Goal: Information Seeking & Learning: Learn about a topic

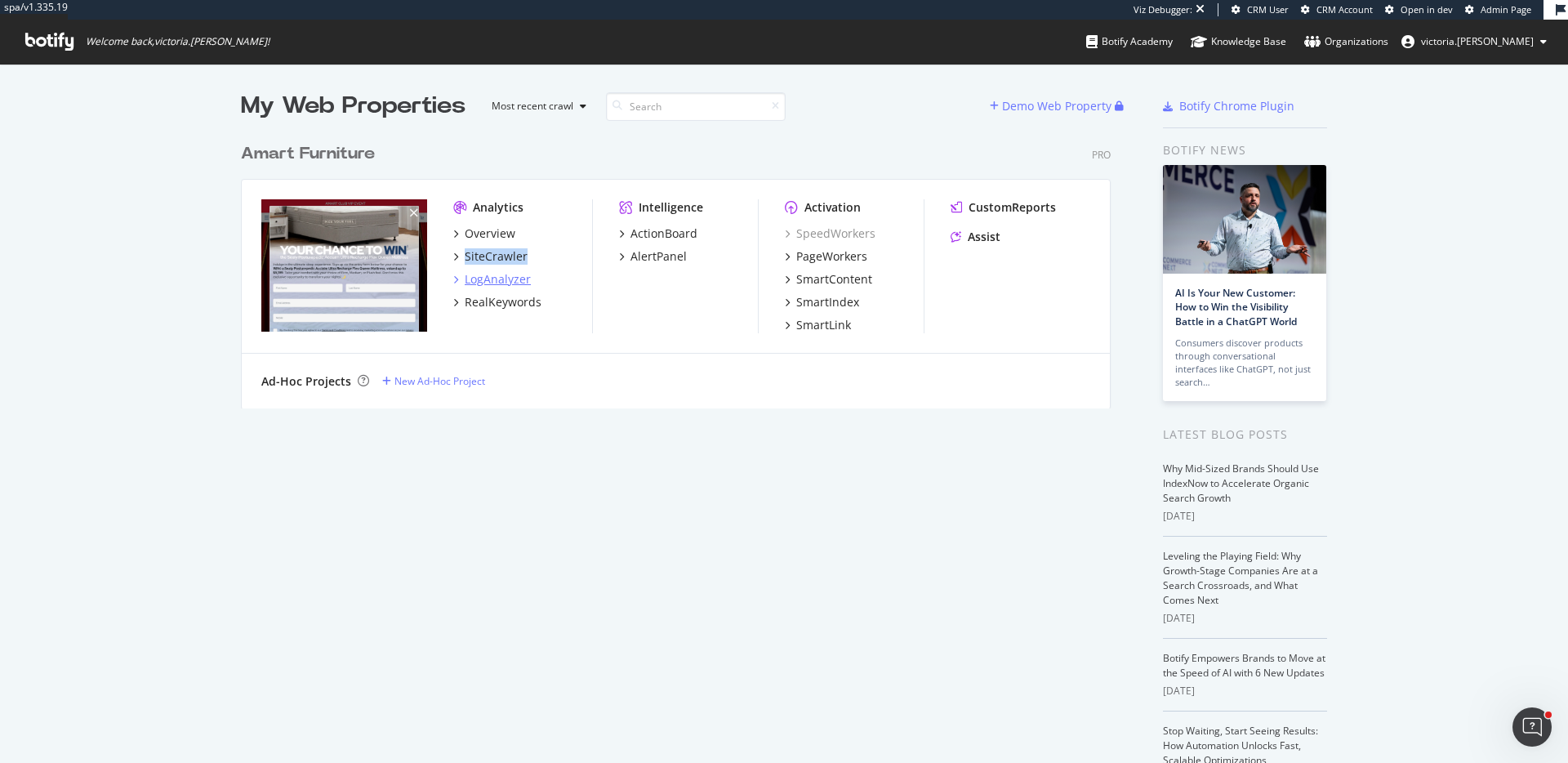
click at [509, 281] on div "LogAnalyzer" at bounding box center [498, 279] width 66 height 16
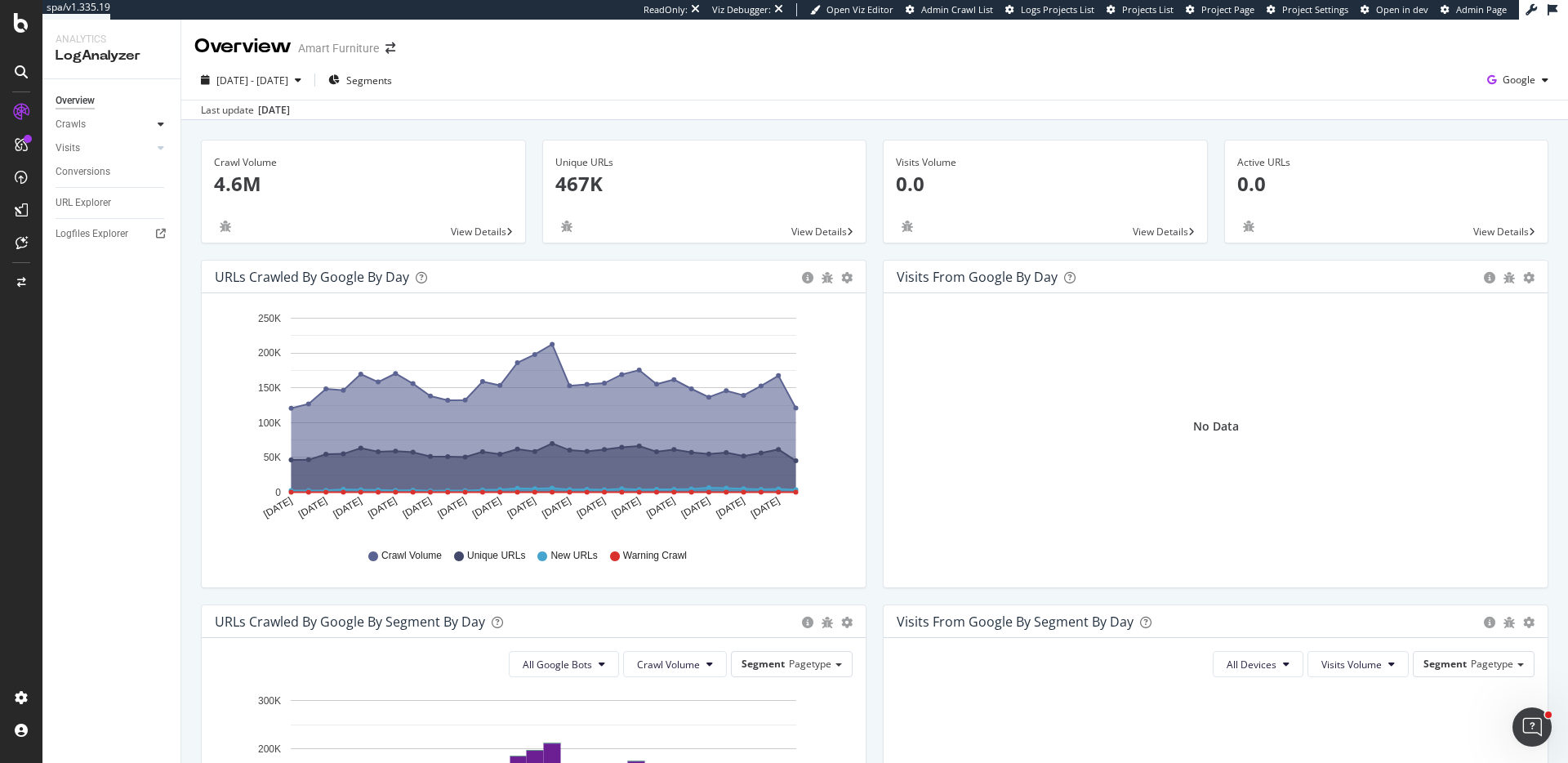
click at [154, 122] on div at bounding box center [161, 124] width 16 height 16
click at [103, 211] on div "HTTP Codes" at bounding box center [91, 212] width 56 height 17
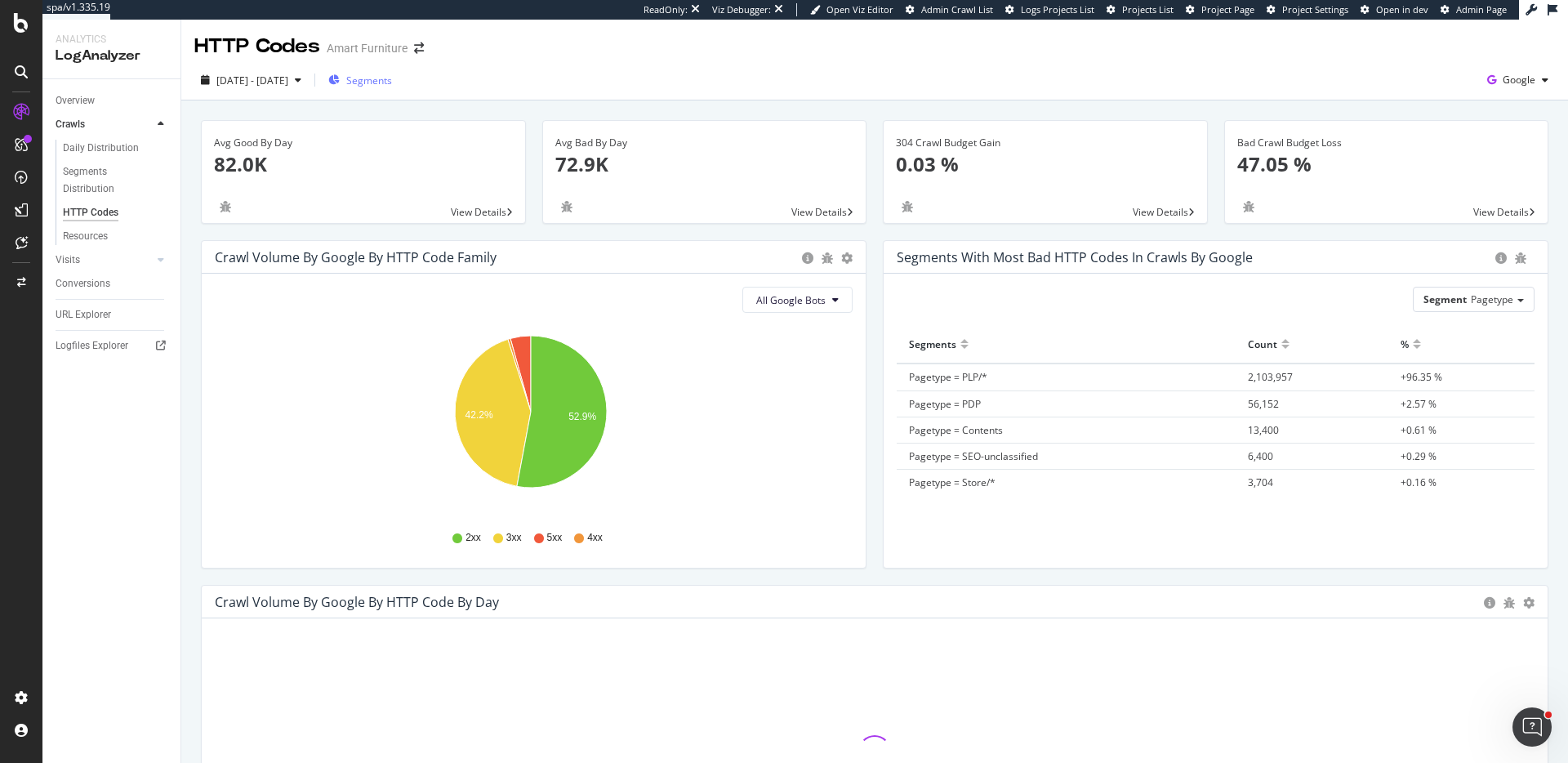
click at [392, 76] on span "Segments" at bounding box center [368, 80] width 46 height 13
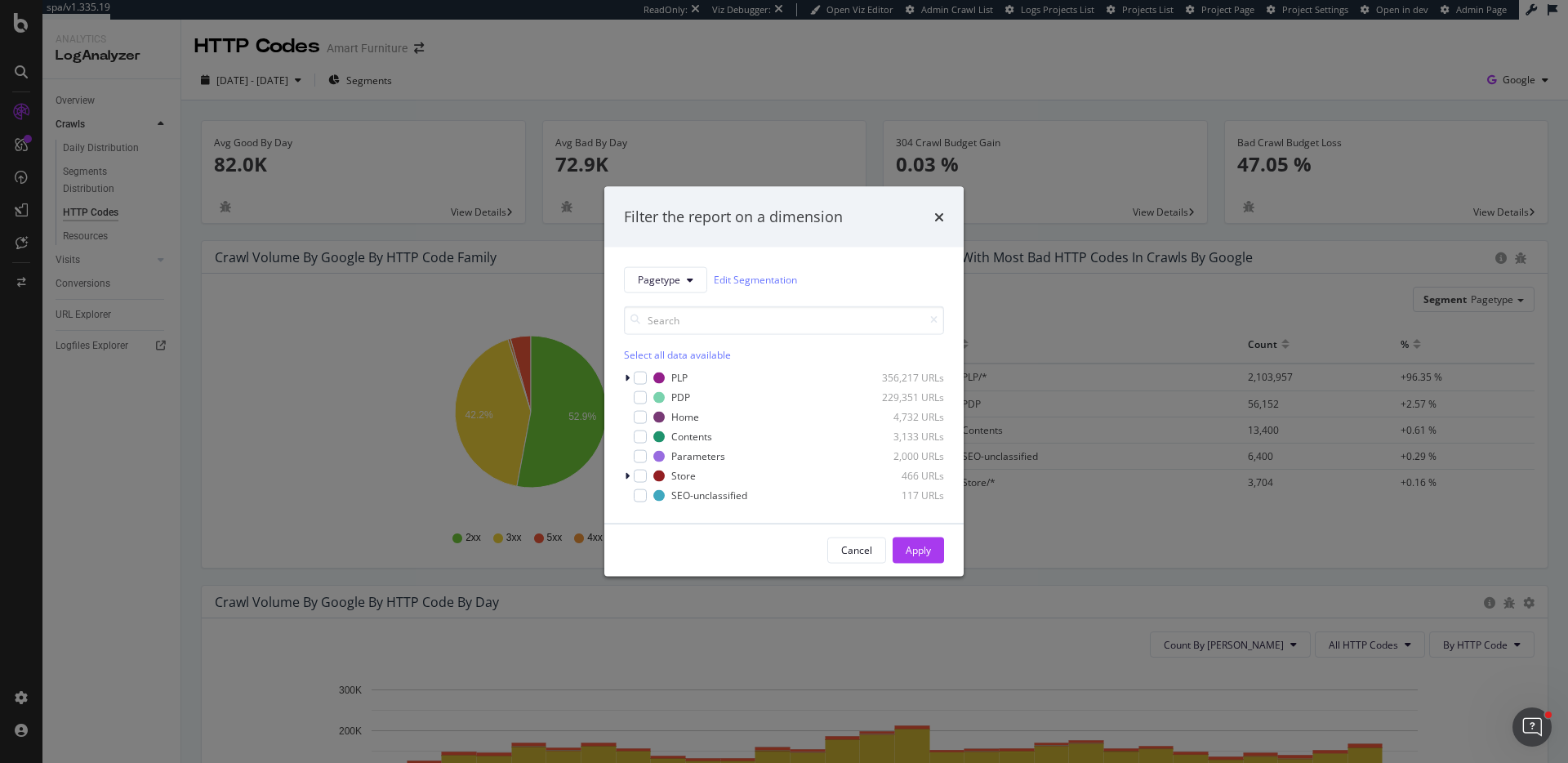
click at [624, 73] on div "Filter the report on a dimension Pagetype Edit Segmentation Select all data ava…" at bounding box center [784, 381] width 1568 height 763
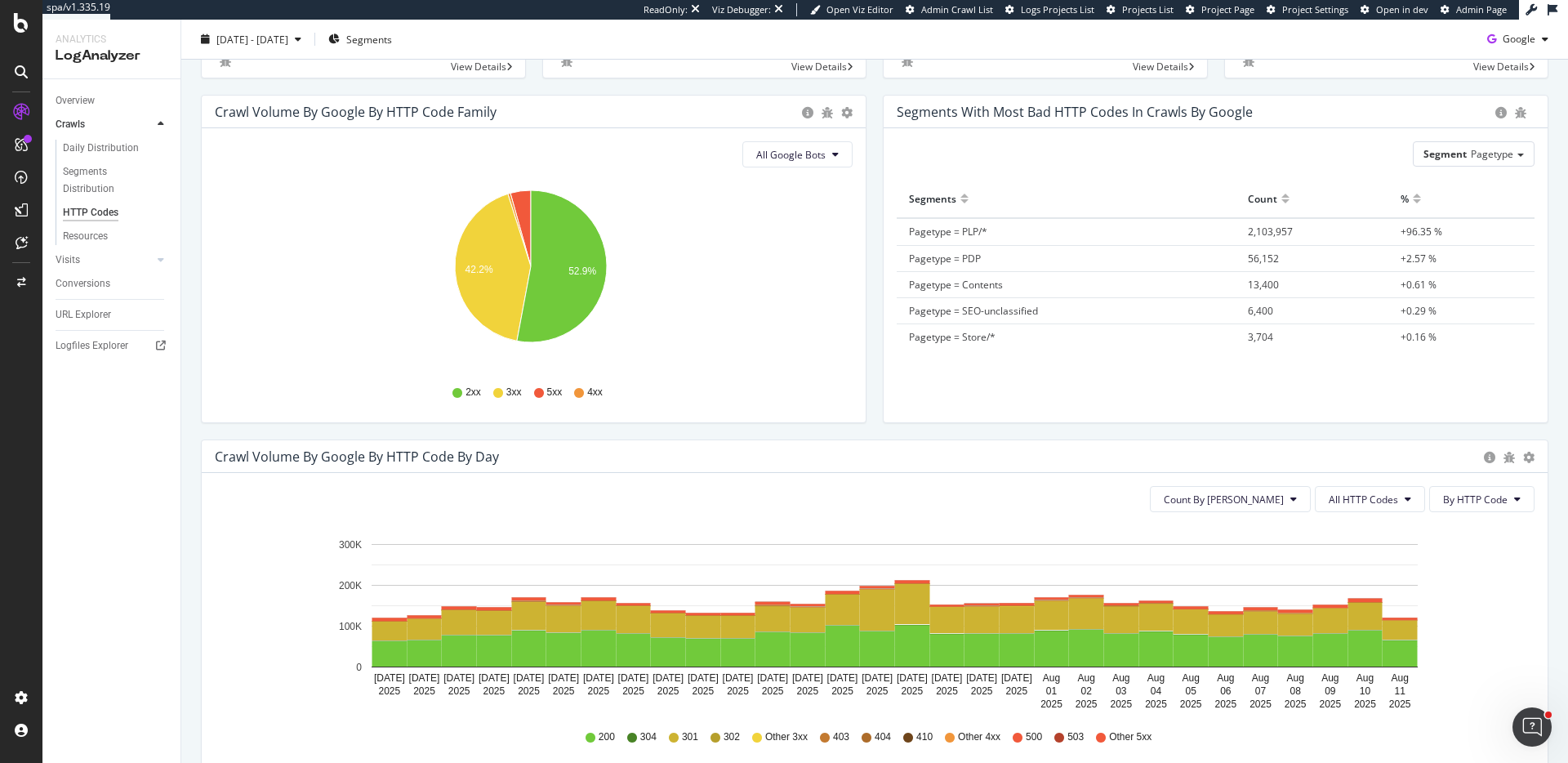
scroll to position [464, 0]
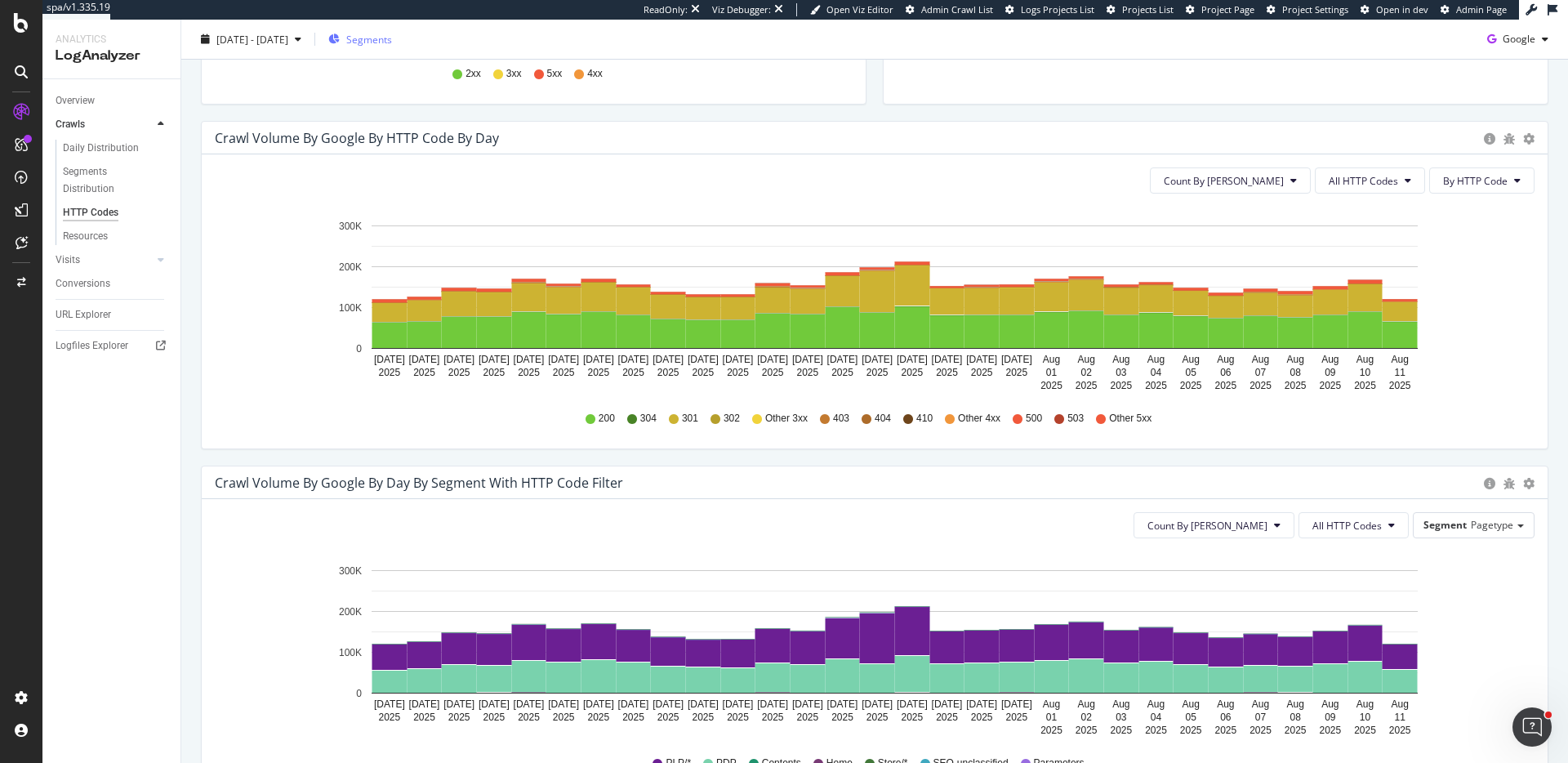
click at [392, 36] on span "Segments" at bounding box center [368, 38] width 46 height 13
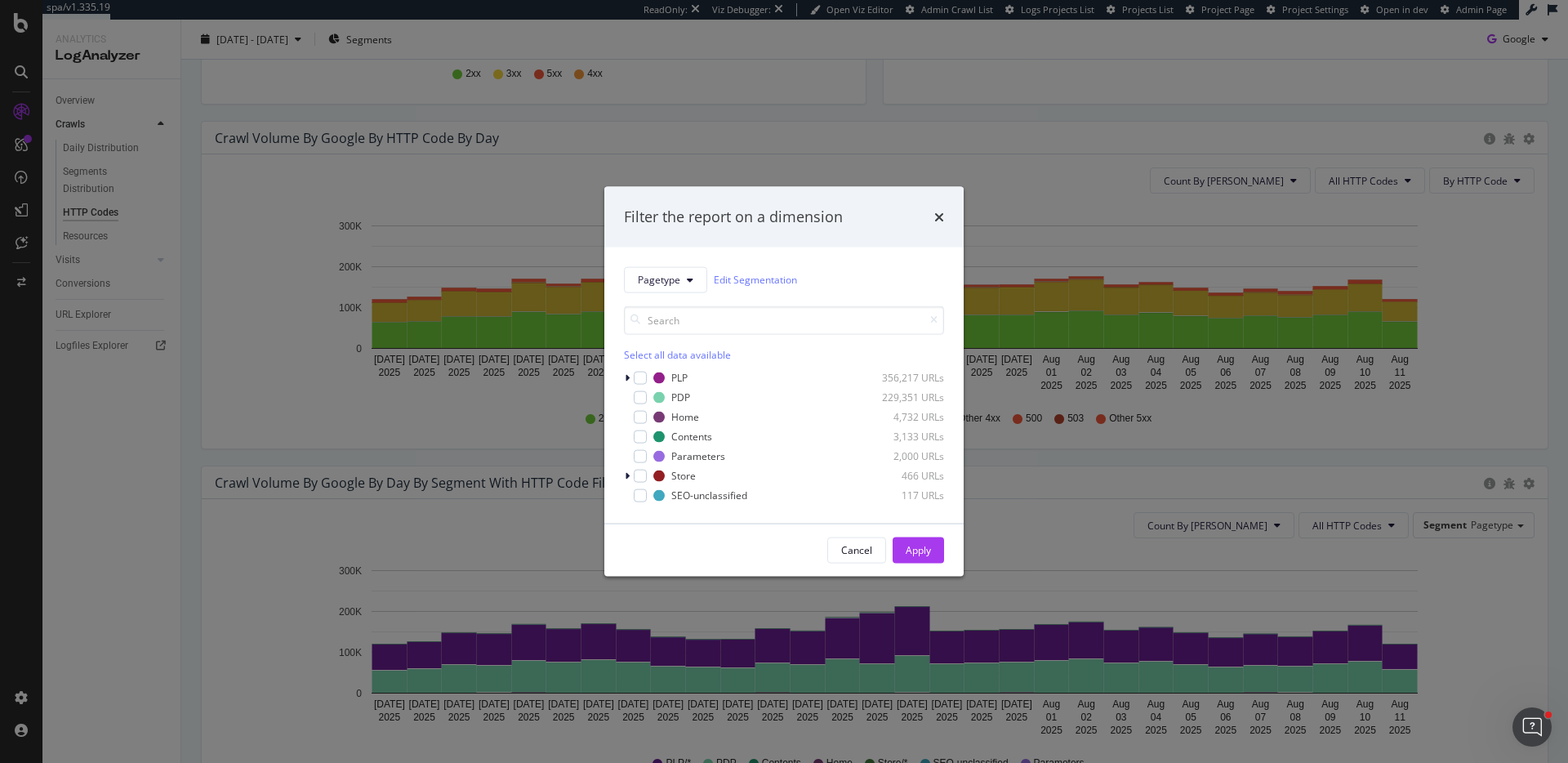
drag, startPoint x: 642, startPoint y: 393, endPoint x: 711, endPoint y: 444, distance: 85.8
click at [642, 393] on div "modal" at bounding box center [640, 396] width 13 height 13
click at [913, 559] on div "Apply" at bounding box center [918, 549] width 25 height 24
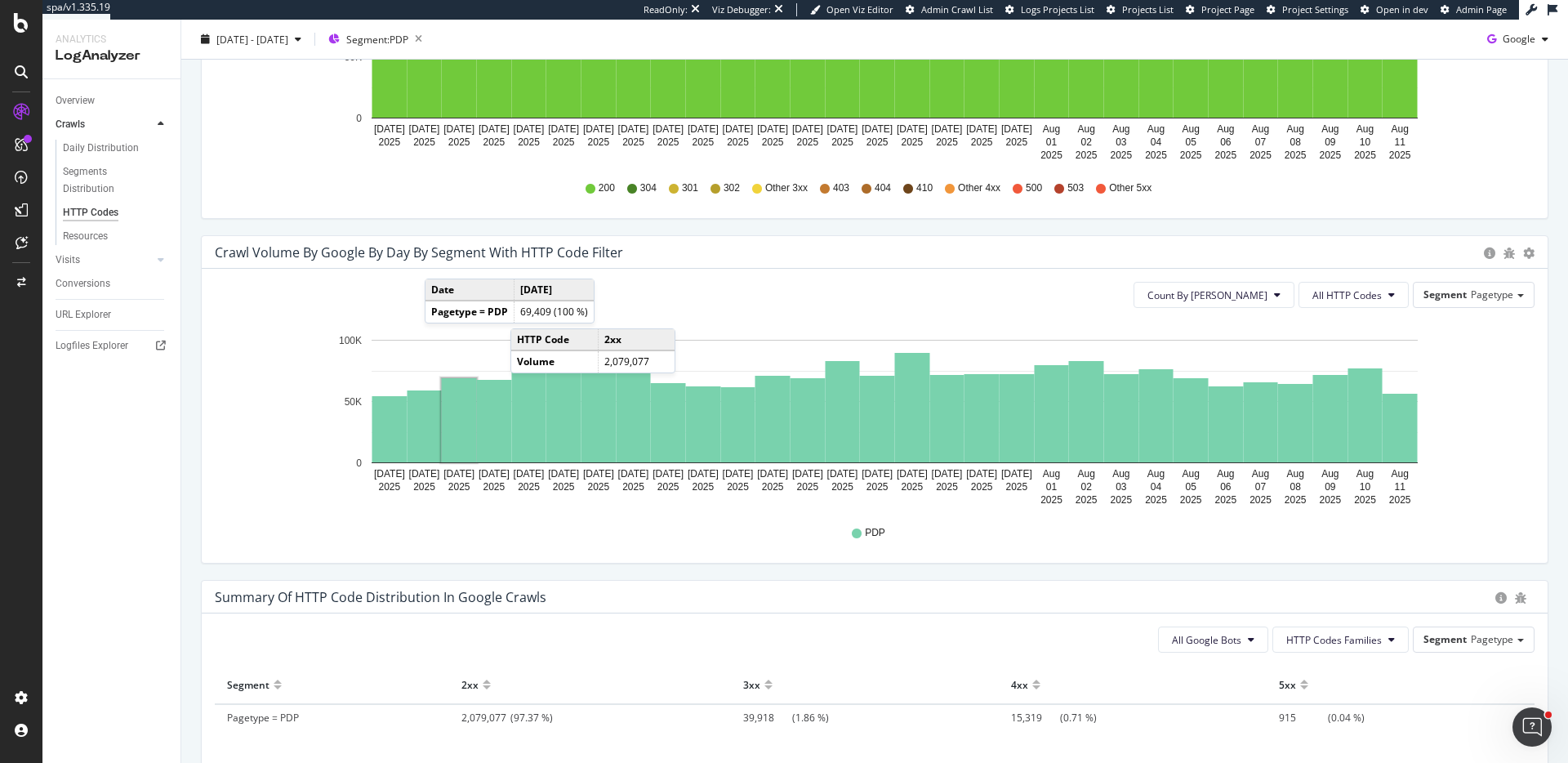
scroll to position [347, 0]
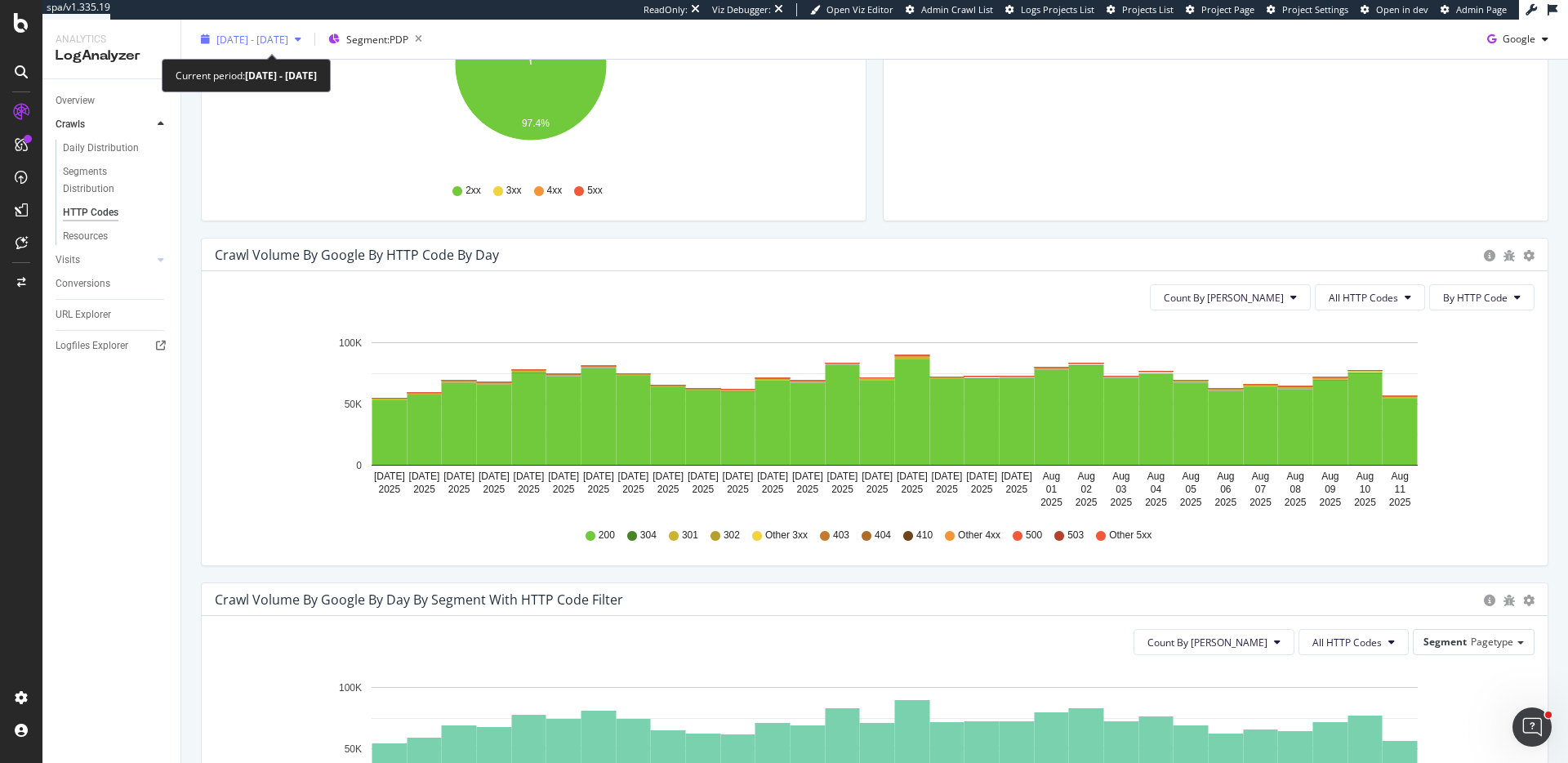
click at [238, 34] on span "2025 Jul. 13th - Aug. 11th" at bounding box center [252, 38] width 72 height 13
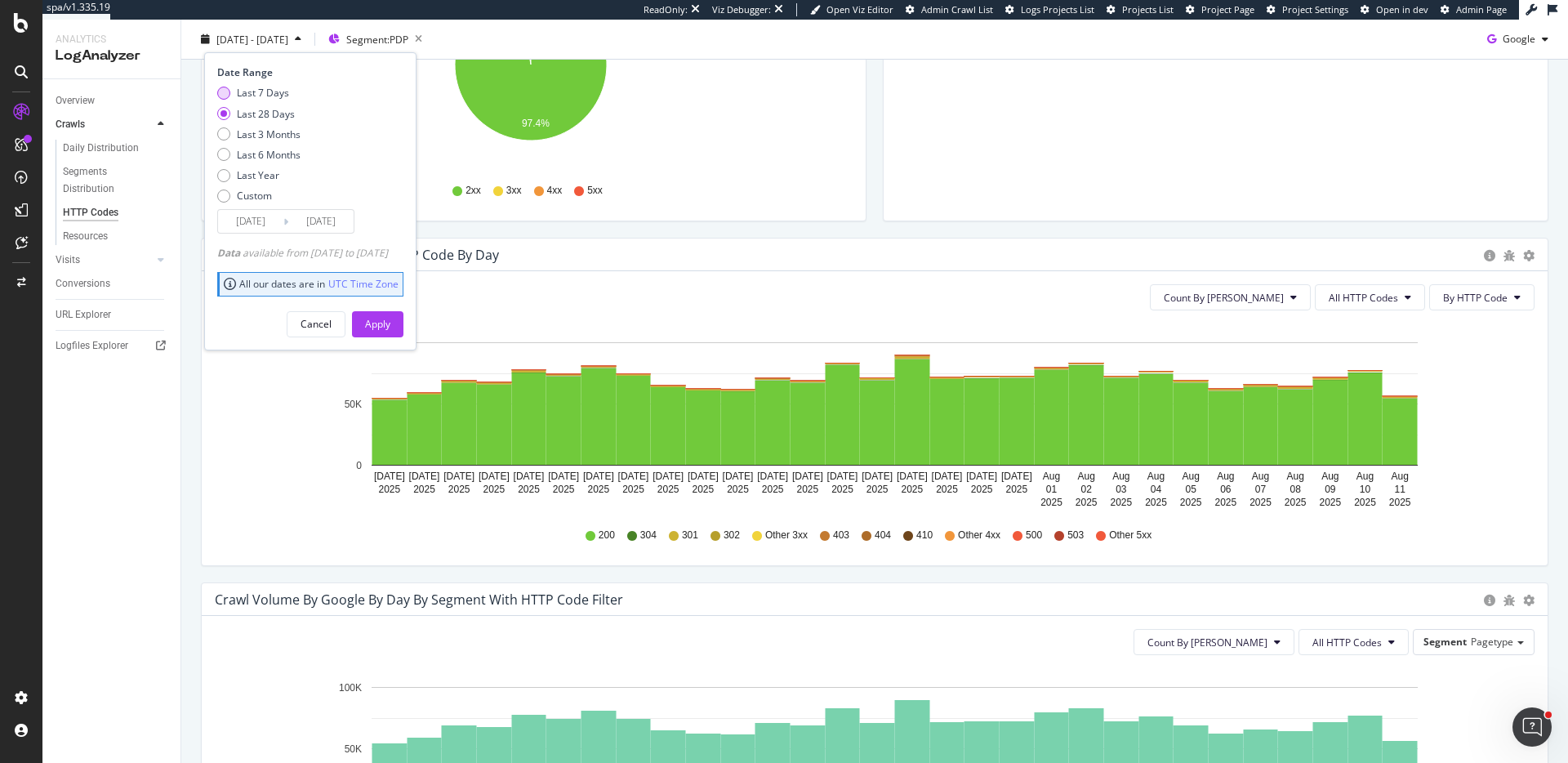
click at [282, 96] on div "Last 7 Days" at bounding box center [263, 92] width 52 height 13
type input "2025/08/05"
click at [403, 321] on button "Apply" at bounding box center [377, 323] width 51 height 26
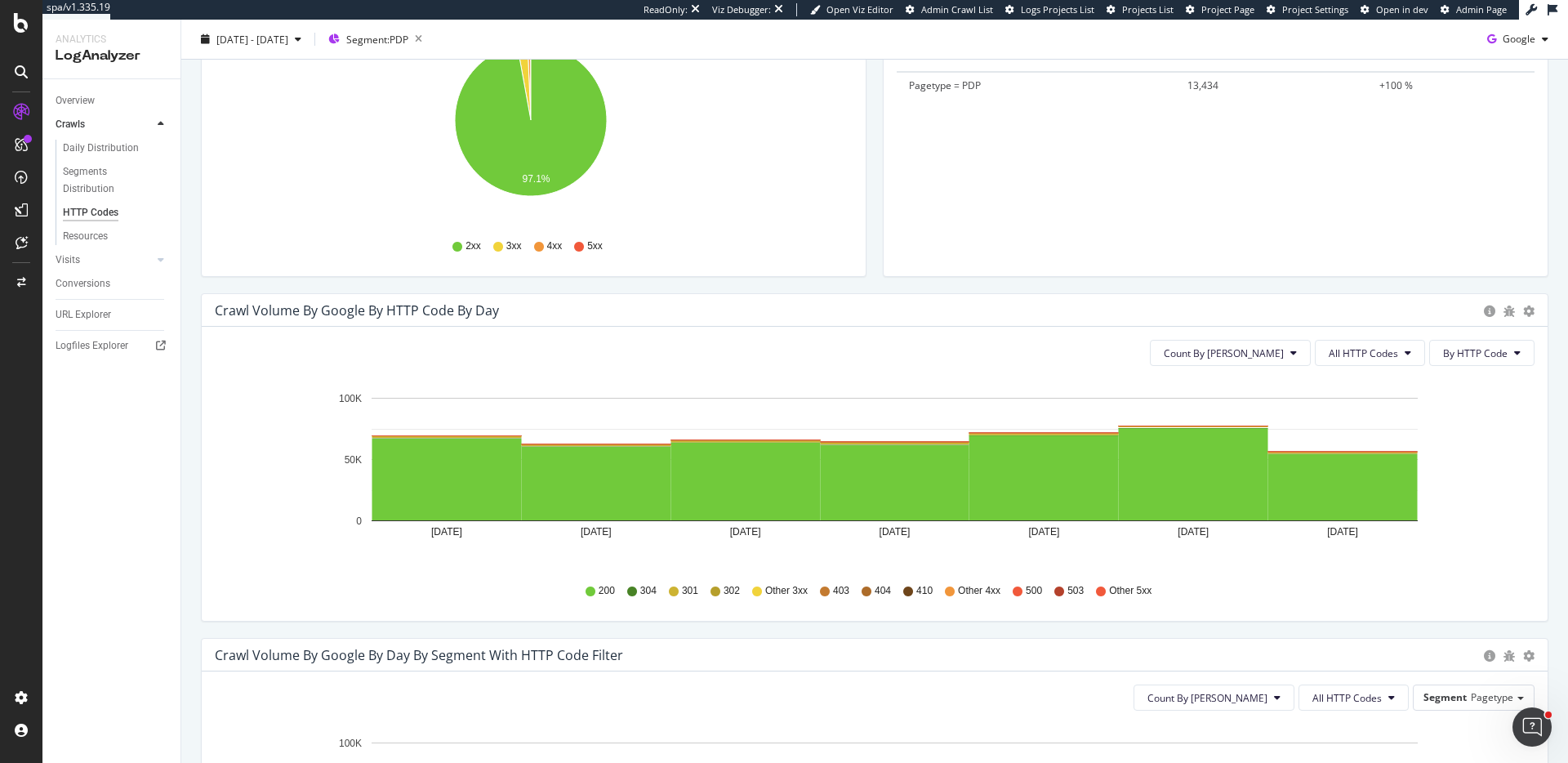
scroll to position [197, 0]
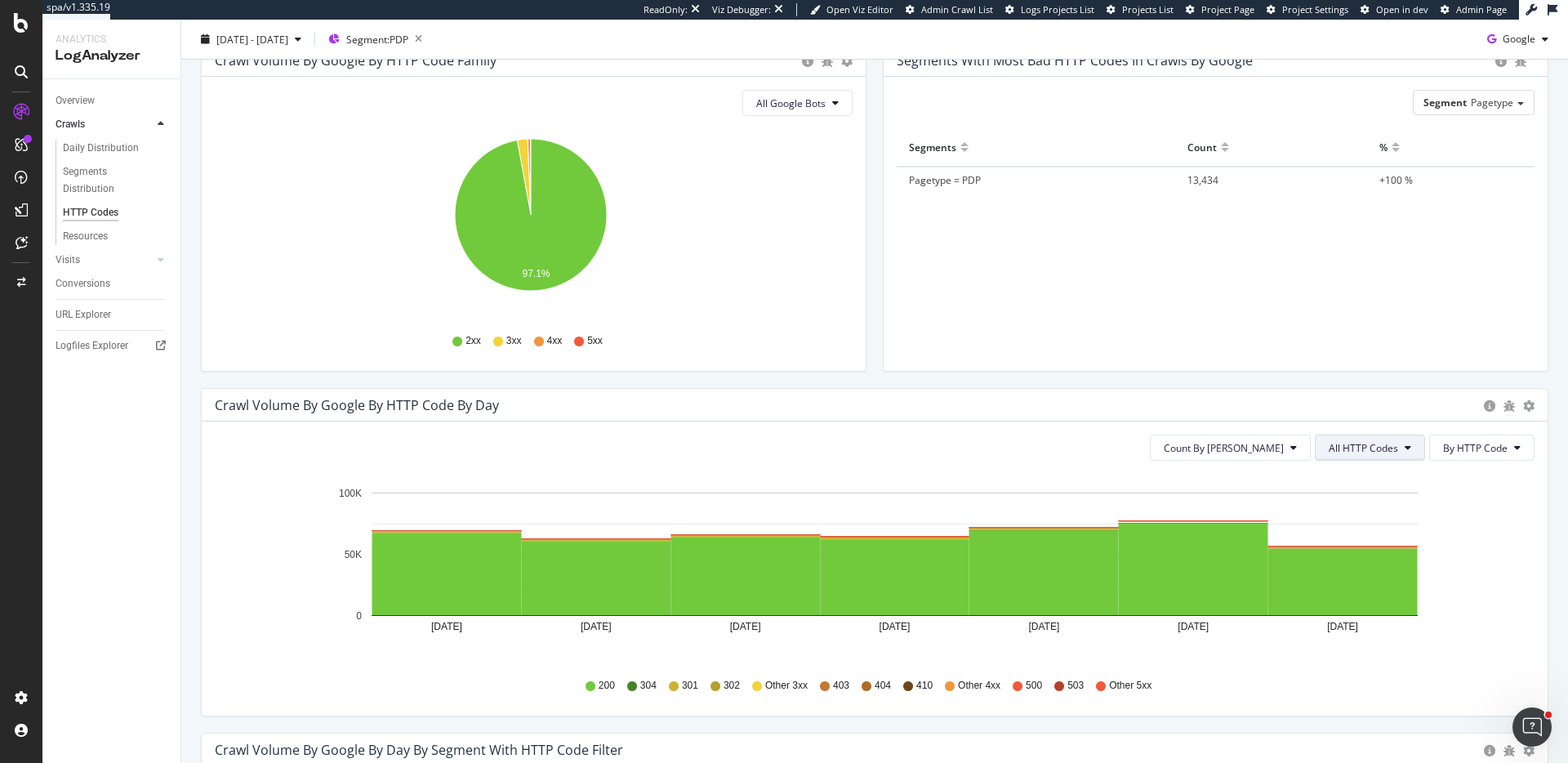
click at [1333, 454] on span "All HTTP Codes" at bounding box center [1363, 448] width 69 height 13
click at [1349, 548] on div "Bad HTTP Codes" at bounding box center [1360, 540] width 109 height 23
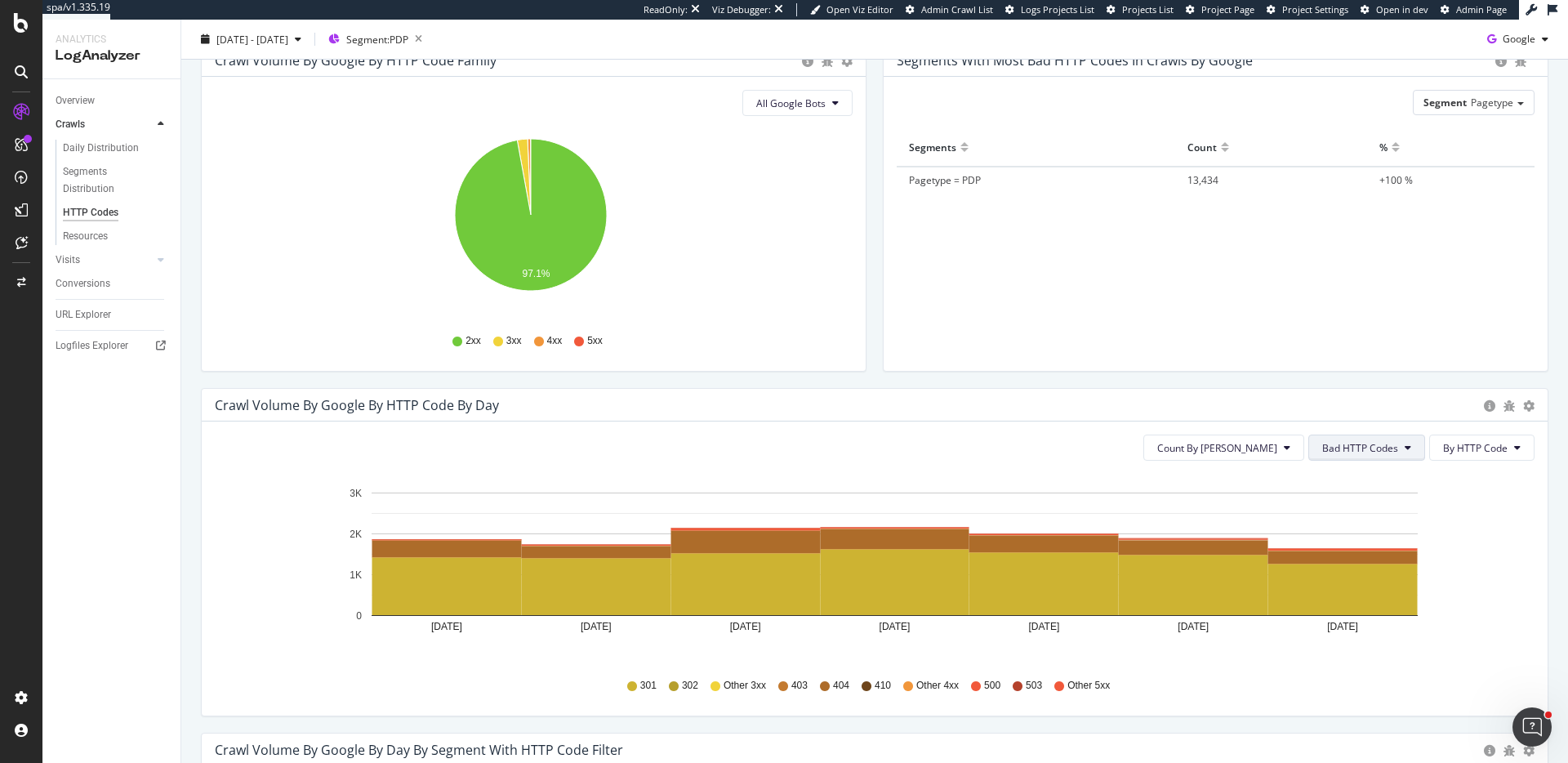
click at [1345, 460] on button "Bad HTTP Codes" at bounding box center [1367, 448] width 117 height 26
click at [1350, 624] on span "5xx family" at bounding box center [1354, 631] width 83 height 14
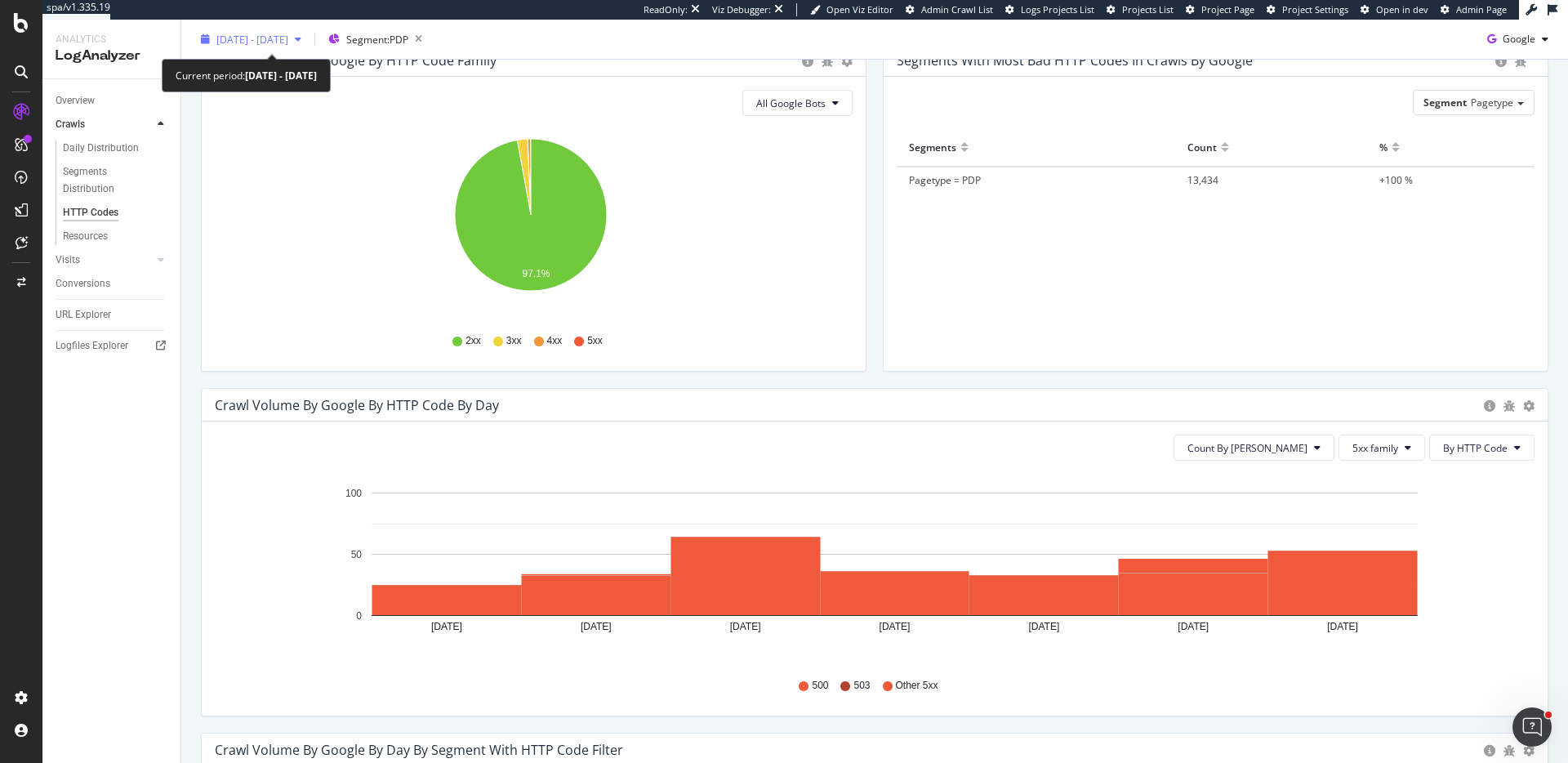
click at [288, 42] on span "2025 Aug. 5th - Aug. 11th" at bounding box center [252, 38] width 72 height 13
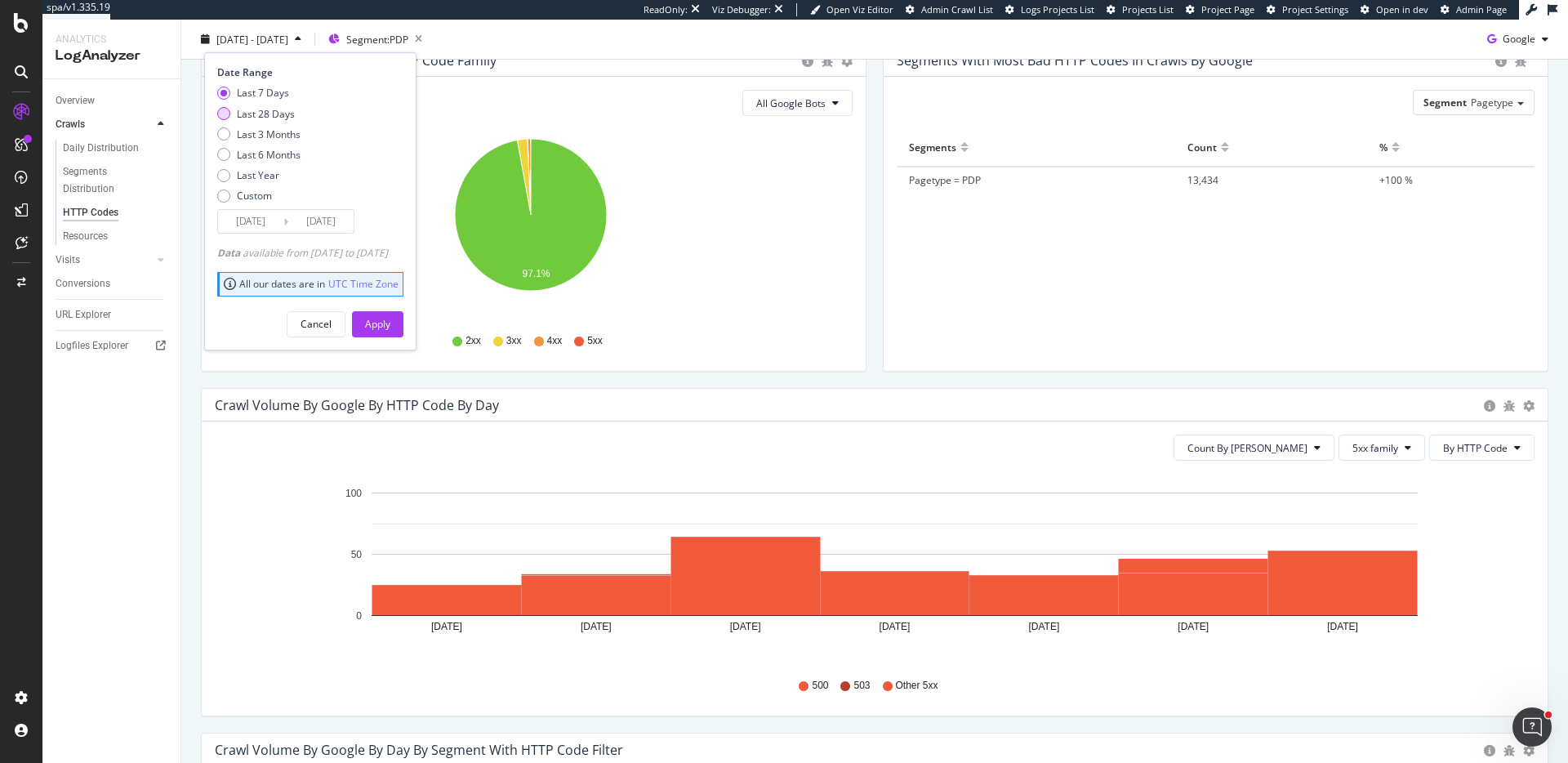
click at [286, 120] on div "Last 28 Days" at bounding box center [266, 112] width 58 height 13
type input "2025/07/15"
click at [390, 324] on div "Apply" at bounding box center [377, 324] width 25 height 13
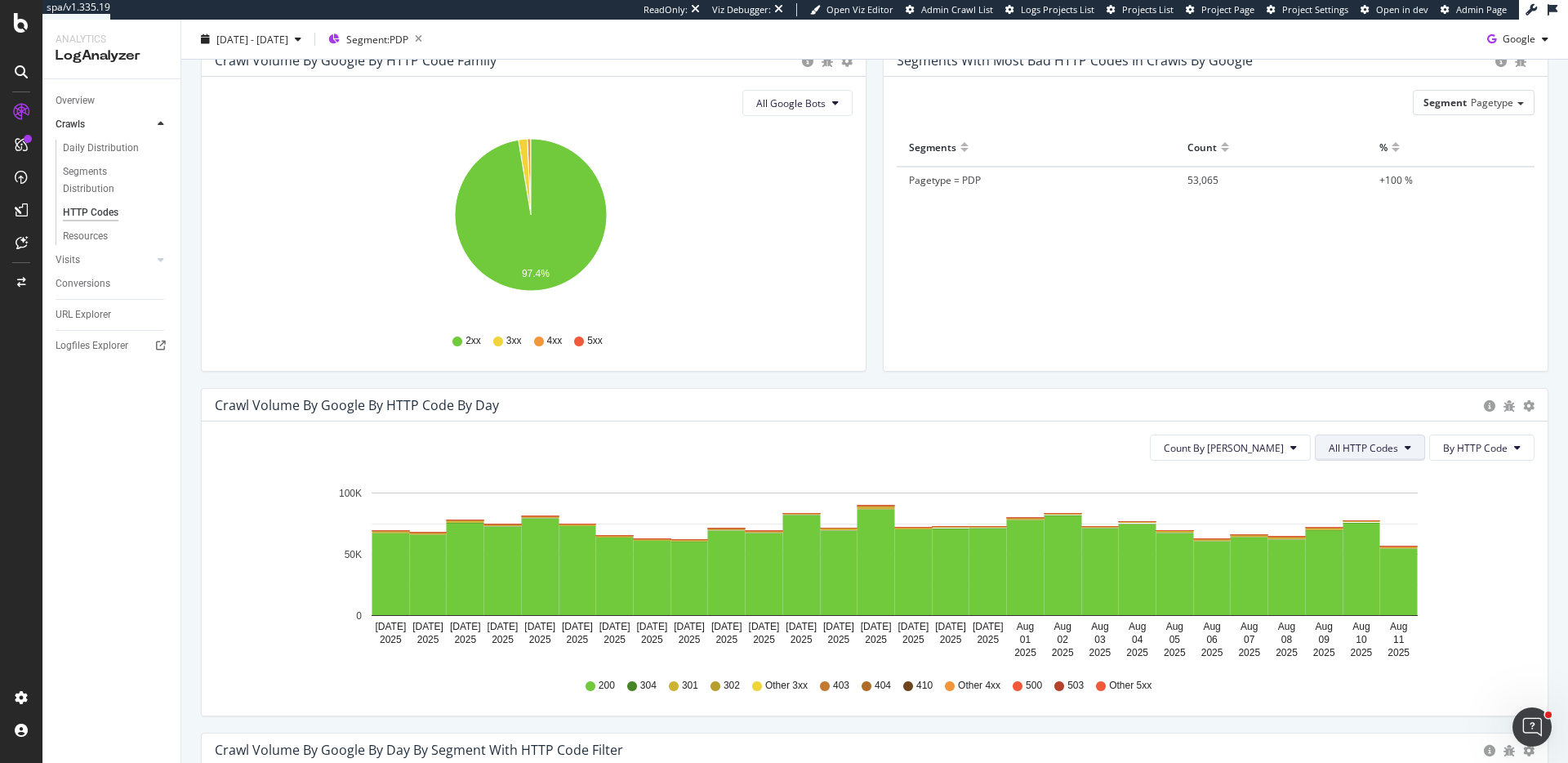
click at [1335, 436] on button "All HTTP Codes" at bounding box center [1369, 448] width 111 height 26
click at [1328, 641] on div "5xx family" at bounding box center [1360, 631] width 109 height 23
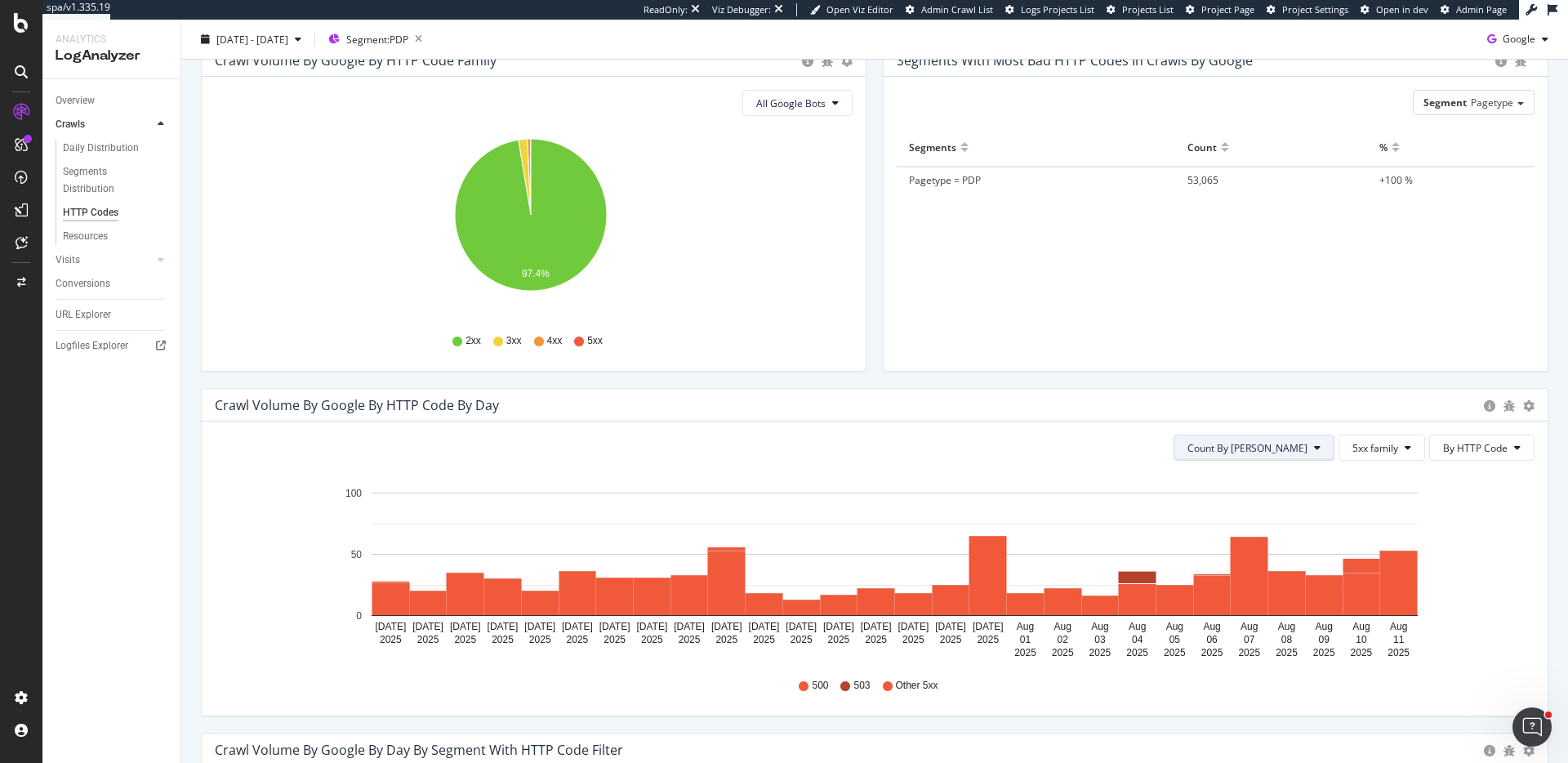
click at [1314, 449] on icon at bounding box center [1316, 448] width 6 height 10
click at [1284, 499] on div "Cumulated (all codes)" at bounding box center [1298, 510] width 149 height 23
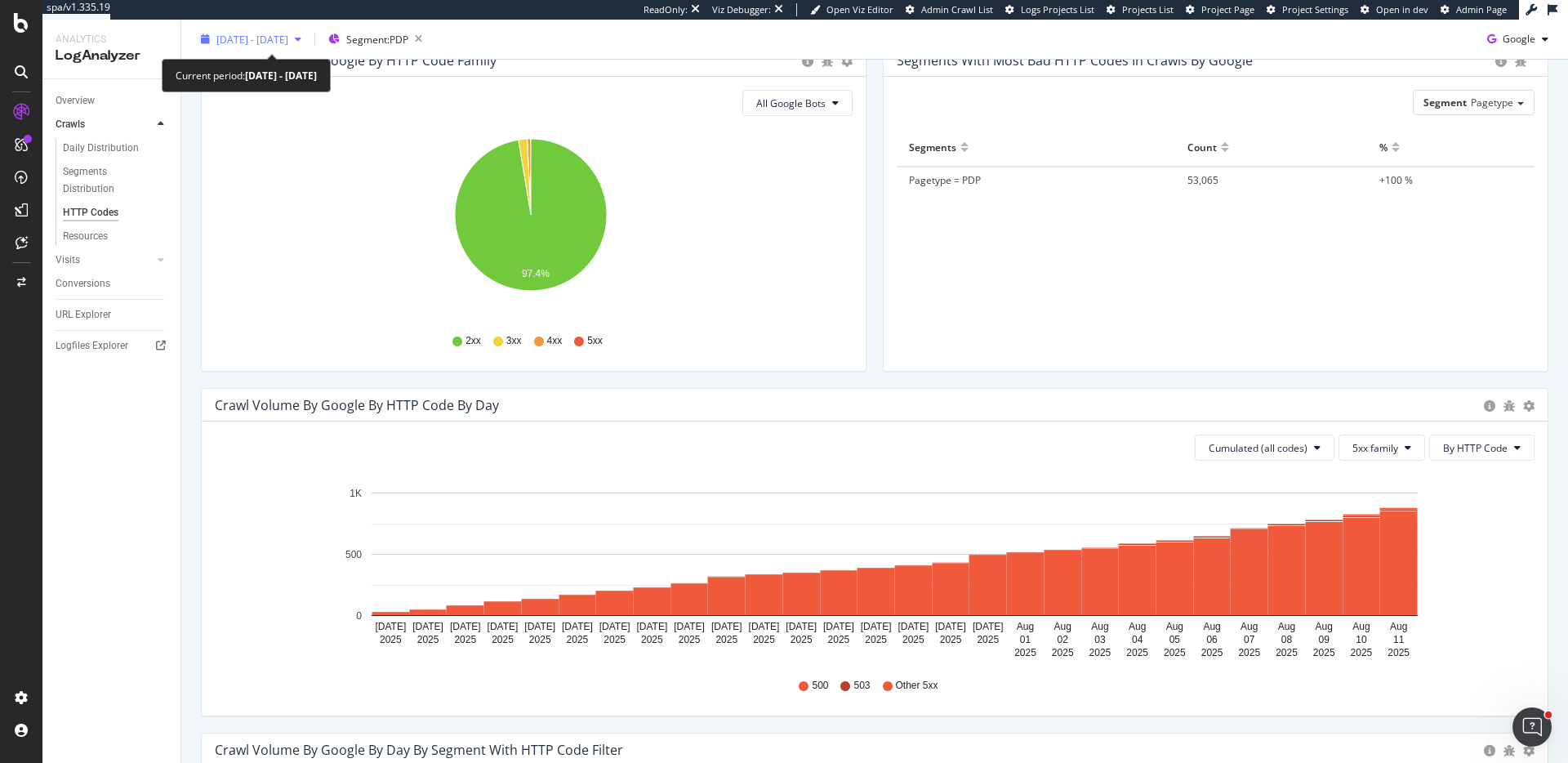
click at [288, 40] on span "2025 Jul. 15th - Aug. 11th" at bounding box center [252, 38] width 72 height 13
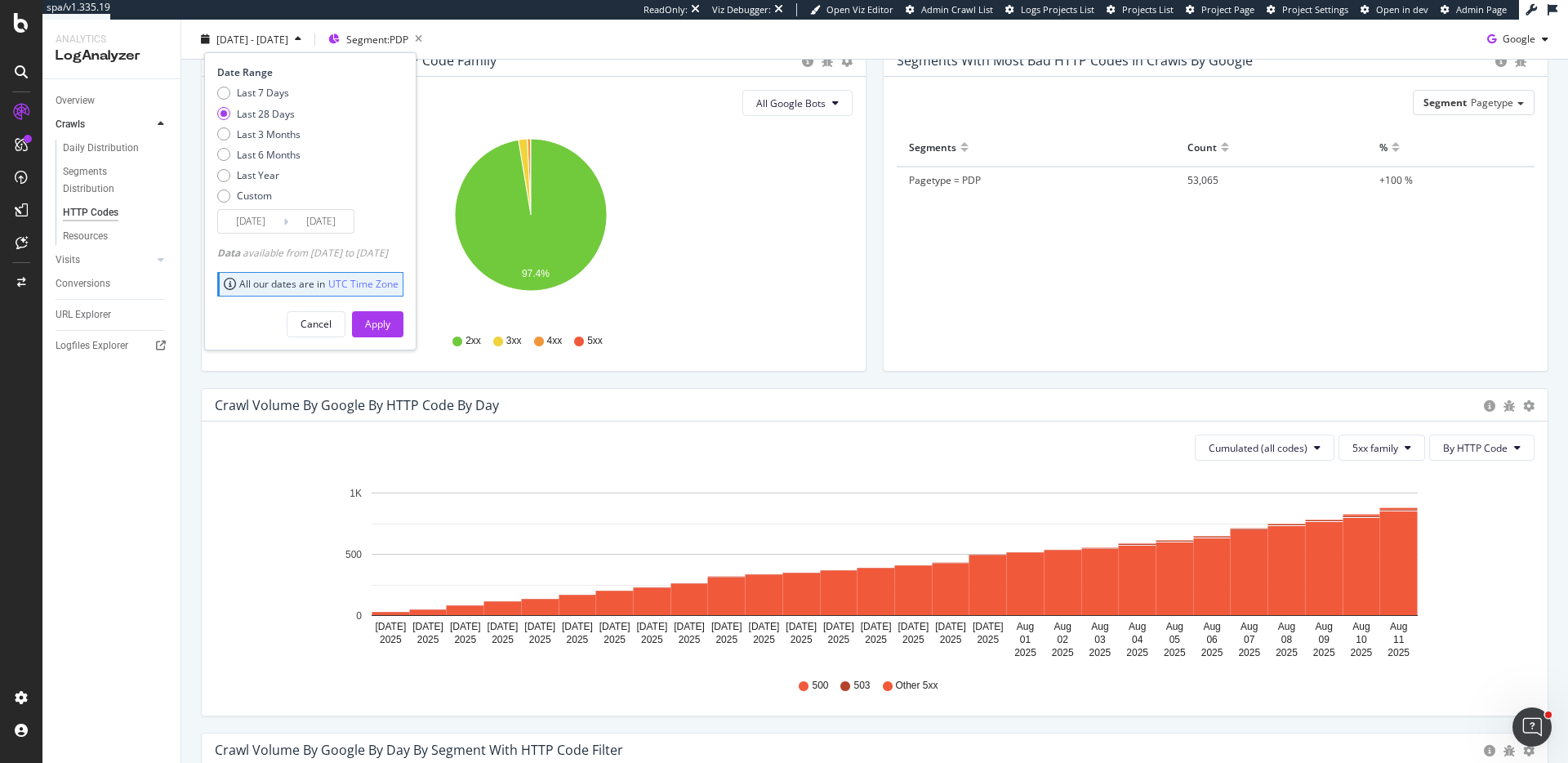
click at [261, 229] on input "2025/07/15" at bounding box center [251, 221] width 66 height 22
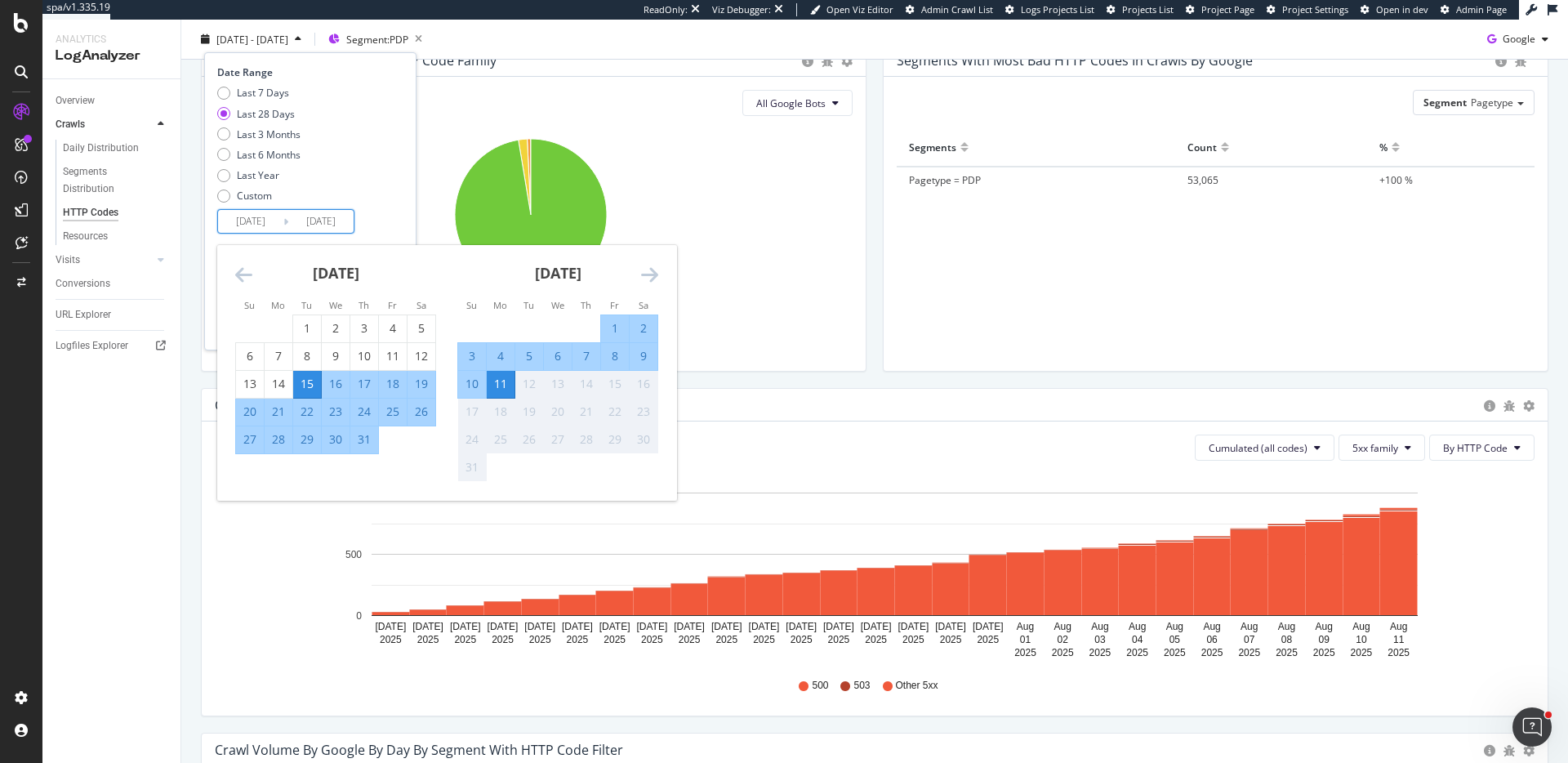
click at [552, 350] on div "6" at bounding box center [557, 356] width 28 height 16
type input "2025/08/06"
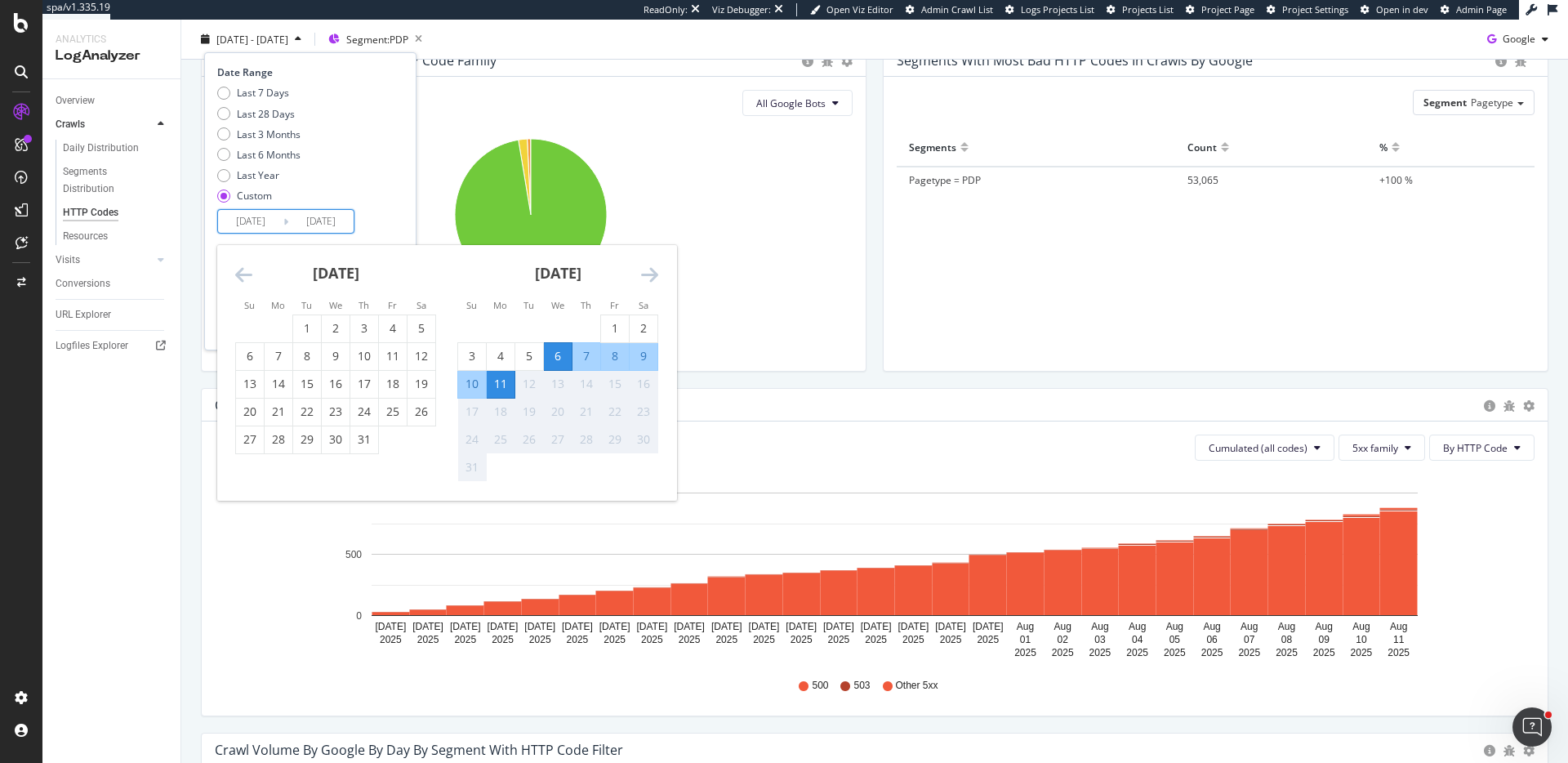
click at [397, 215] on div "Date Range Last 7 Days Last 28 Days Last 3 Months Last 6 Months Last Year Custo…" at bounding box center [308, 149] width 182 height 168
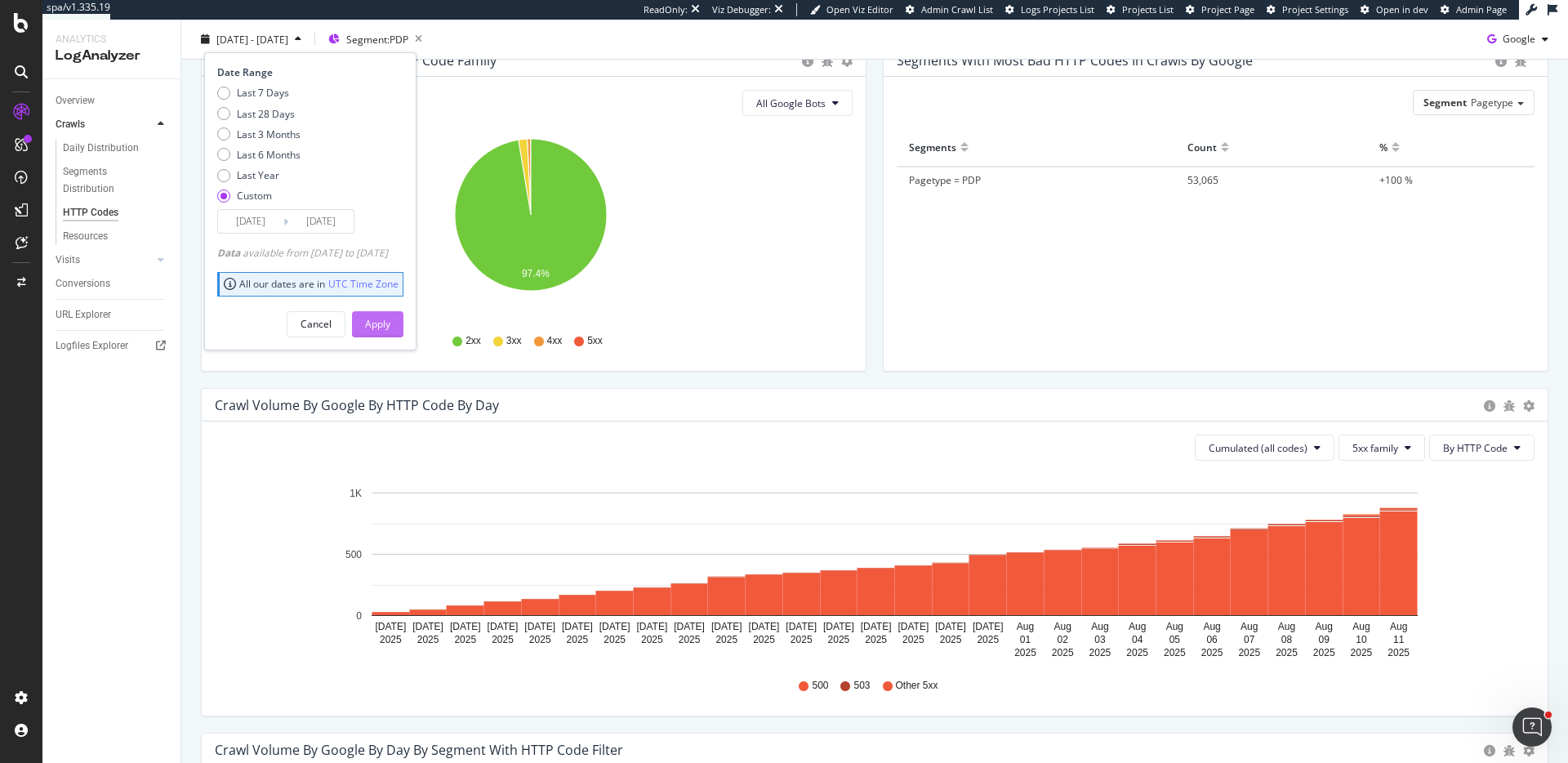
click at [390, 319] on div "Apply" at bounding box center [377, 324] width 25 height 13
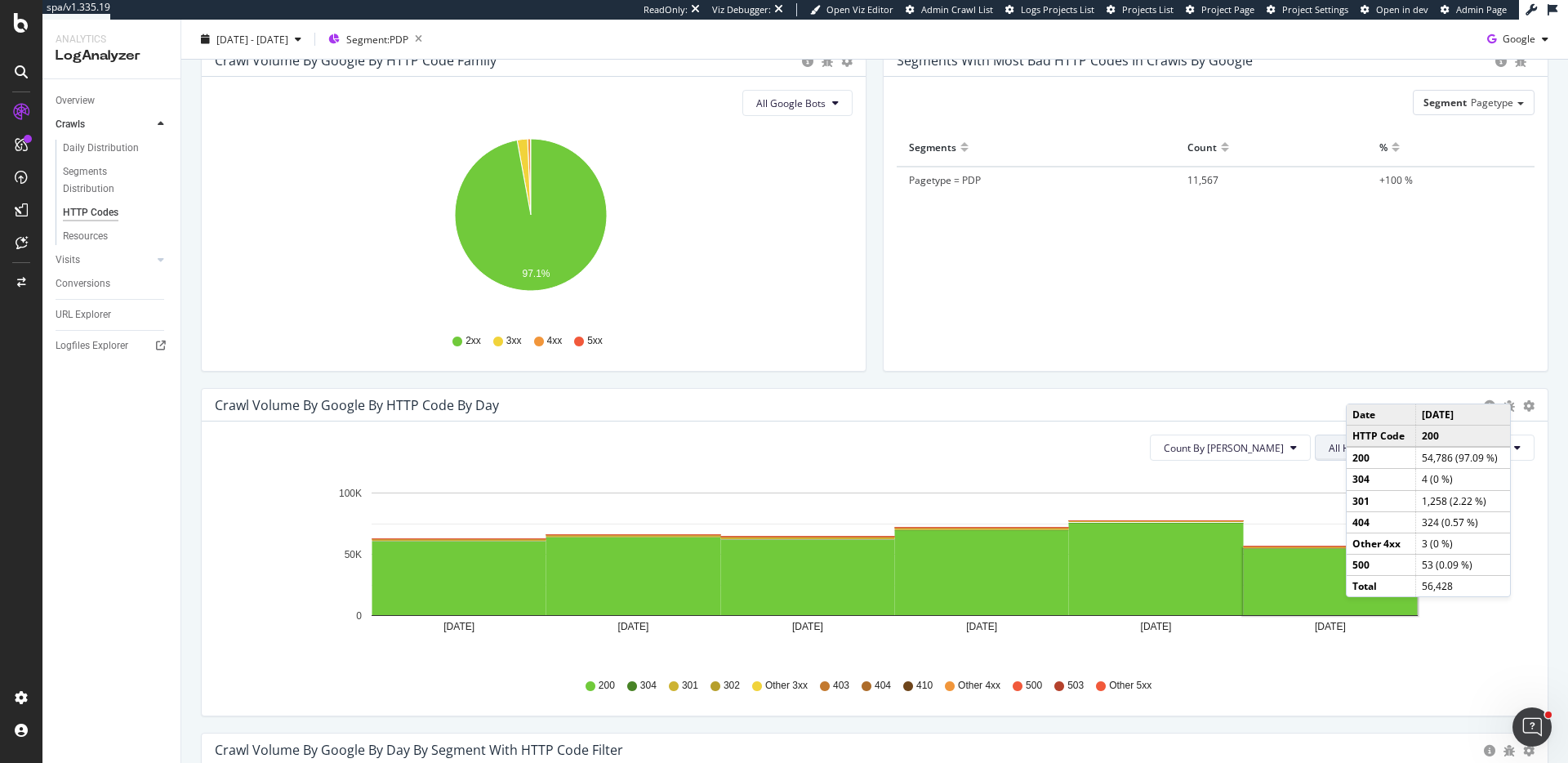
click at [1335, 446] on span "All HTTP Codes" at bounding box center [1363, 448] width 69 height 13
click at [1351, 636] on span "5xx family" at bounding box center [1360, 631] width 83 height 14
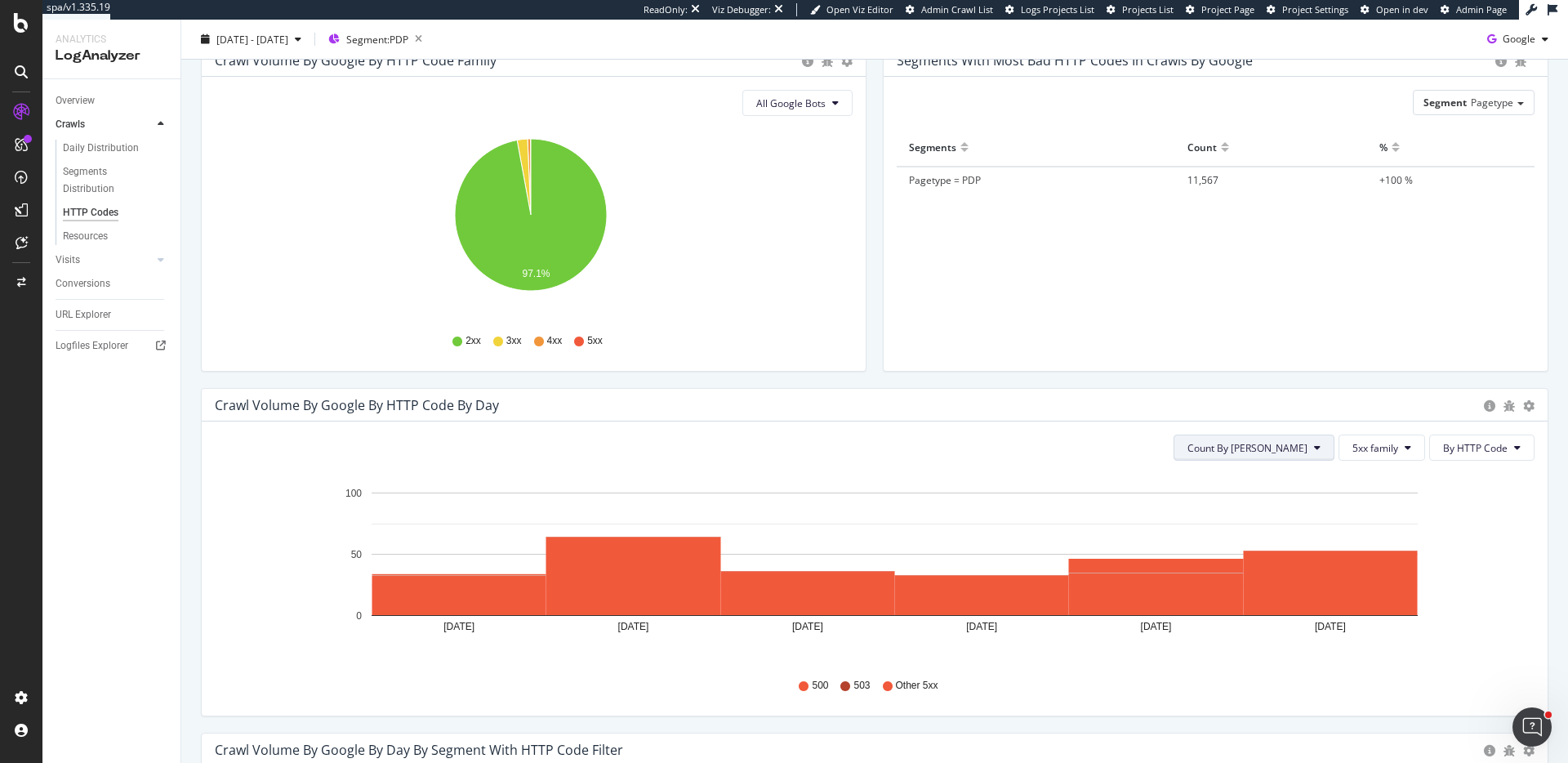
click at [1297, 441] on span "Count By Day" at bounding box center [1248, 448] width 120 height 13
click at [1308, 503] on span "Cumulated (all codes)" at bounding box center [1297, 510] width 123 height 14
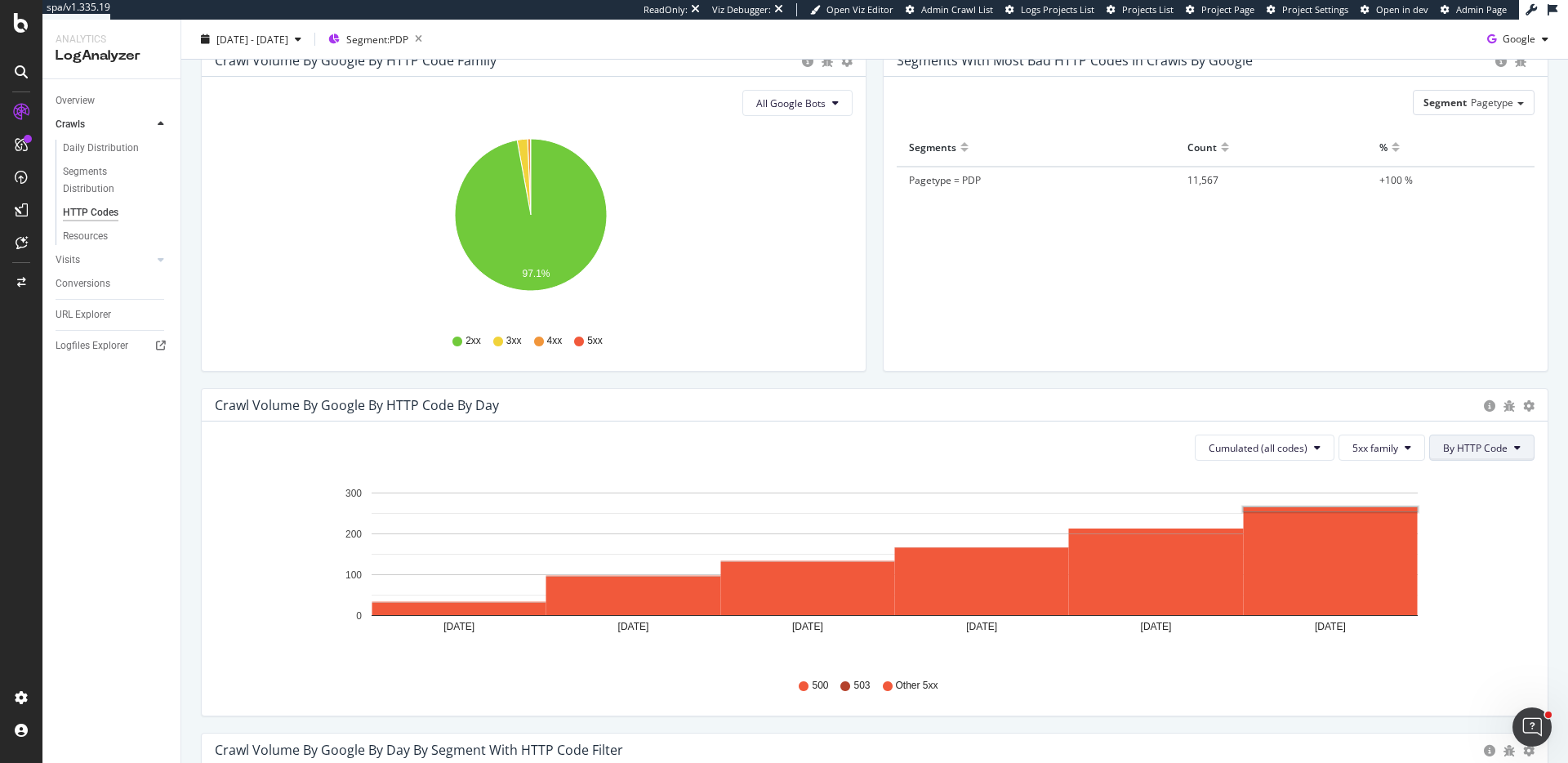
click at [1455, 442] on span "By HTTP Code" at bounding box center [1475, 448] width 65 height 13
click at [1441, 476] on span "By Family" at bounding box center [1464, 480] width 65 height 14
click at [1355, 531] on rect "A chart." at bounding box center [1331, 561] width 174 height 108
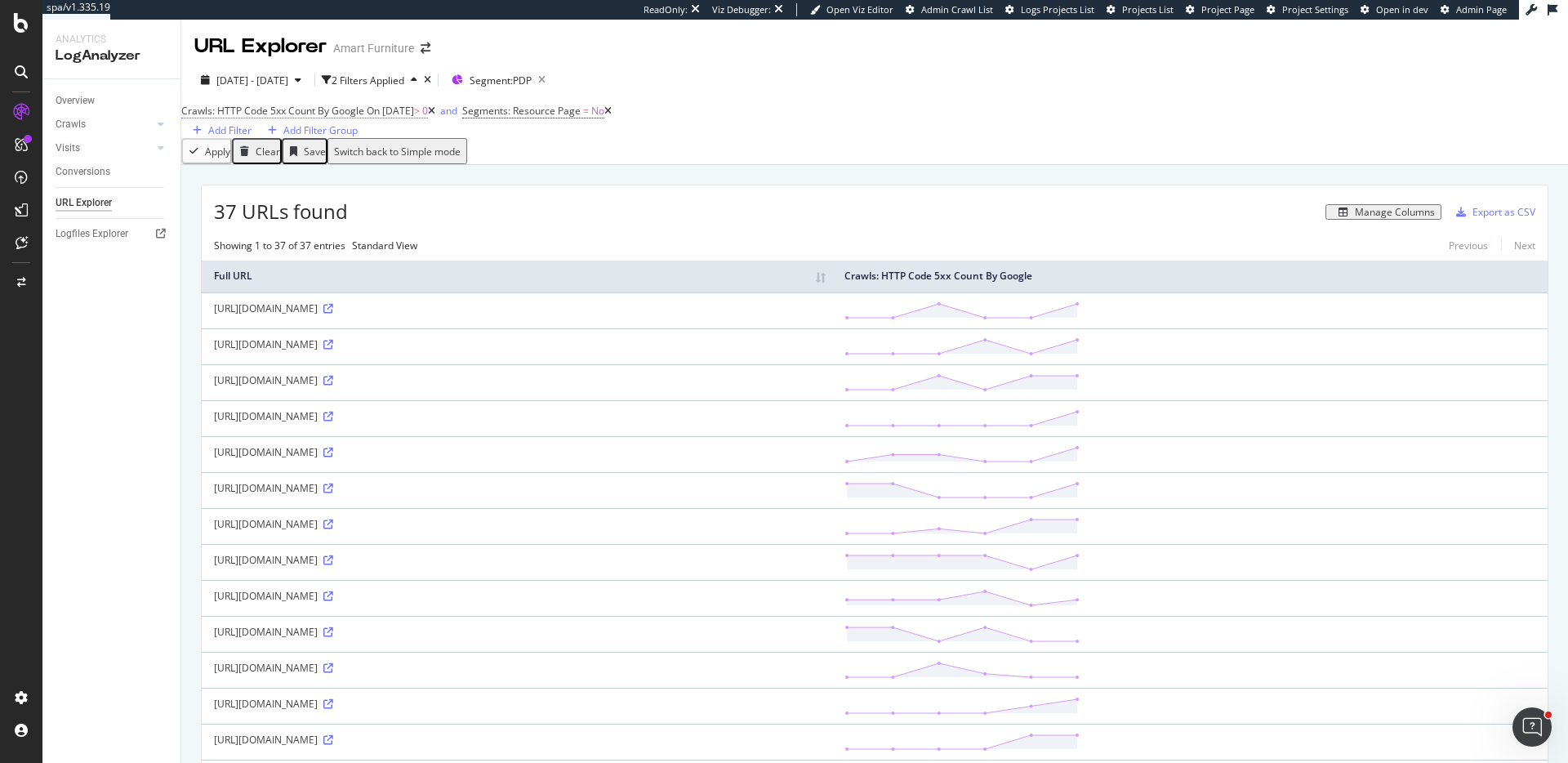
click at [414, 118] on span "On 2025-08-11" at bounding box center [390, 110] width 48 height 13
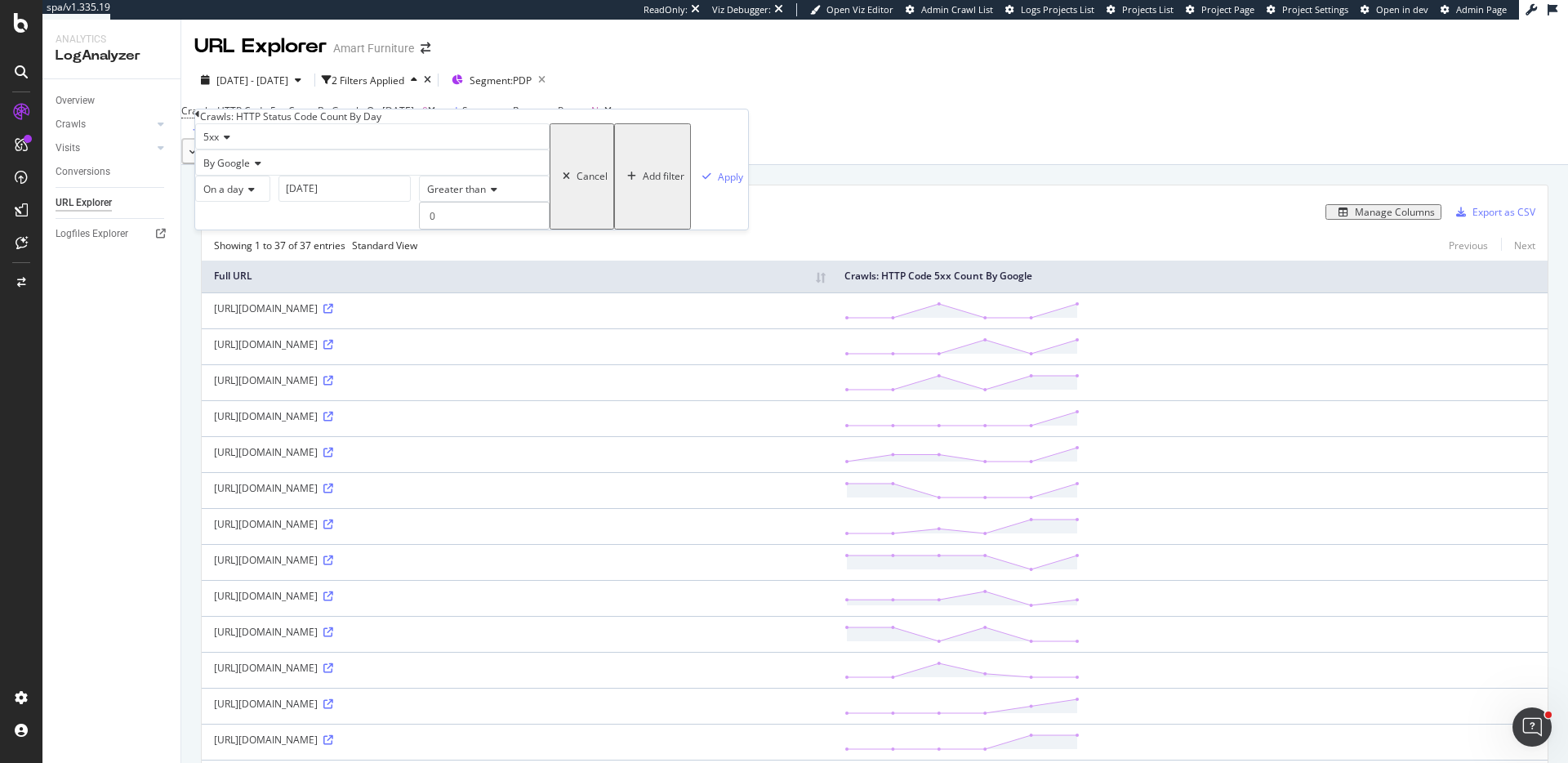
click at [282, 202] on input "2025-08-11" at bounding box center [344, 188] width 132 height 26
click at [220, 202] on div "On a day" at bounding box center [233, 188] width 75 height 26
click at [270, 202] on div "On a day" at bounding box center [233, 188] width 75 height 26
click at [427, 196] on span "Greater than" at bounding box center [456, 189] width 58 height 13
click at [270, 202] on div "On a day" at bounding box center [233, 188] width 75 height 26
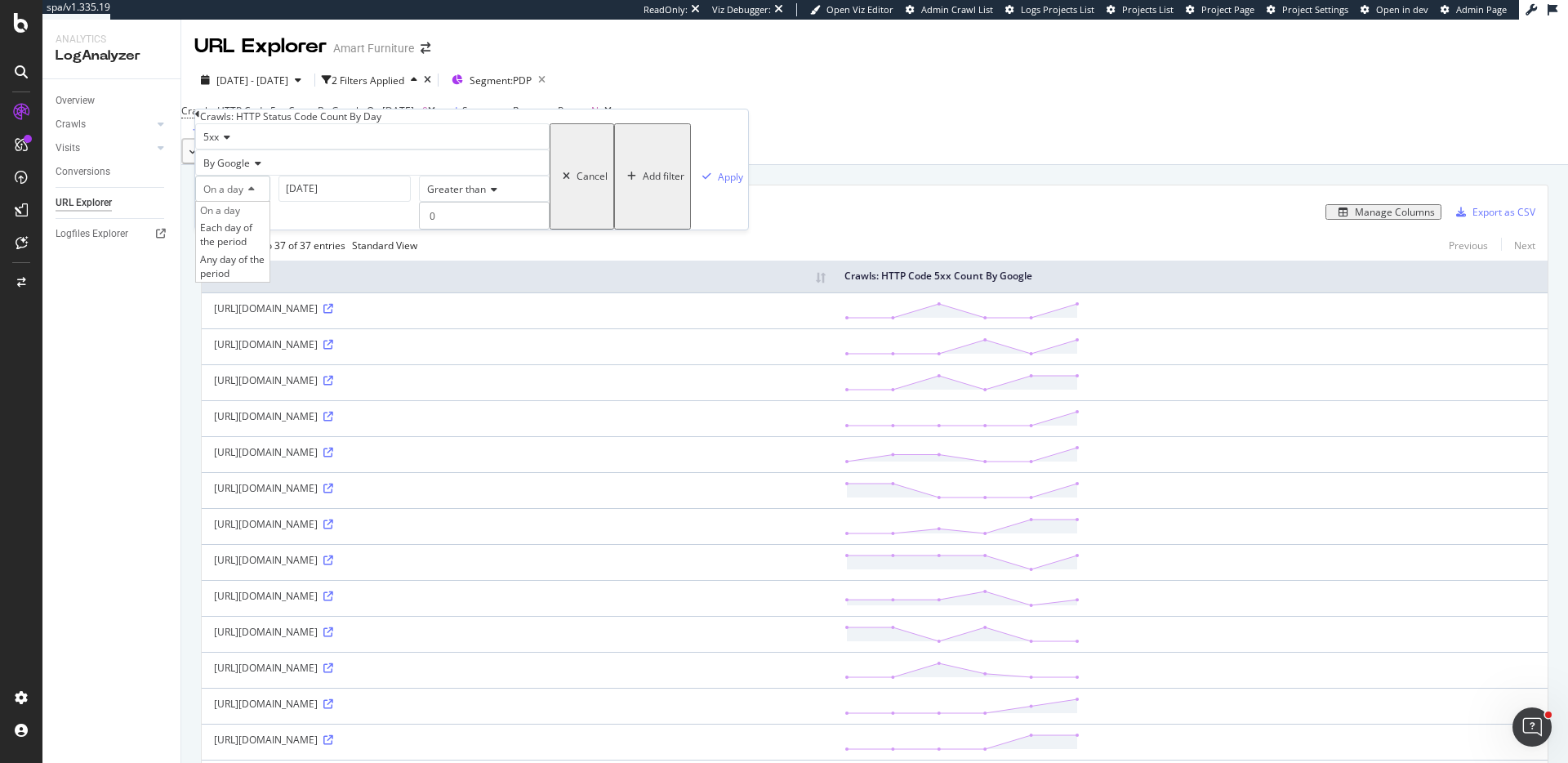
click at [226, 196] on span "On a day" at bounding box center [223, 189] width 40 height 13
click at [244, 196] on span "On a day" at bounding box center [223, 189] width 40 height 13
click at [264, 280] on span "Any day of the period" at bounding box center [233, 266] width 65 height 28
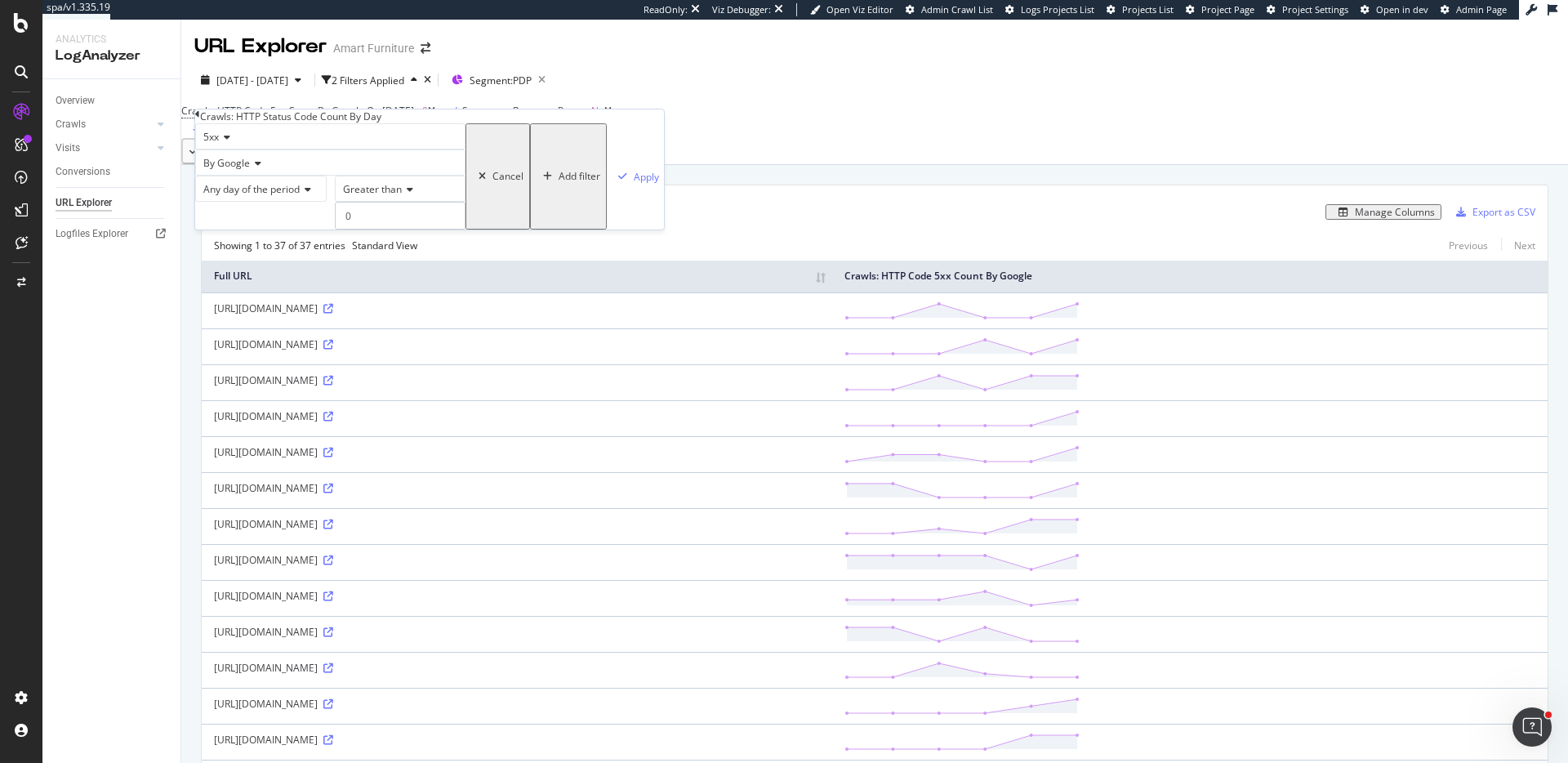
click at [343, 196] on span "Greater than" at bounding box center [372, 189] width 58 height 13
click at [338, 202] on div "Greater than" at bounding box center [400, 188] width 130 height 26
click at [633, 184] on div "Apply" at bounding box center [646, 176] width 25 height 13
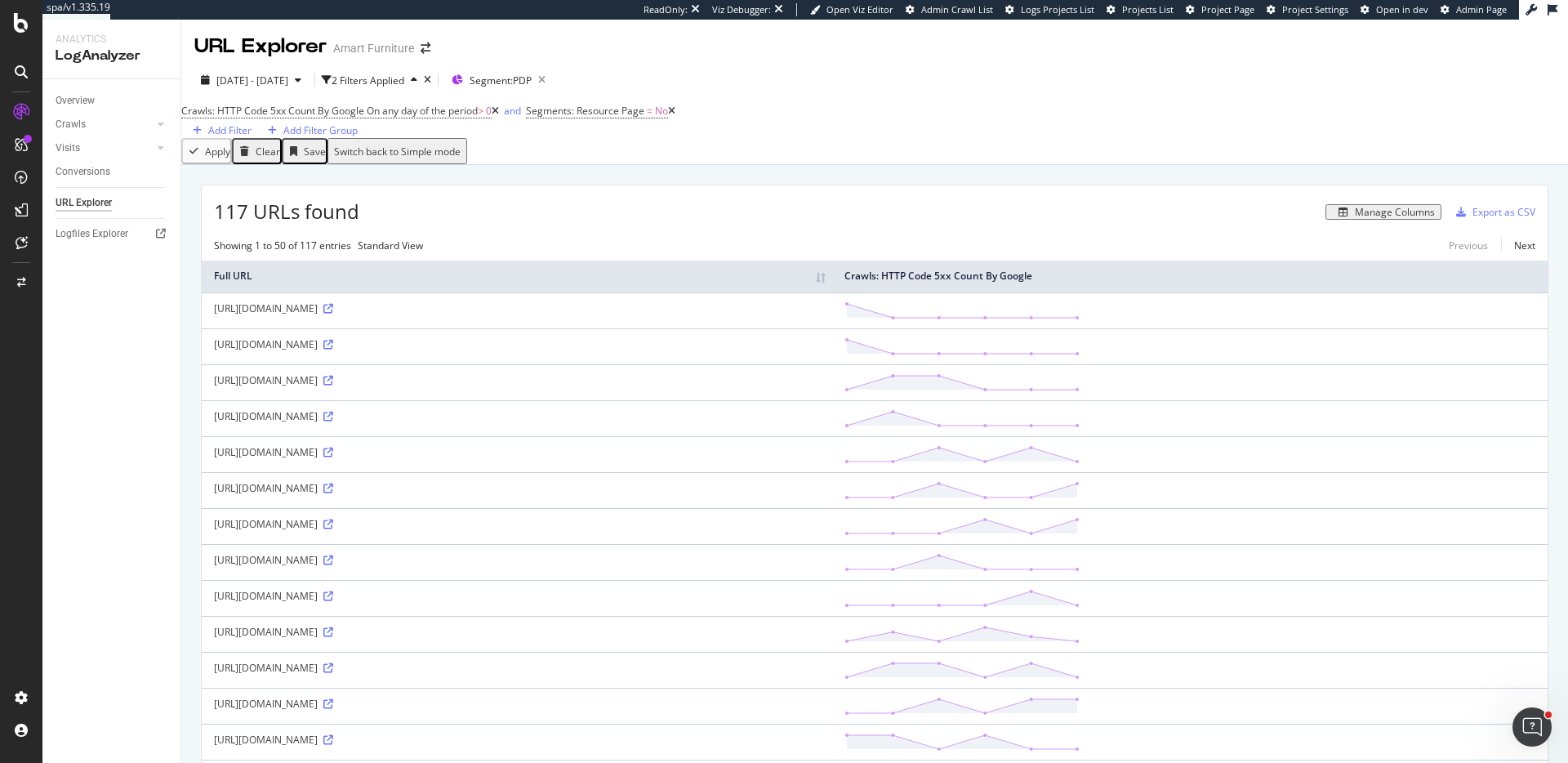
scroll to position [487, 0]
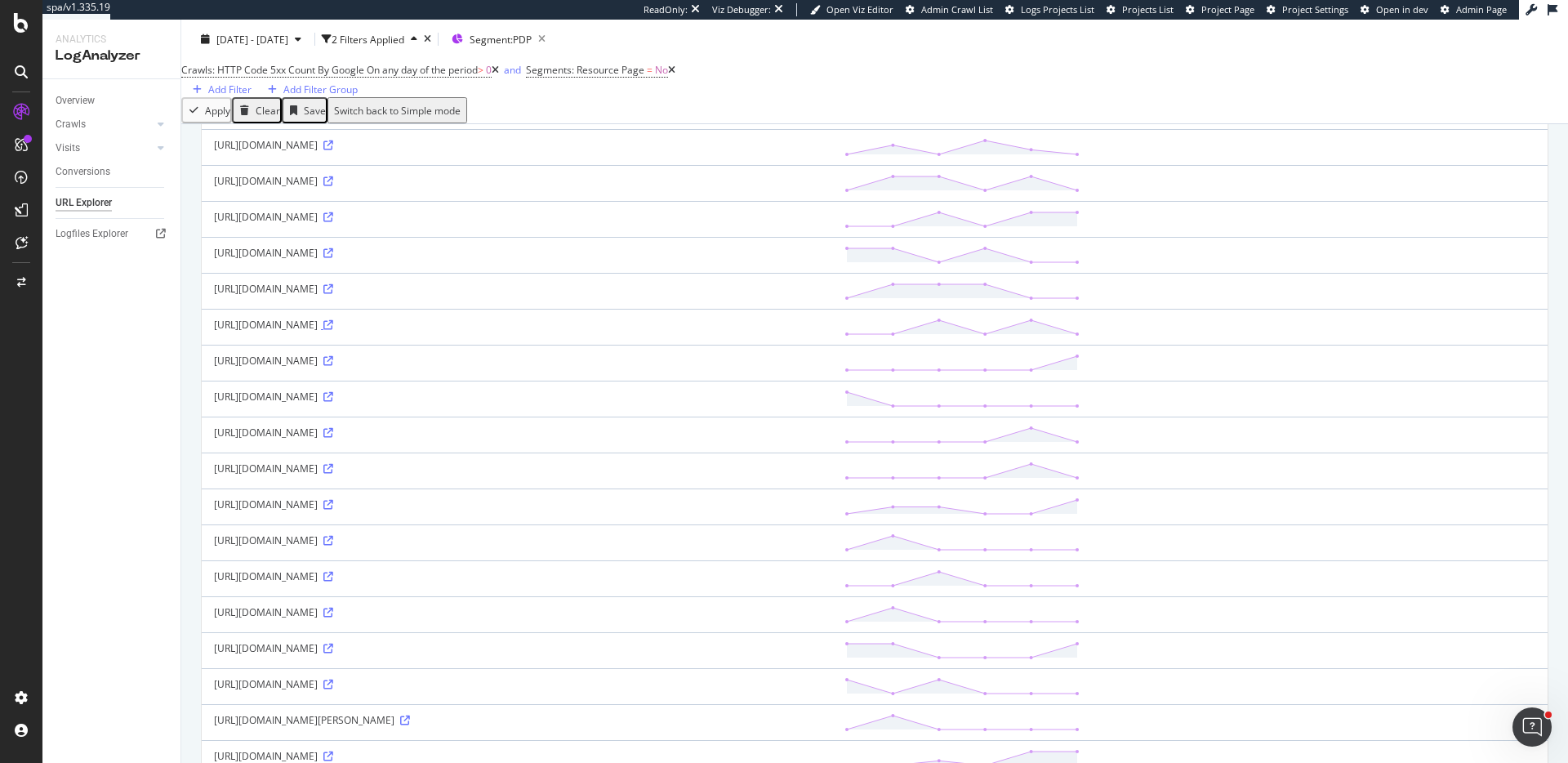
click at [333, 330] on icon at bounding box center [328, 324] width 10 height 10
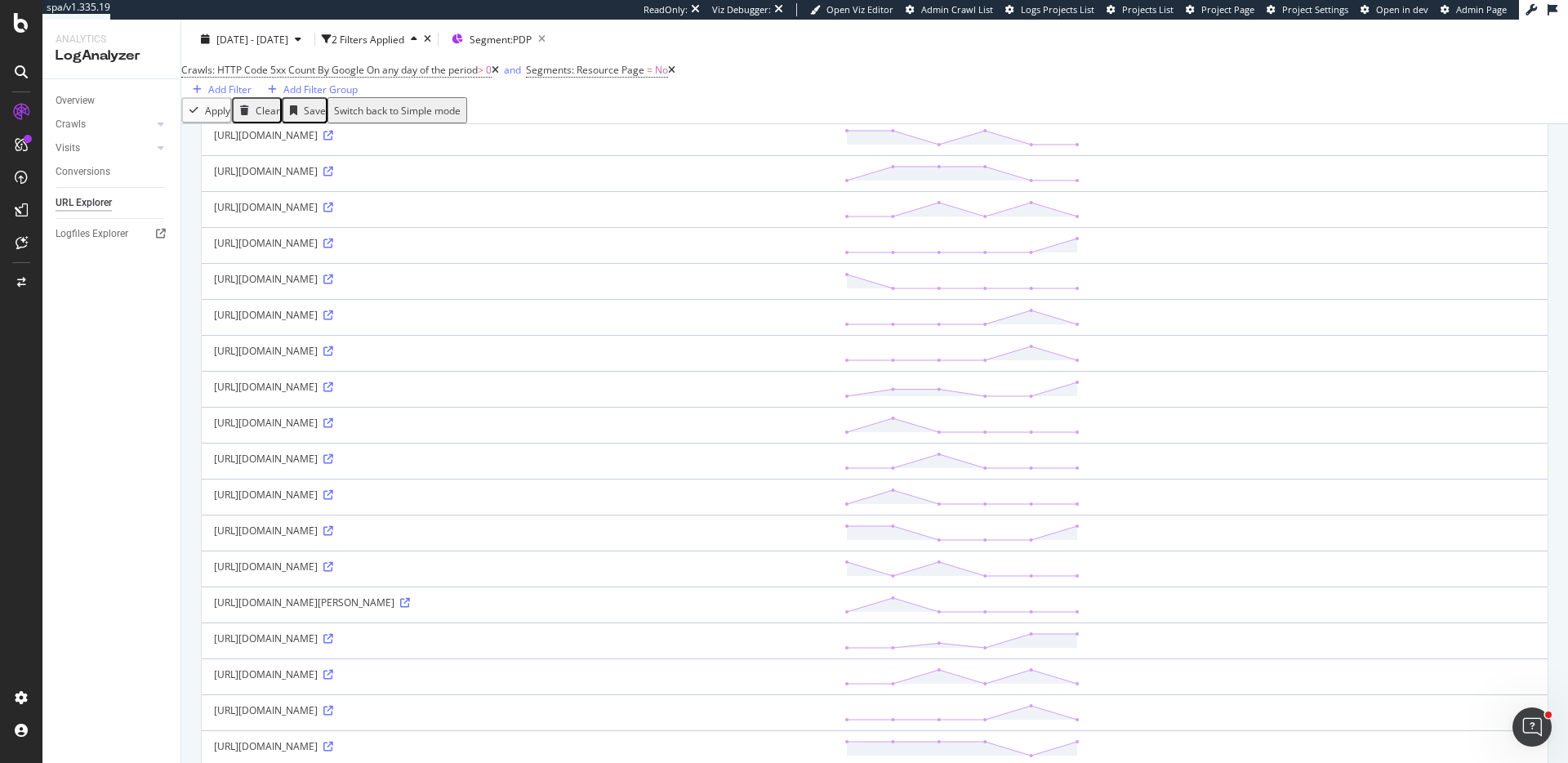
scroll to position [0, 0]
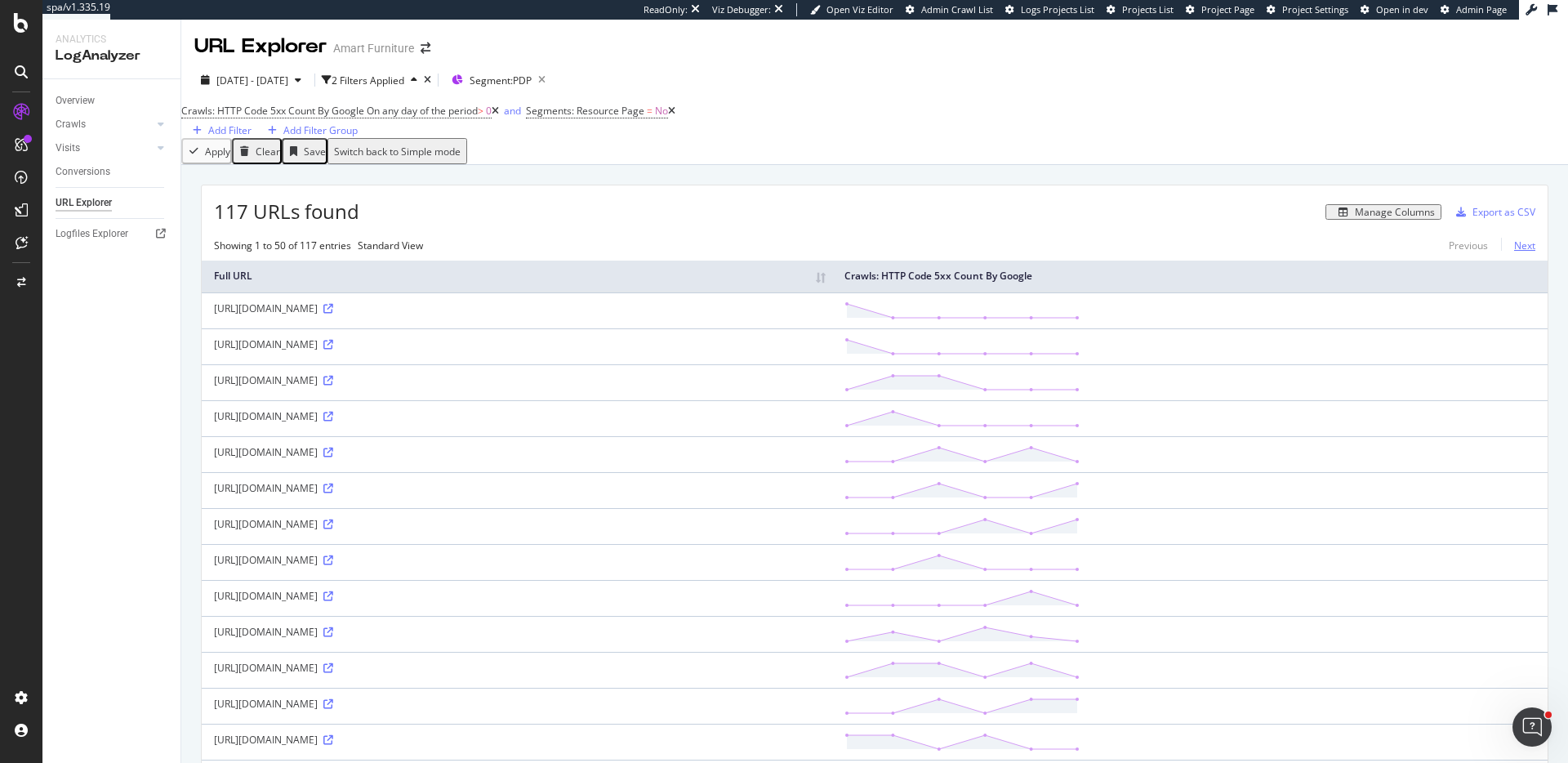
click at [1517, 257] on link "Next" at bounding box center [1519, 245] width 34 height 23
click at [1448, 257] on link "Previous" at bounding box center [1468, 245] width 66 height 23
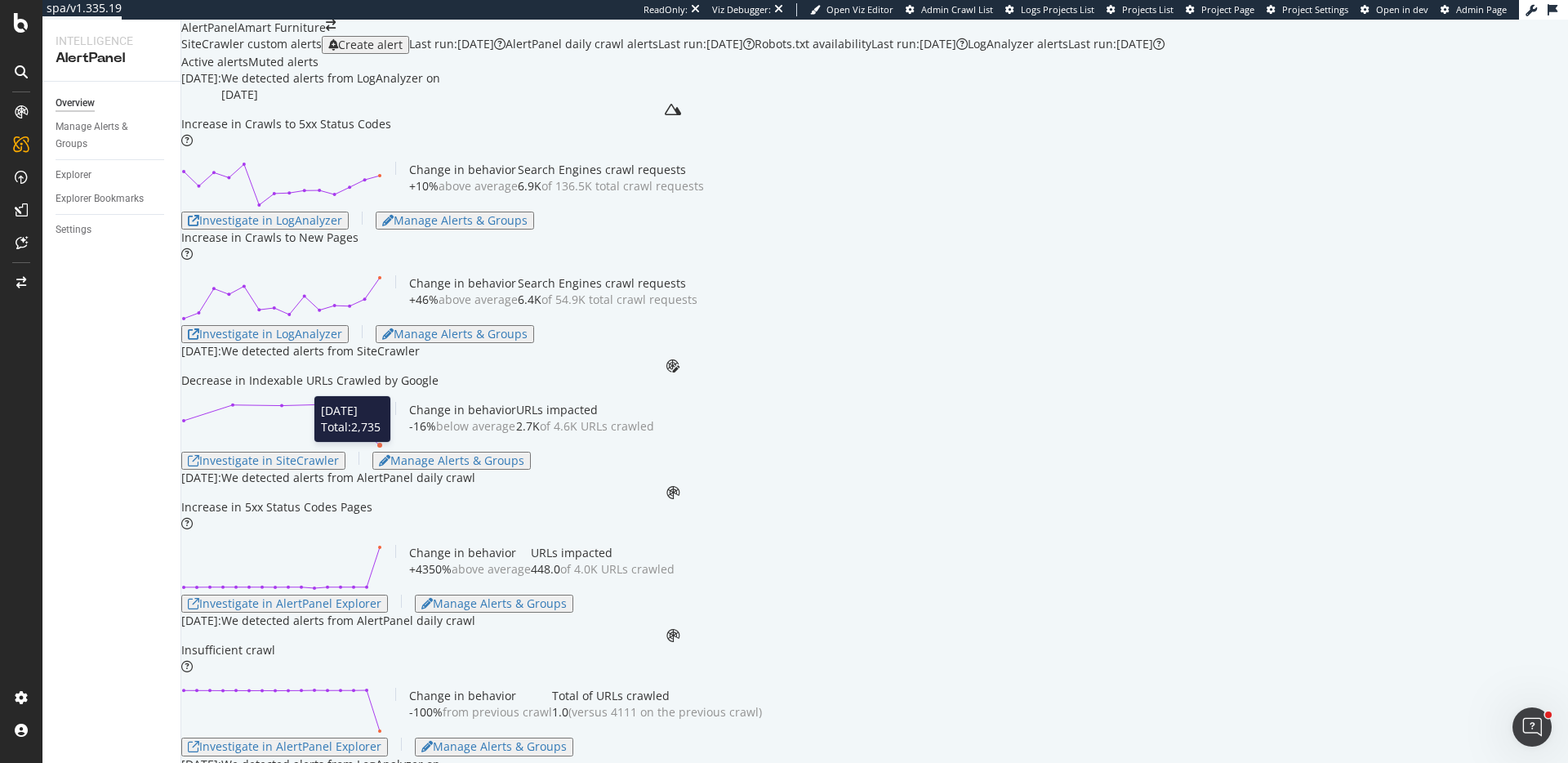
scroll to position [56, 0]
click at [333, 227] on div "Investigate in LogAnalyzer" at bounding box center [265, 220] width 155 height 13
click at [342, 227] on div "Investigate in LogAnalyzer" at bounding box center [265, 220] width 155 height 13
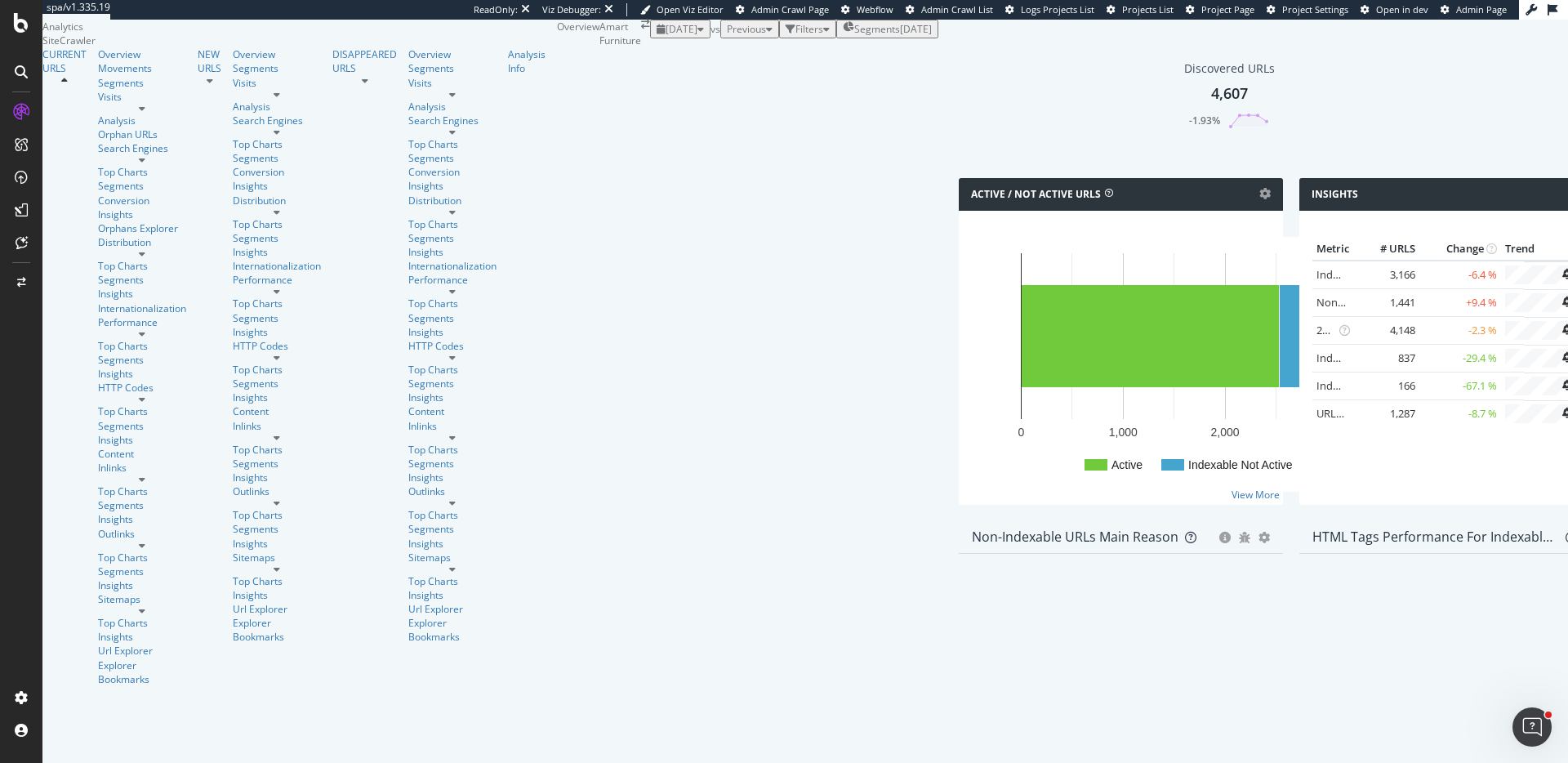
click at [727, 36] on span "Previous" at bounding box center [747, 29] width 40 height 13
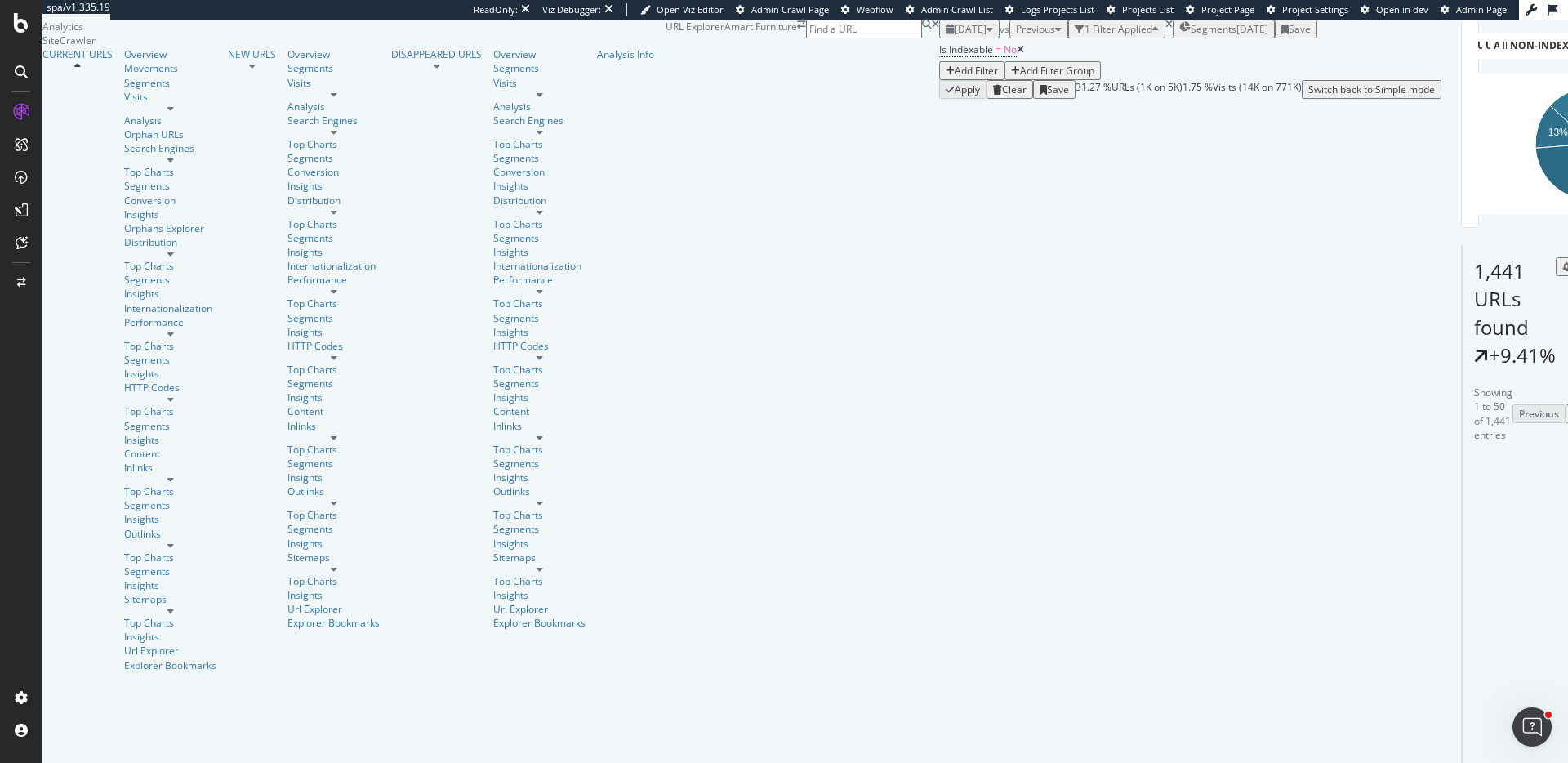
click at [771, 58] on div "URL Explorer Amart Furniture" at bounding box center [802, 59] width 273 height 79
click at [939, 64] on div "2025 Aug. 6th vs Previous 1 Filter Applied Segments 2025-03-07 Save Is Indexabl…" at bounding box center [1190, 59] width 502 height 79
click at [124, 75] on div "Movements" at bounding box center [170, 67] width 93 height 13
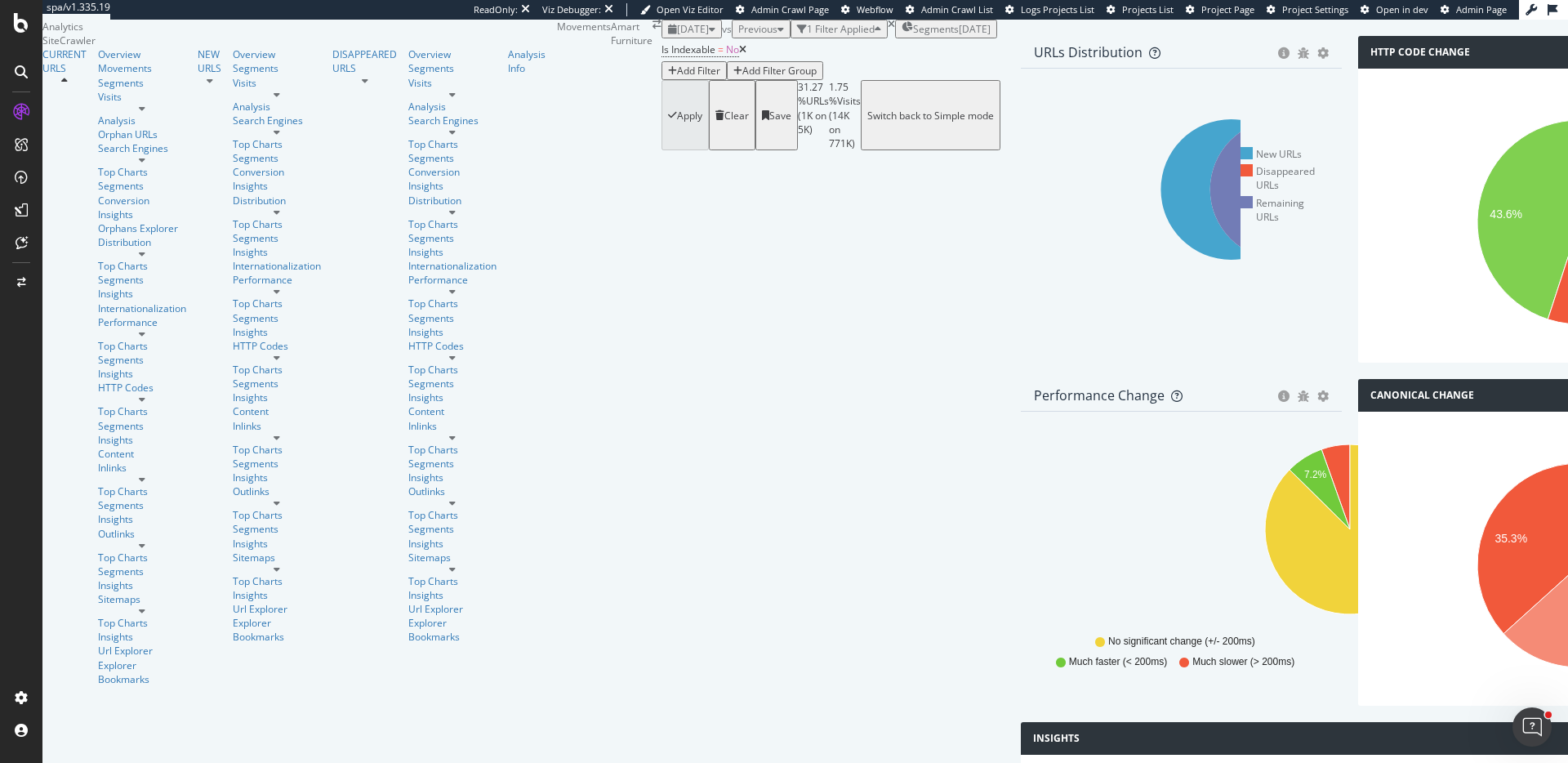
click at [959, 36] on div "[DATE]" at bounding box center [974, 29] width 31 height 13
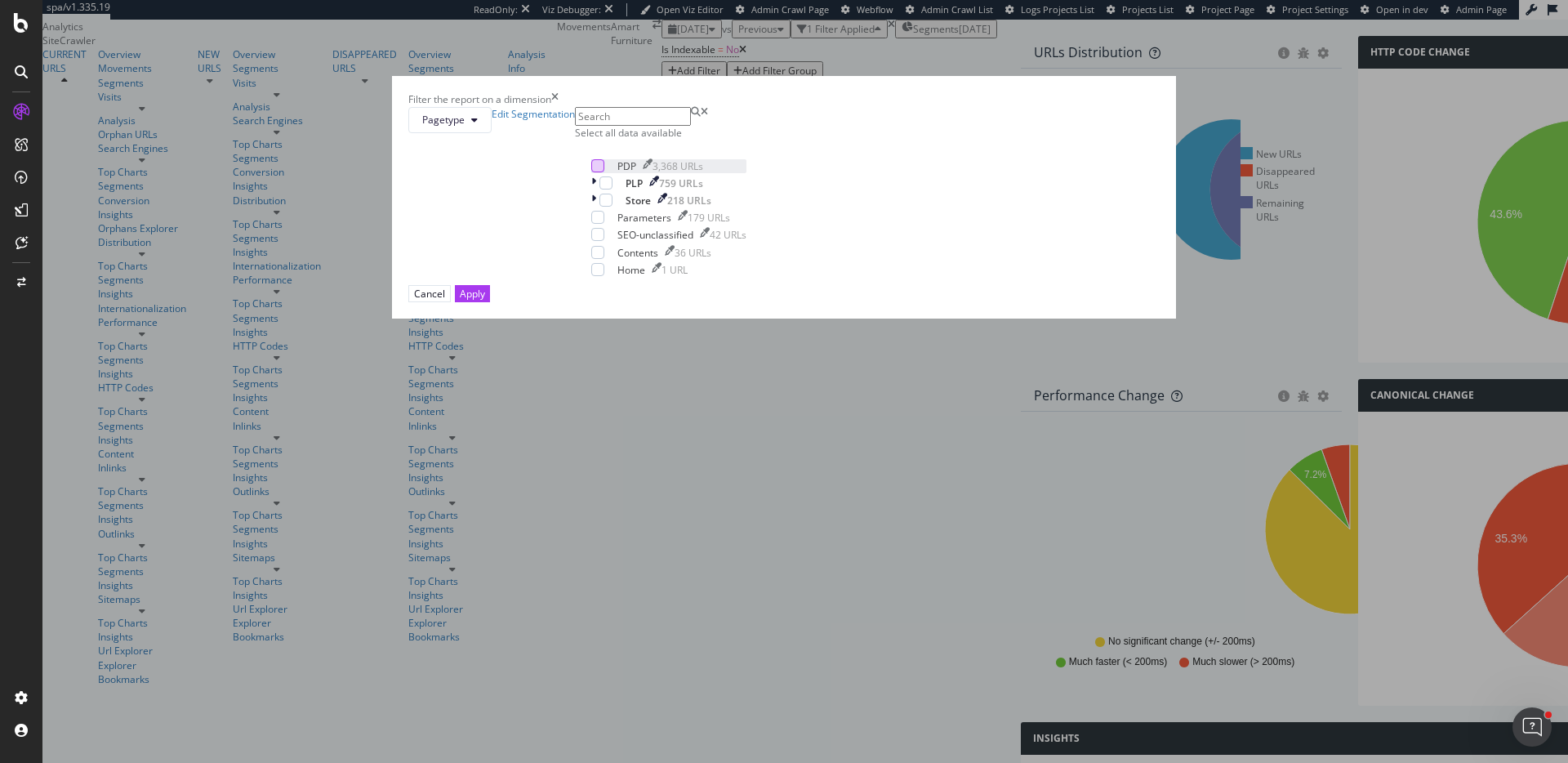
click at [605, 173] on div "modal" at bounding box center [598, 165] width 13 height 13
click at [490, 302] on button "Apply" at bounding box center [472, 293] width 35 height 17
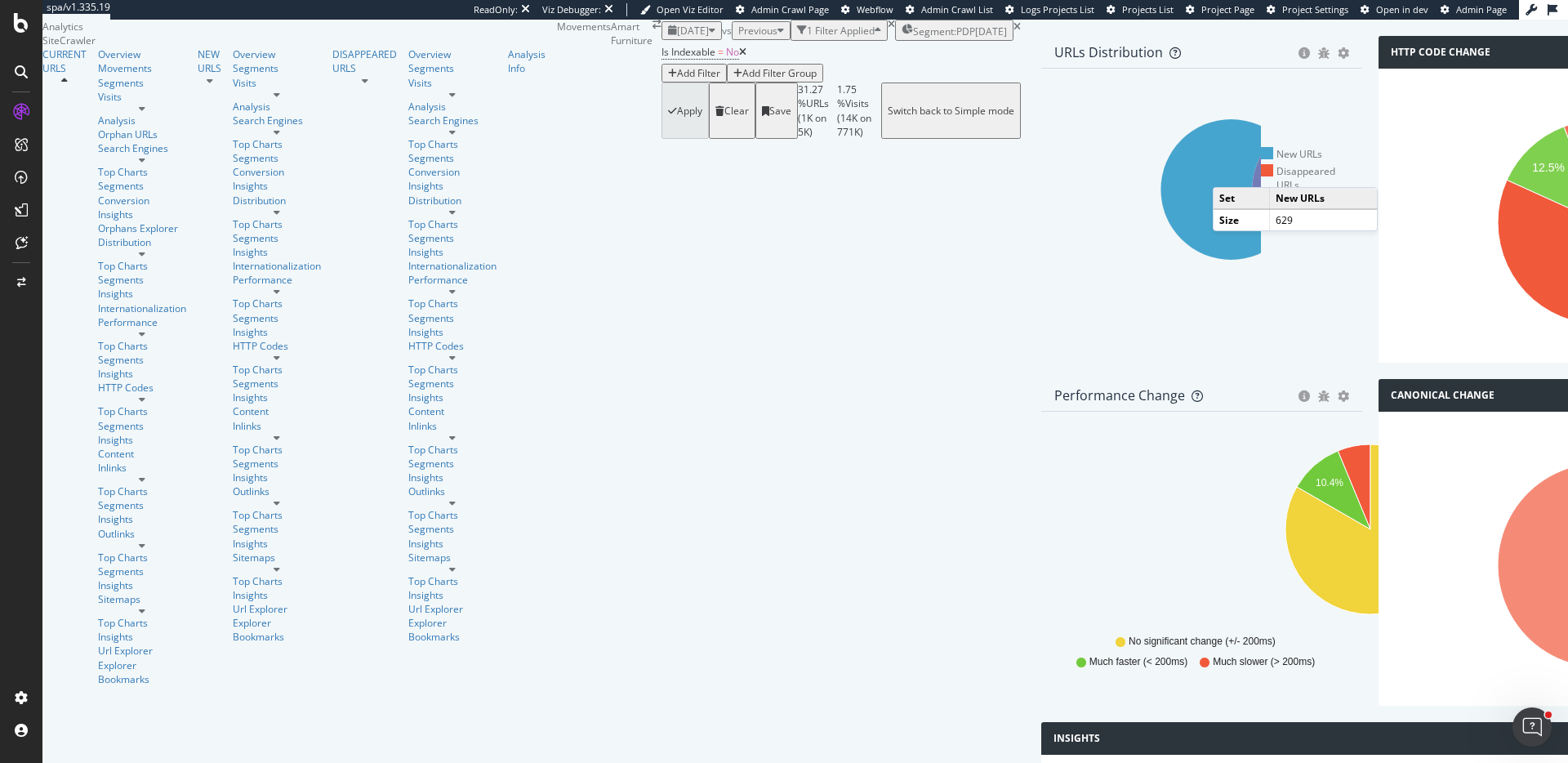
click at [1161, 260] on icon at bounding box center [1231, 190] width 140 height 140
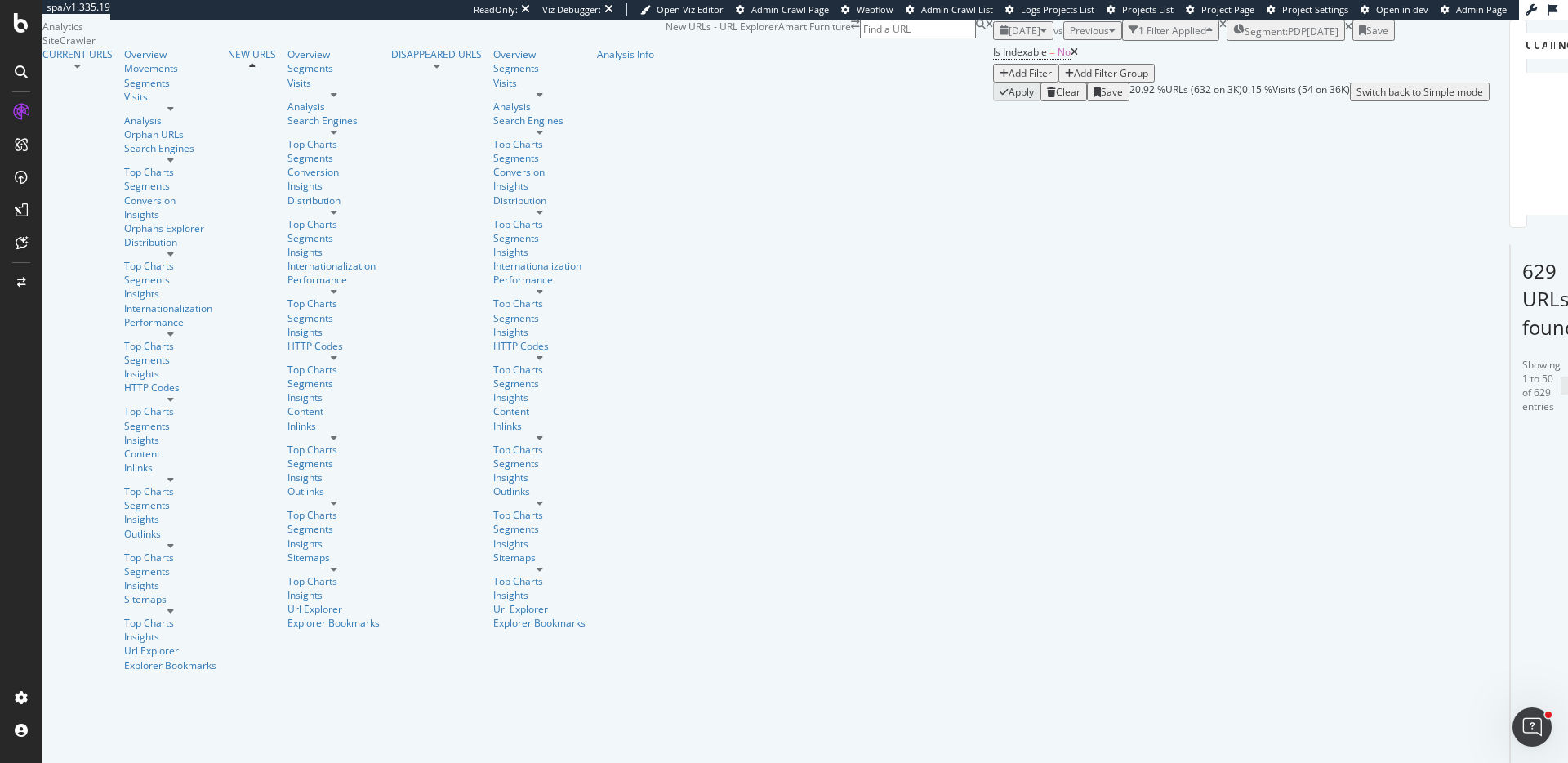
click at [1071, 58] on icon at bounding box center [1075, 52] width 7 height 10
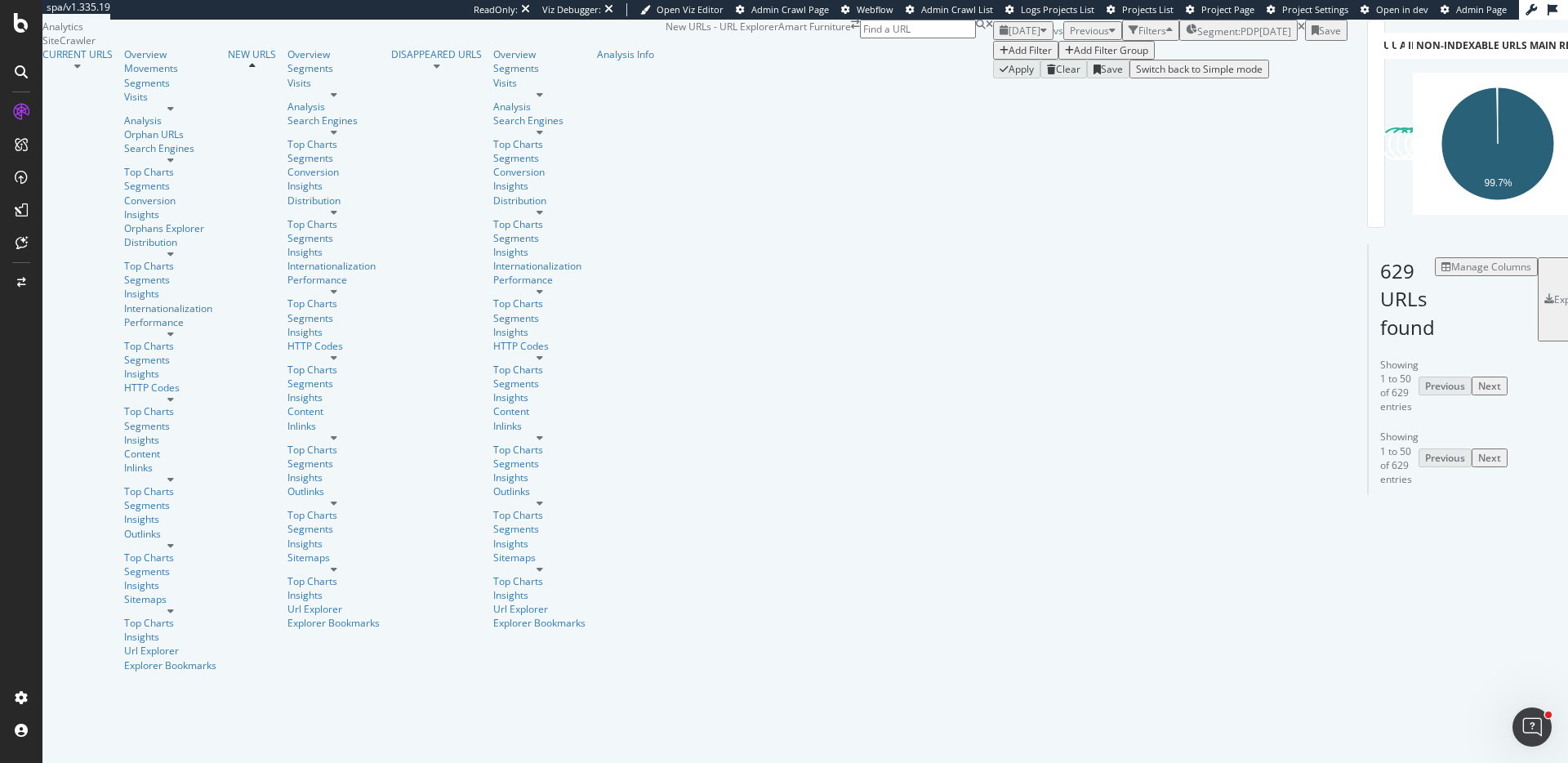
click at [116, 90] on div "CURRENT URLS" at bounding box center [83, 359] width 82 height 624
click at [112, 61] on div "CURRENT URLS" at bounding box center [77, 54] width 70 height 13
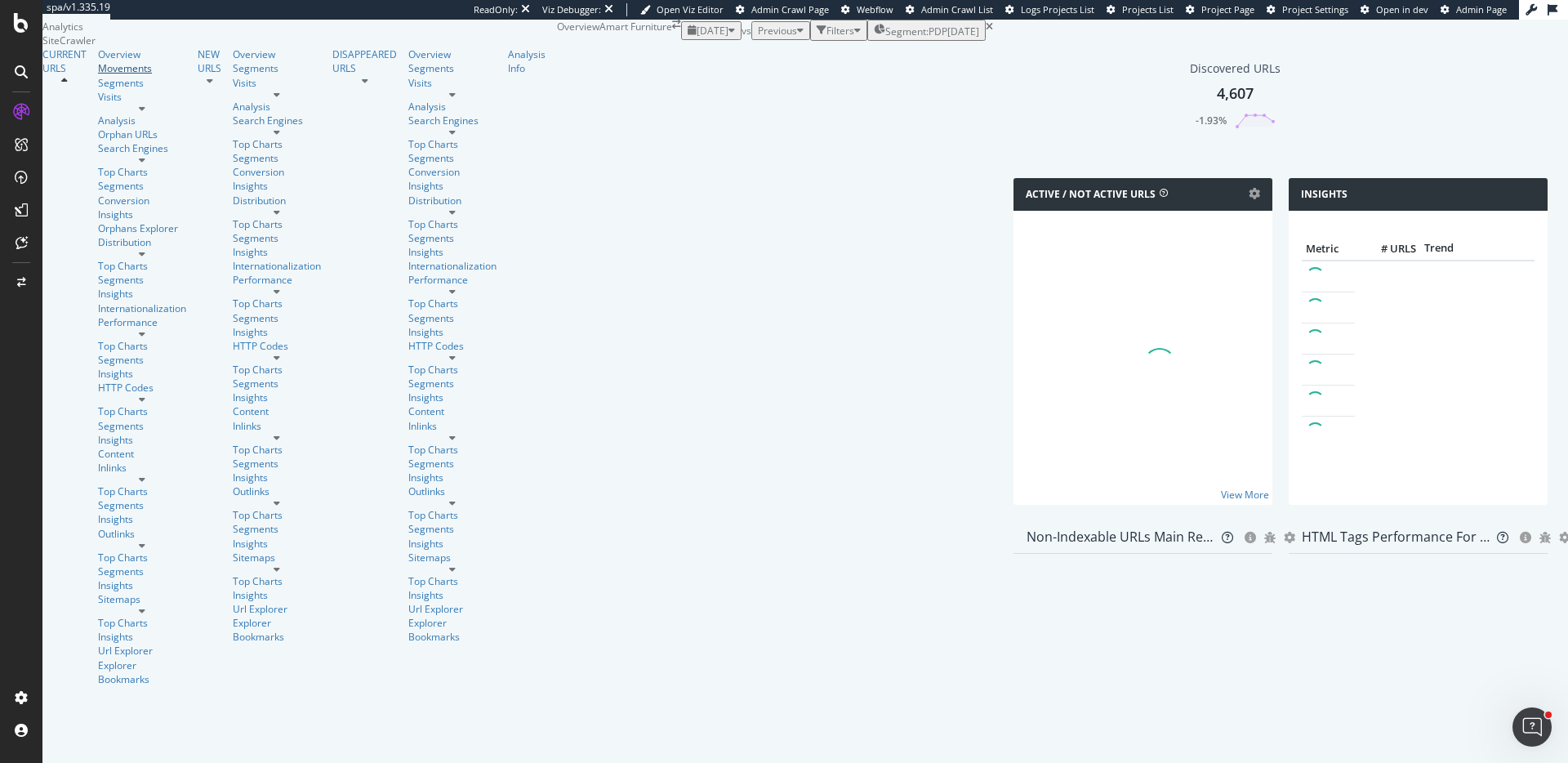
click at [98, 75] on div "Movements" at bounding box center [142, 67] width 88 height 13
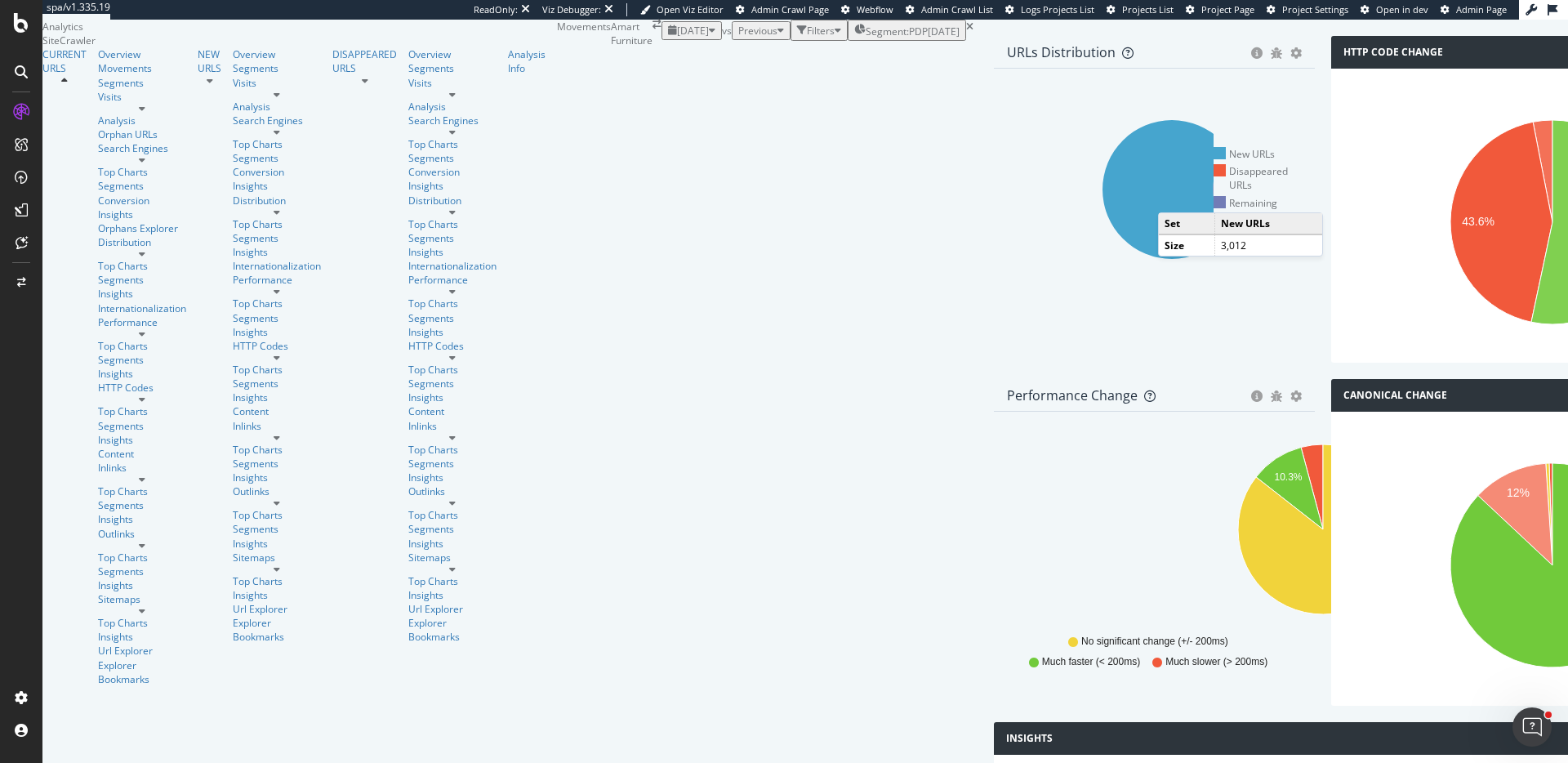
click at [1103, 259] on icon at bounding box center [1172, 190] width 139 height 139
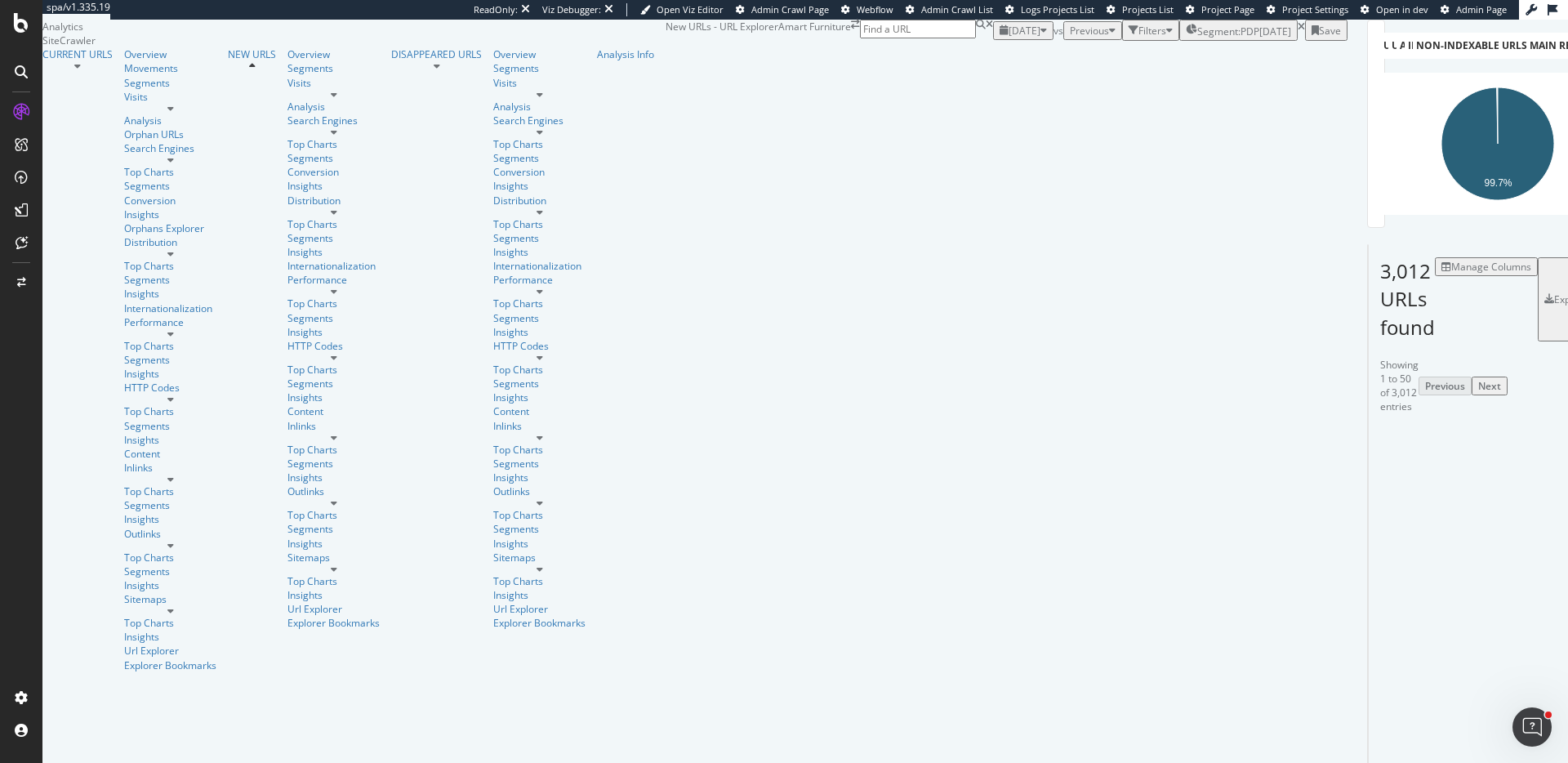
click at [976, 39] on input at bounding box center [917, 29] width 116 height 19
paste input "https://www.amartfurniture.com.au/dream-elegance-2500-serene-queen-medium-83724…"
type input "https://www.amartfurniture.com.au/dream-elegance-2500-serene-queen-medium-83724…"
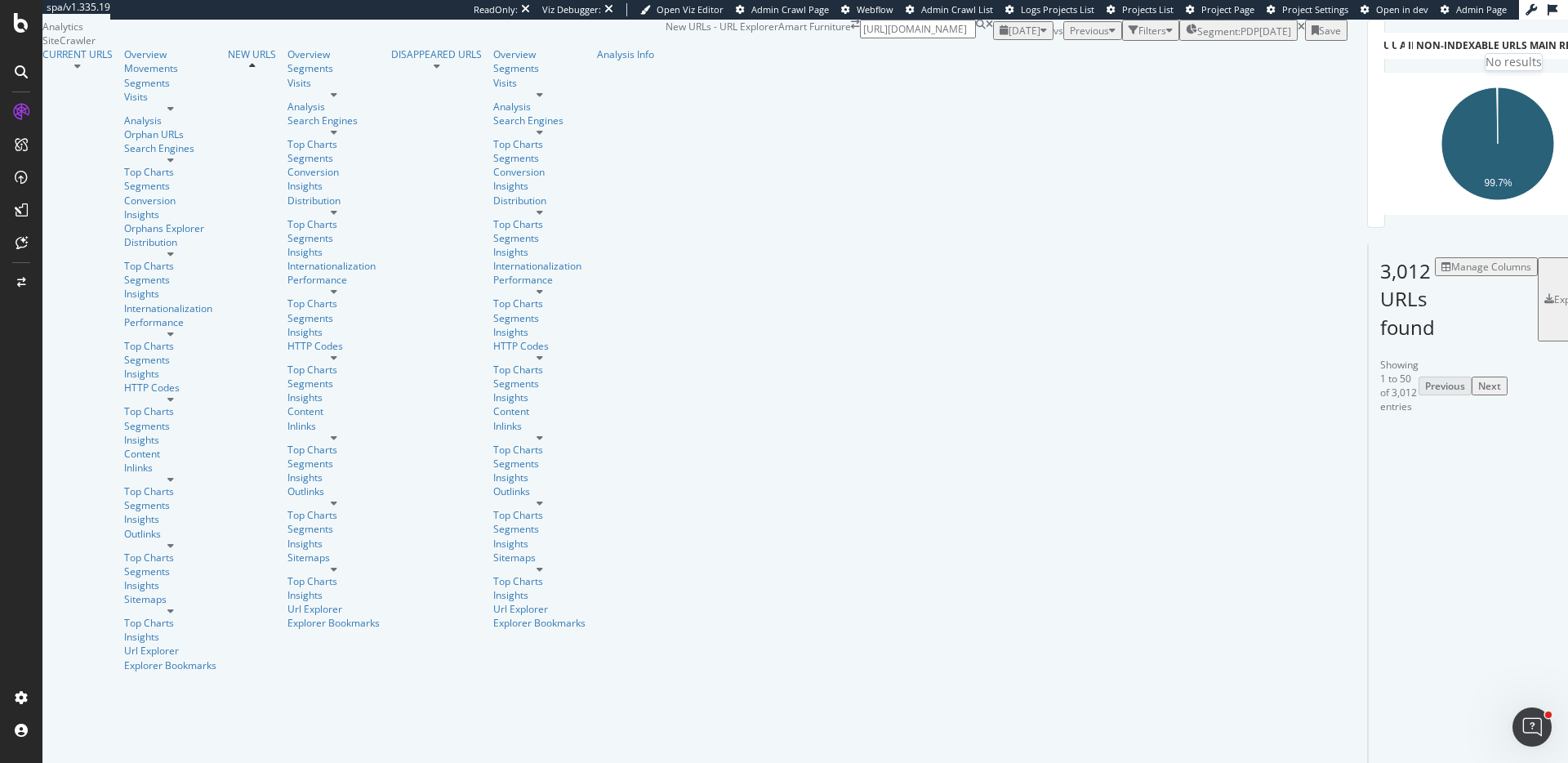
scroll to position [0, 0]
click at [976, 39] on input "https://www.amartfurniture.com.au/dream-elegance-2500-serene-queen-medium-83724…" at bounding box center [917, 29] width 116 height 19
click at [993, 39] on icon at bounding box center [989, 29] width 7 height 19
click at [976, 39] on input at bounding box center [917, 29] width 116 height 19
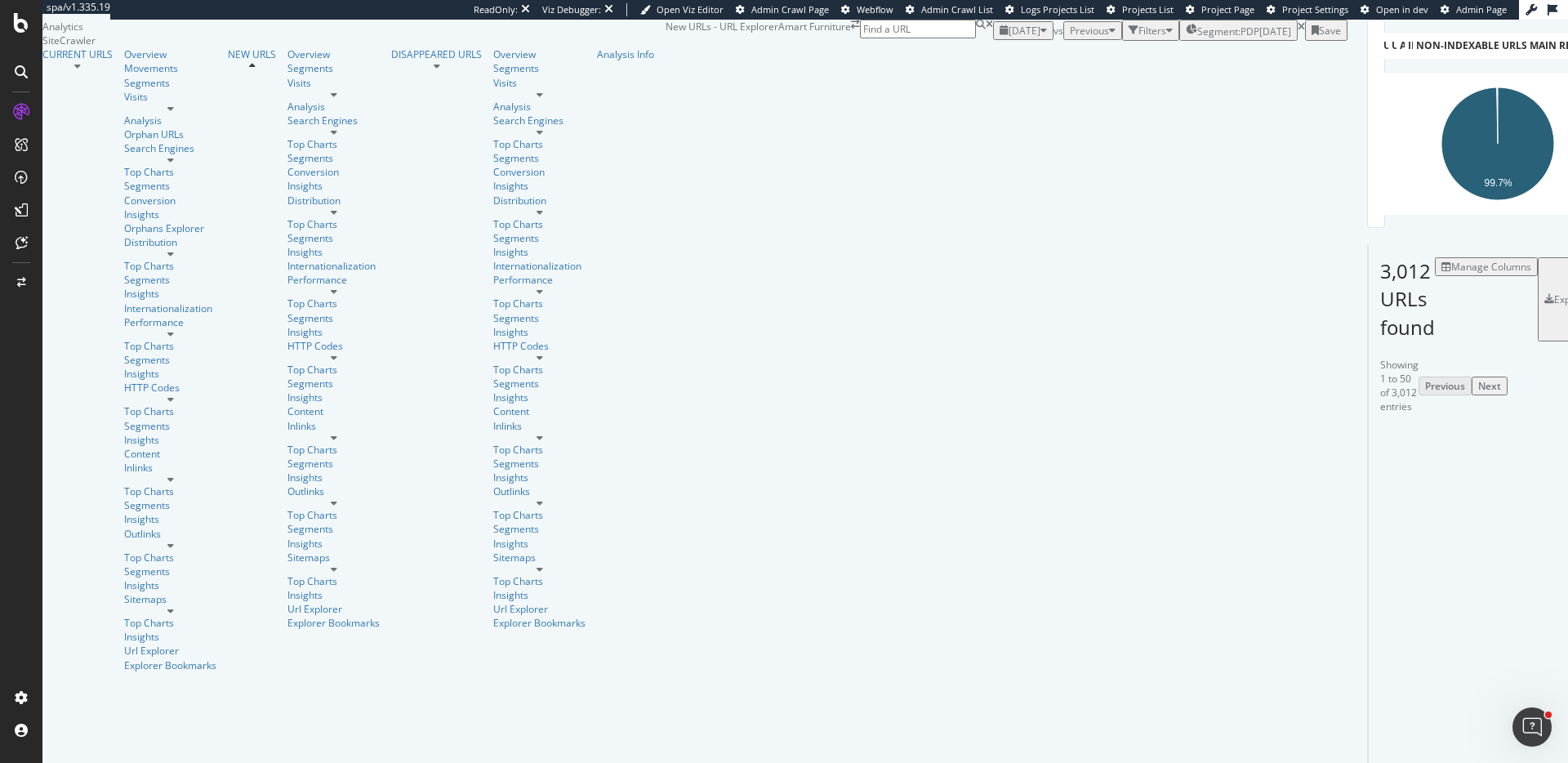
paste input "https://www.amartfurniture.com.au/exquisite-silver-medium-super-king-medium-845…"
type input "https://www.amartfurniture.com.au/exquisite-silver-medium-super-king-medium-845…"
click at [993, 39] on icon at bounding box center [989, 29] width 7 height 19
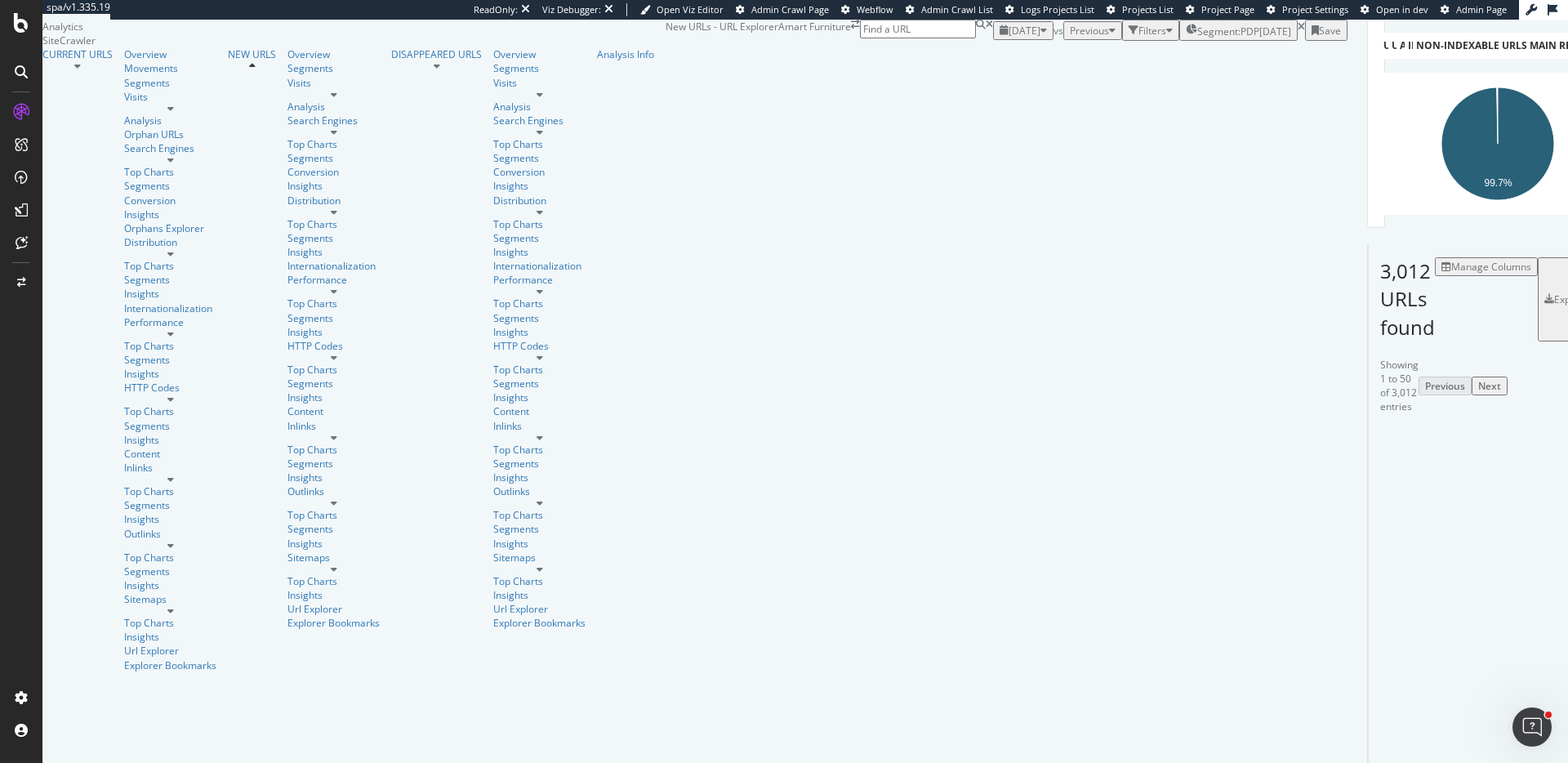
click at [993, 40] on div "2025 Aug. 6th vs Previous Filters Segment: PDP 2025-03-07 Save" at bounding box center [1170, 31] width 354 height 22
click at [112, 61] on div "CURRENT URLS" at bounding box center [77, 54] width 70 height 13
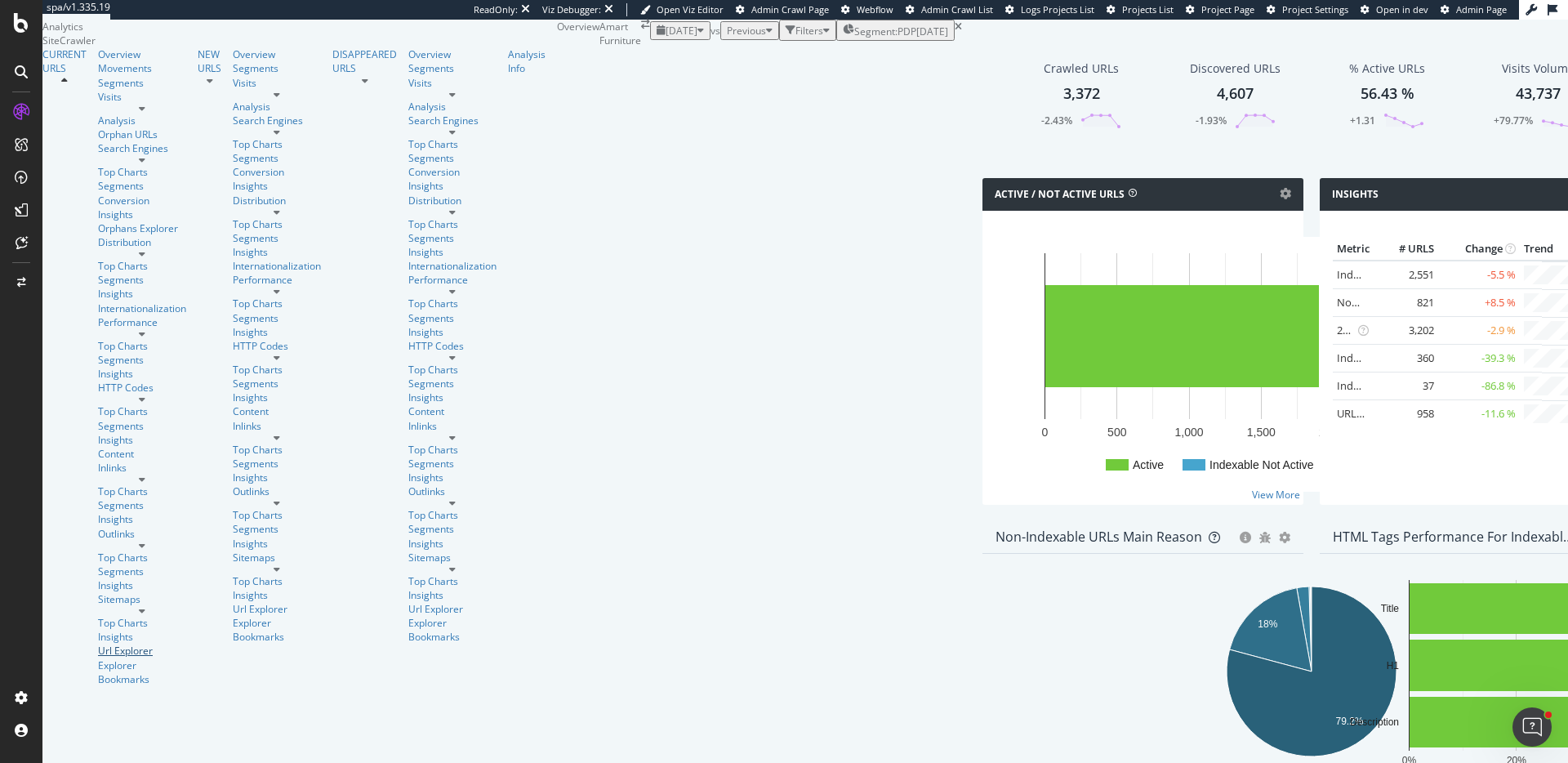
click at [106, 643] on link "Url Explorer" at bounding box center [142, 650] width 88 height 13
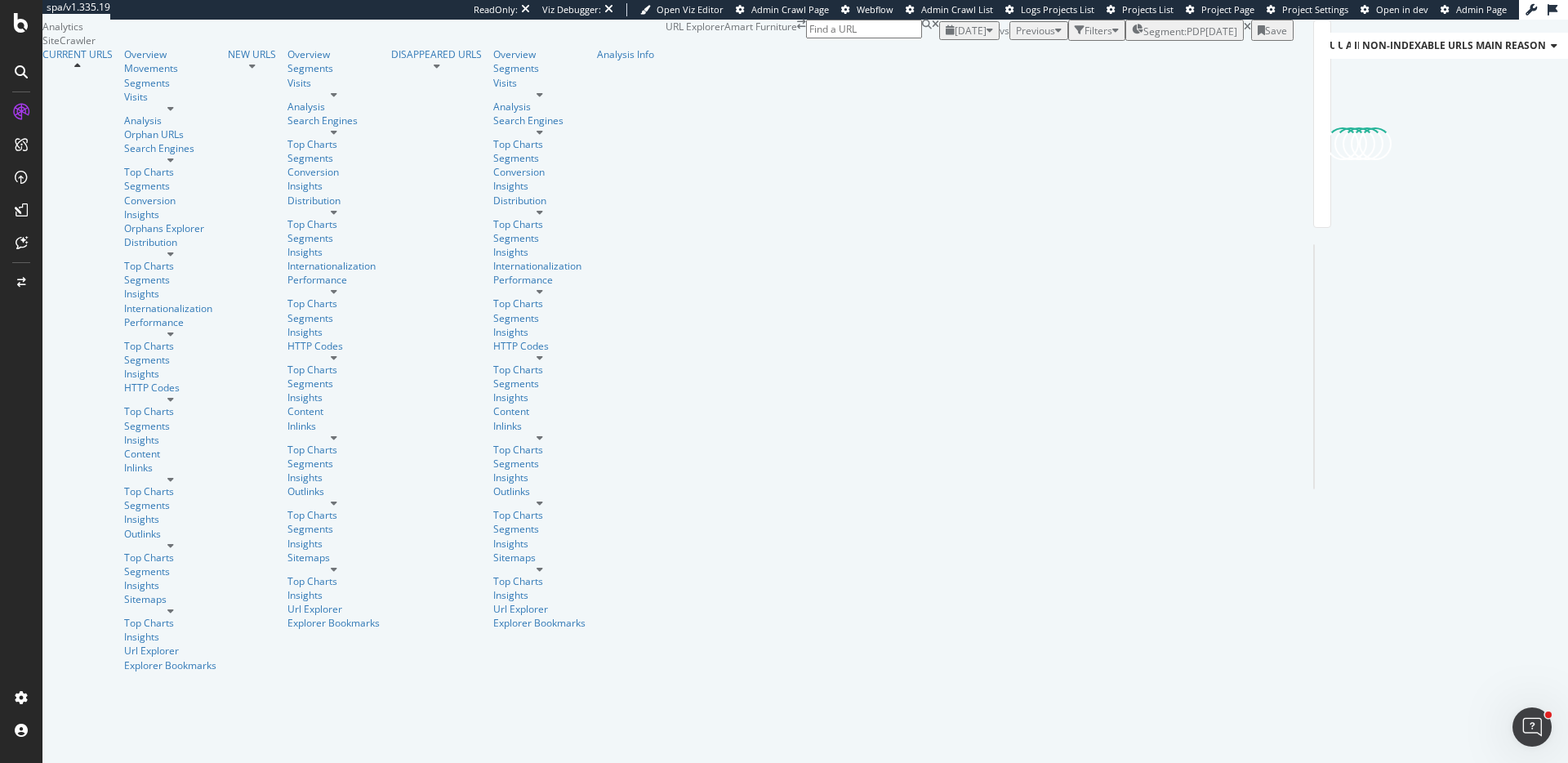
click at [1085, 38] on div "Filters" at bounding box center [1098, 30] width 28 height 13
click at [946, 56] on icon "button" at bounding box center [951, 50] width 9 height 10
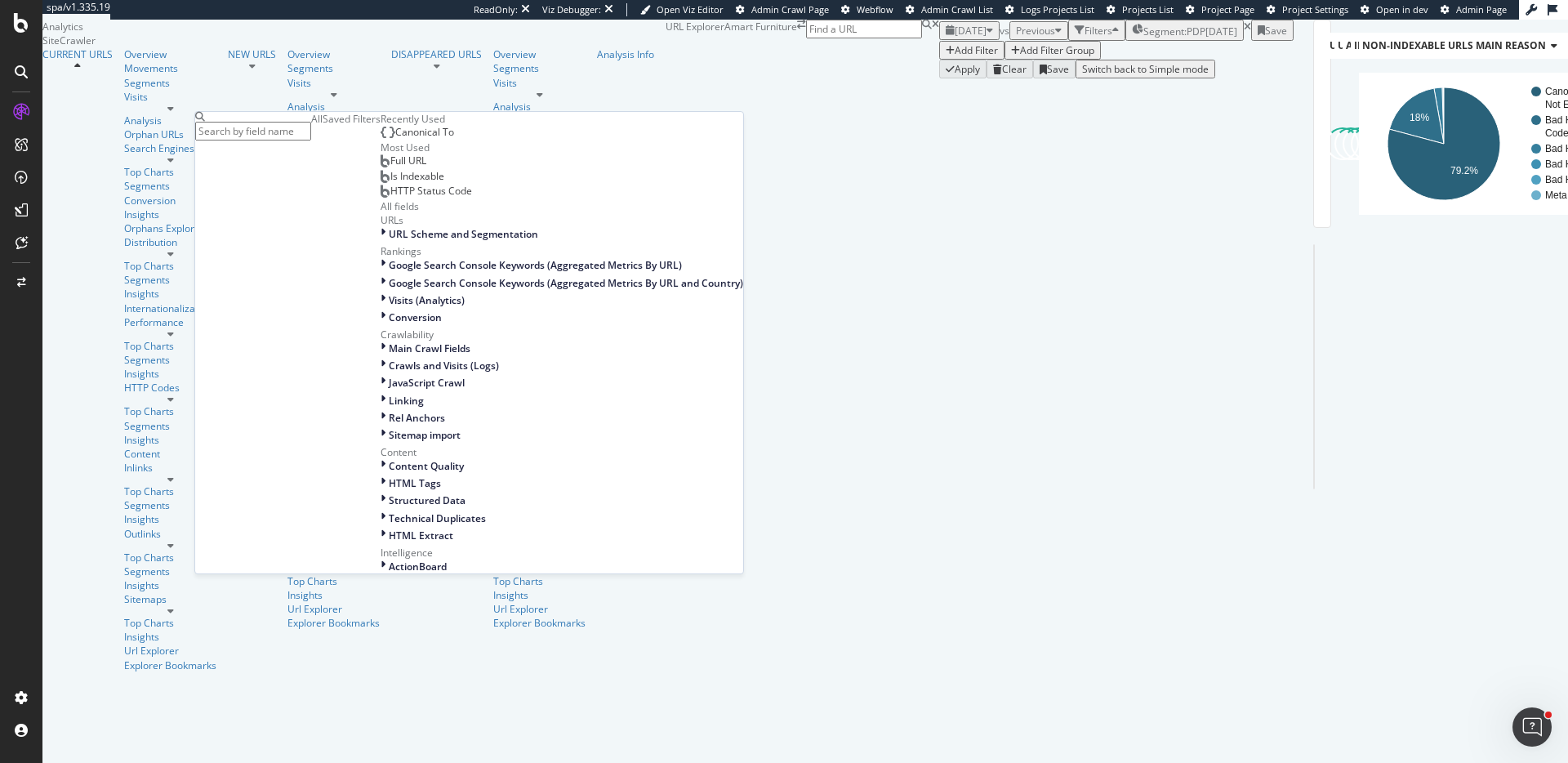
click at [381, 167] on div "Full URL" at bounding box center [403, 161] width 46 height 13
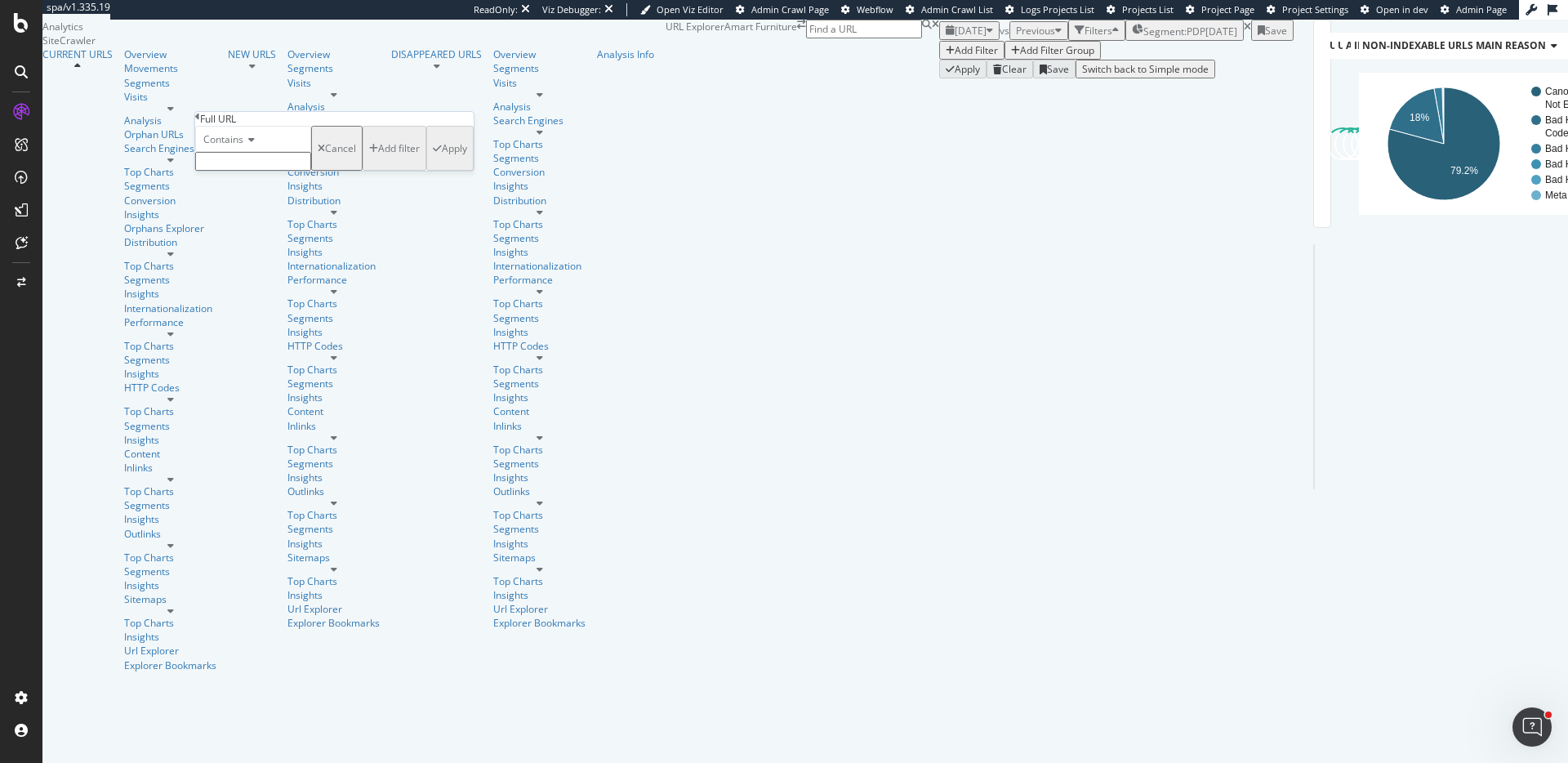
click at [200, 124] on div "Full URL Contains Cancel Add filter Apply" at bounding box center [334, 141] width 279 height 58
click at [200, 121] on icon at bounding box center [197, 117] width 4 height 10
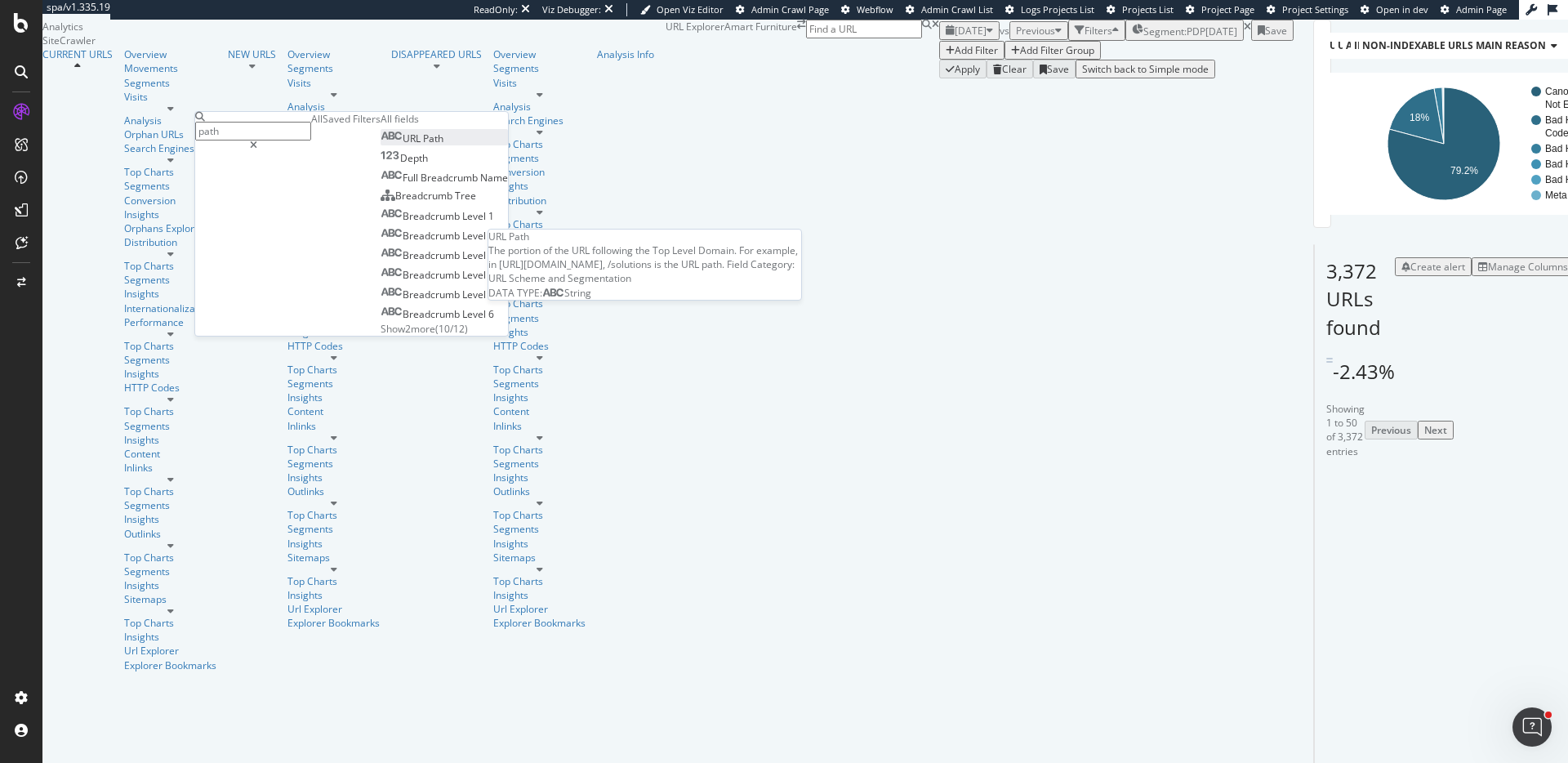
type input "path"
click at [403, 146] on span "URL" at bounding box center [412, 138] width 21 height 13
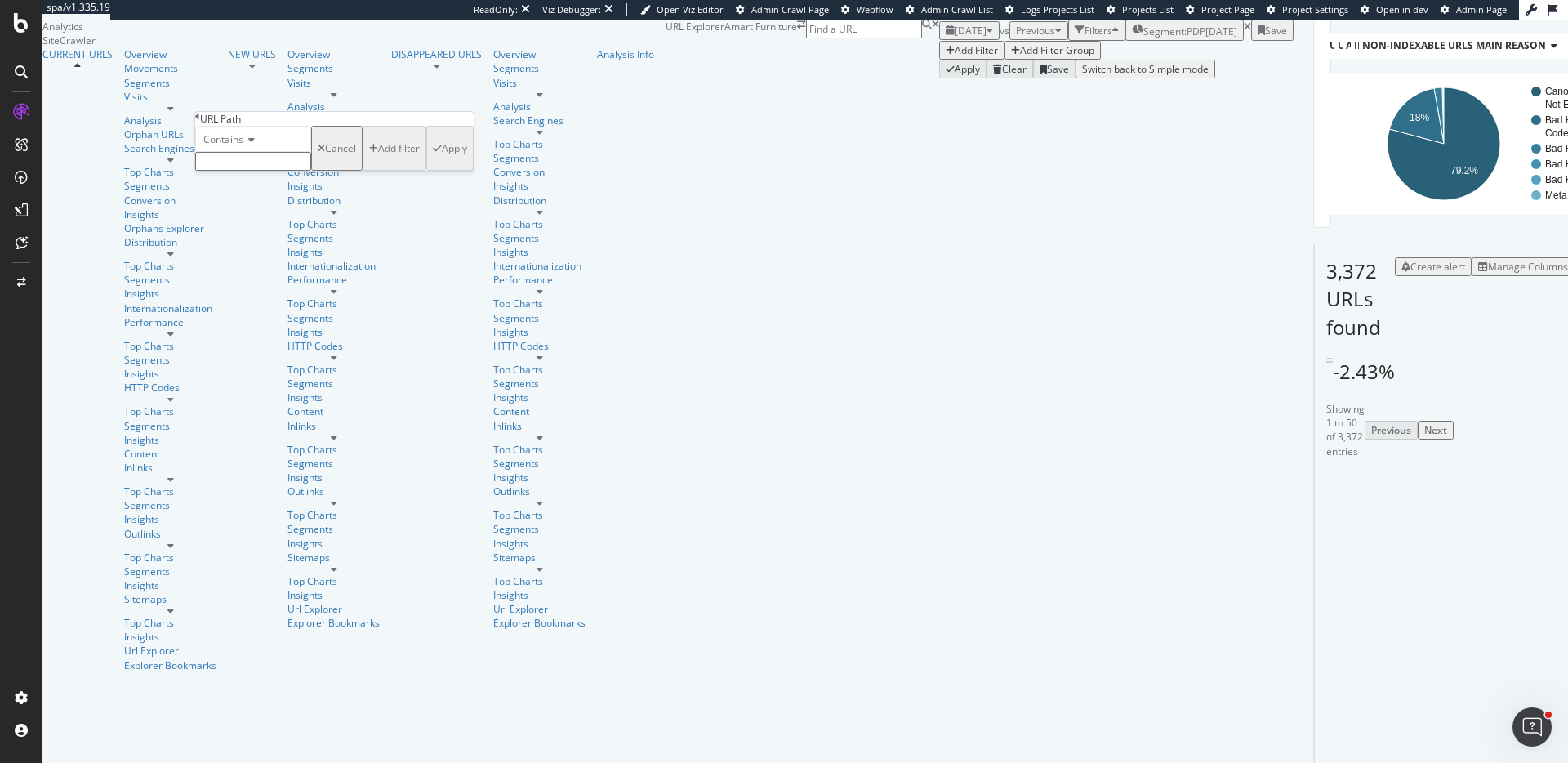
click at [272, 171] on input "text" at bounding box center [252, 161] width 116 height 19
paste input "^/?[^?#/]*-(\d{5})\.html(?:[?#].*)?$"
type input "^/?[^?#/]*-(\d{5})\.html(?:[?#].*)?$"
click at [252, 145] on icon at bounding box center [249, 139] width 12 height 10
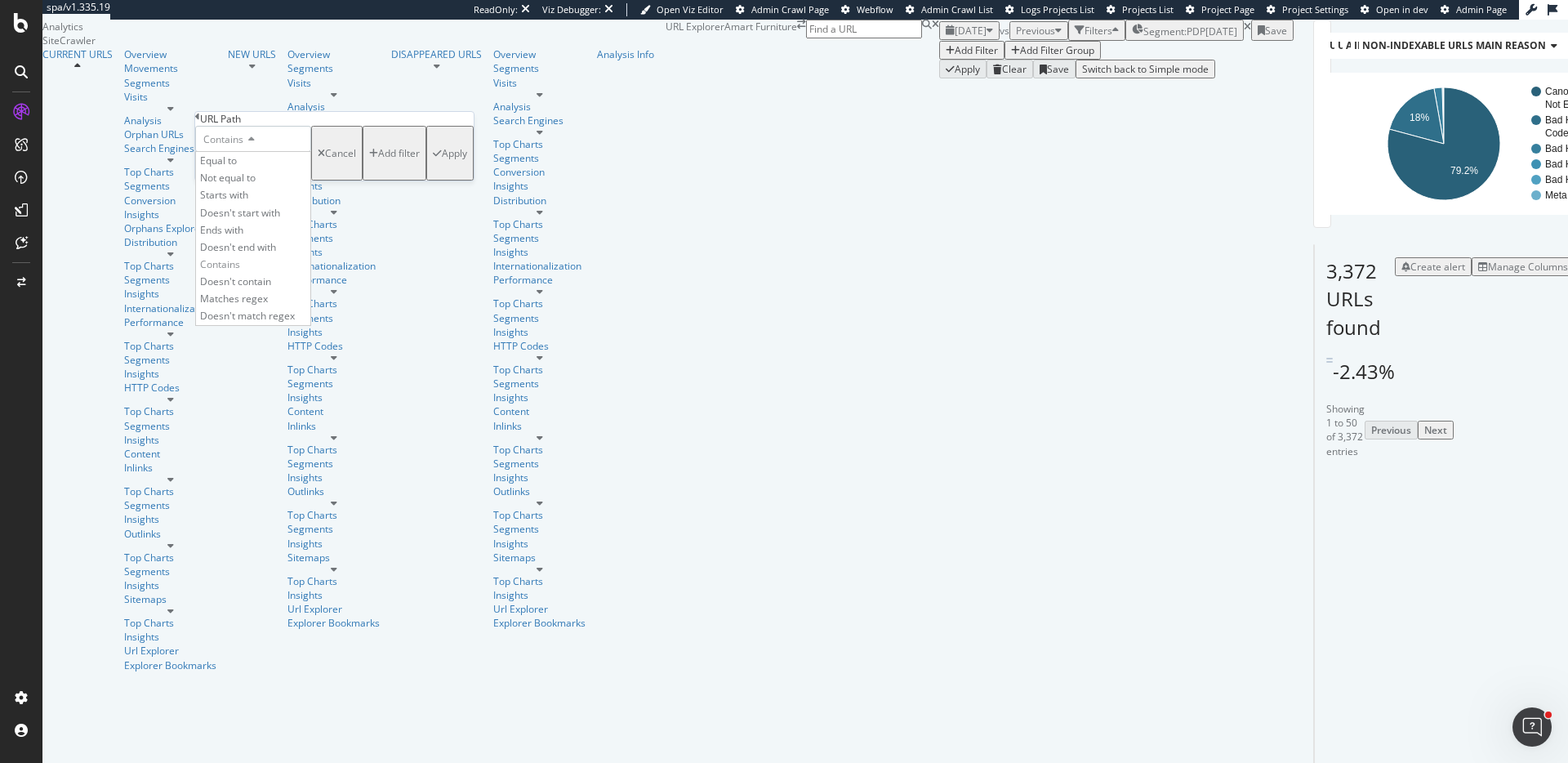
scroll to position [0, 0]
click at [255, 306] on span "Matches regex" at bounding box center [234, 297] width 67 height 13
click at [442, 160] on div "Apply" at bounding box center [455, 153] width 25 height 13
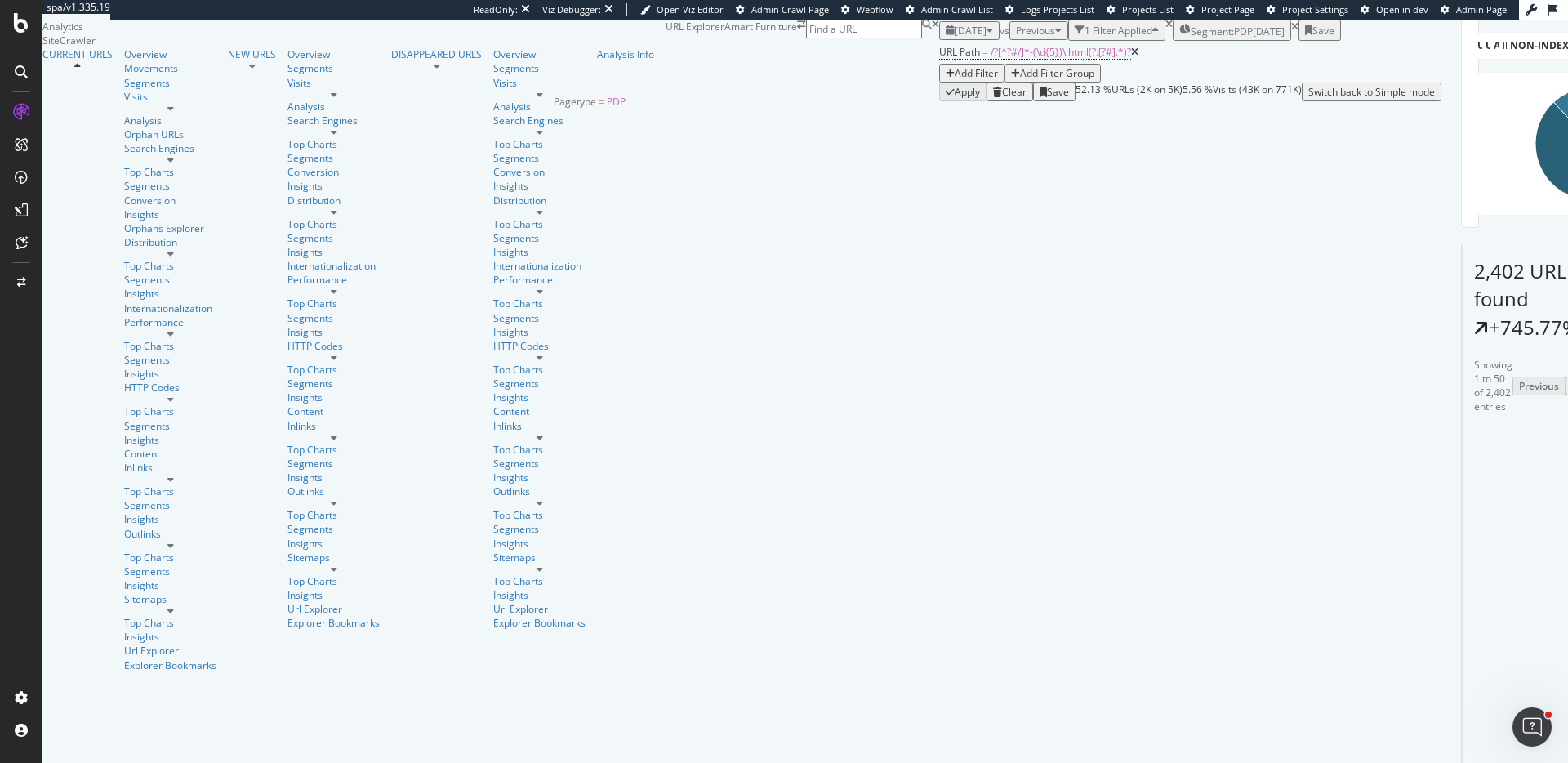
click at [1191, 39] on span "Segment: PDP" at bounding box center [1221, 31] width 62 height 13
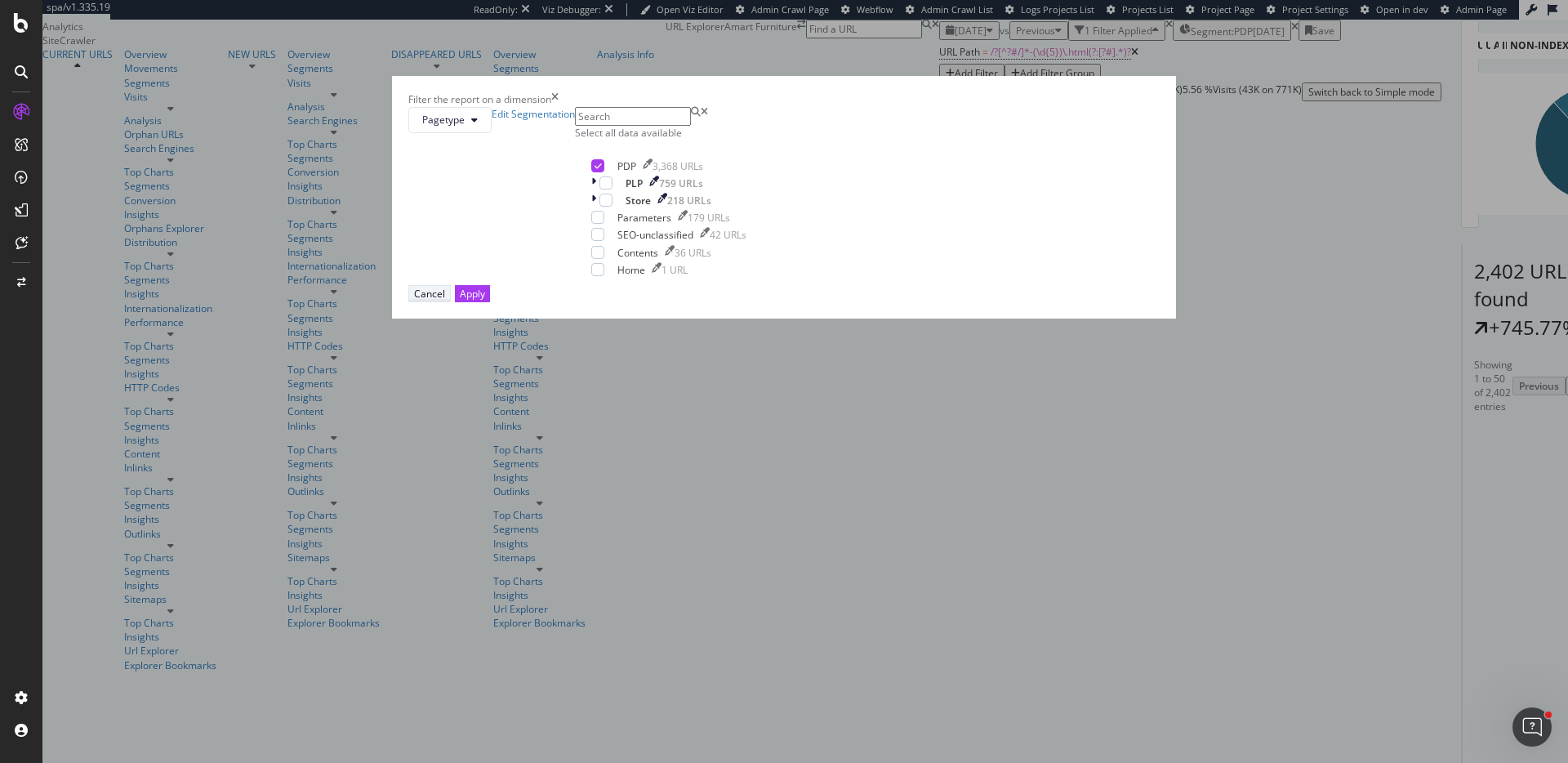
click at [445, 300] on div "Cancel" at bounding box center [430, 293] width 31 height 13
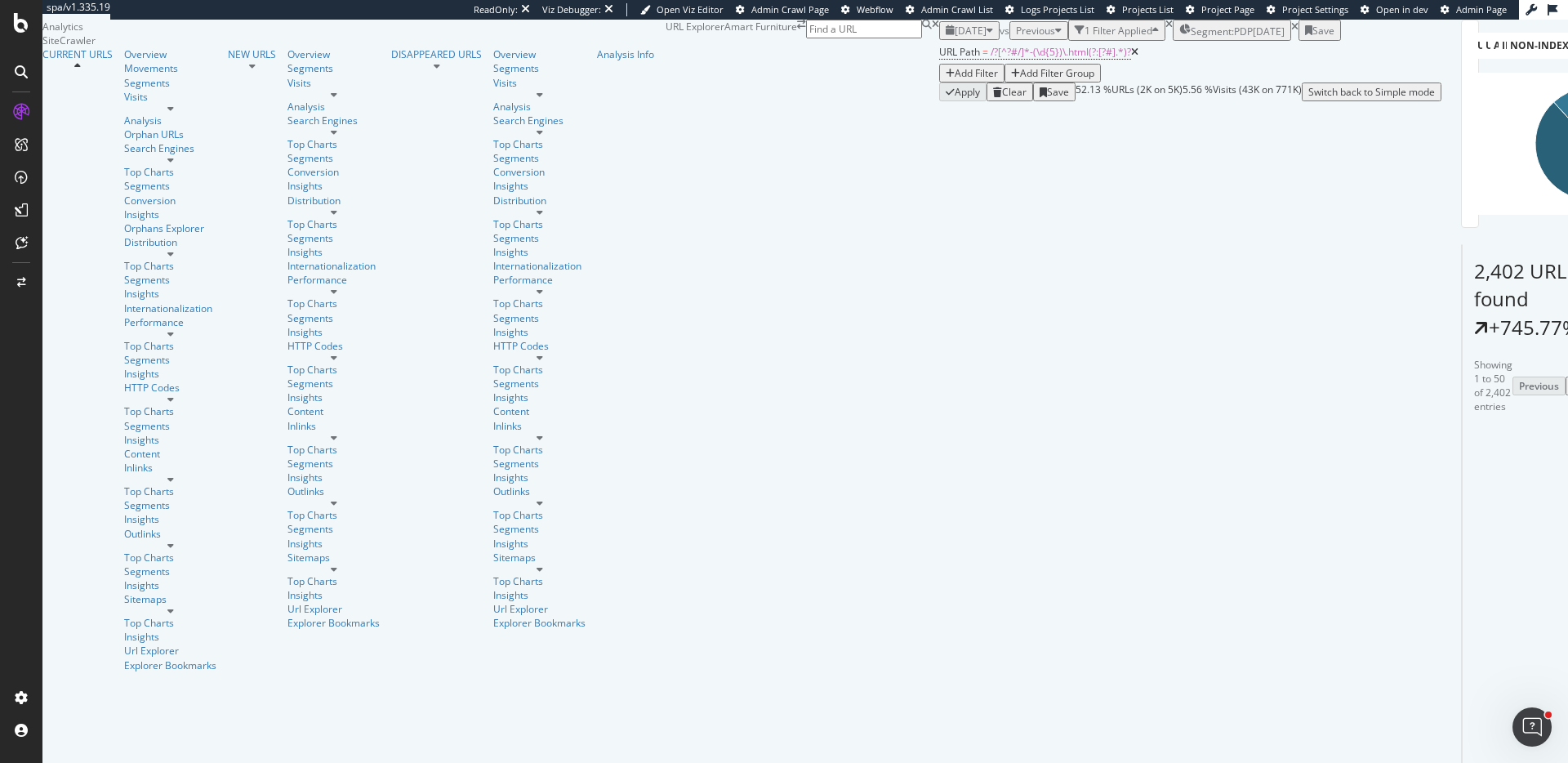
scroll to position [261, 0]
click at [955, 80] on div "Add Filter" at bounding box center [977, 73] width 43 height 13
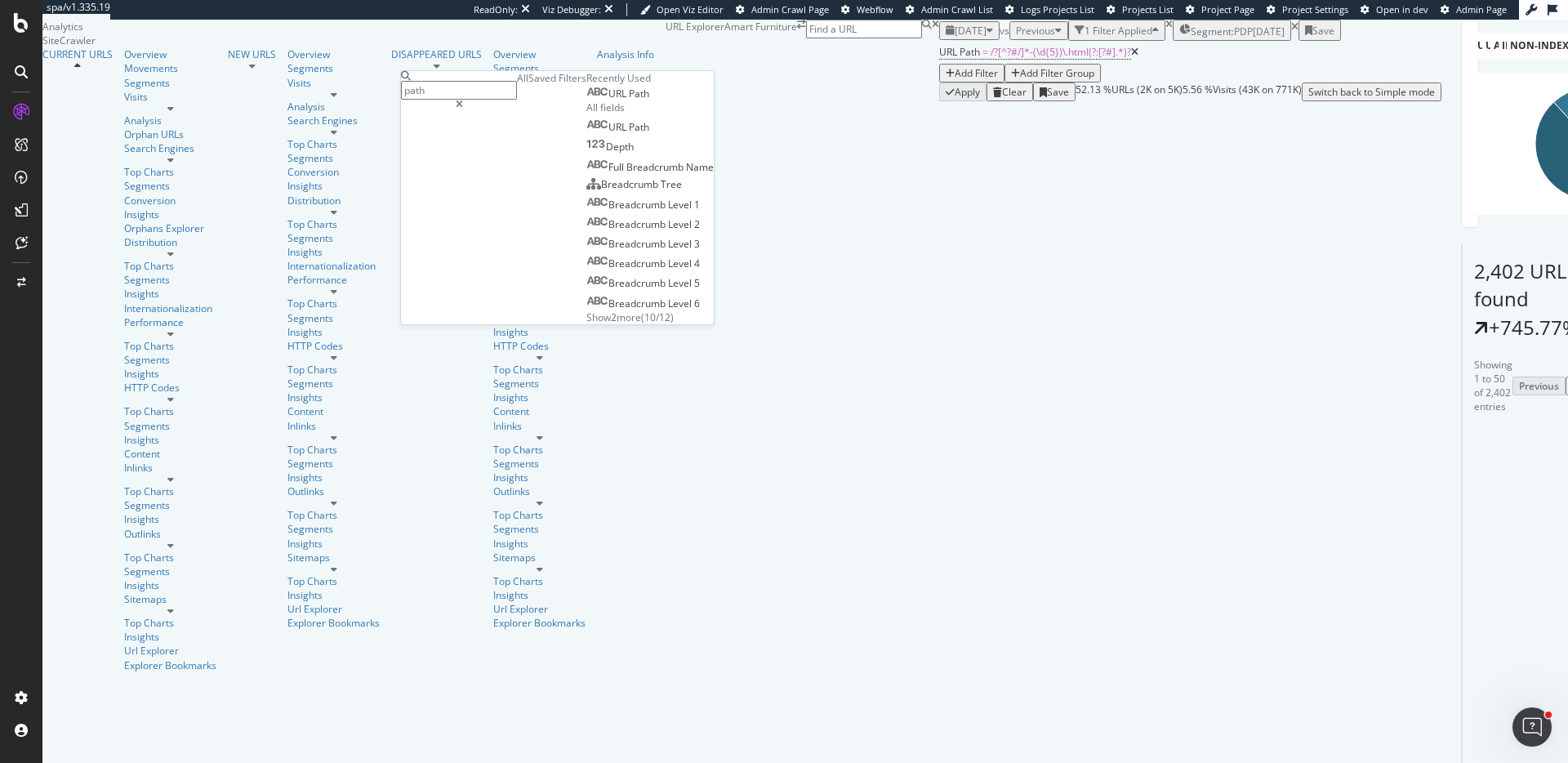
click at [939, 83] on div "URL Path = /?[^?#/]*-(\d{5})\.html(?:[?#].*)? Add Filter Add Filter Group" at bounding box center [1190, 61] width 502 height 41
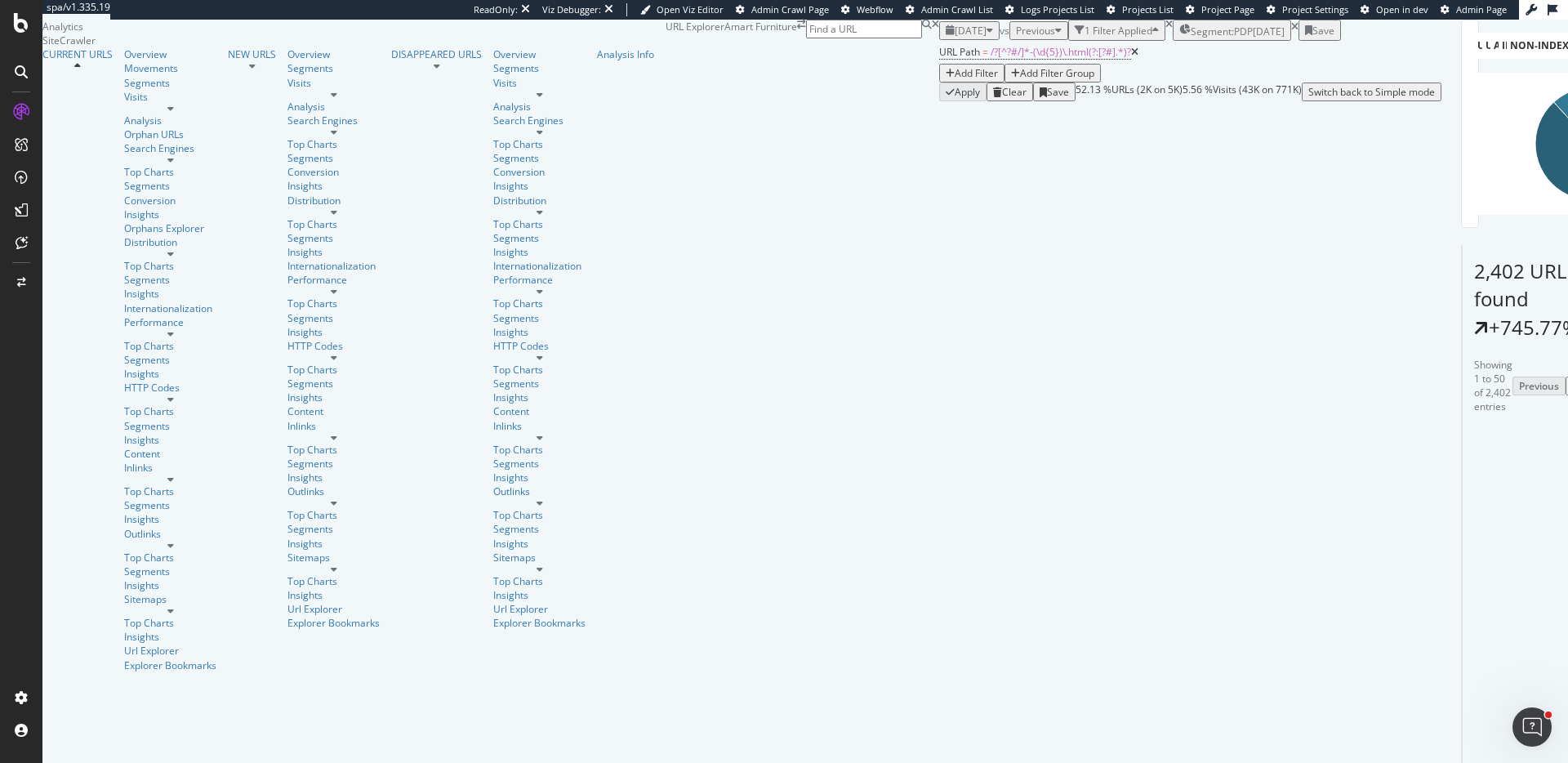
click at [955, 80] on div "Add Filter" at bounding box center [977, 73] width 43 height 13
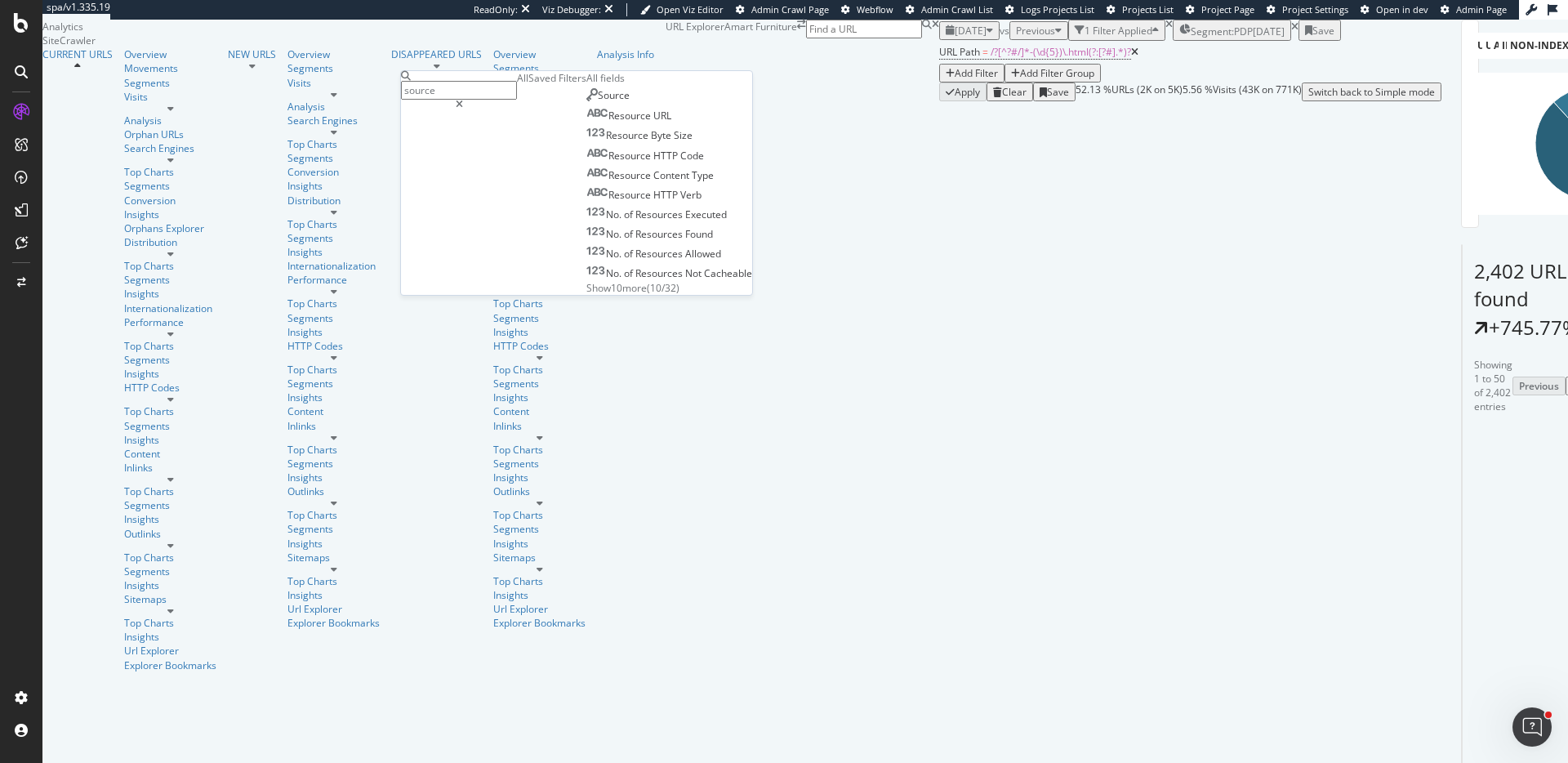
type input "source"
click at [598, 102] on span "Source" at bounding box center [613, 94] width 31 height 13
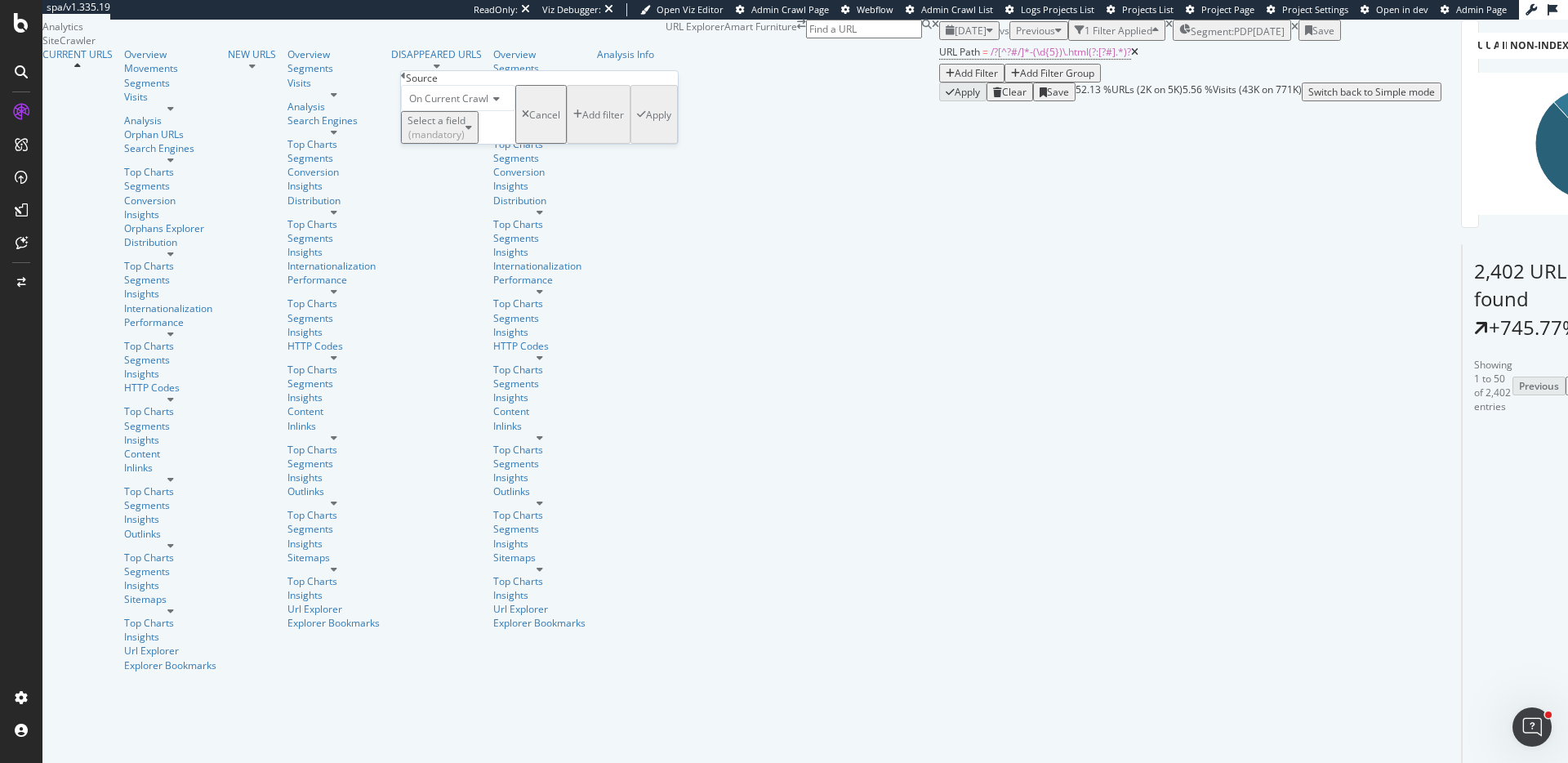
click at [465, 141] on div "Select a field (mandatory)" at bounding box center [437, 127] width 58 height 28
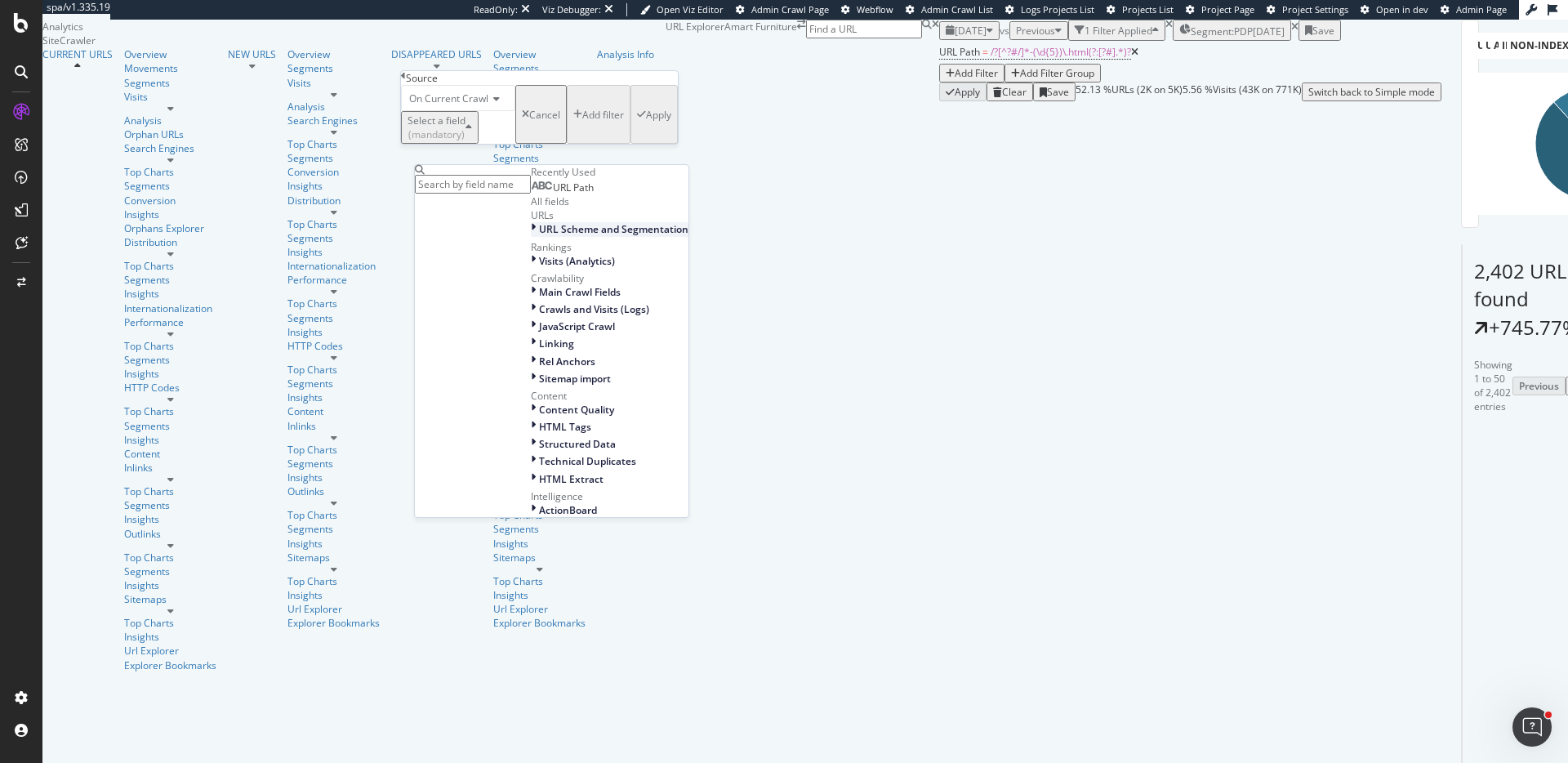
click at [539, 236] on span "URL Scheme and Segmentation" at bounding box center [614, 228] width 149 height 13
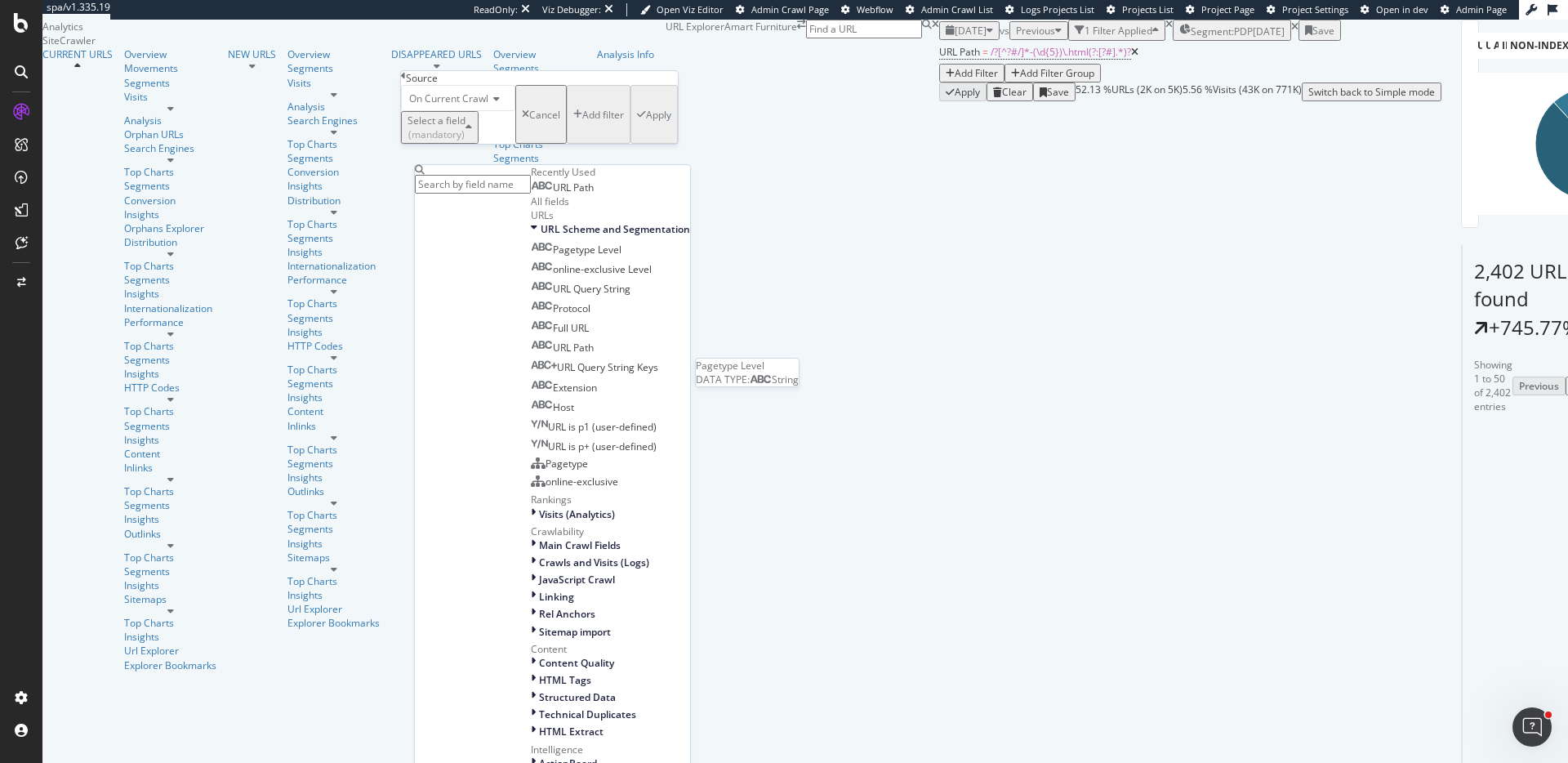
click at [553, 256] on span "Pagetype Level" at bounding box center [587, 249] width 68 height 13
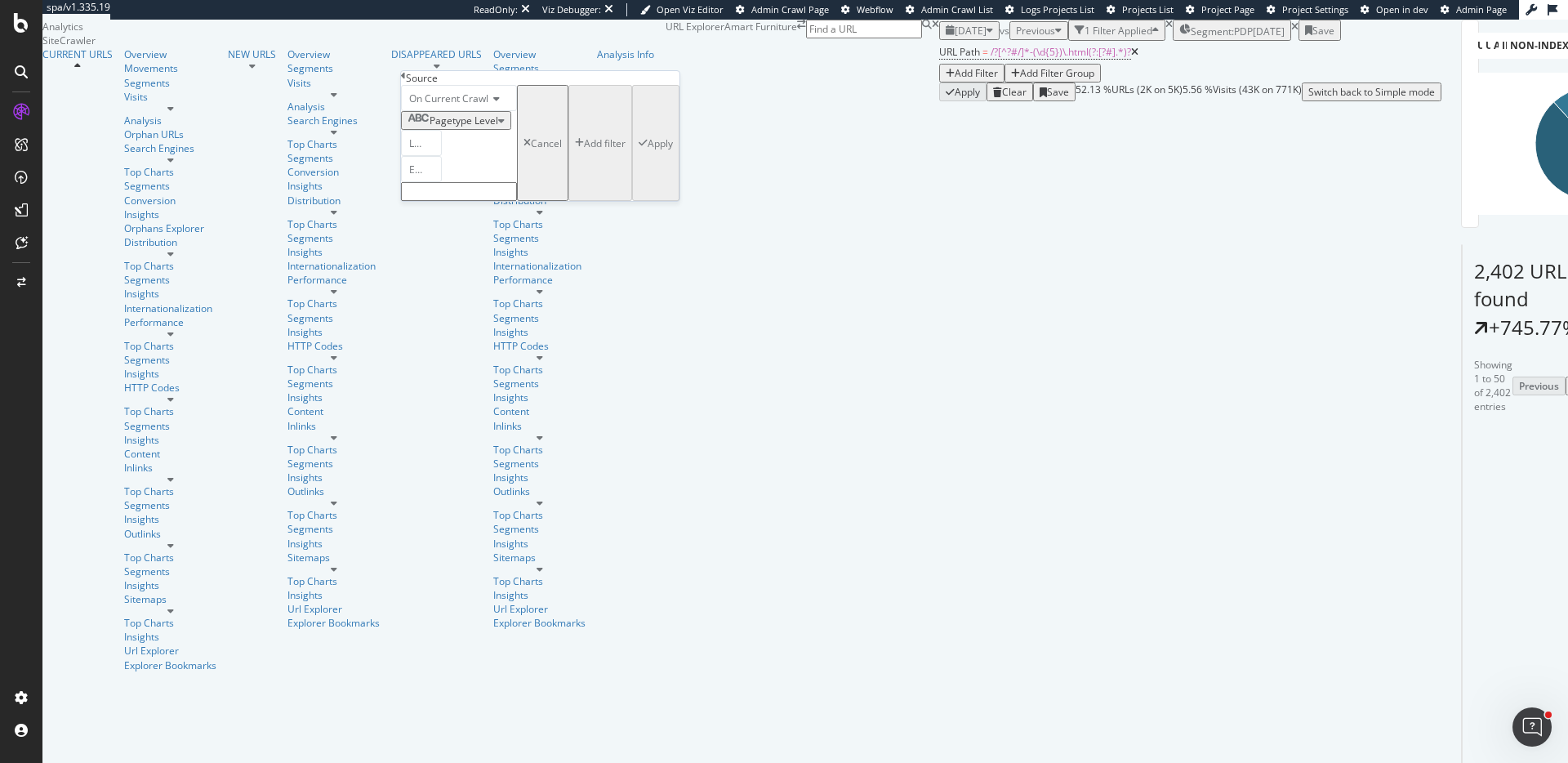
click at [452, 148] on icon at bounding box center [447, 144] width 12 height 10
click at [430, 217] on span "Level 2" at bounding box center [418, 203] width 23 height 28
click at [451, 201] on input "text" at bounding box center [458, 191] width 116 height 19
click at [442, 156] on div "Level 2" at bounding box center [421, 143] width 40 height 26
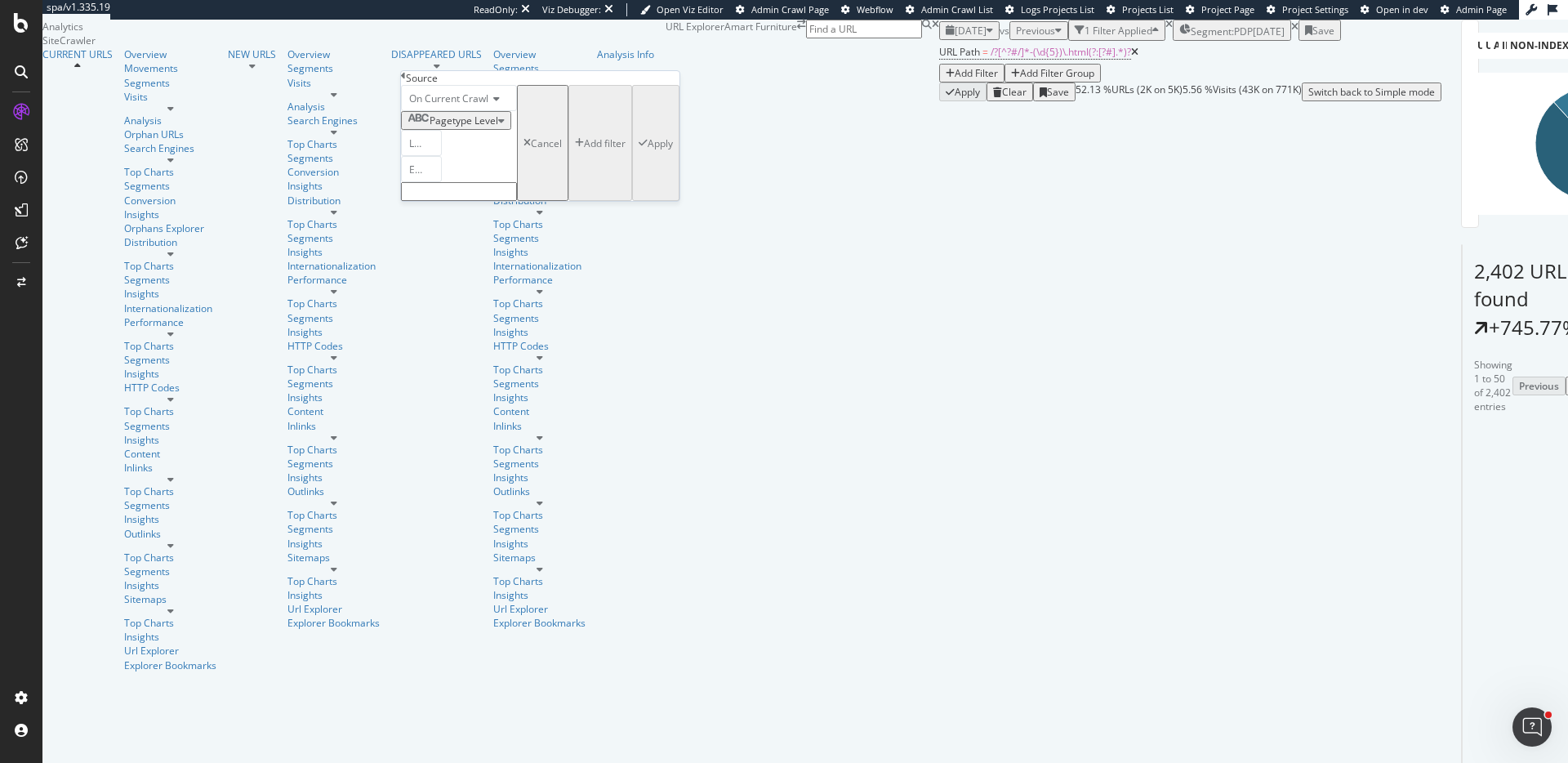
click at [442, 156] on div "Level 2" at bounding box center [421, 143] width 40 height 26
click at [436, 150] on span "Level 2" at bounding box center [424, 143] width 31 height 13
click at [442, 156] on div "Level 2" at bounding box center [421, 143] width 40 height 26
click at [497, 128] on span "Pagetype Level" at bounding box center [464, 120] width 68 height 13
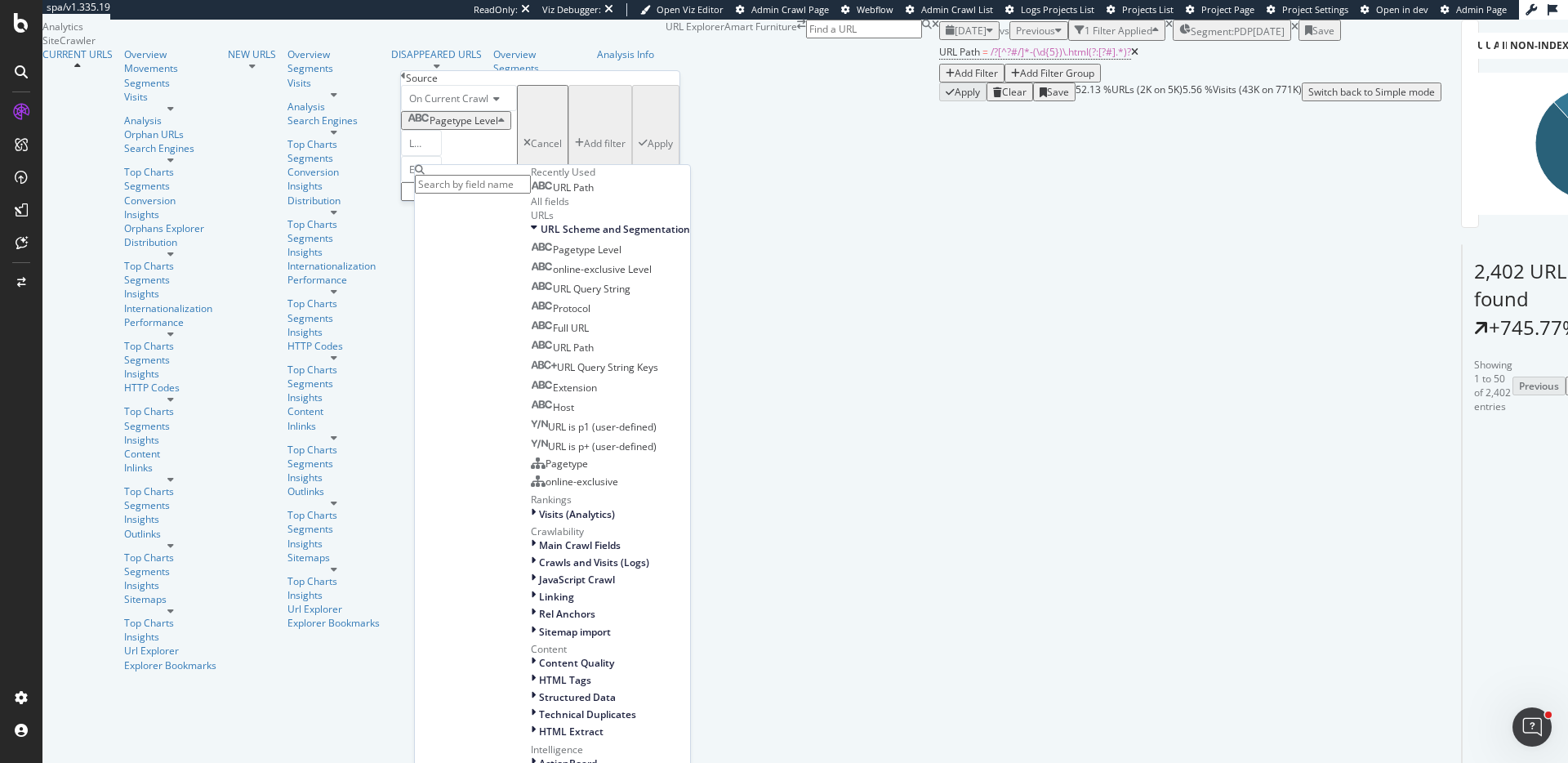
click at [553, 194] on span "URL Path" at bounding box center [572, 187] width 40 height 13
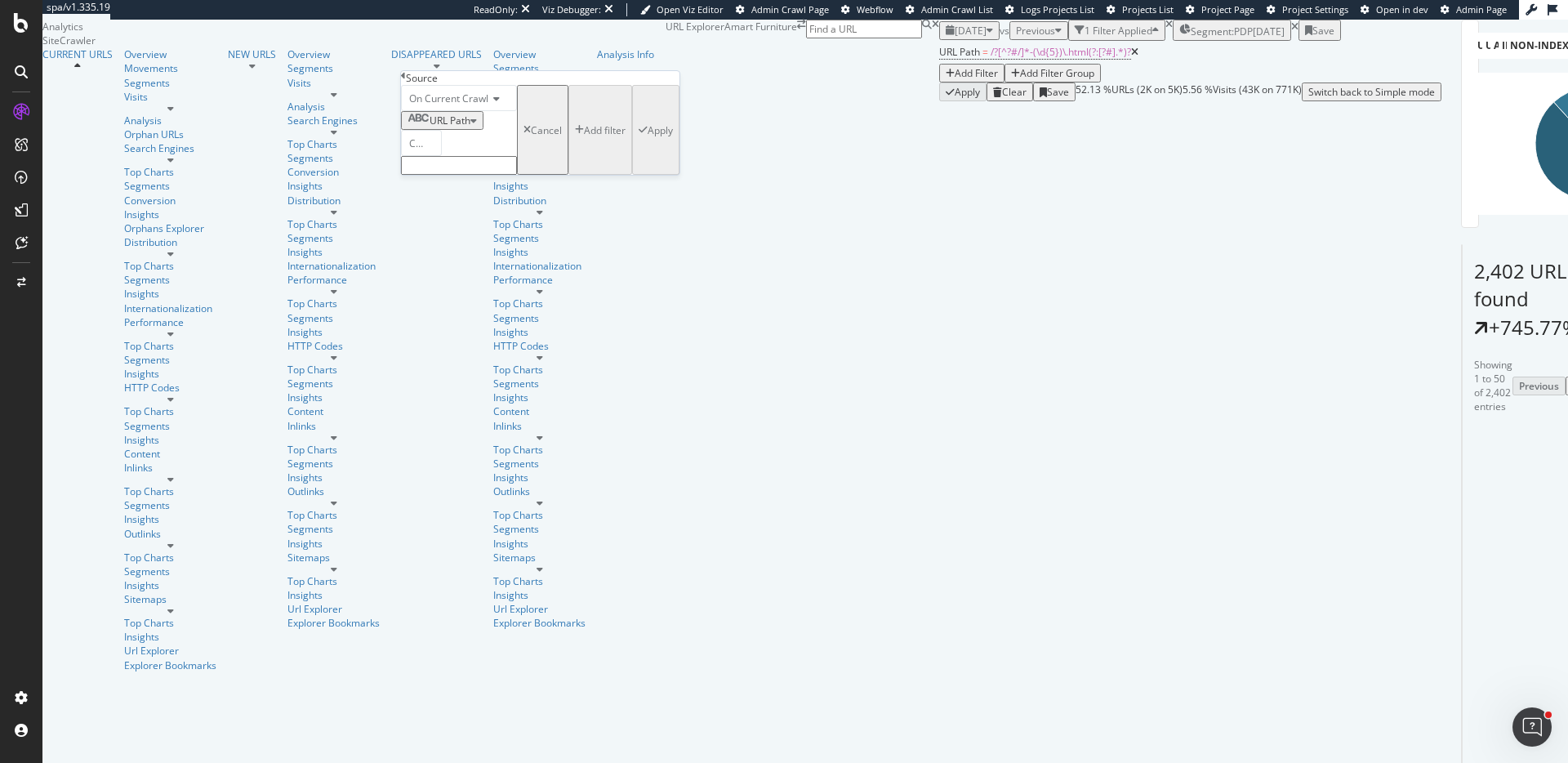
click at [466, 175] on input "text" at bounding box center [458, 165] width 116 height 19
type input "mattress"
click at [633, 184] on button "Apply" at bounding box center [656, 135] width 48 height 100
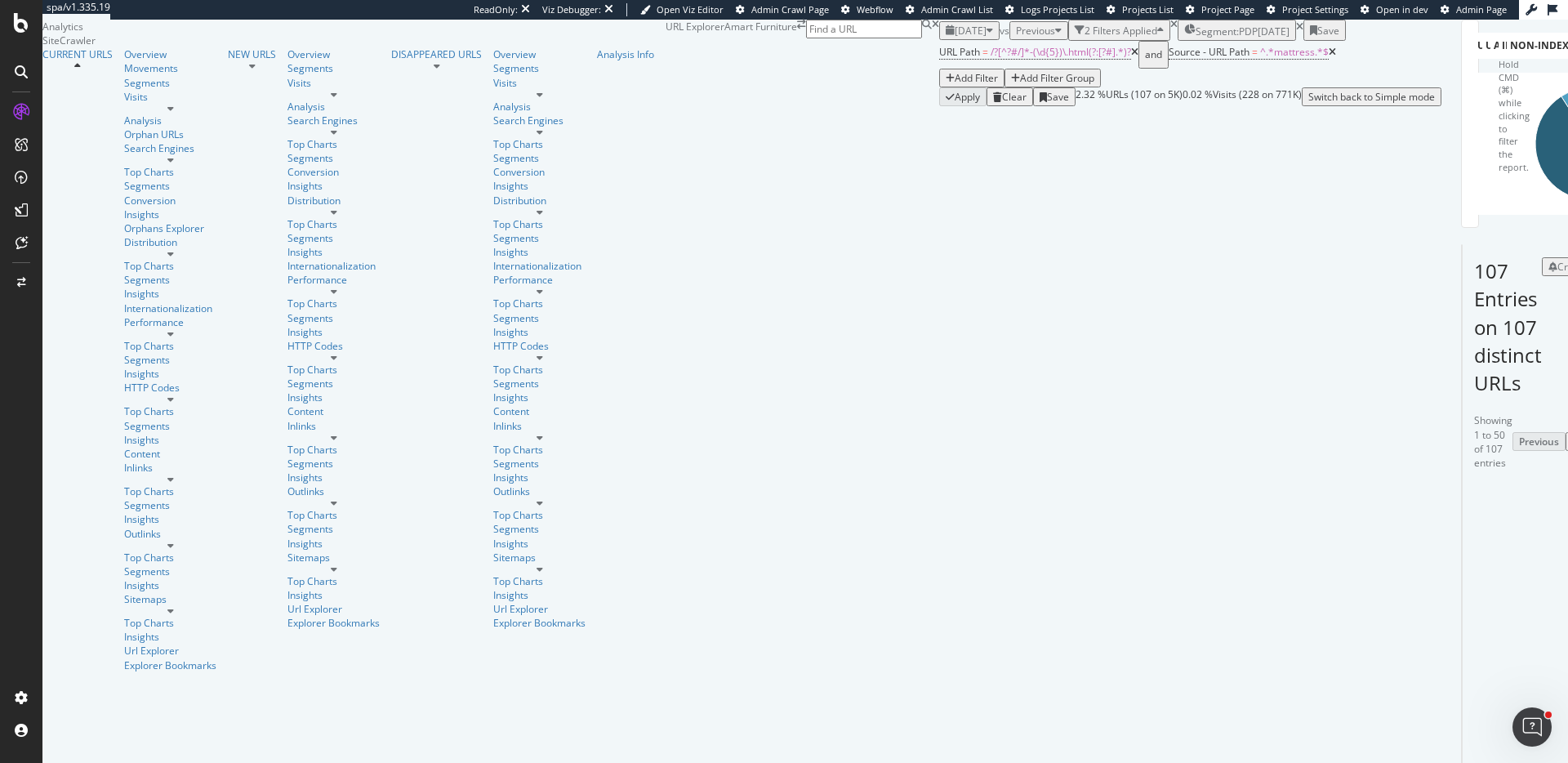
scroll to position [1304, 0]
click at [1261, 58] on span "^.*mattress.*$" at bounding box center [1295, 51] width 68 height 13
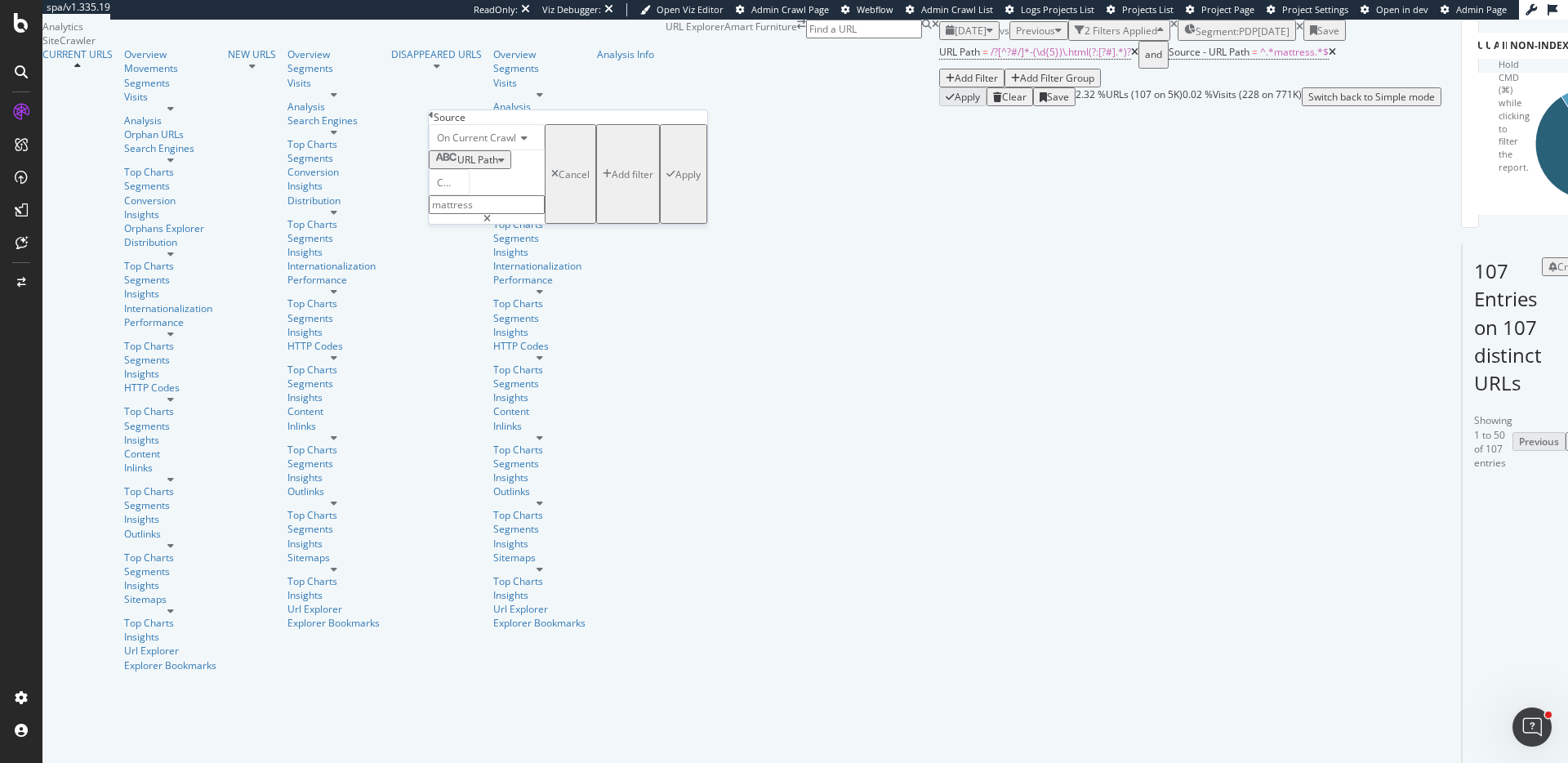
click at [434, 120] on icon at bounding box center [430, 115] width 4 height 10
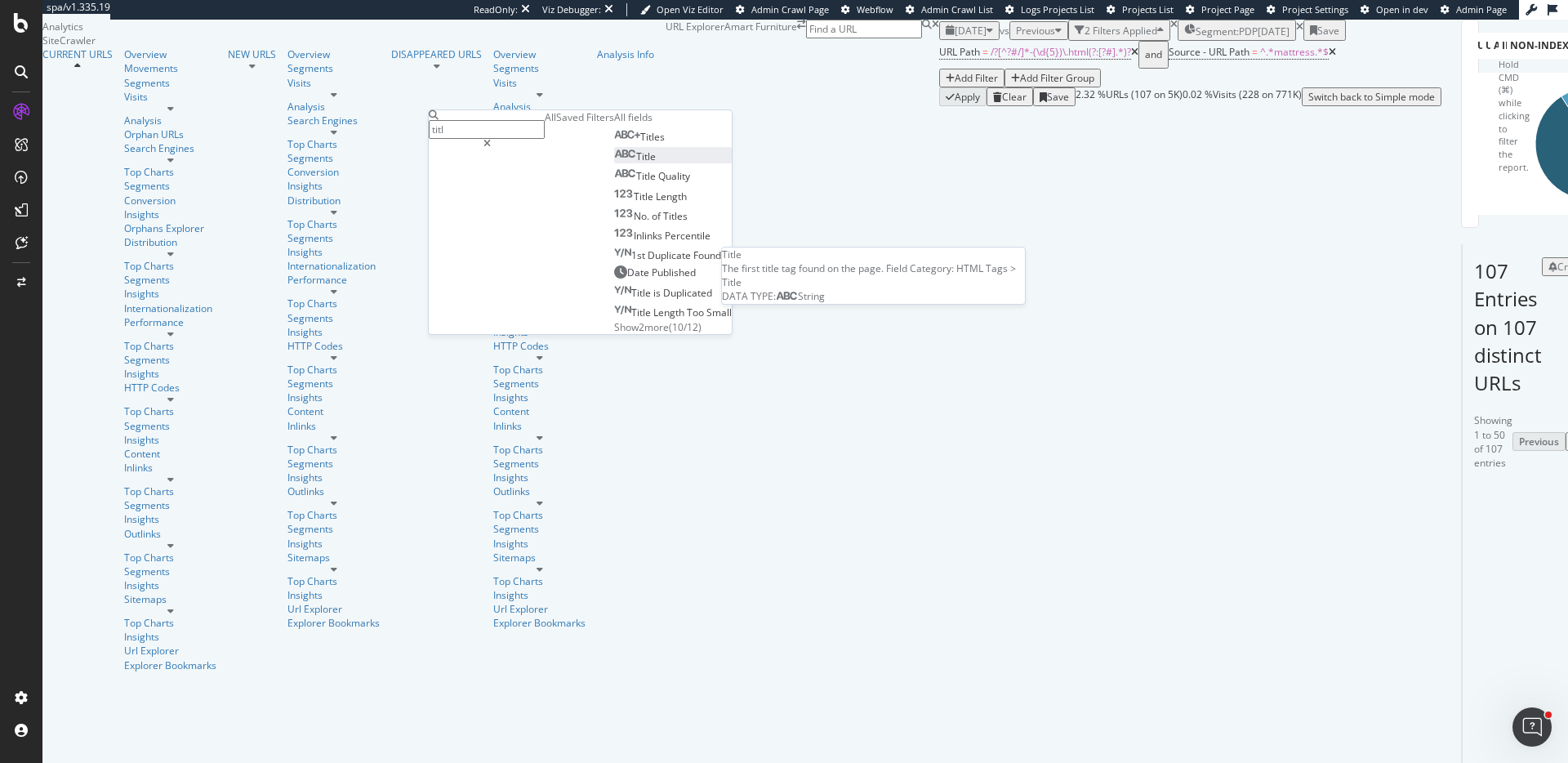
type input "titl"
click at [615, 164] on div "Title" at bounding box center [635, 155] width 41 height 13
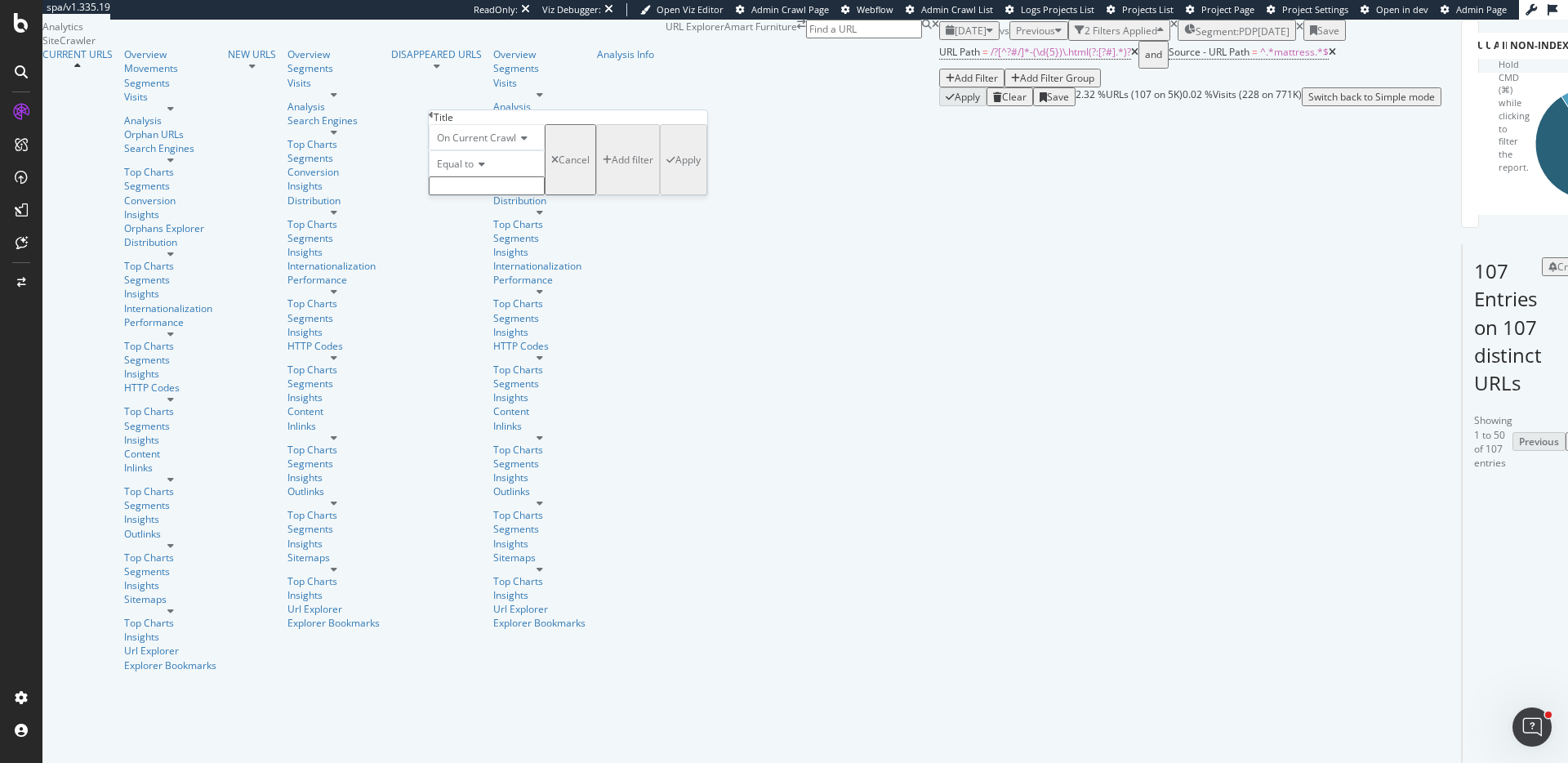
click at [482, 169] on icon at bounding box center [479, 164] width 12 height 10
click at [504, 297] on div "Contains" at bounding box center [486, 288] width 114 height 17
click at [536, 195] on input "text" at bounding box center [486, 185] width 116 height 19
type input "mattress"
click at [667, 170] on div "button" at bounding box center [671, 164] width 9 height 10
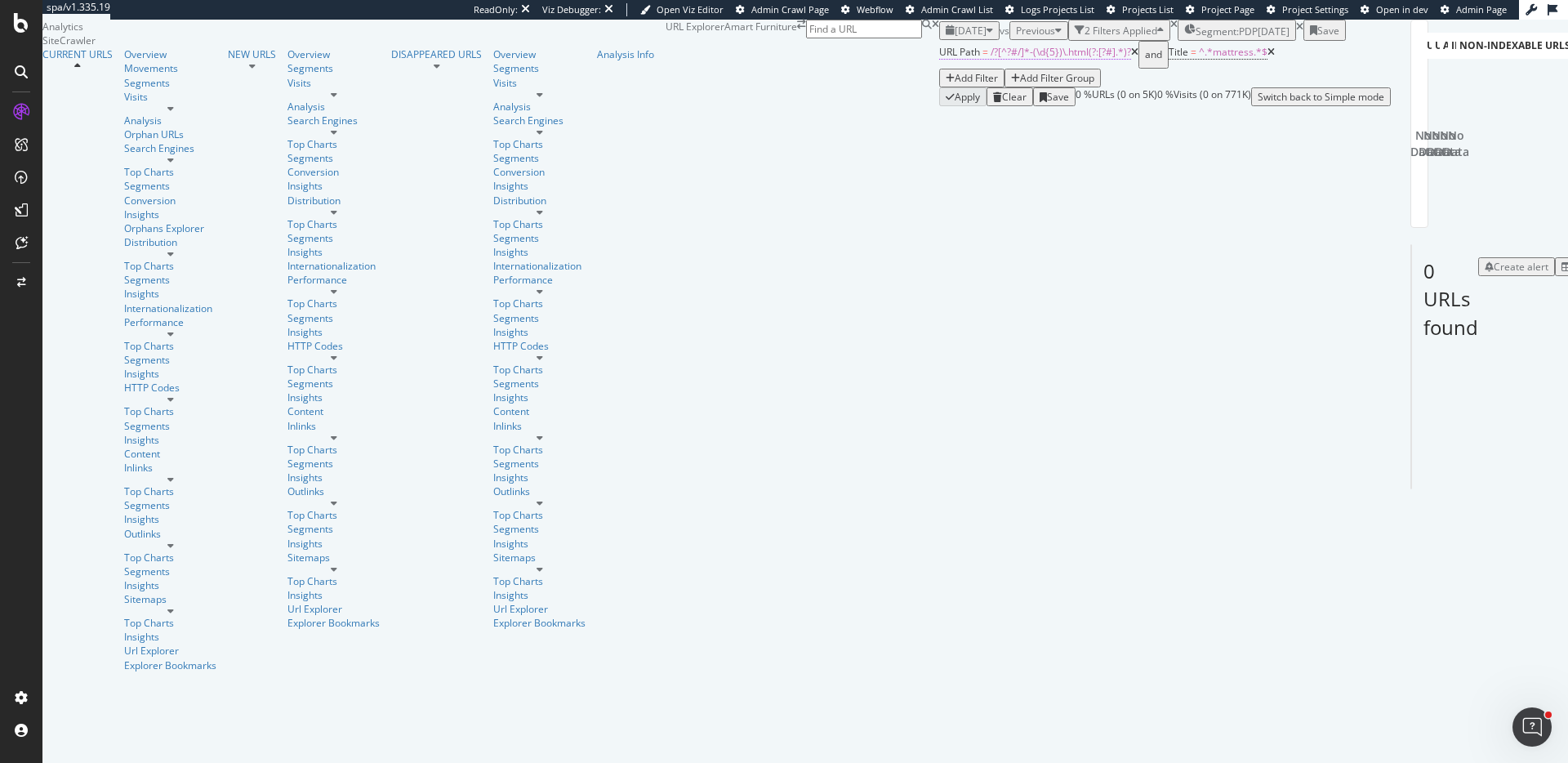
click at [991, 58] on span "/?[^?#/]*-(\d{5})\.html(?:[?#].*)?" at bounding box center [1061, 51] width 140 height 13
click at [285, 169] on input "^/?[^?#/]*-(\d{5})\.html(?:[?#].*)?$" at bounding box center [252, 159] width 116 height 19
type input "^/?[^?#/]*-(\d{9})\.html(?:[?#].*)?$"
click at [442, 158] on div "Apply" at bounding box center [455, 151] width 25 height 13
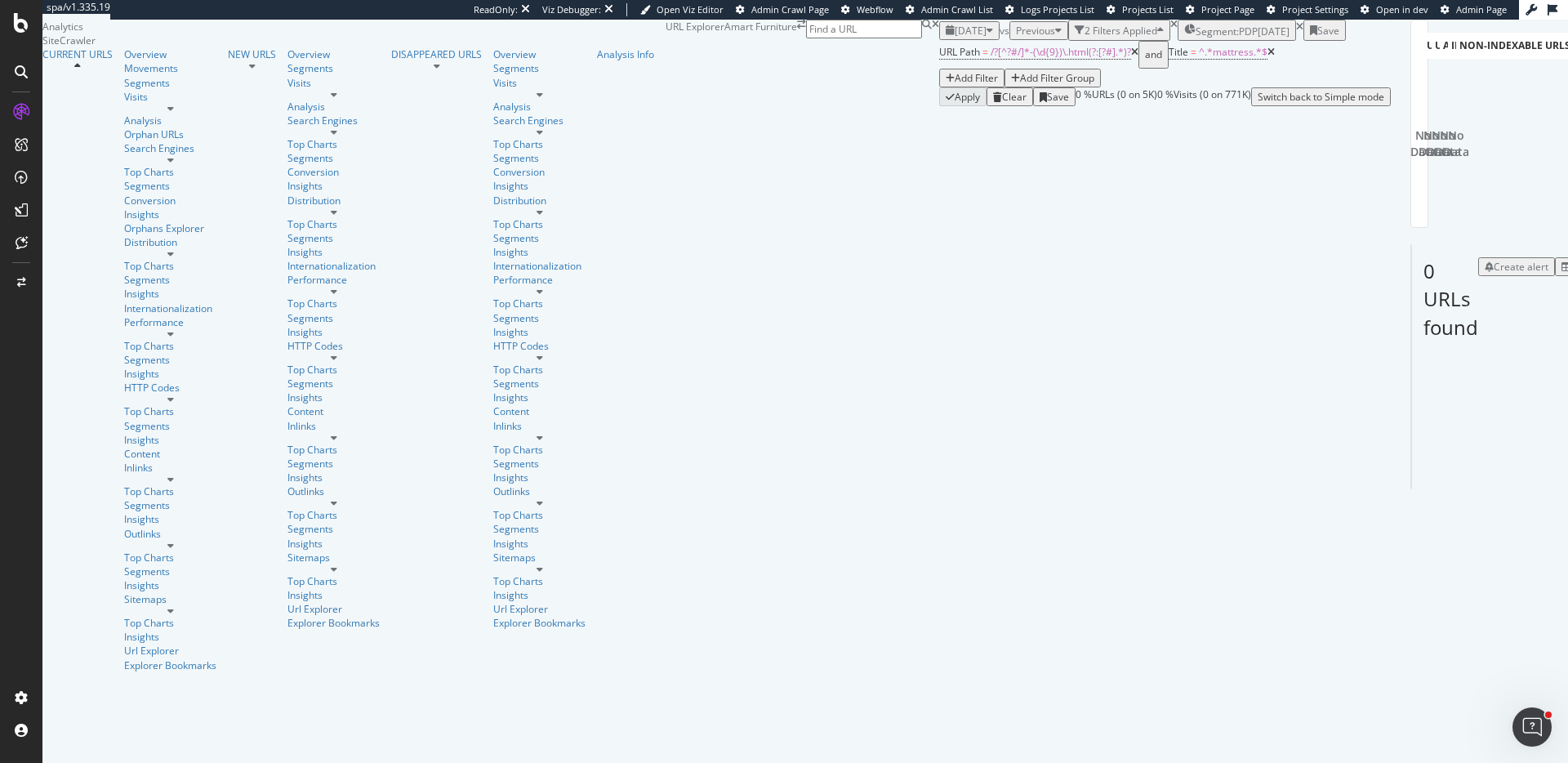
click at [1131, 58] on icon at bounding box center [1135, 52] width 7 height 10
click at [970, 58] on span "^.*mattress.*$" at bounding box center [1004, 51] width 68 height 13
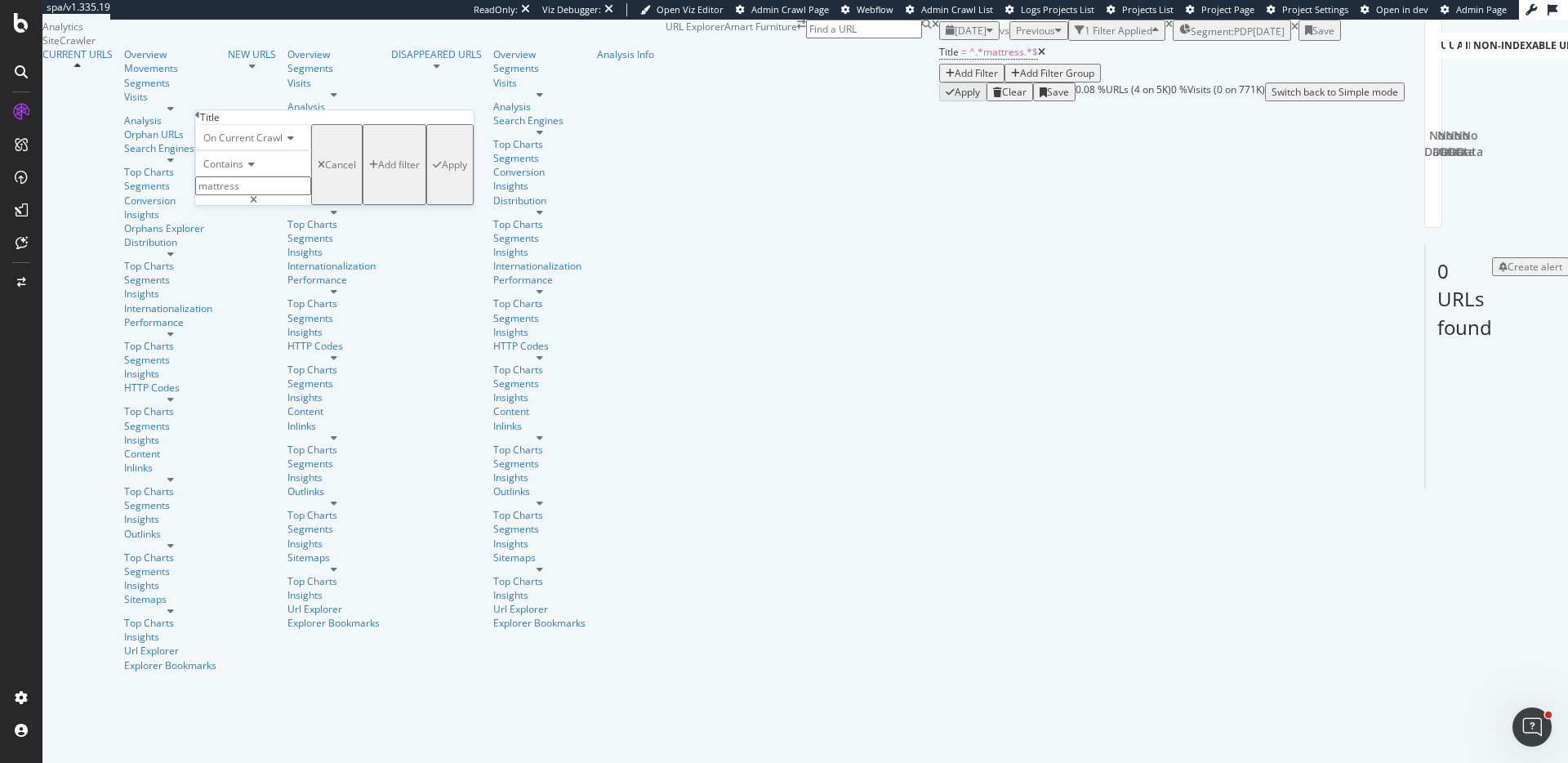
click at [235, 195] on input "mattress" at bounding box center [252, 185] width 116 height 19
type input "matress"
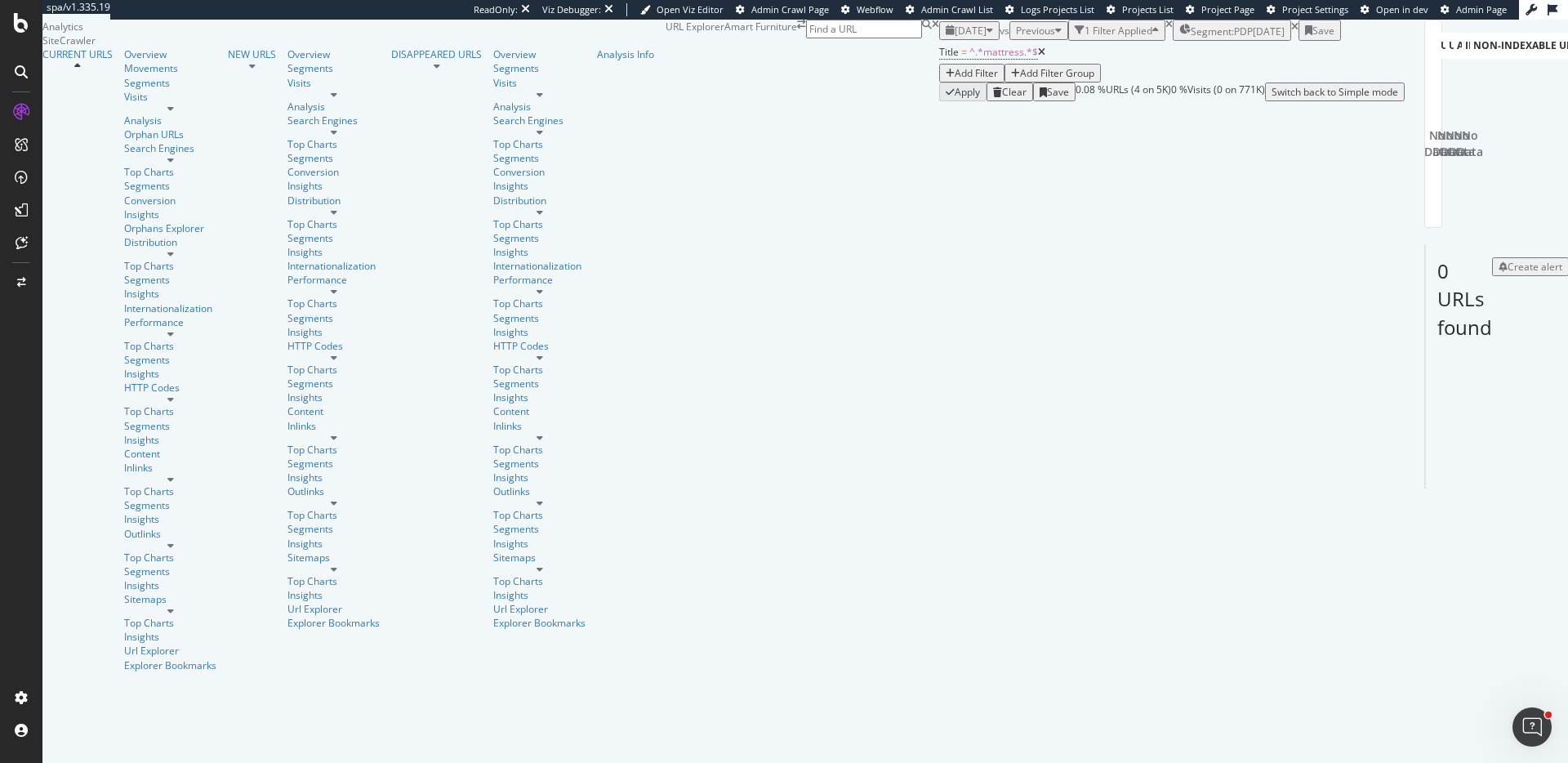
click at [939, 83] on div "Title = ^.*mattress.*$ Add Filter Add Filter Group" at bounding box center [1172, 61] width 465 height 41
click at [970, 58] on span "^.*mattress.*$" at bounding box center [1004, 51] width 68 height 13
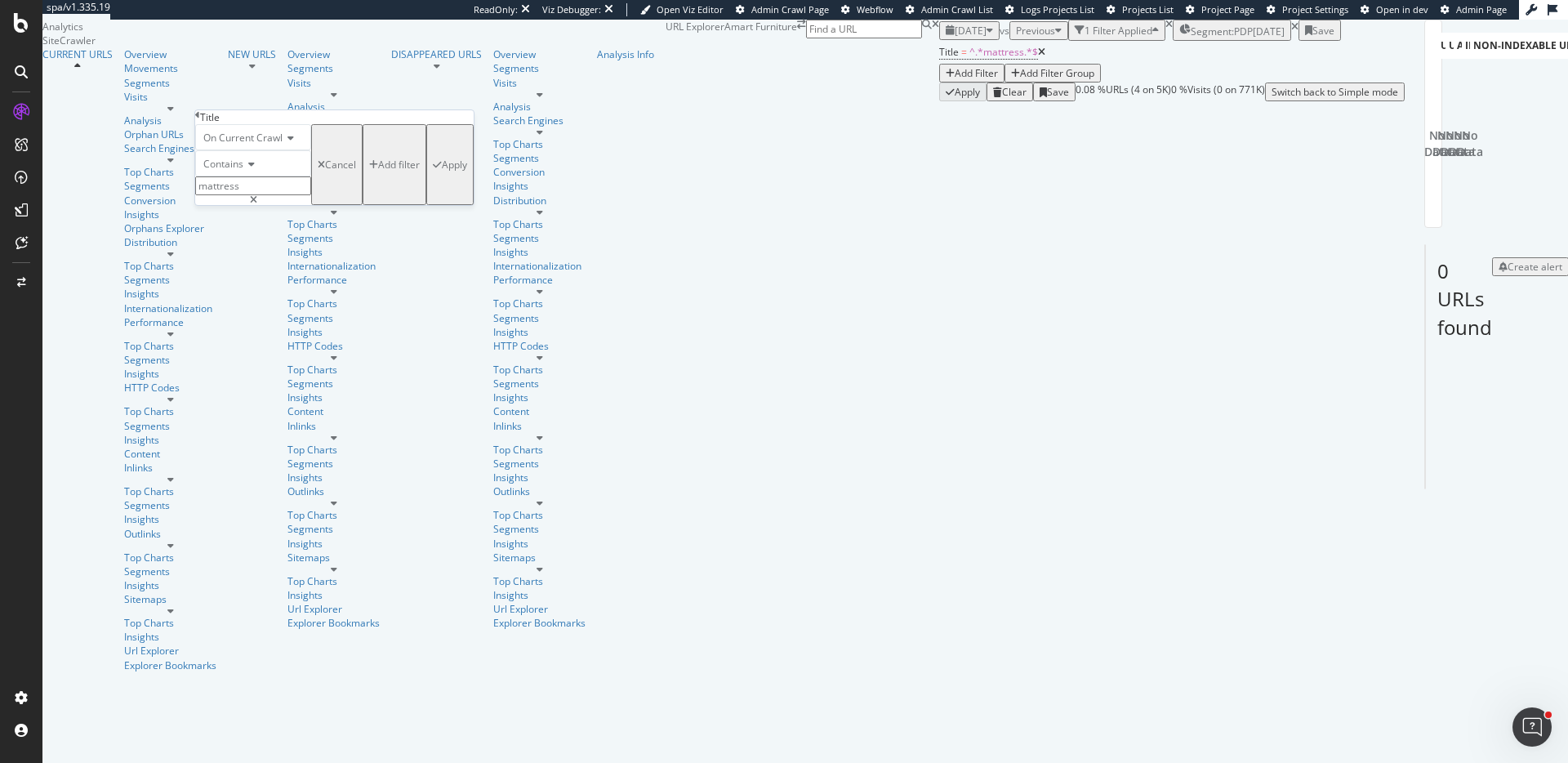
click at [293, 195] on input "mattress" at bounding box center [252, 185] width 116 height 19
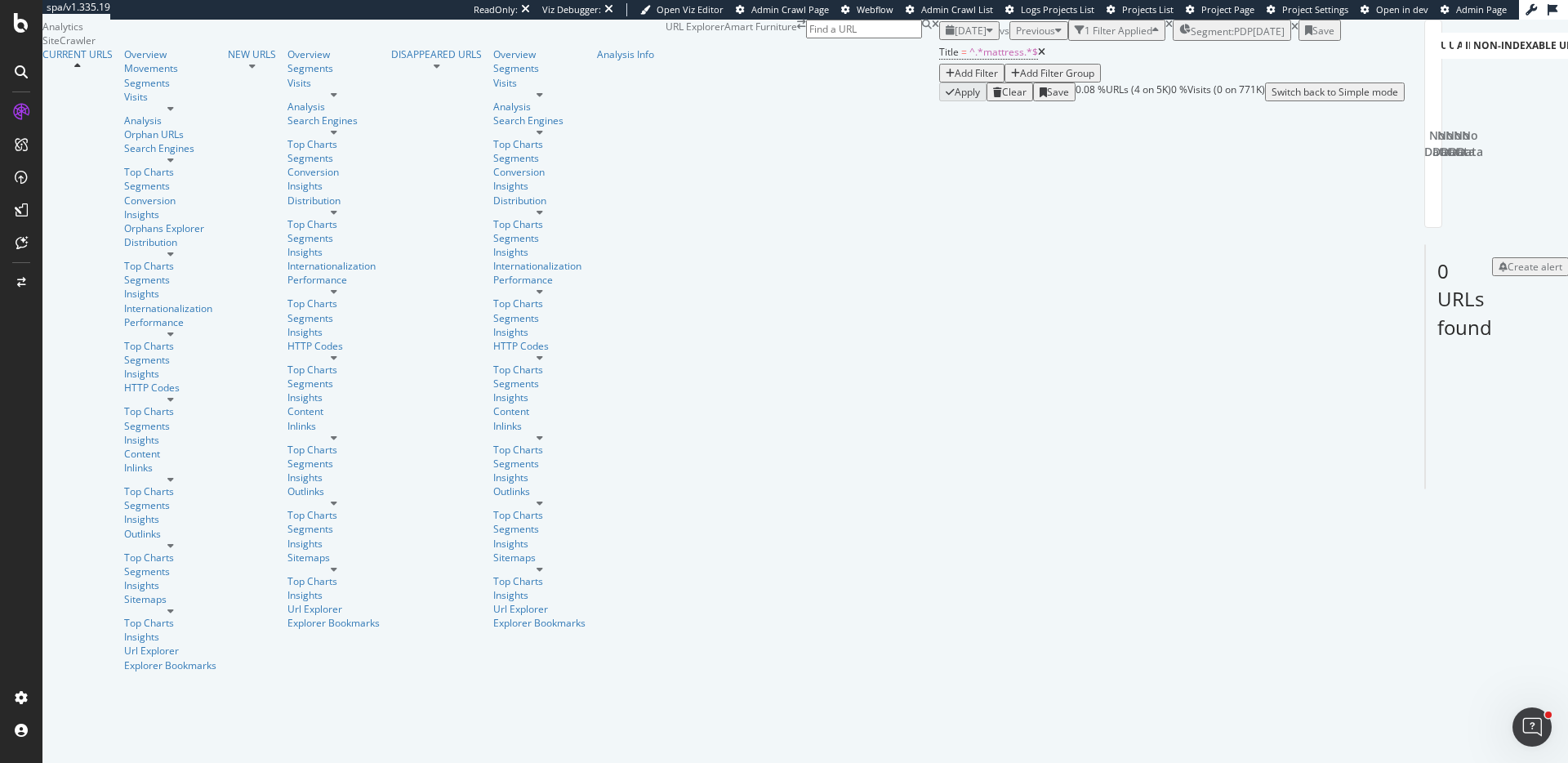
click at [1404, 102] on div "URLs Crawled By Botify By pagetype Chart (by Value) Table Expand Export as CSV …" at bounding box center [1404, 60] width 0 height 82
drag, startPoint x: 376, startPoint y: 138, endPoint x: 370, endPoint y: 130, distance: 10.0
click at [939, 83] on div "Title = ^.*mattress.*$ Add Filter Add Filter Group" at bounding box center [1172, 61] width 465 height 41
click at [1038, 58] on icon at bounding box center [1041, 52] width 7 height 10
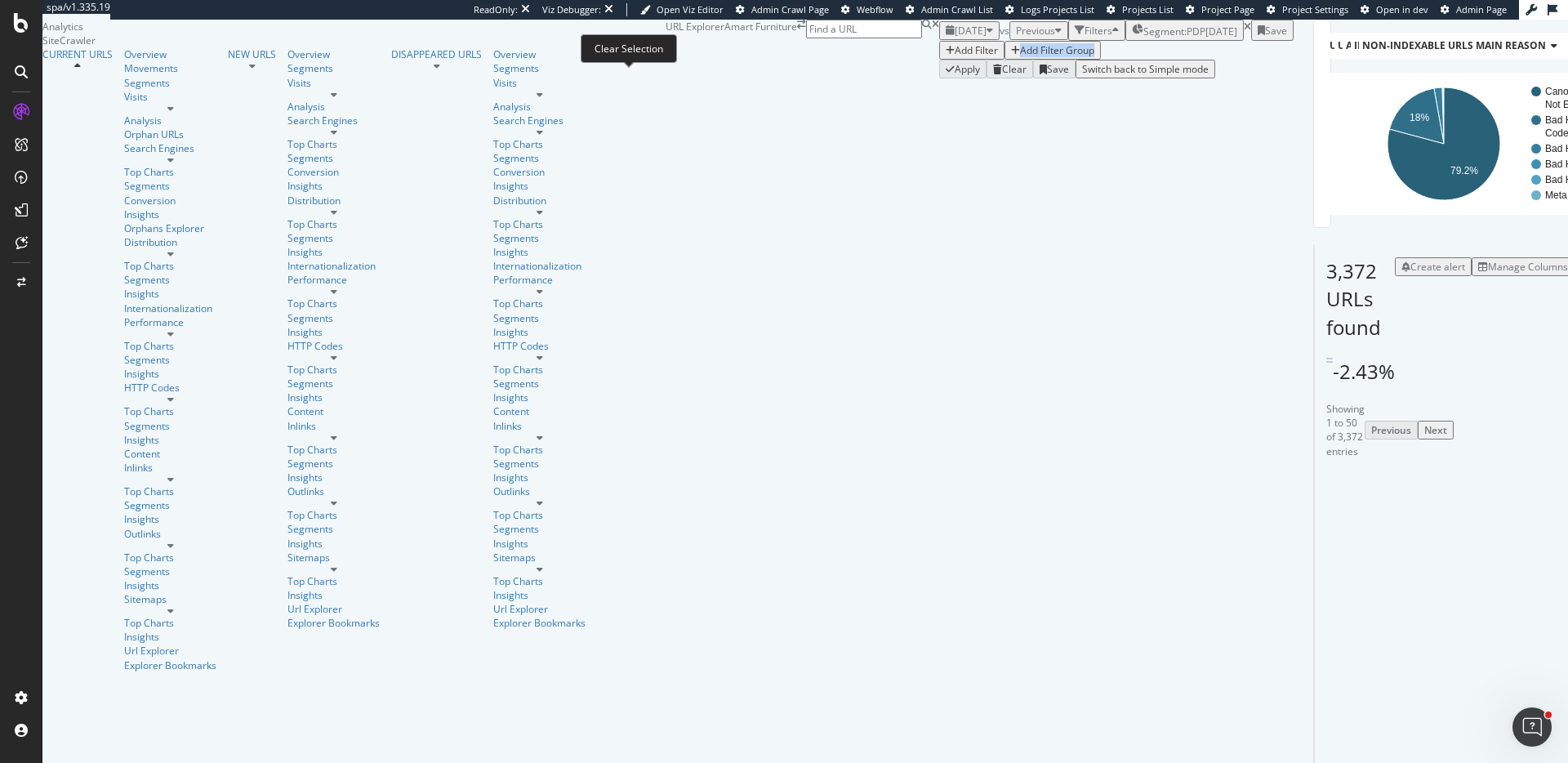
click at [1244, 31] on icon at bounding box center [1247, 27] width 7 height 10
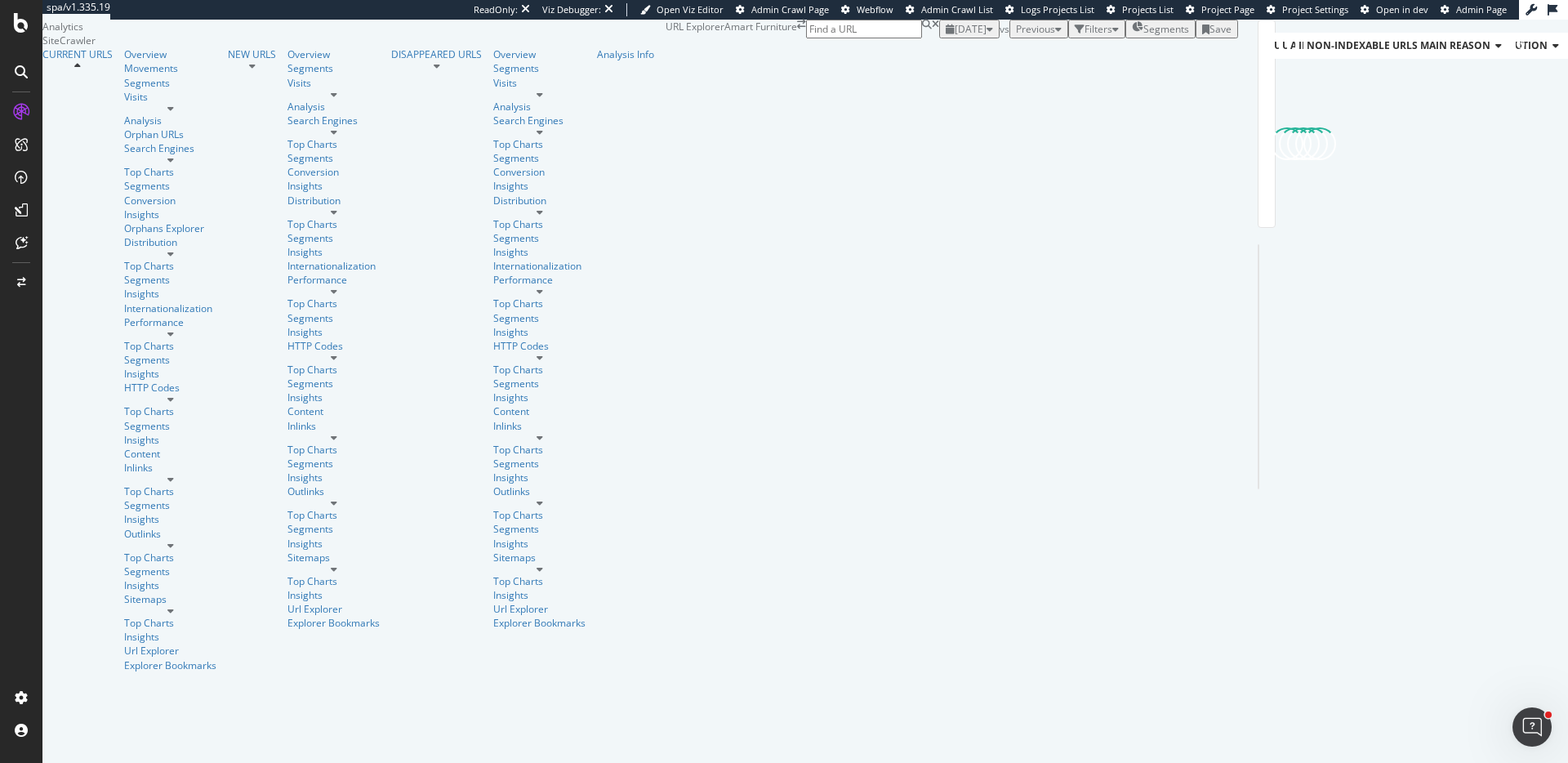
click at [1075, 36] on div "Filters" at bounding box center [1096, 29] width 44 height 13
click at [955, 55] on div "Add Filter" at bounding box center [977, 47] width 43 height 13
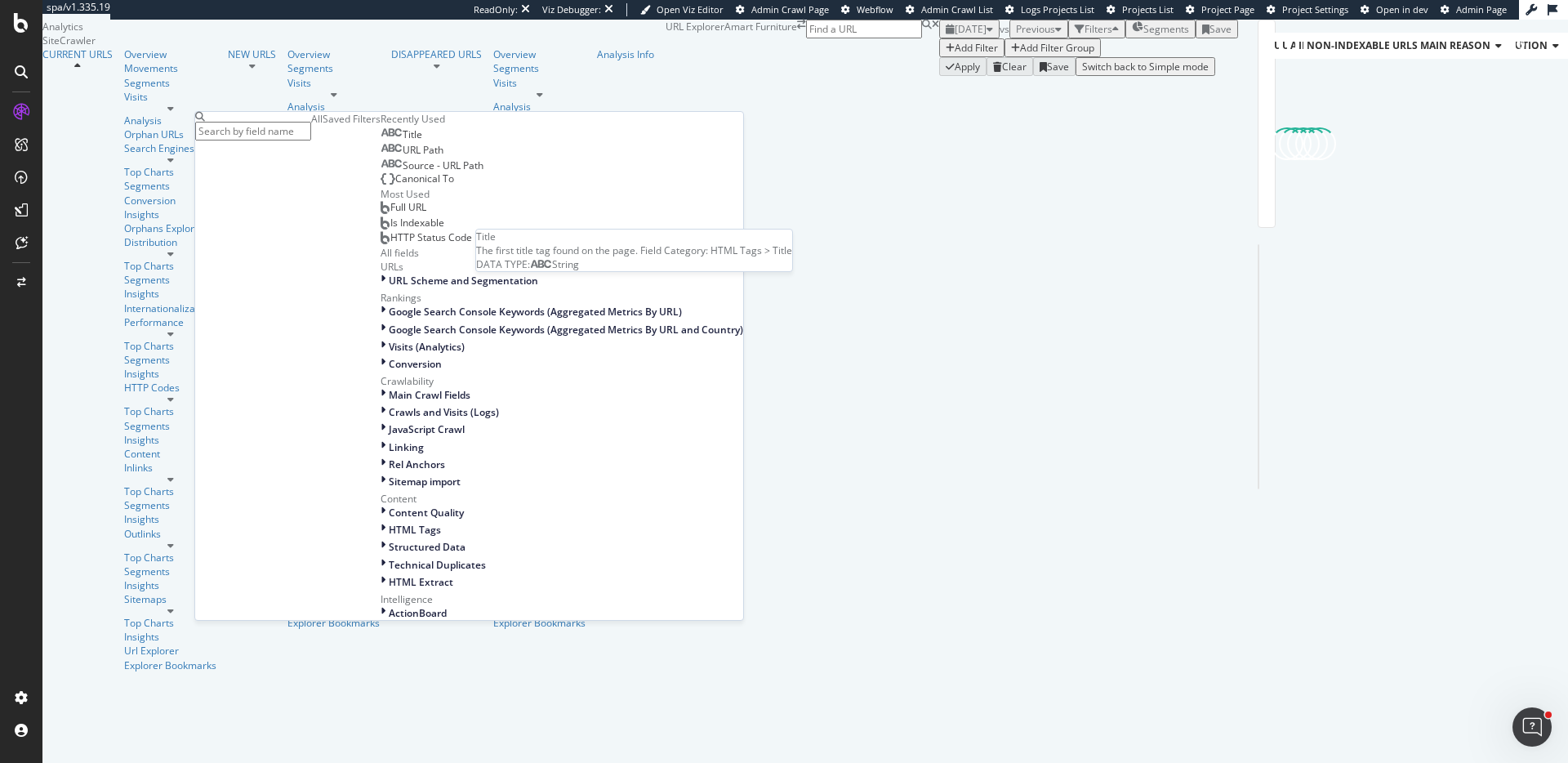
click at [381, 141] on div "Title" at bounding box center [402, 135] width 41 height 13
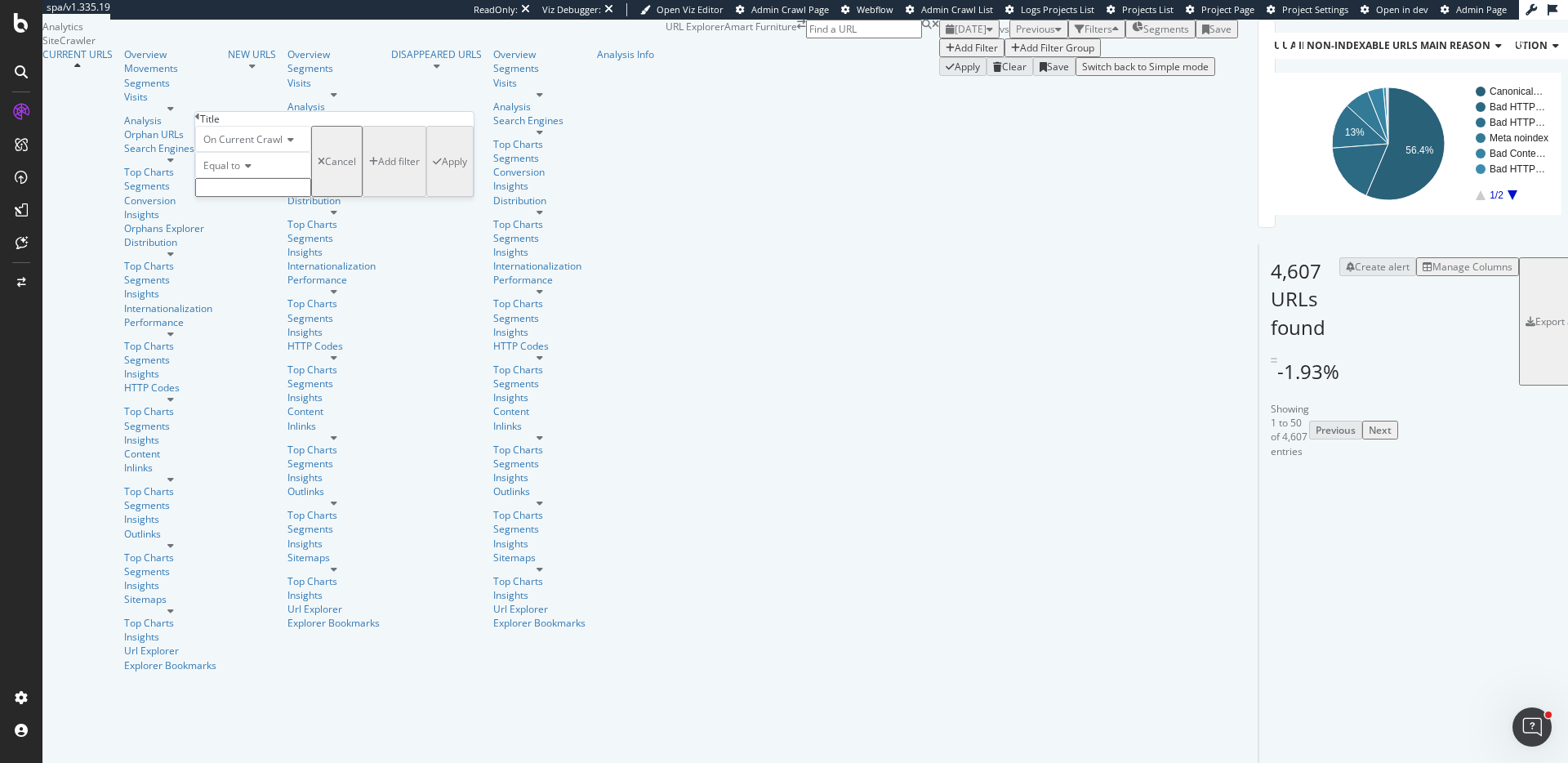
click at [251, 171] on icon at bounding box center [245, 165] width 12 height 10
click at [267, 299] on div "Contains" at bounding box center [252, 290] width 114 height 17
click at [296, 197] on input "text" at bounding box center [252, 187] width 116 height 19
paste input "mattress"
type input "mattress"
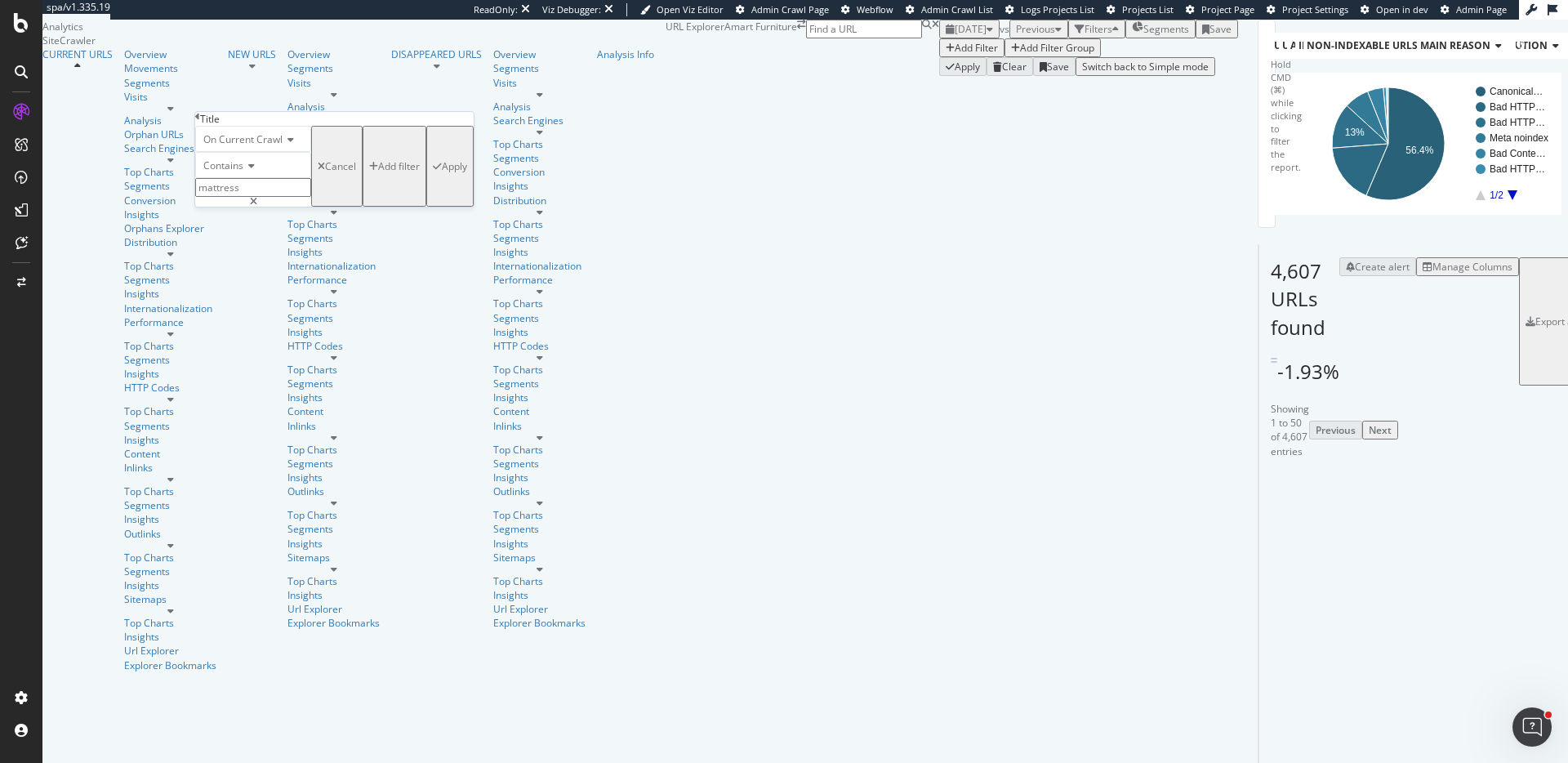
click at [442, 173] on div "Apply" at bounding box center [455, 165] width 25 height 13
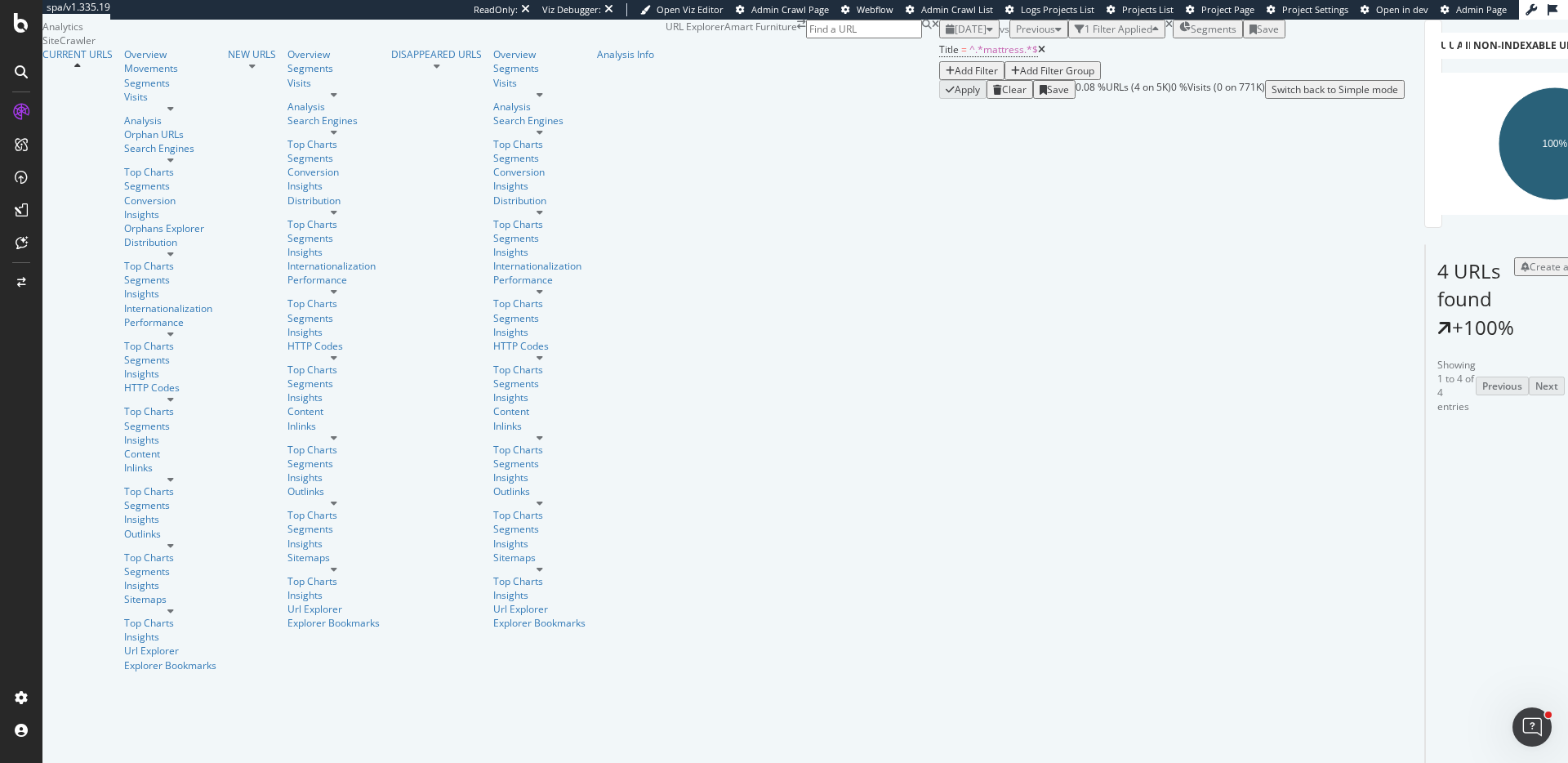
scroll to position [121, 0]
click at [955, 36] on span "2025 Aug. 6th" at bounding box center [970, 29] width 31 height 13
click at [939, 60] on div "Title = ^.*mattress.*$ Add Filter Add Filter Group" at bounding box center [1172, 59] width 465 height 41
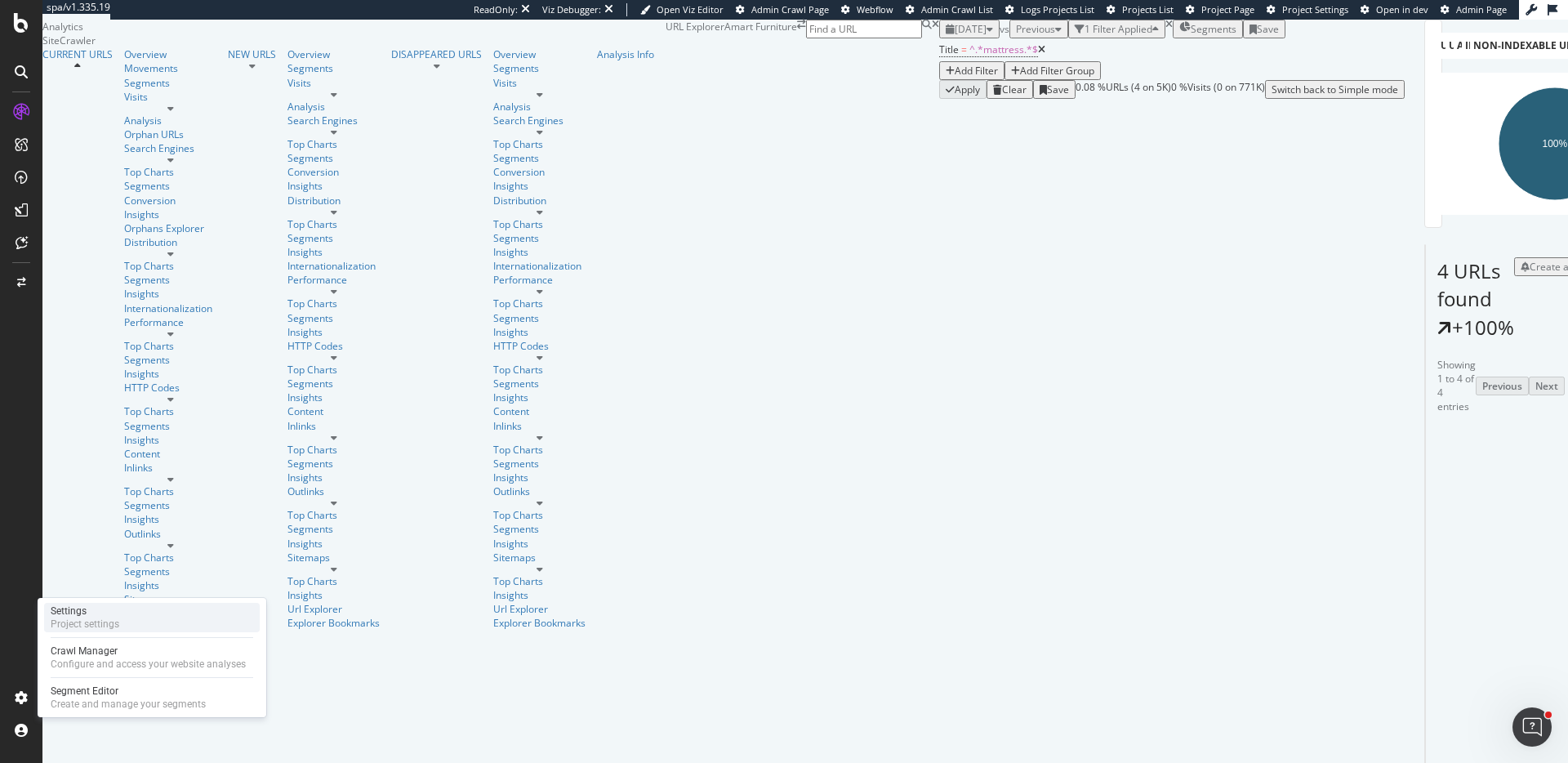
click at [106, 613] on div "Settings" at bounding box center [84, 611] width 68 height 13
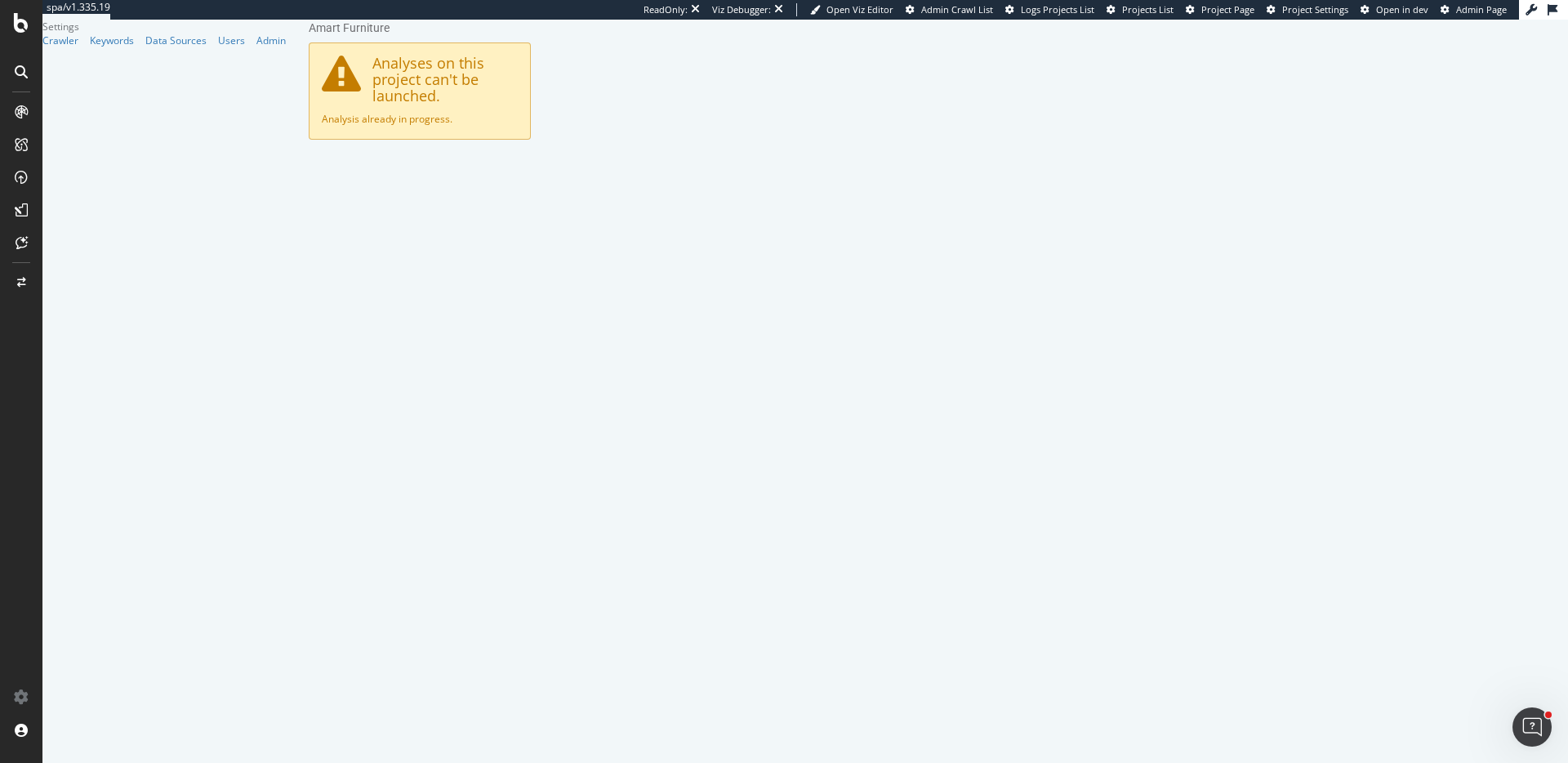
click at [462, 160] on link "Advanced Settings" at bounding box center [437, 180] width 126 height 45
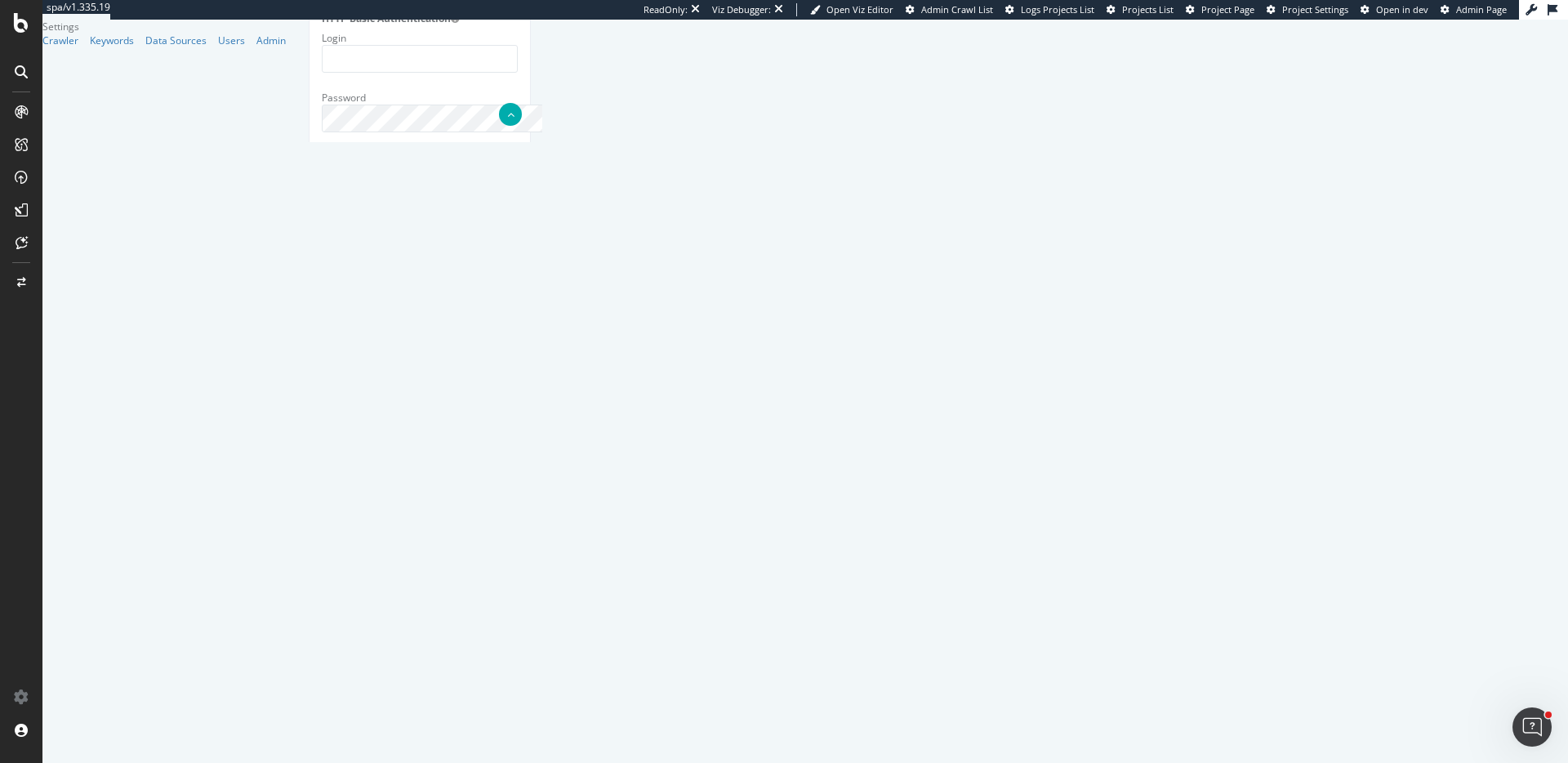
scroll to position [1306, 0]
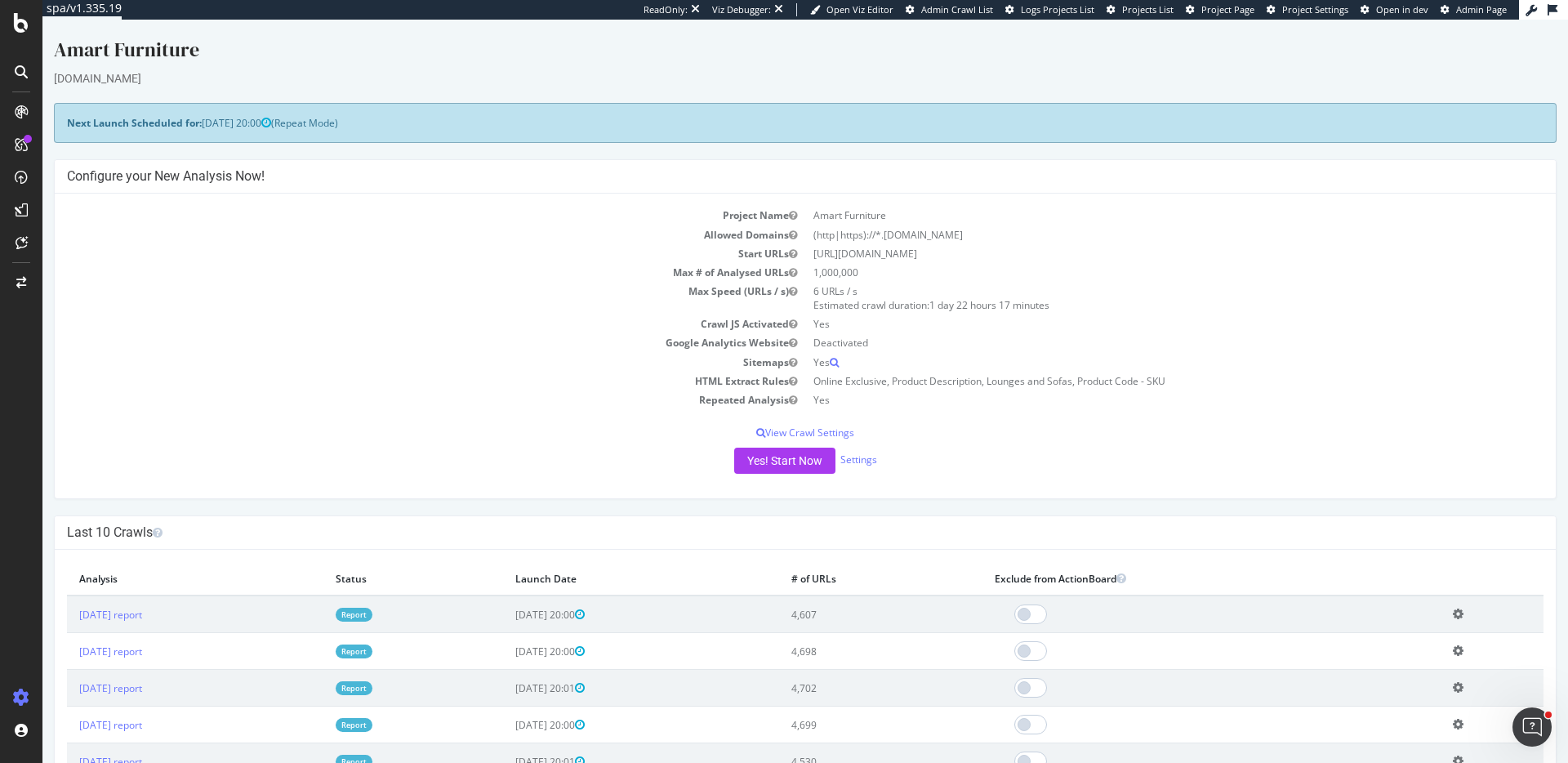
click at [1055, 58] on div "Amart Furniture" at bounding box center [805, 53] width 1502 height 34
click at [363, 408] on td "Repeated Analysis" at bounding box center [437, 399] width 739 height 19
click at [749, 466] on button "Yes! Start Now" at bounding box center [784, 460] width 102 height 26
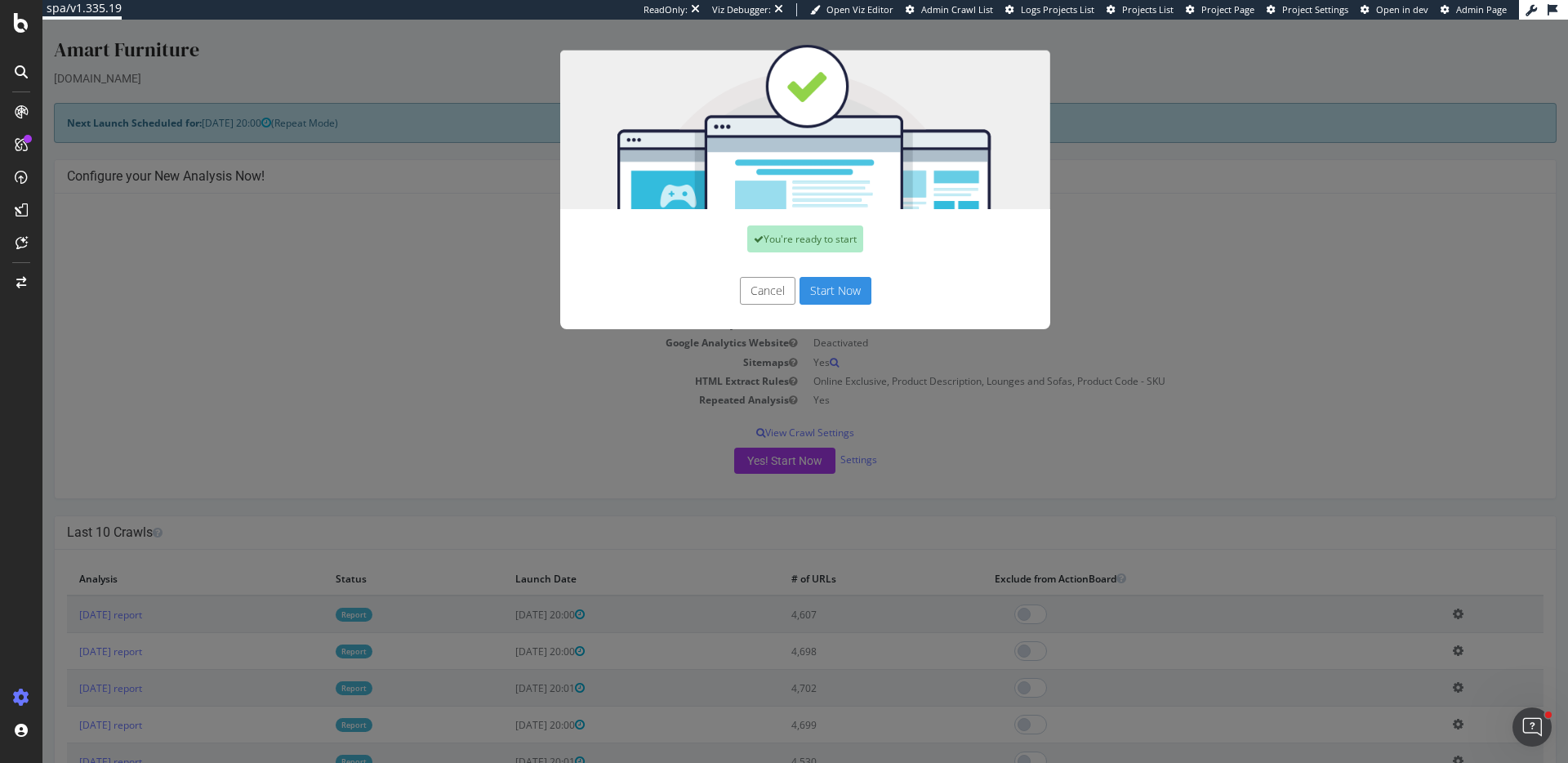
click at [758, 284] on button "Cancel" at bounding box center [768, 290] width 56 height 28
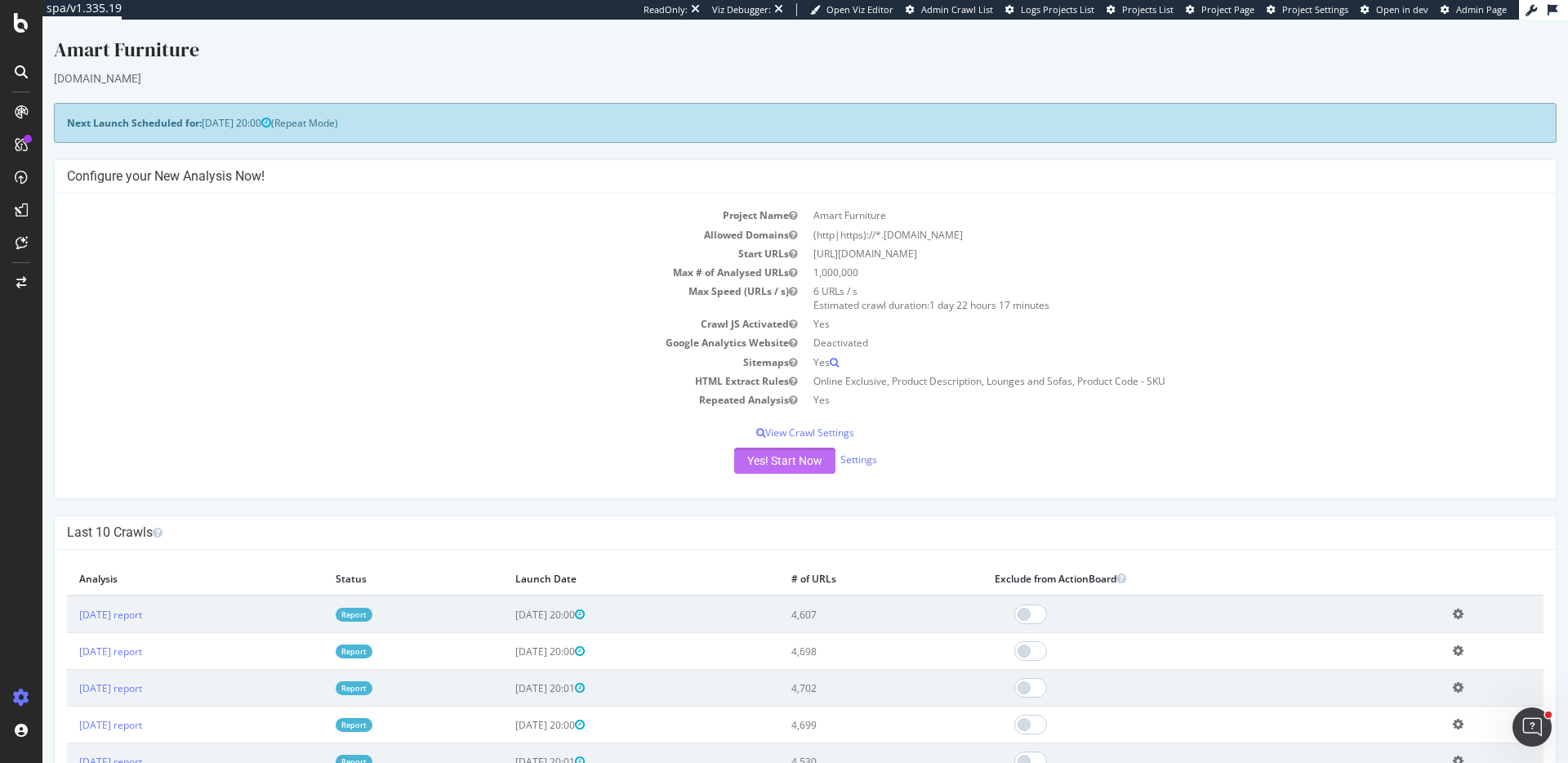
click at [820, 458] on button "Yes! Start Now" at bounding box center [784, 460] width 102 height 26
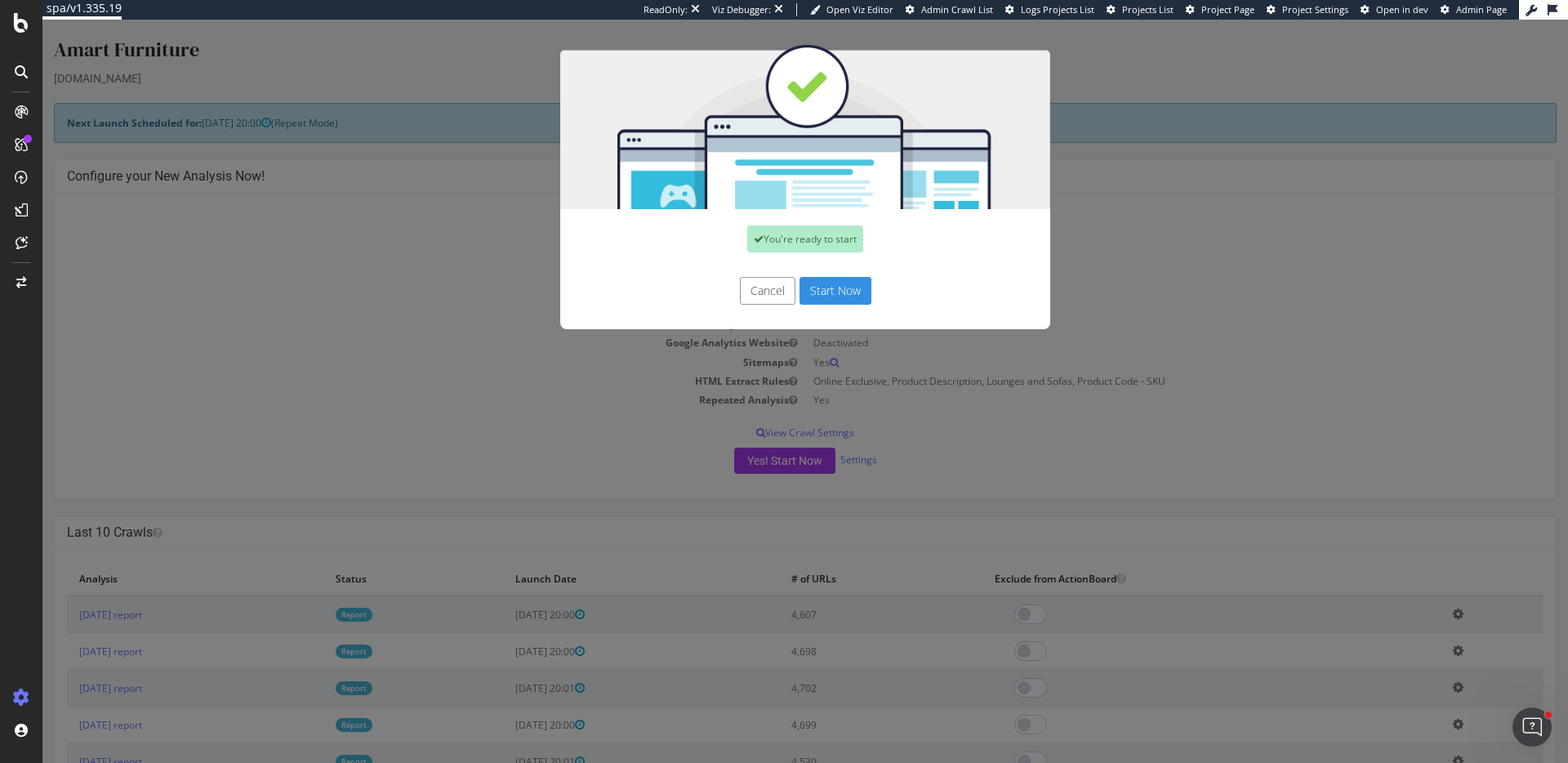
click at [816, 295] on button "Start Now" at bounding box center [836, 290] width 72 height 28
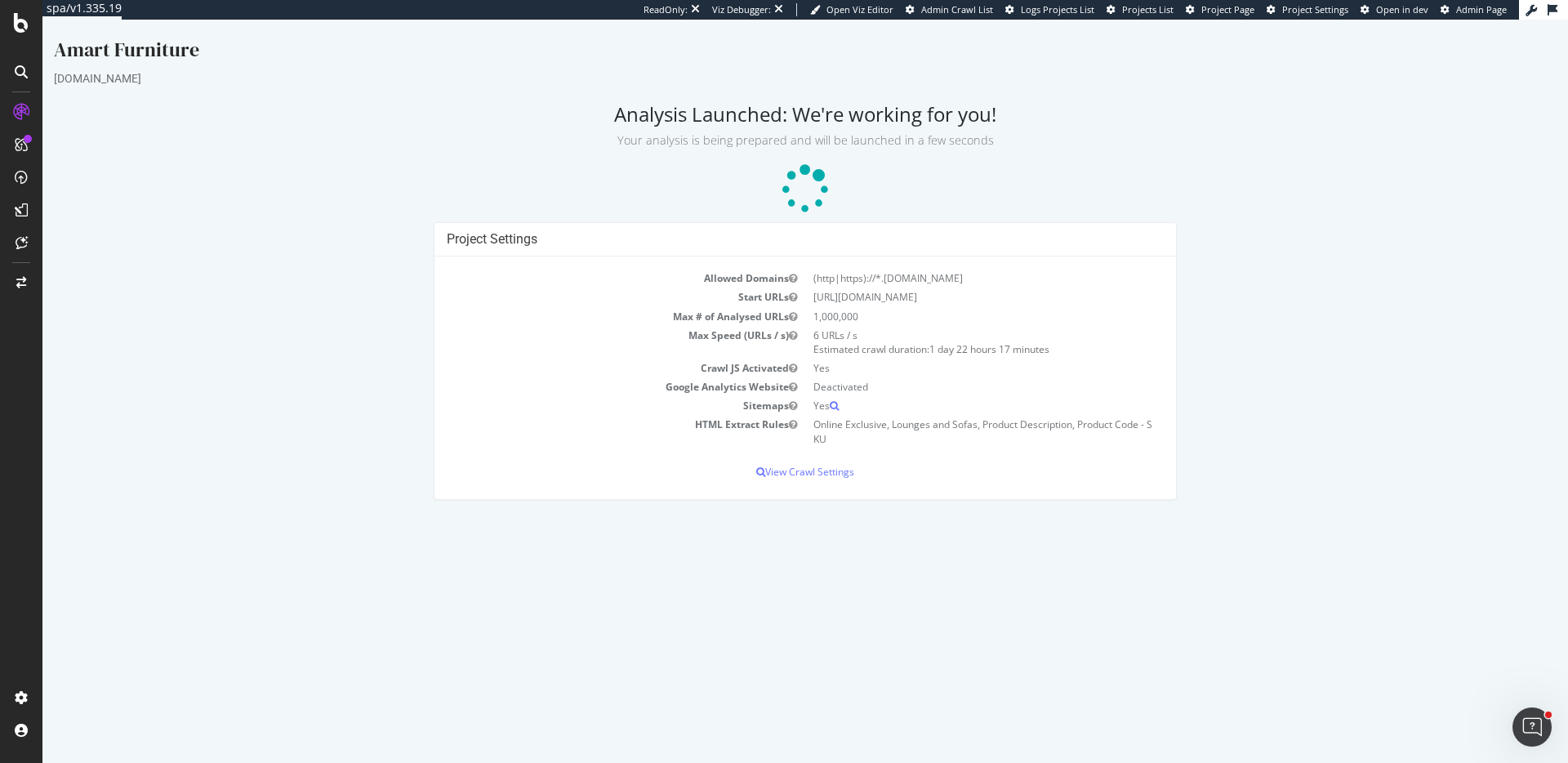
click at [1054, 179] on p at bounding box center [805, 190] width 1502 height 49
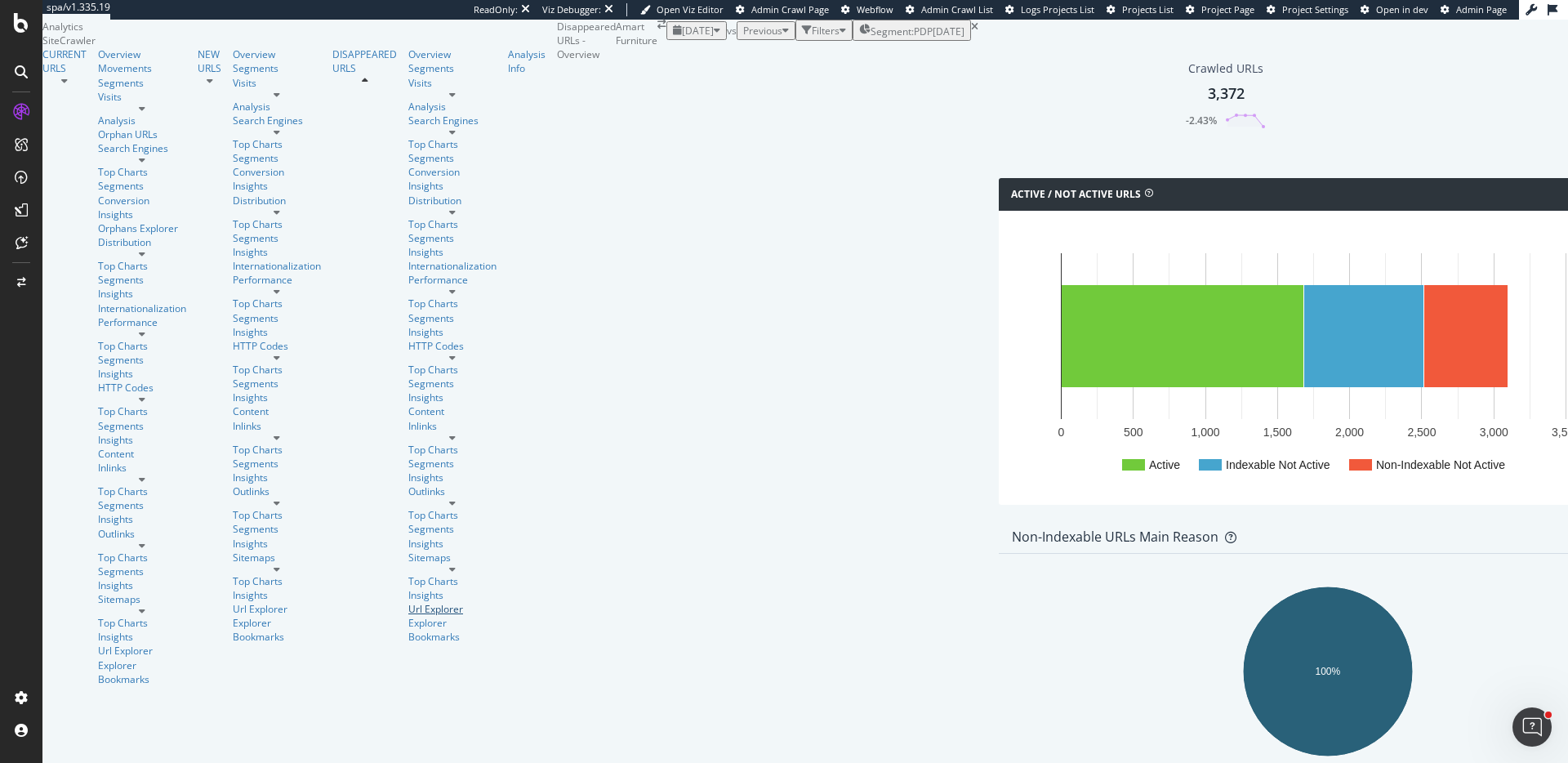
click at [408, 602] on div "Url Explorer" at bounding box center [452, 608] width 88 height 13
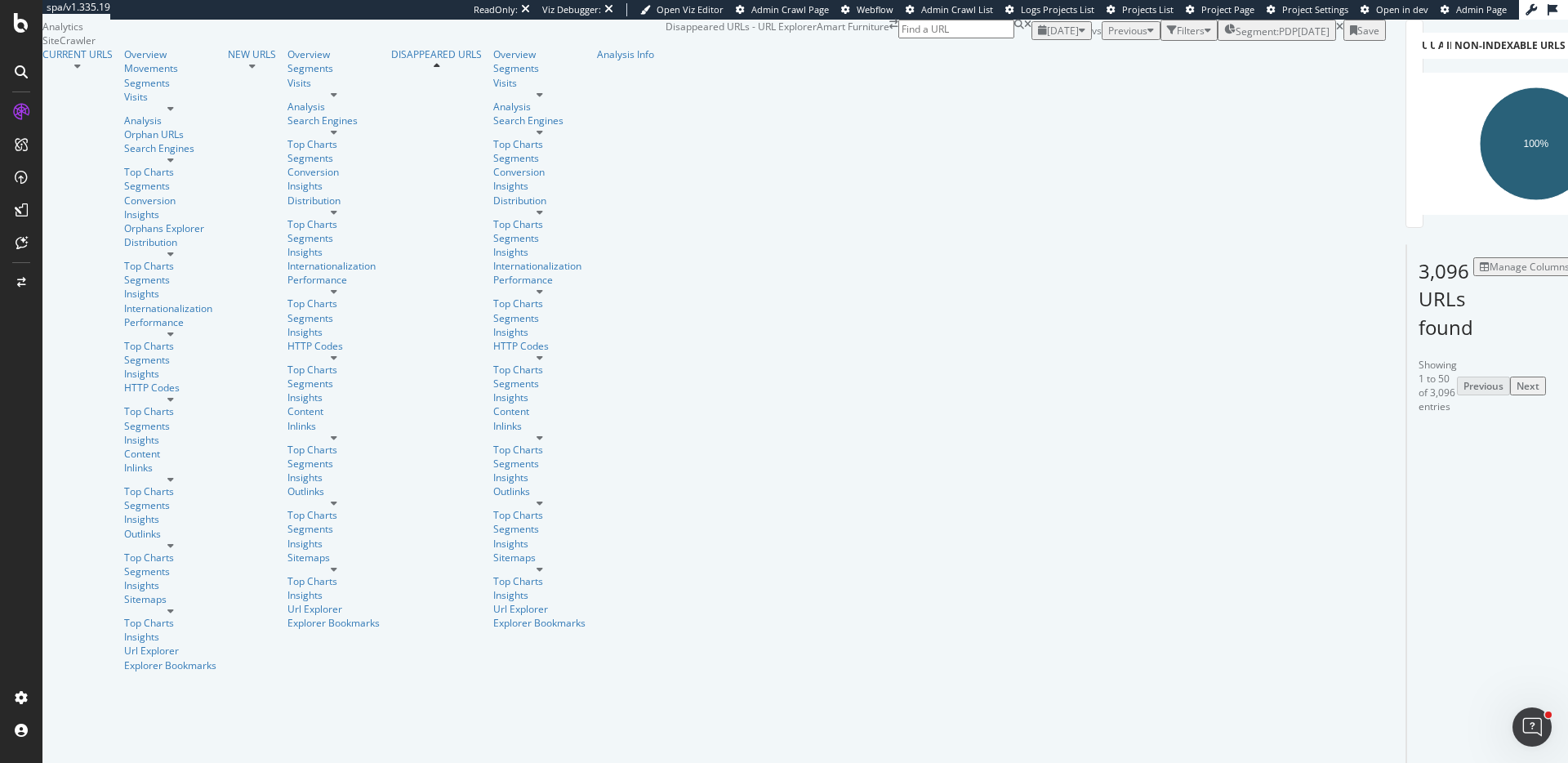
scroll to position [2606, 0]
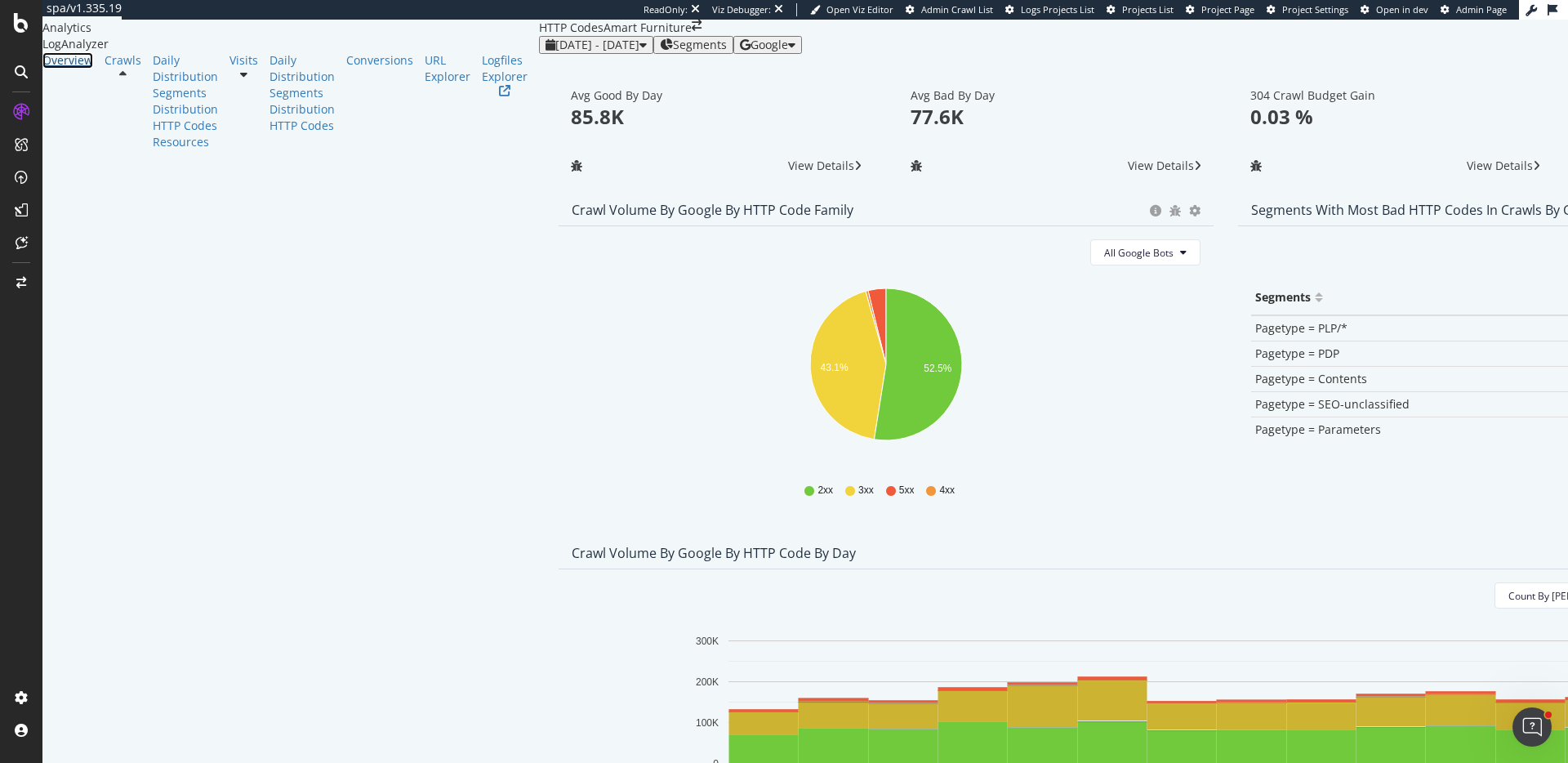
click at [92, 68] on div "Overview" at bounding box center [67, 60] width 50 height 16
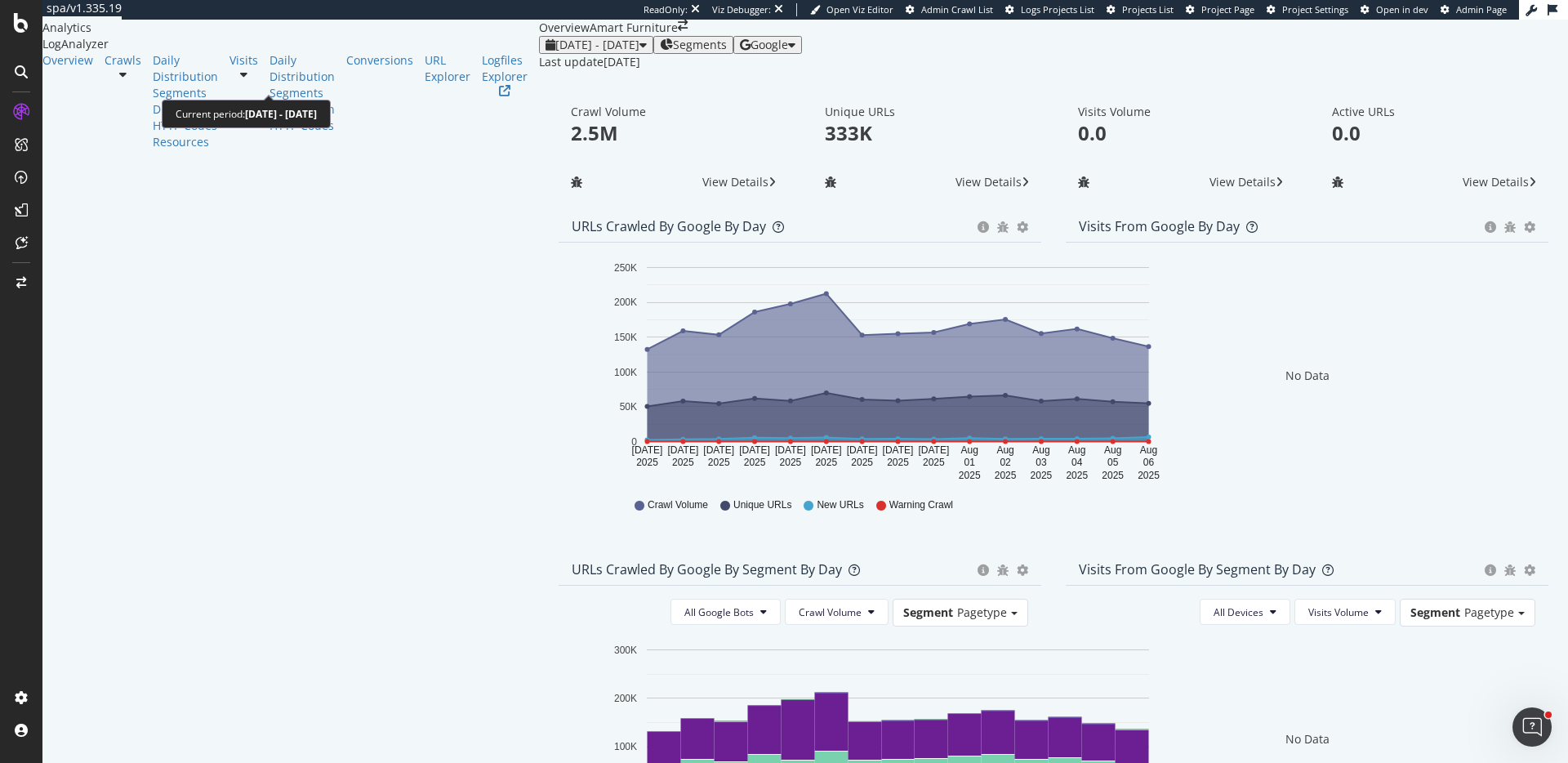
click at [555, 52] on span "2025 Jul. 23rd - Aug. 6th" at bounding box center [598, 44] width 84 height 15
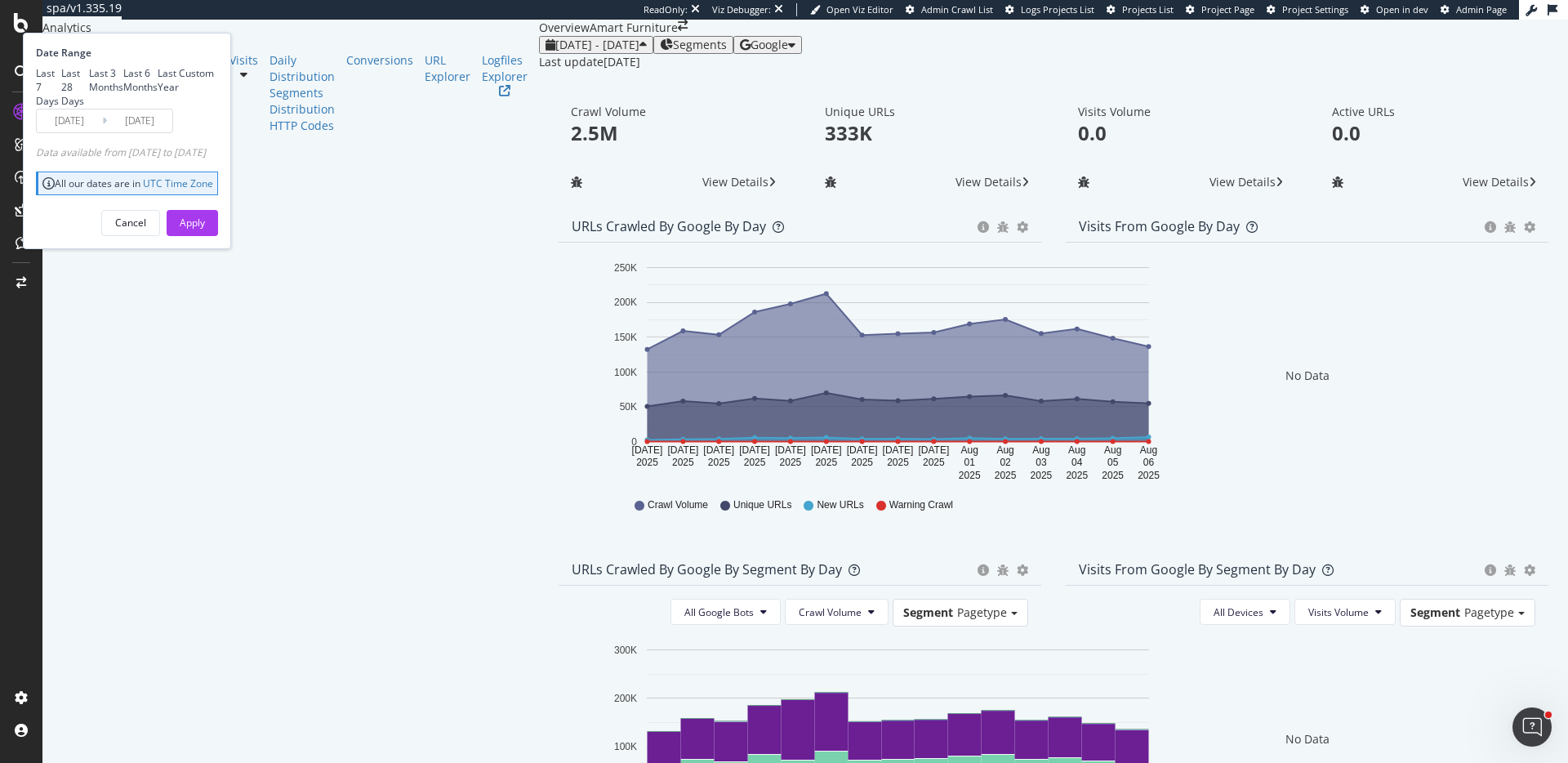
click at [173, 132] on input "2025/08/06" at bounding box center [139, 120] width 66 height 22
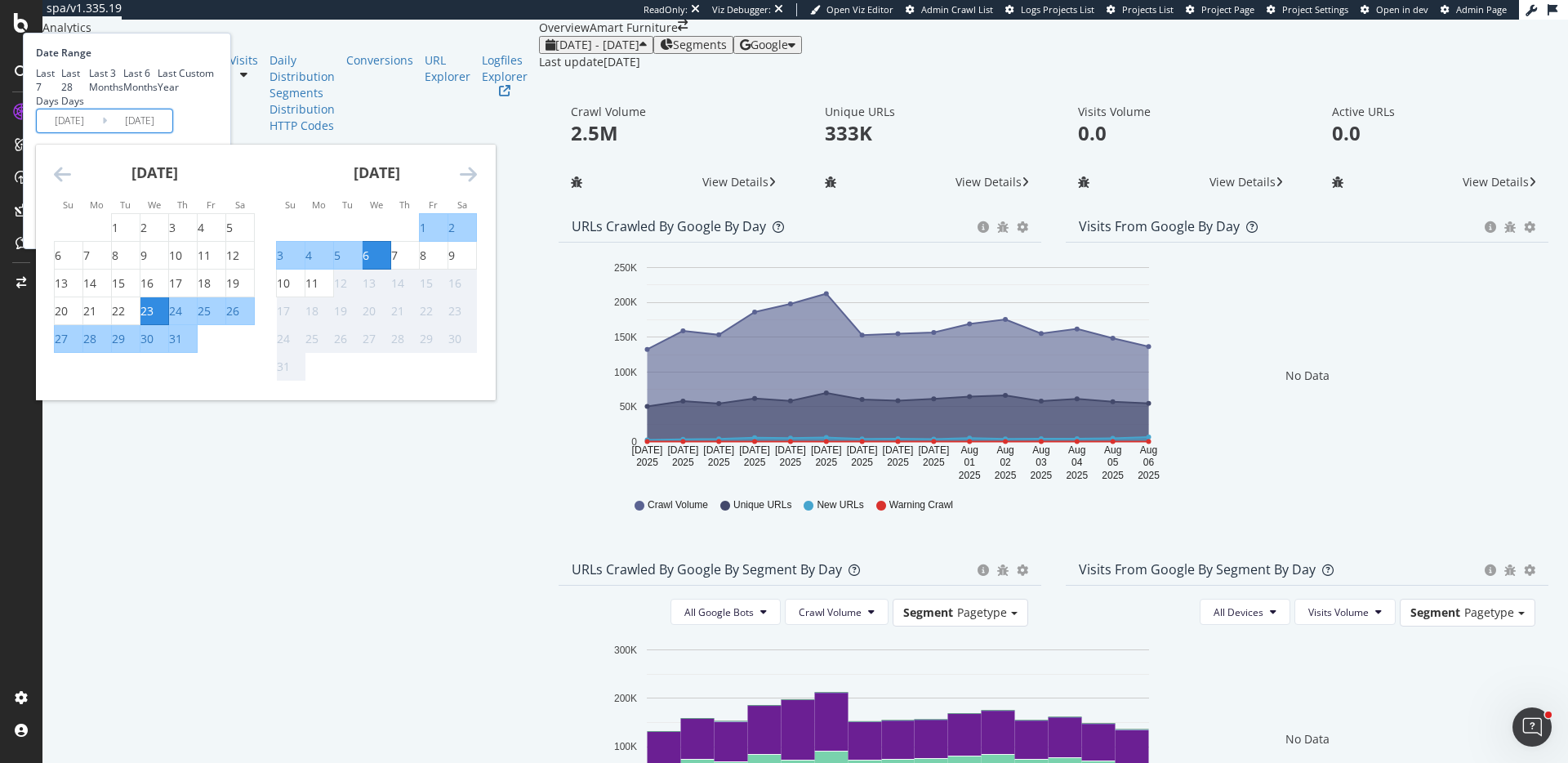
click at [801, 210] on div "Unique URLs 333K View Details" at bounding box center [927, 150] width 254 height 120
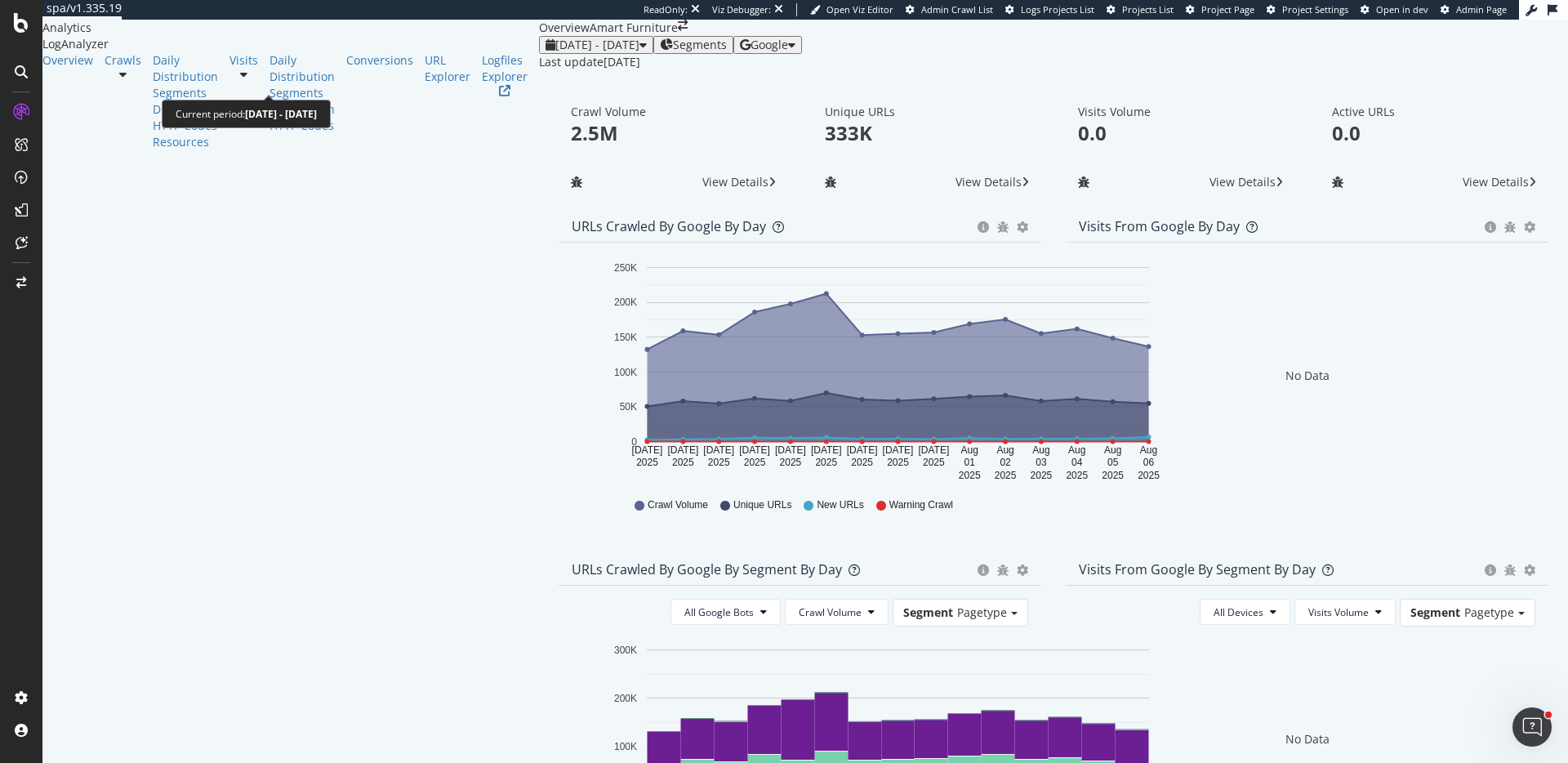
click at [555, 52] on span "2025 Jul. 23rd - Aug. 6th" at bounding box center [598, 44] width 84 height 15
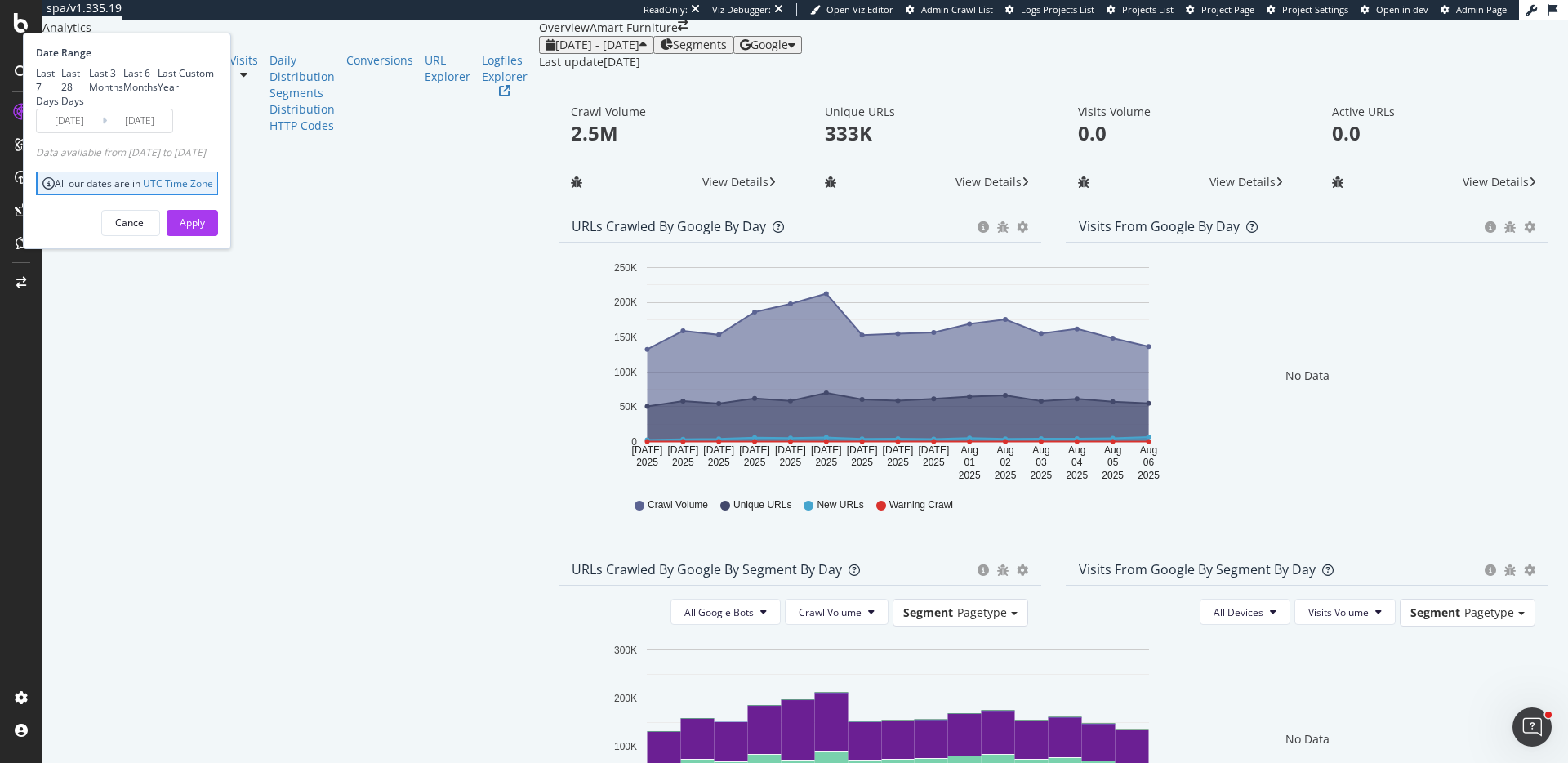
click at [61, 108] on div "Last 7 Days" at bounding box center [49, 87] width 25 height 41
type input "2025/08/05"
type input "2025/08/11"
click at [205, 235] on div "Apply" at bounding box center [192, 223] width 25 height 24
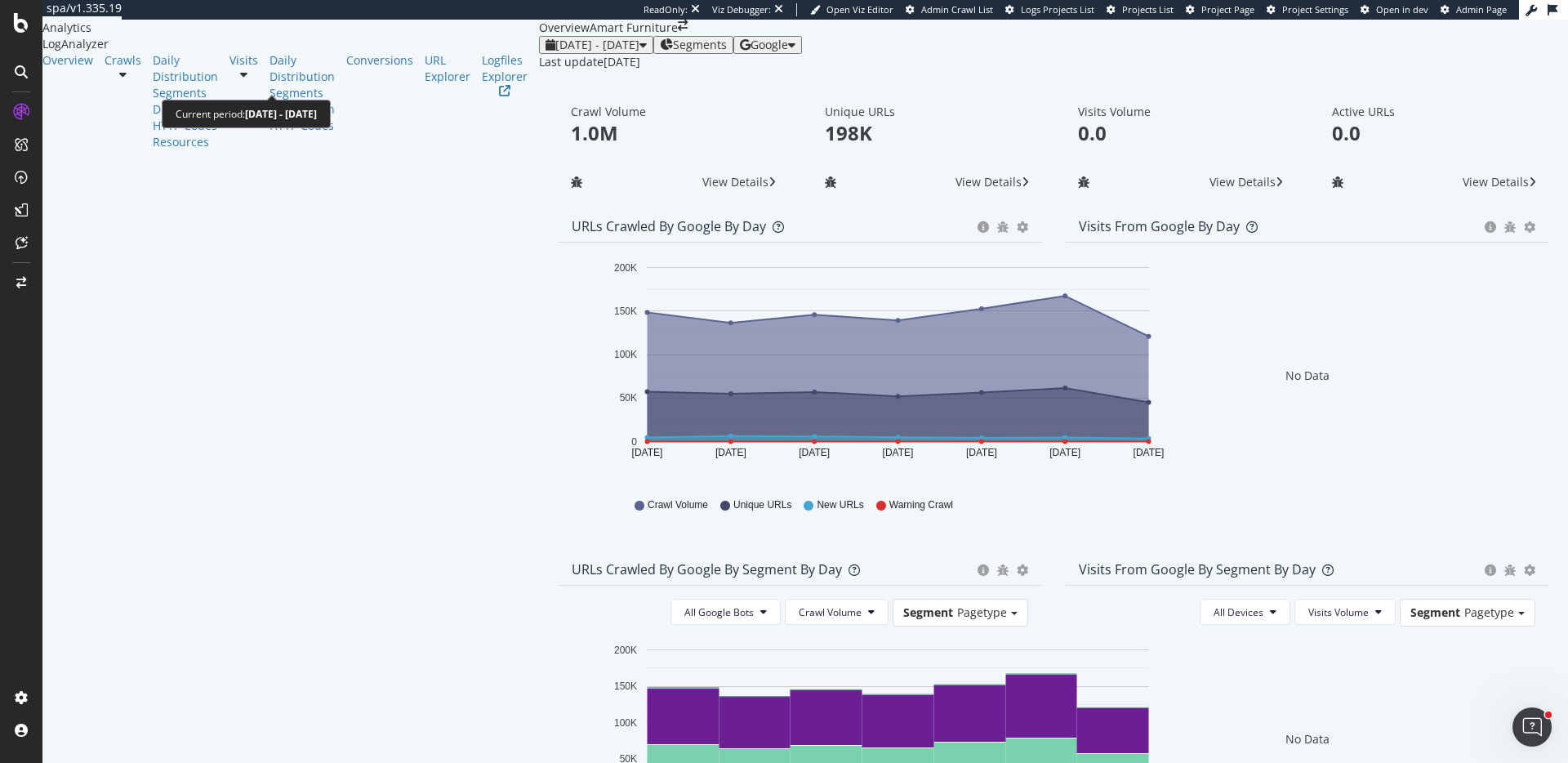
click at [555, 52] on span "2025 Aug. 5th - Aug. 11th" at bounding box center [598, 44] width 84 height 15
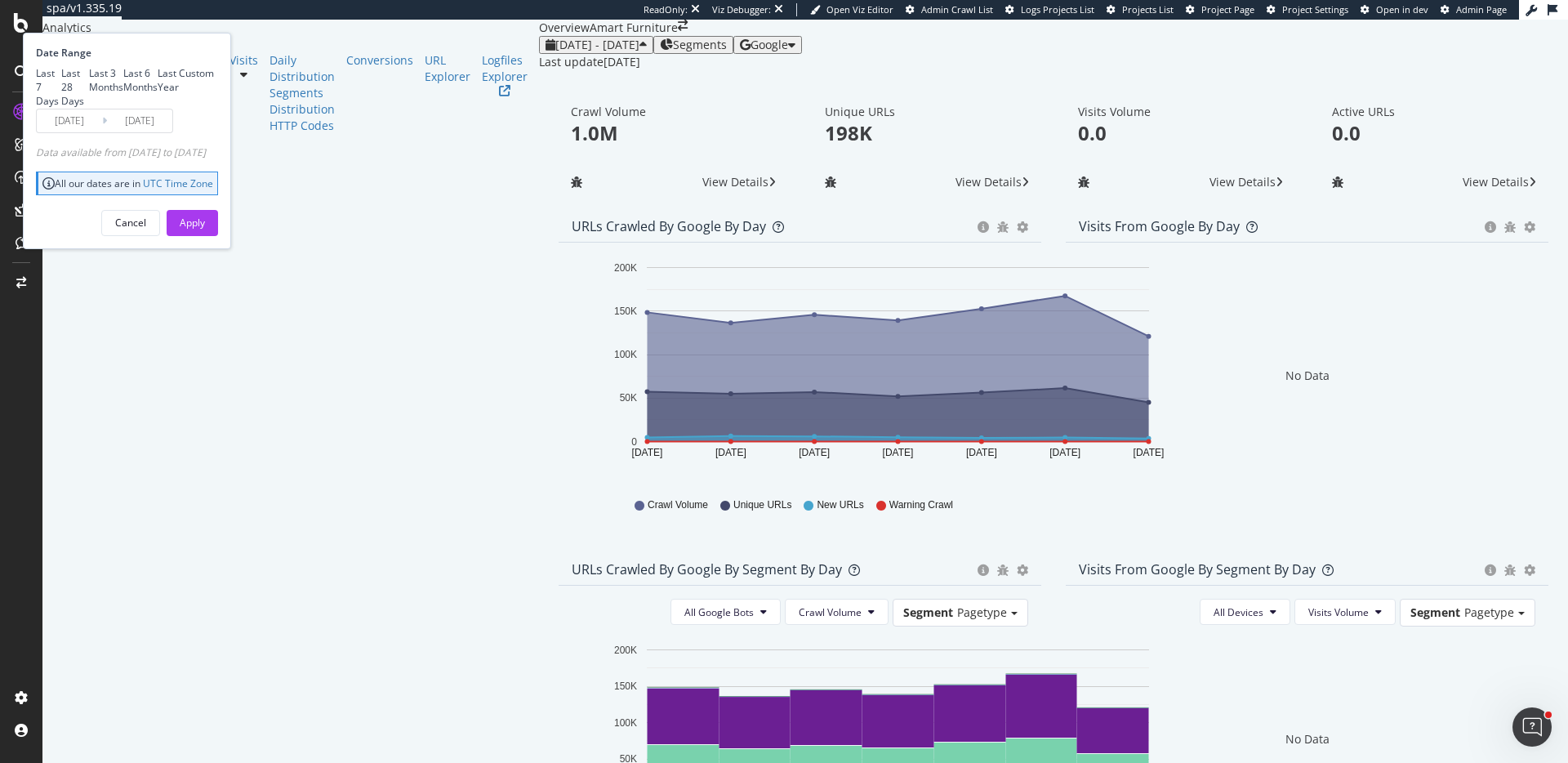
click at [89, 108] on div "Last 28 Days" at bounding box center [75, 87] width 28 height 41
type input "2025/07/15"
click at [218, 236] on button "Apply" at bounding box center [191, 223] width 51 height 26
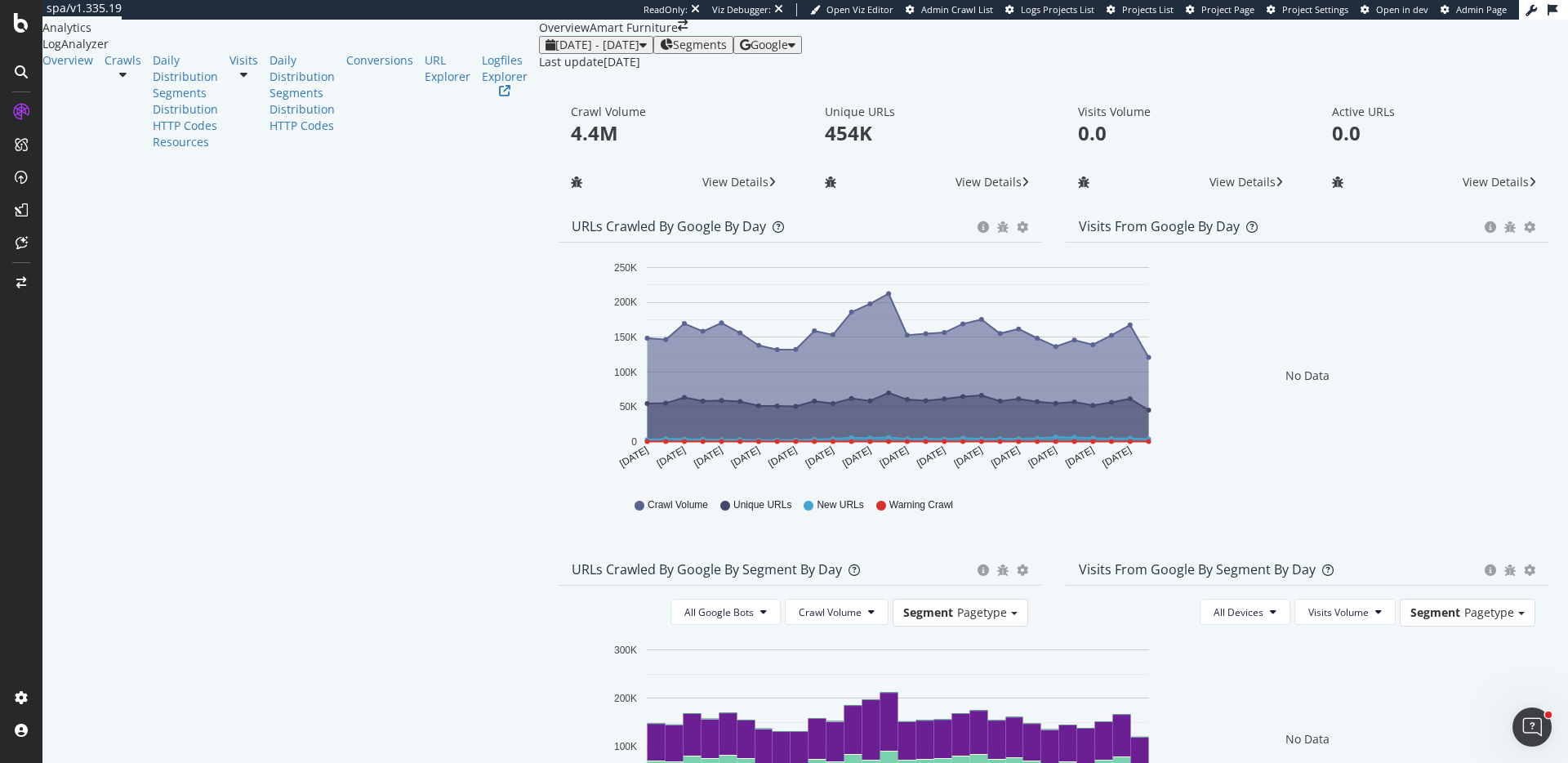
click at [841, 483] on icon "Jul 15 2025 Jul 17 2025 Jul 19 2025 Jul 21 2025 Jul 23 2025 Jul 25 2025 Jul 27 …" at bounding box center [885, 369] width 628 height 227
click at [1054, 210] on div "Visits Volume 0.0 View Details" at bounding box center [1181, 150] width 254 height 120
click at [104, 68] on div "Crawls" at bounding box center [122, 60] width 37 height 16
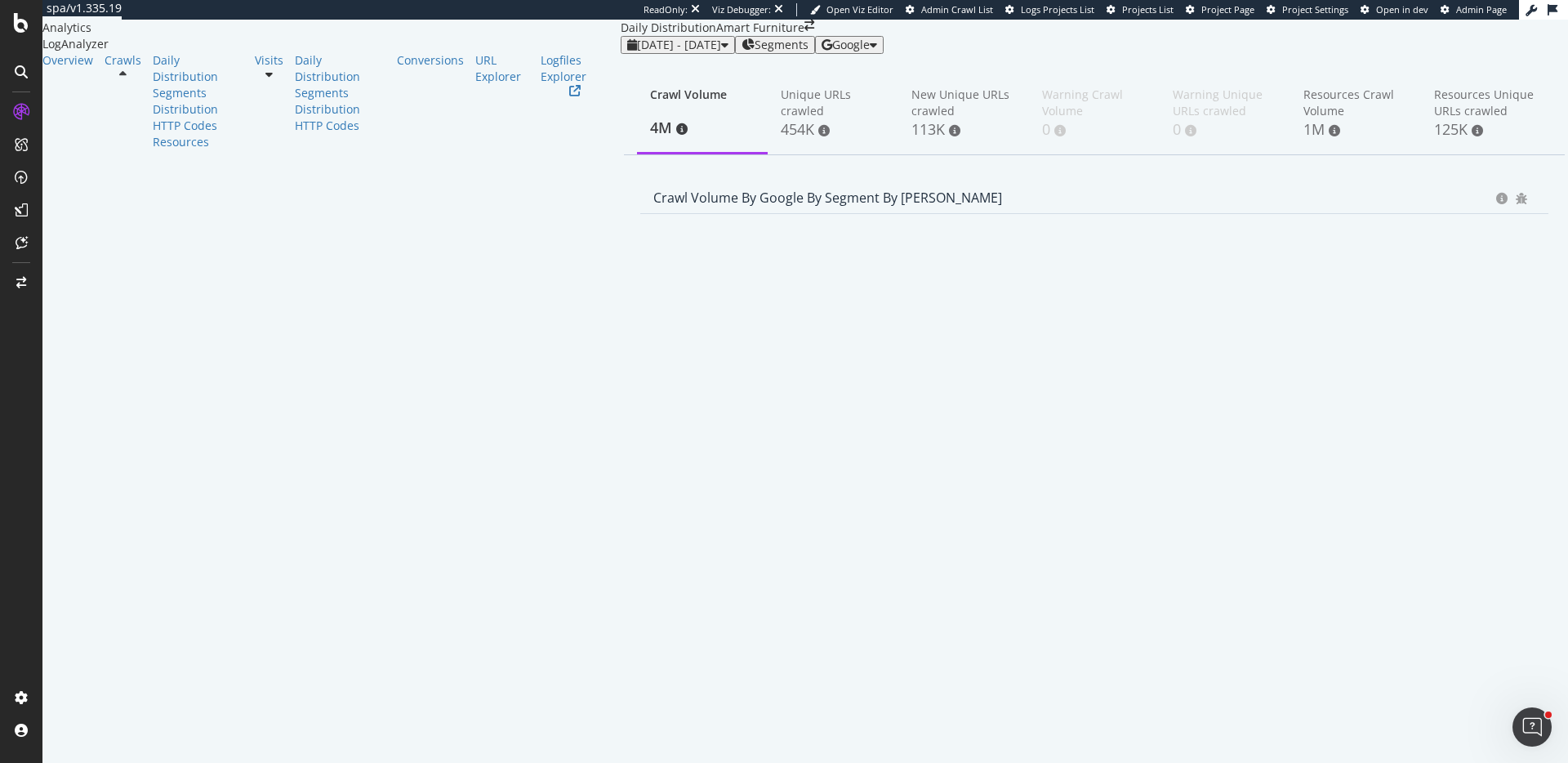
click at [768, 36] on div "Daily Distribution Amart Furniture" at bounding box center [1094, 28] width 947 height 16
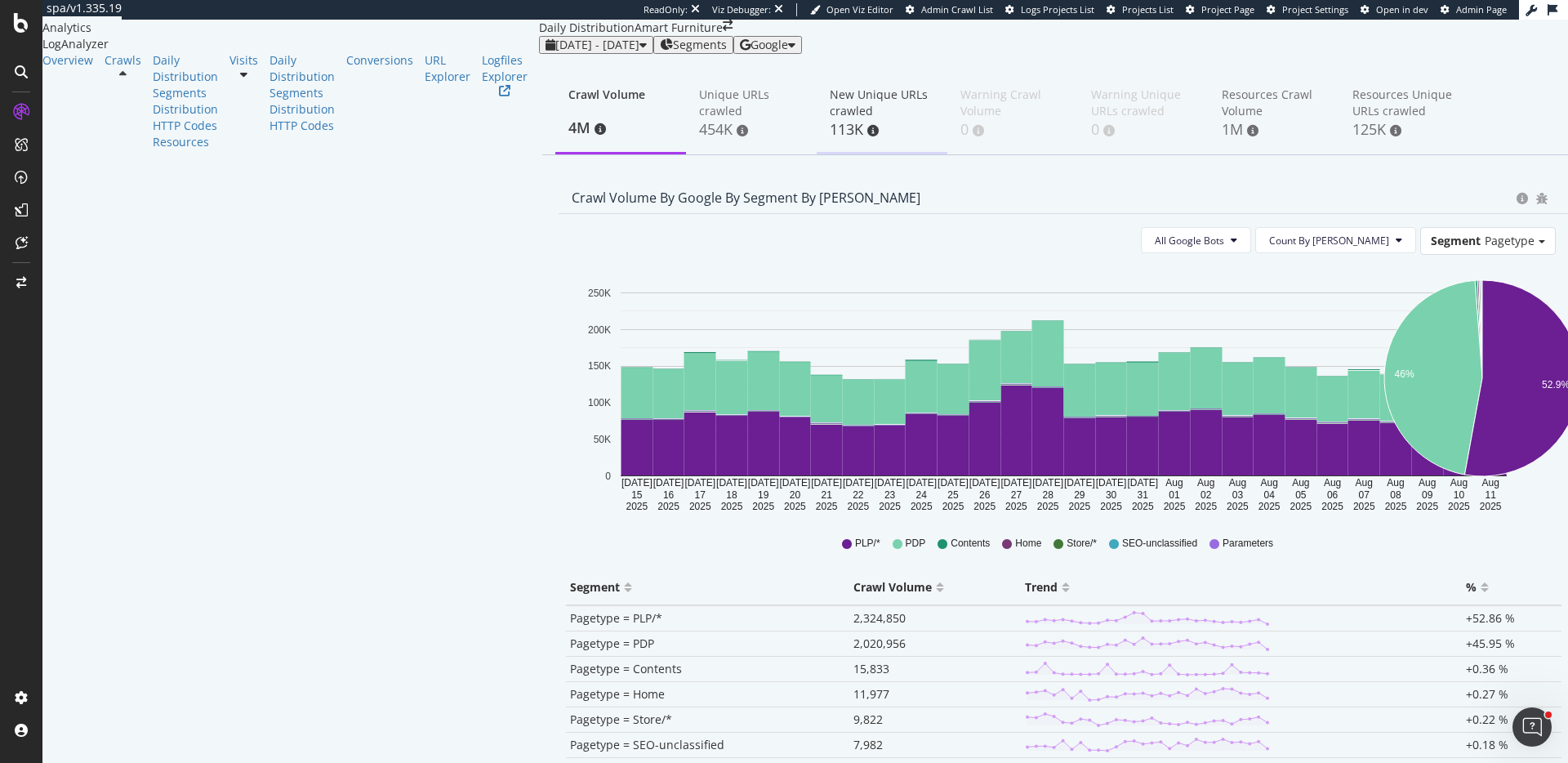
click at [829, 120] on div "New Unique URLs crawled" at bounding box center [881, 102] width 104 height 32
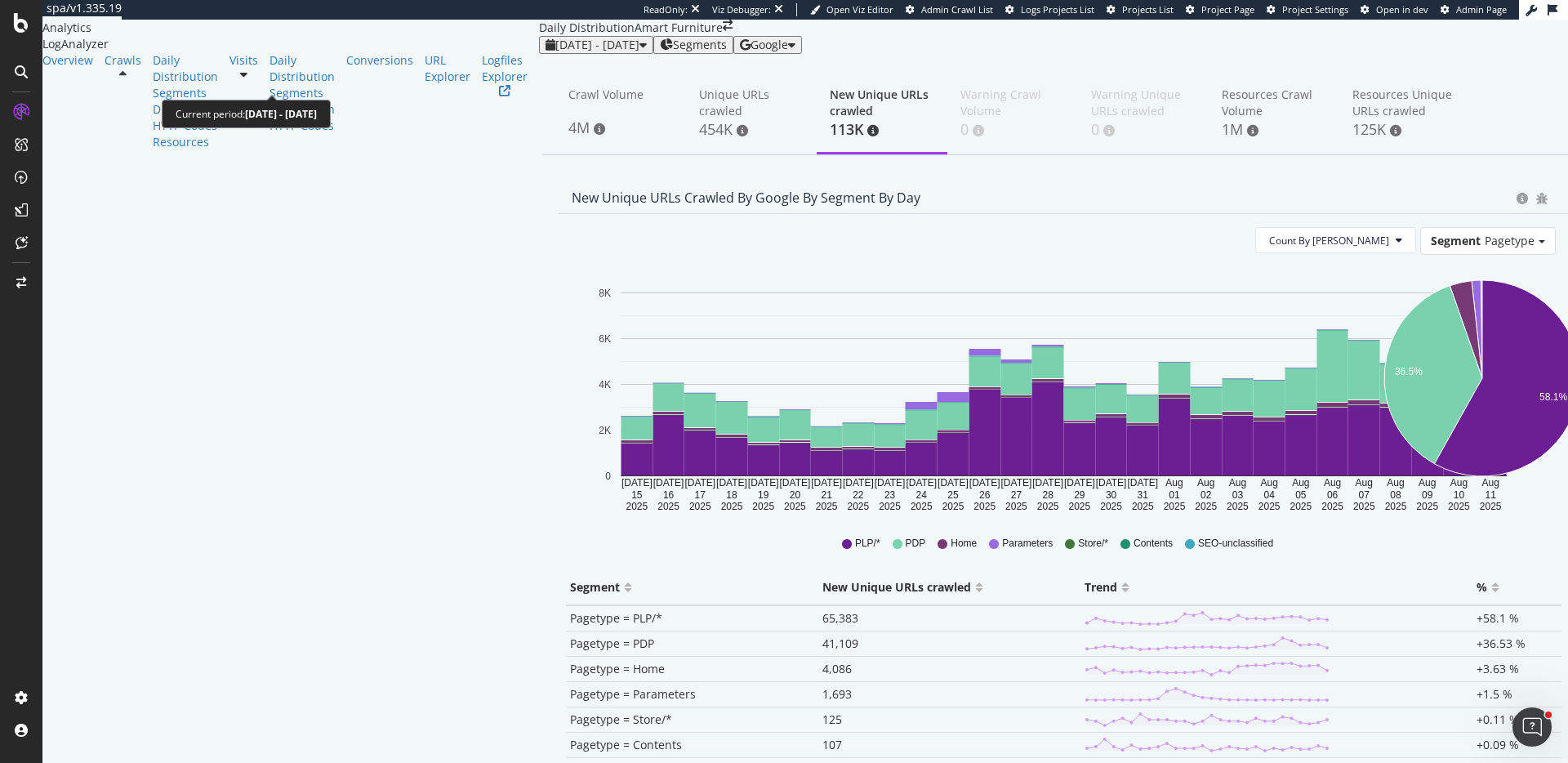
click at [555, 52] on span "2025 Jul. 15th - Aug. 11th" at bounding box center [598, 44] width 84 height 15
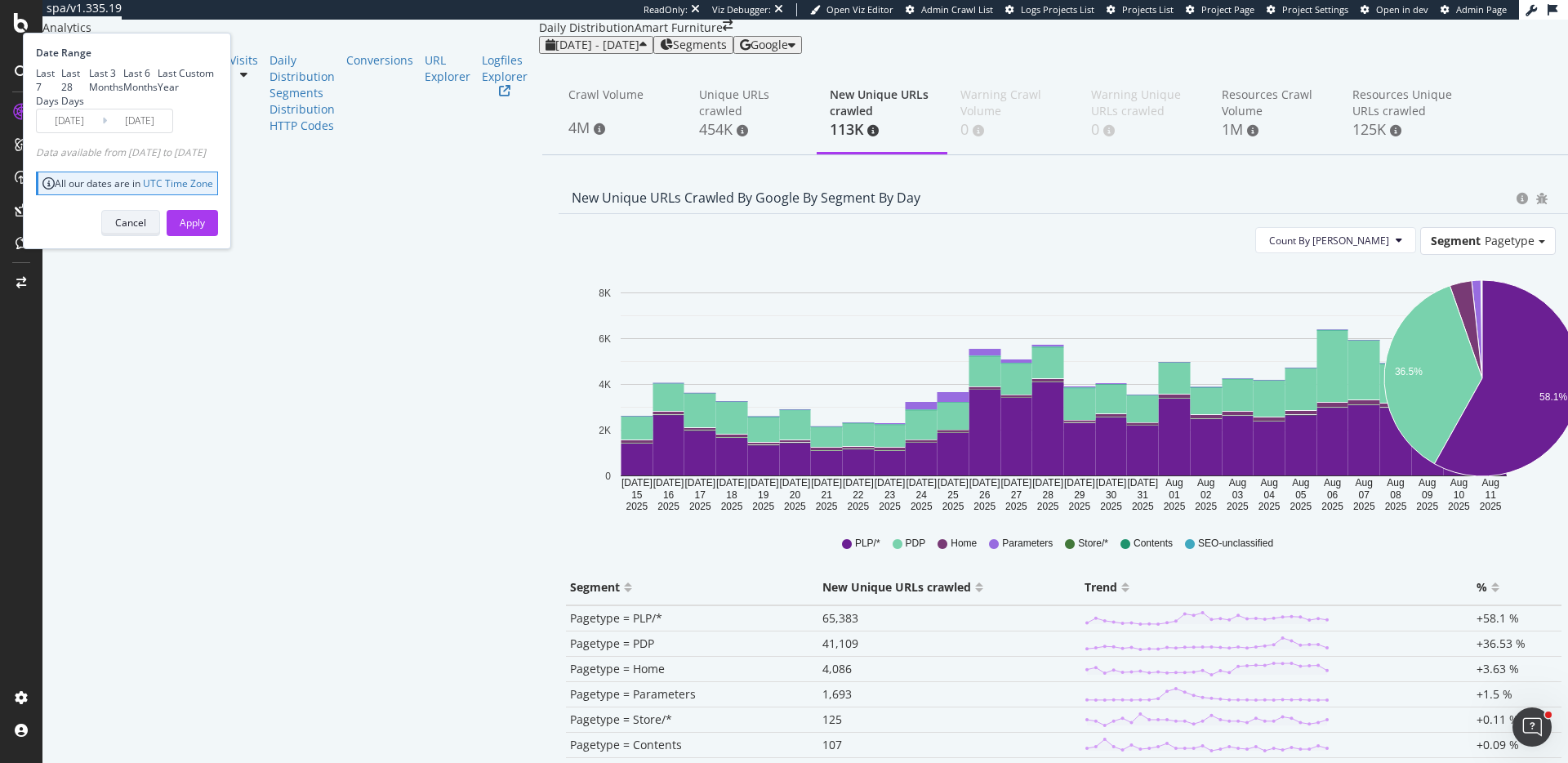
click at [146, 229] on div "Cancel" at bounding box center [130, 222] width 31 height 13
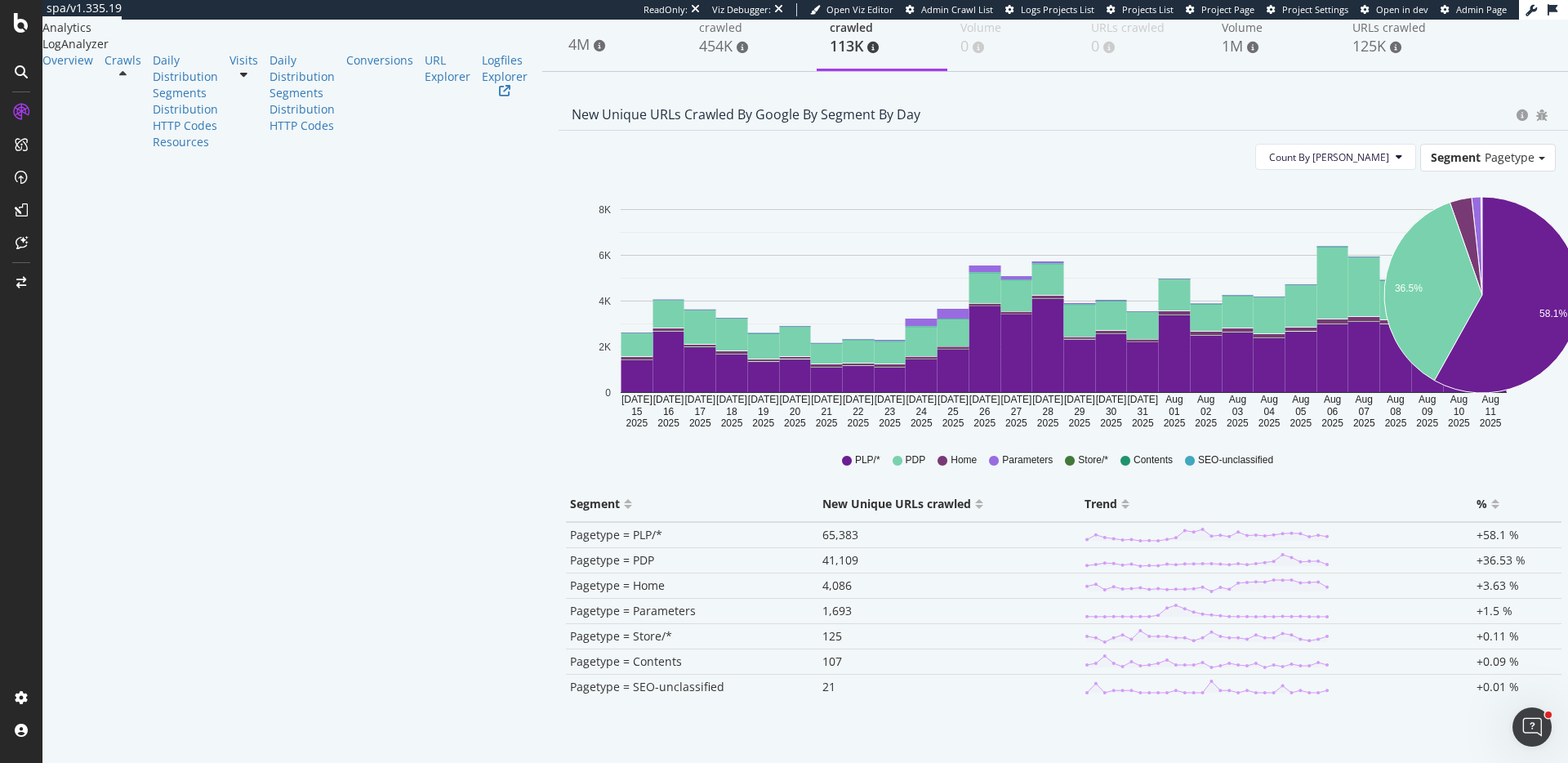
scroll to position [197, 0]
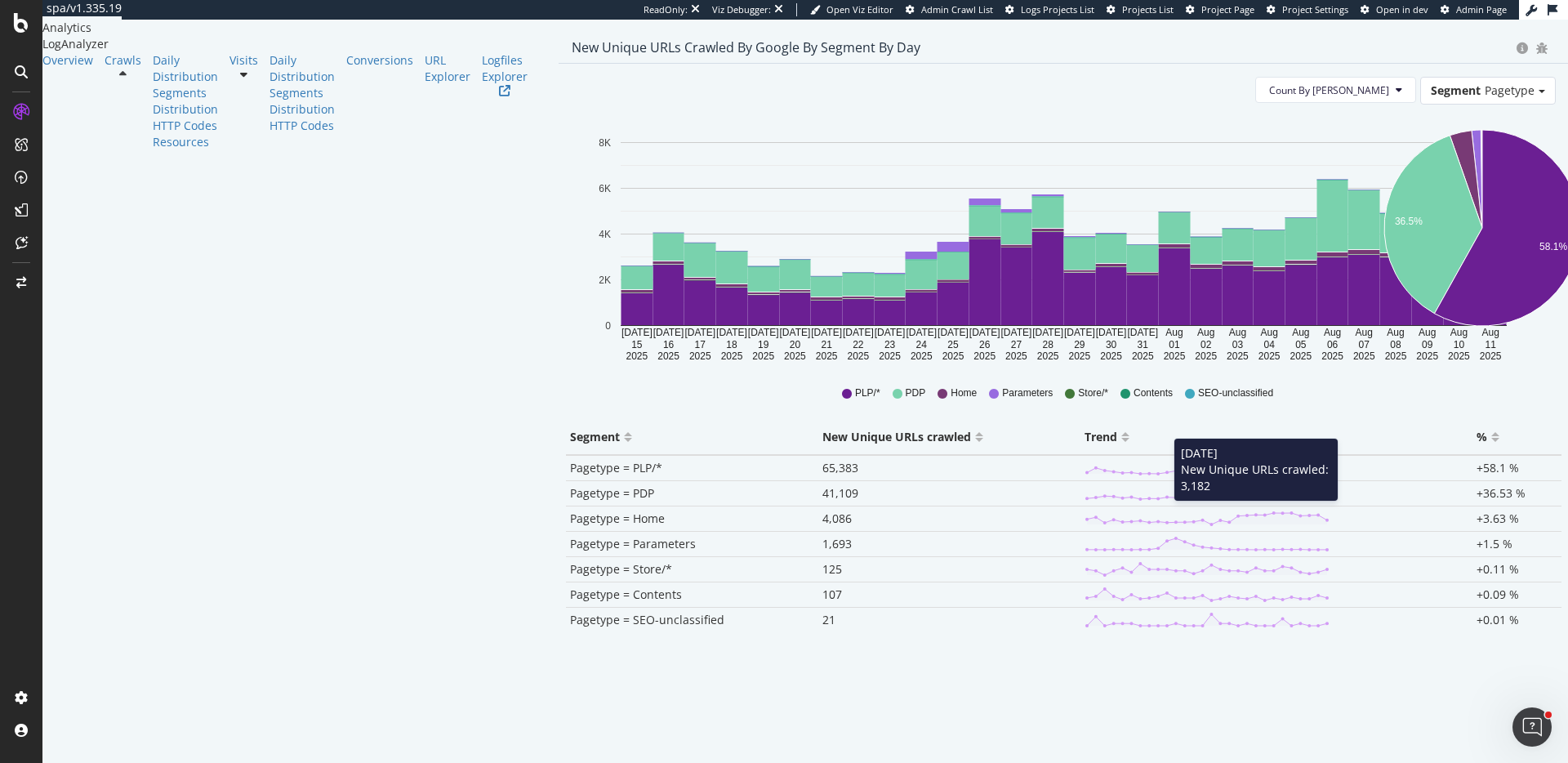
click at [1280, 488] on circle at bounding box center [1281, 487] width 4 height 4
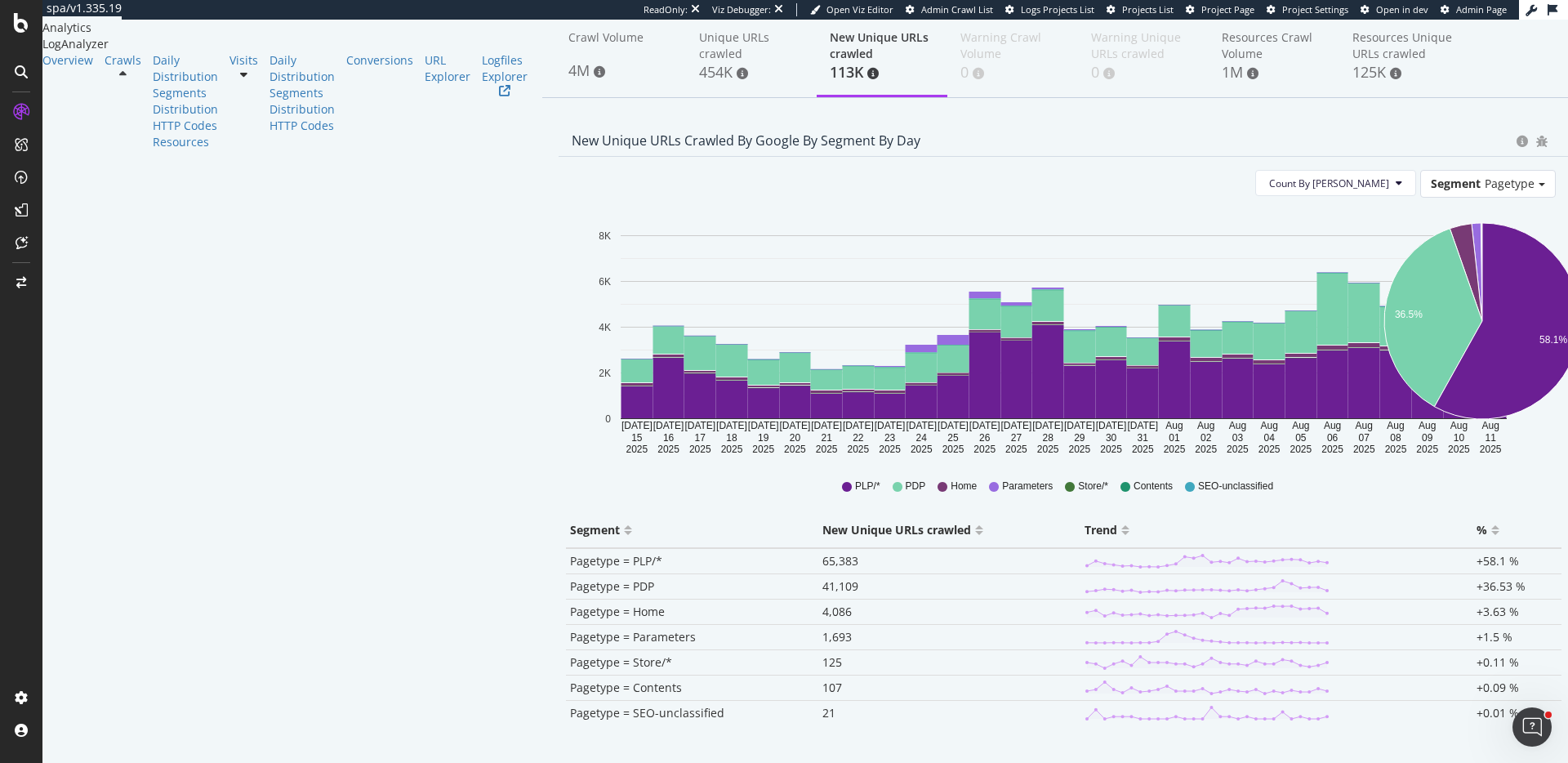
scroll to position [0, 0]
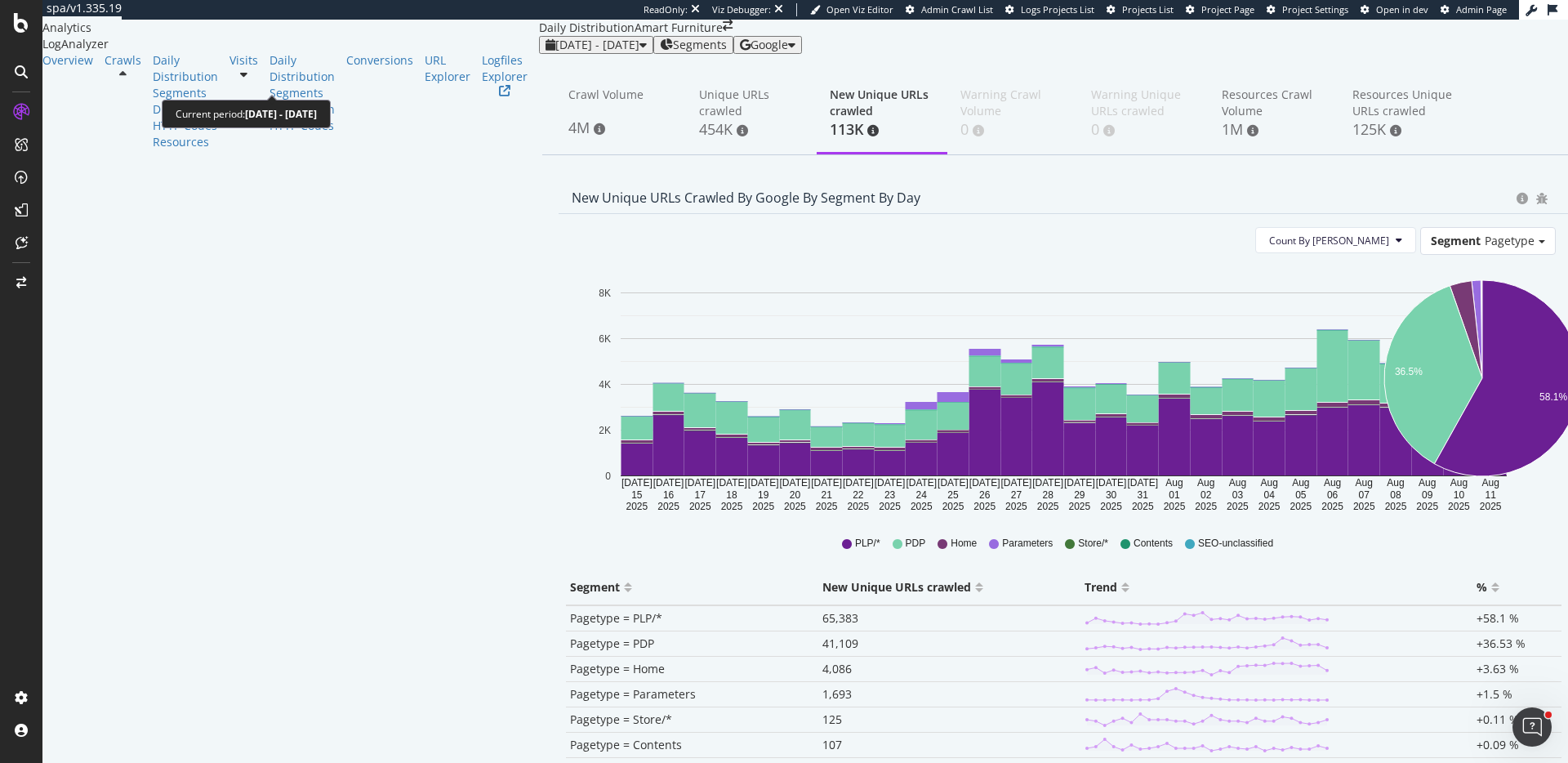
click at [545, 51] on div "2025 Jul. 15th - Aug. 11th" at bounding box center [596, 45] width 102 height 13
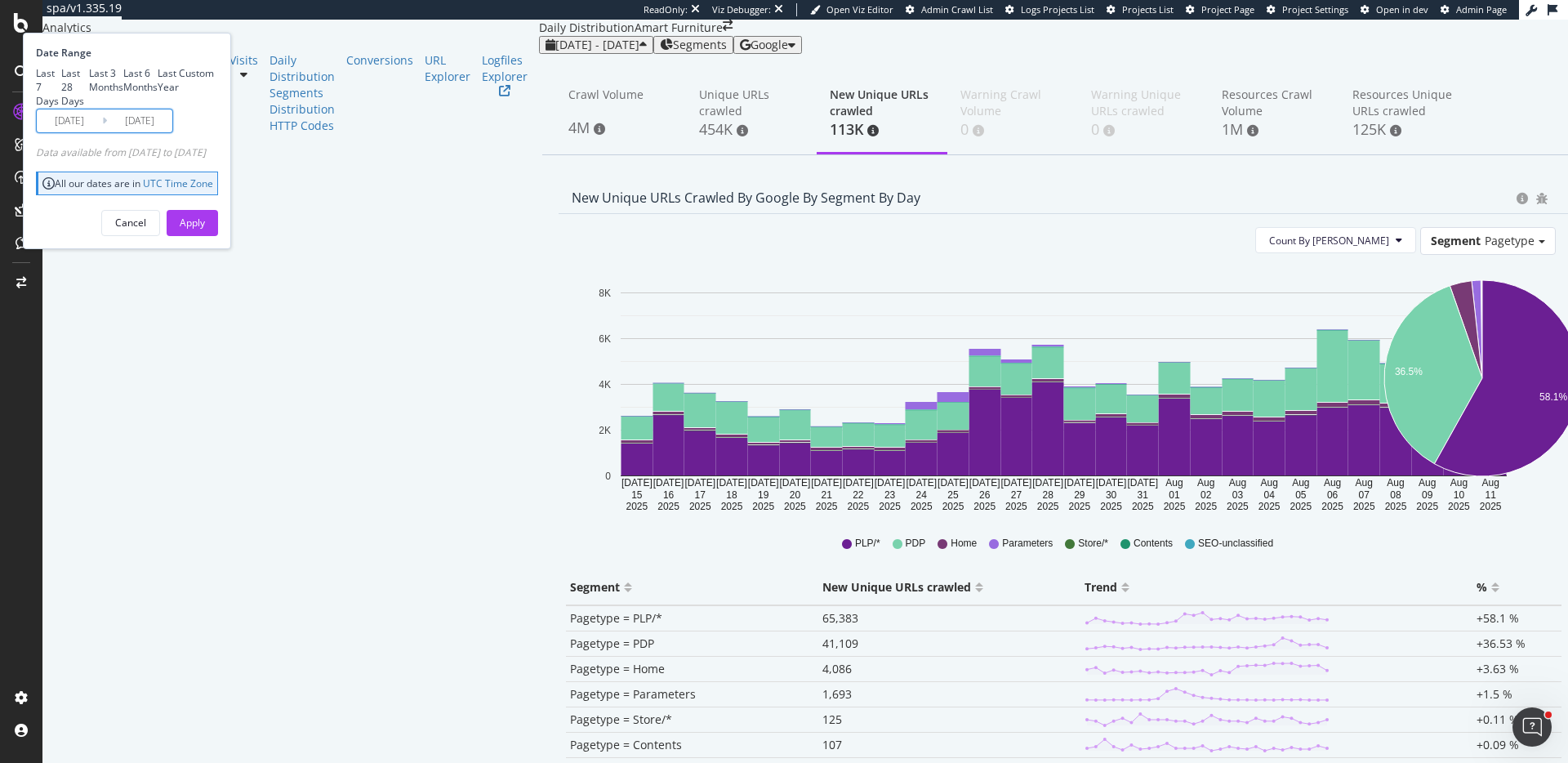
click at [102, 132] on input "2025/07/15" at bounding box center [69, 120] width 66 height 22
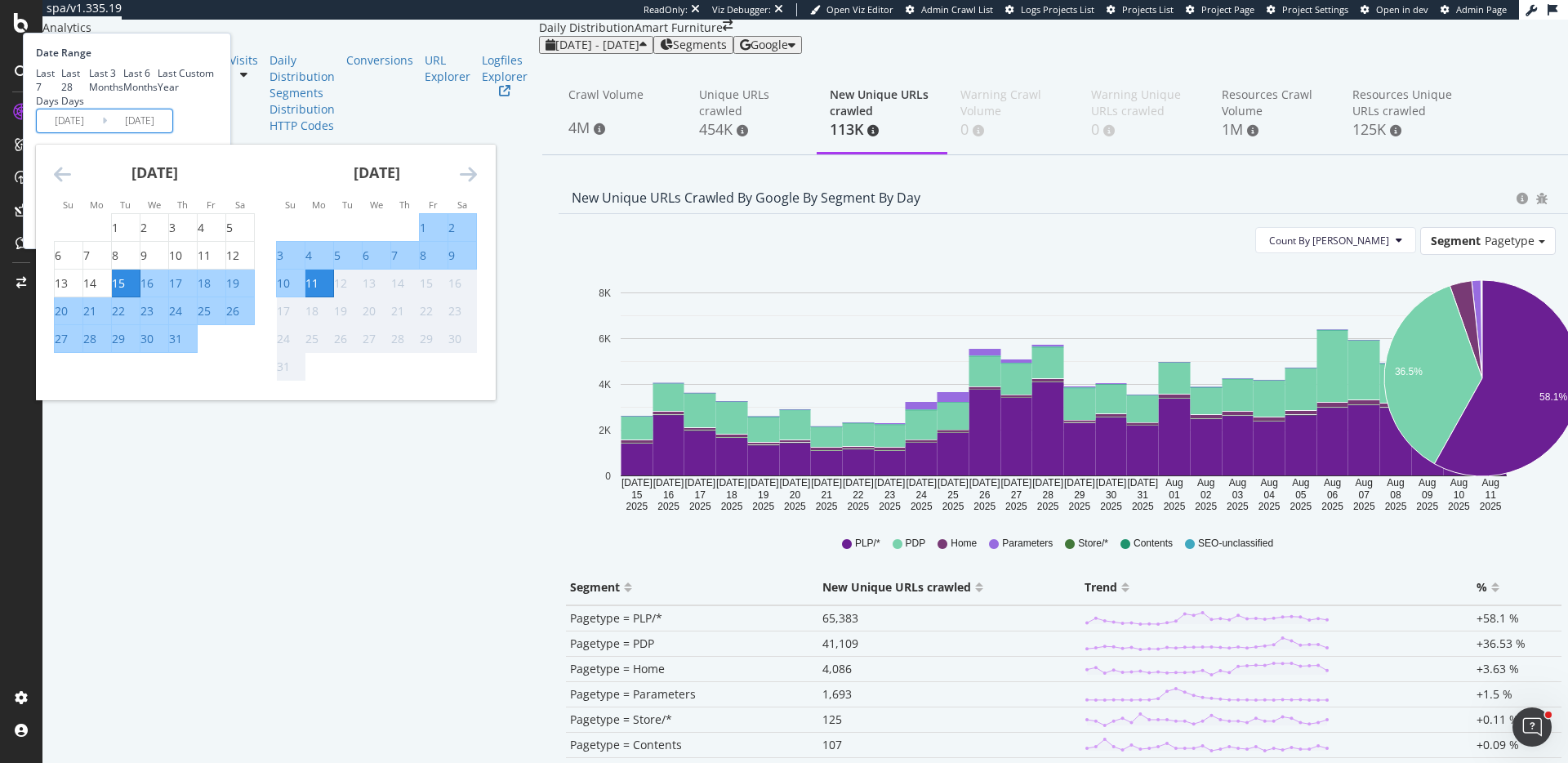
click at [369, 264] on div "6" at bounding box center [366, 255] width 6 height 16
type input "2025/08/06"
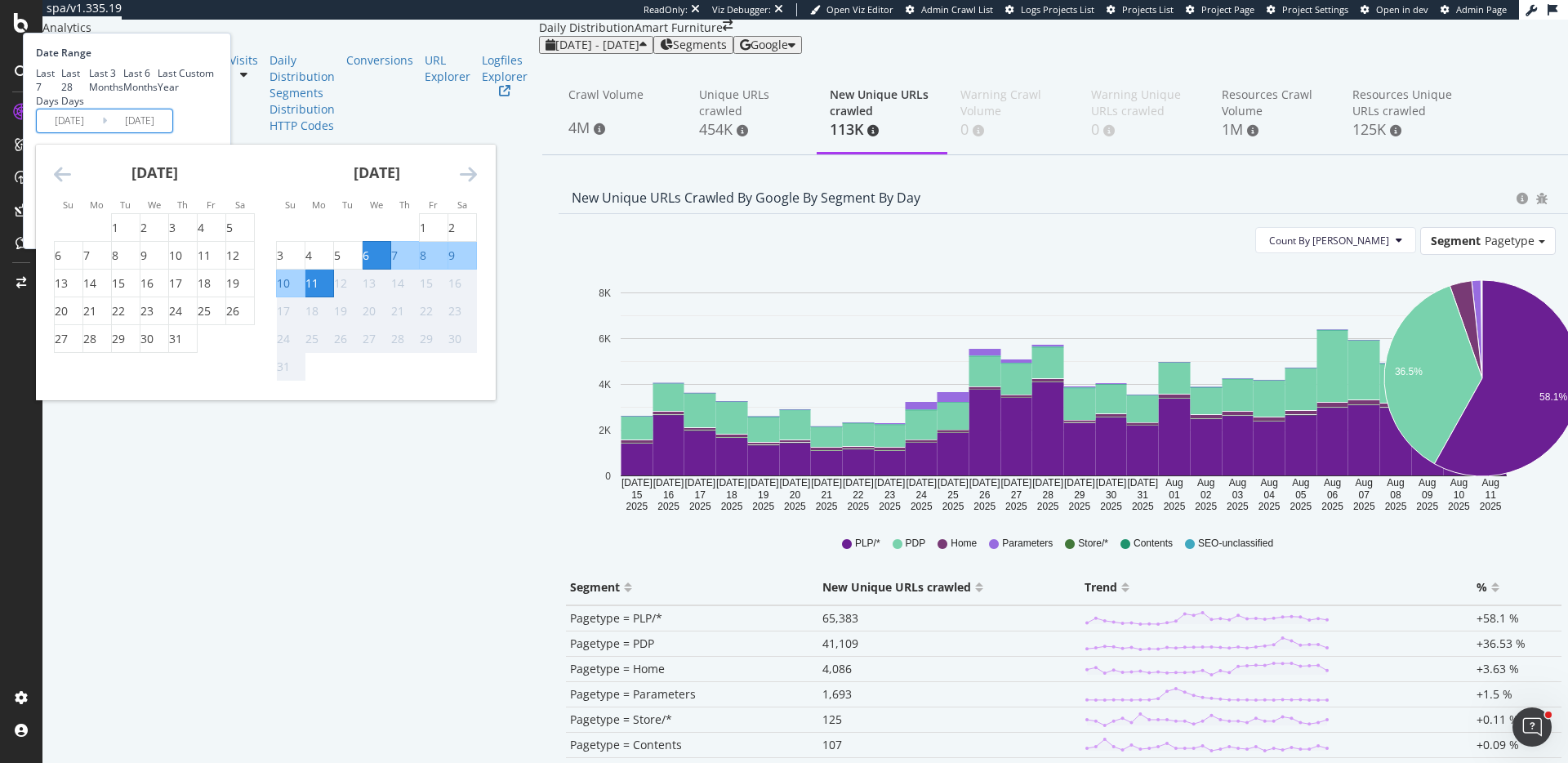
click at [214, 133] on div "Date Range Last 7 Days Last 28 Days Last 3 Months Last 6 Months Last Year Custo…" at bounding box center [125, 89] width 178 height 87
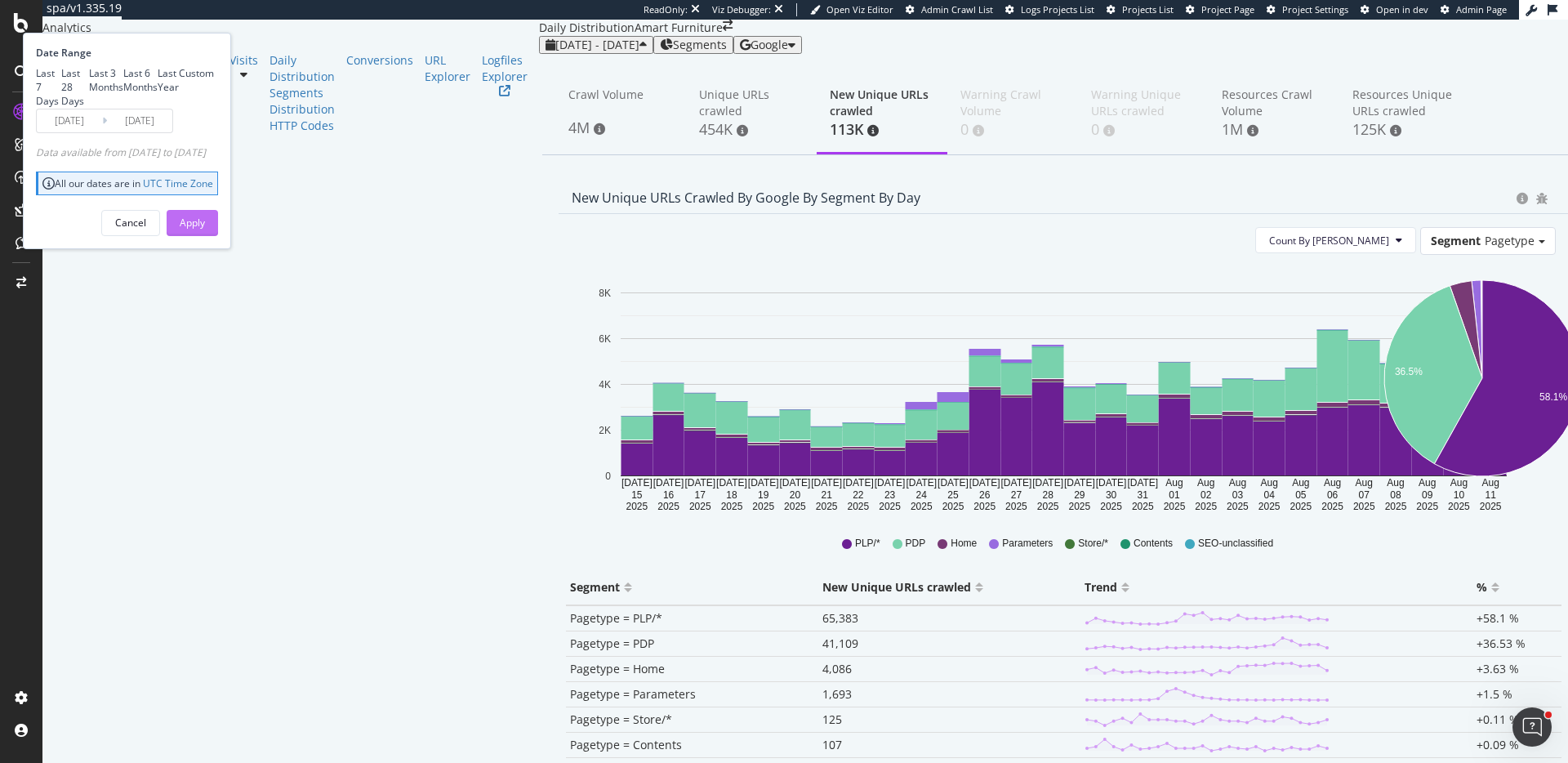
click at [205, 229] on div "Apply" at bounding box center [192, 222] width 25 height 13
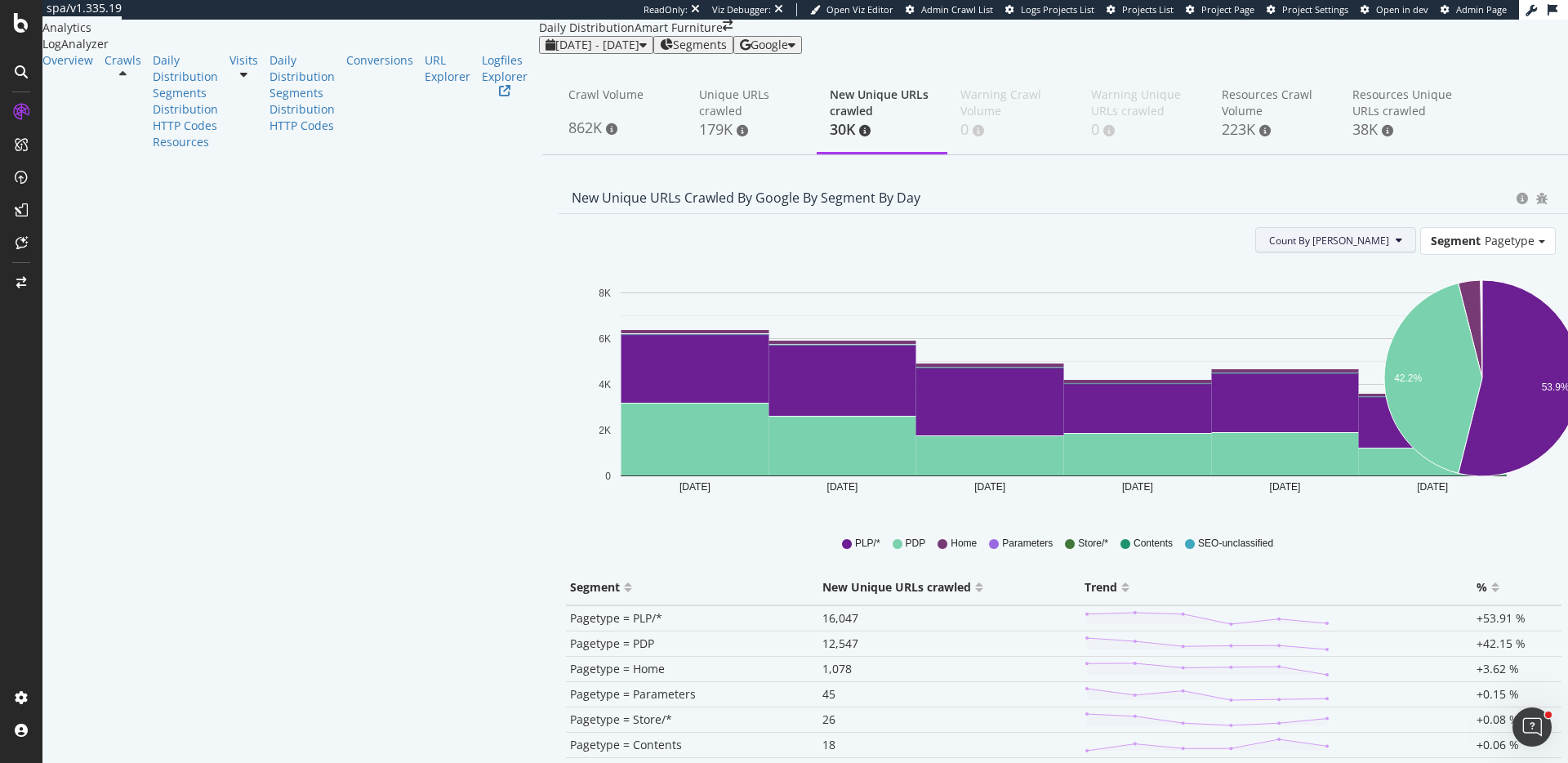
click at [1351, 253] on button "Count By Day" at bounding box center [1335, 240] width 161 height 26
click at [1362, 354] on span "Cumulated (all codes)" at bounding box center [1370, 350] width 123 height 14
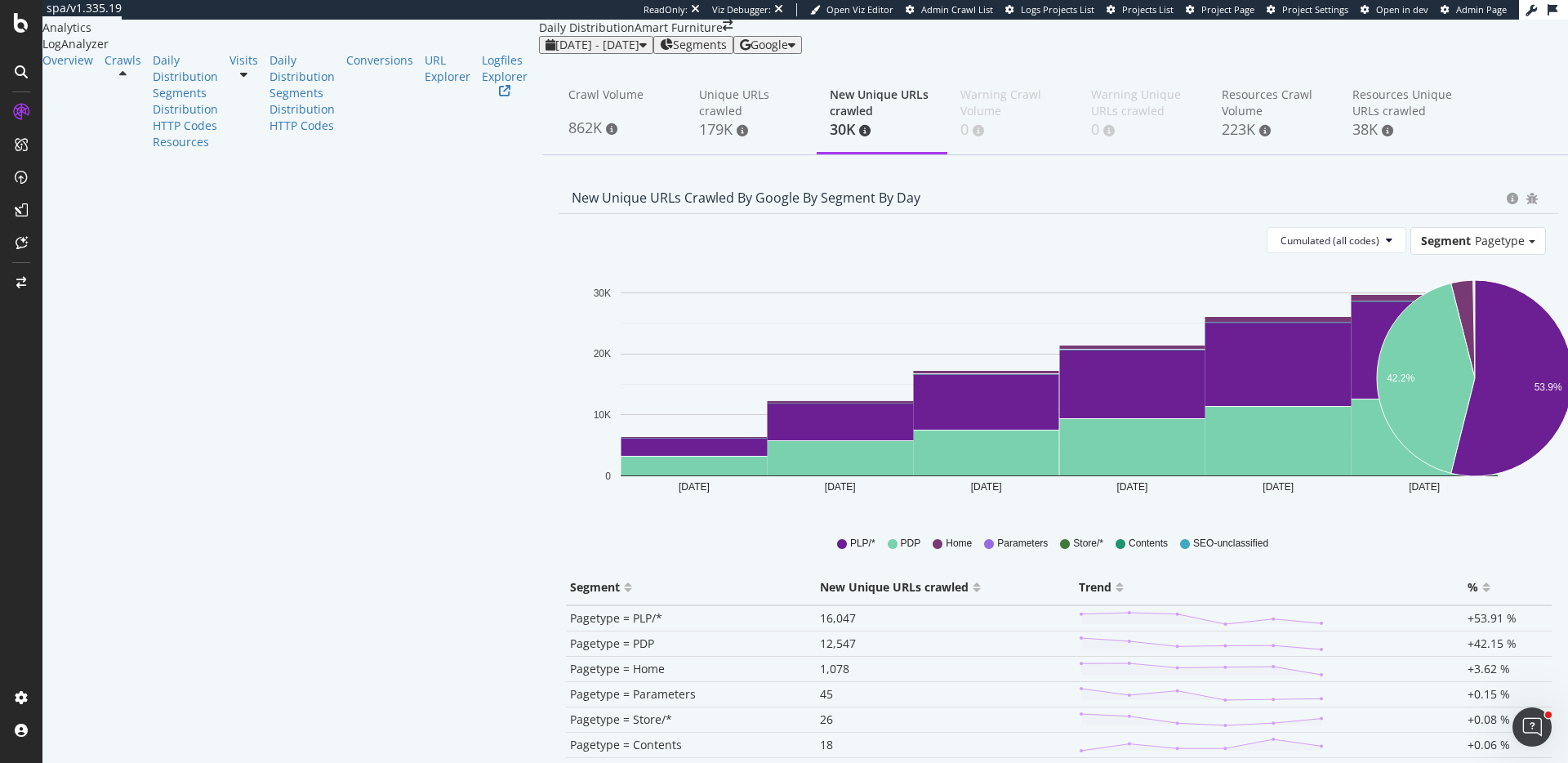
click at [1191, 513] on div "Aug 06 2025 Aug 07 2025 Aug 08 2025 Aug 09 2025 Aug 10 2025 Aug 11 2025 0 10K 2…" at bounding box center [935, 390] width 749 height 245
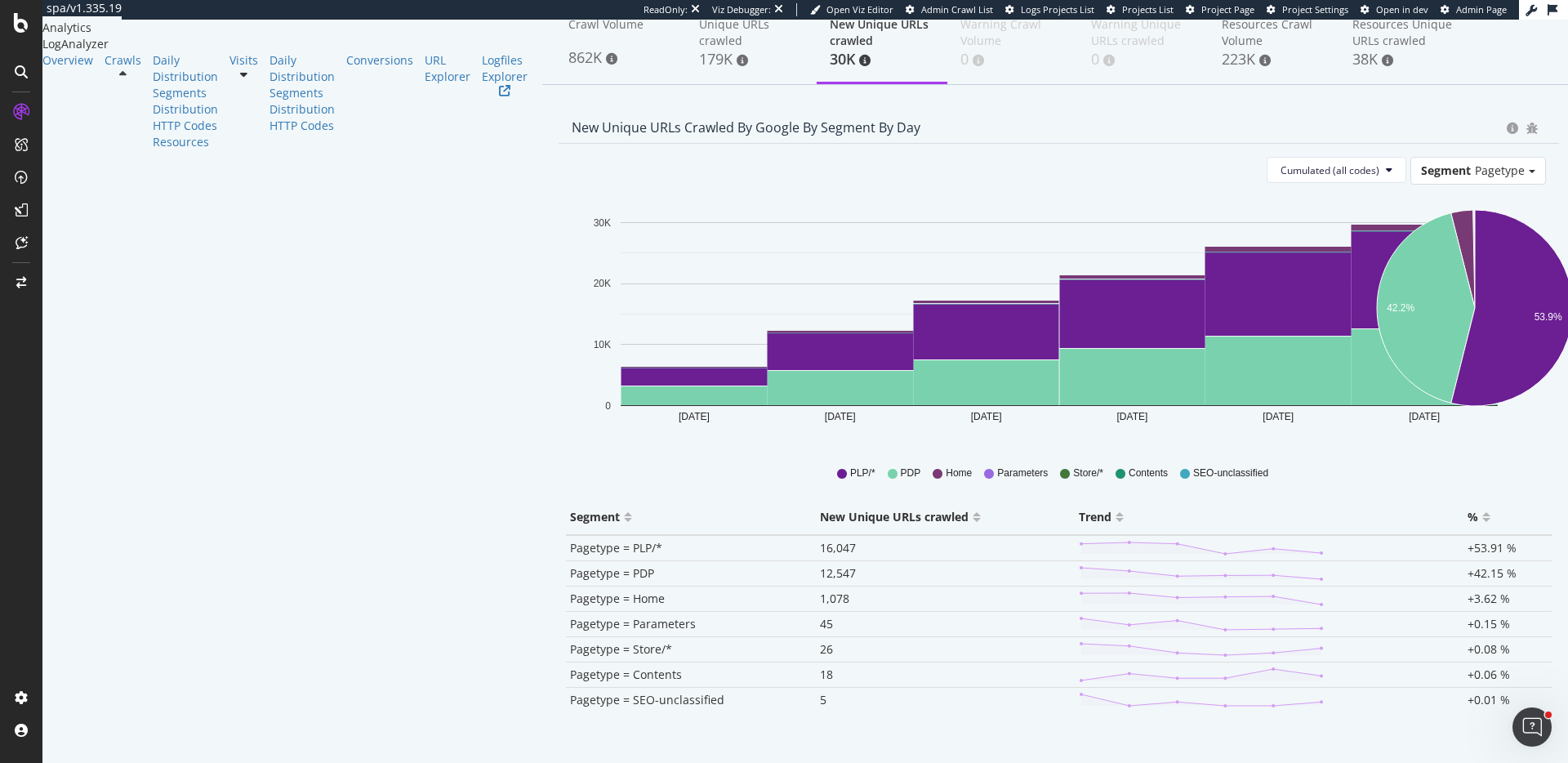
scroll to position [197, 0]
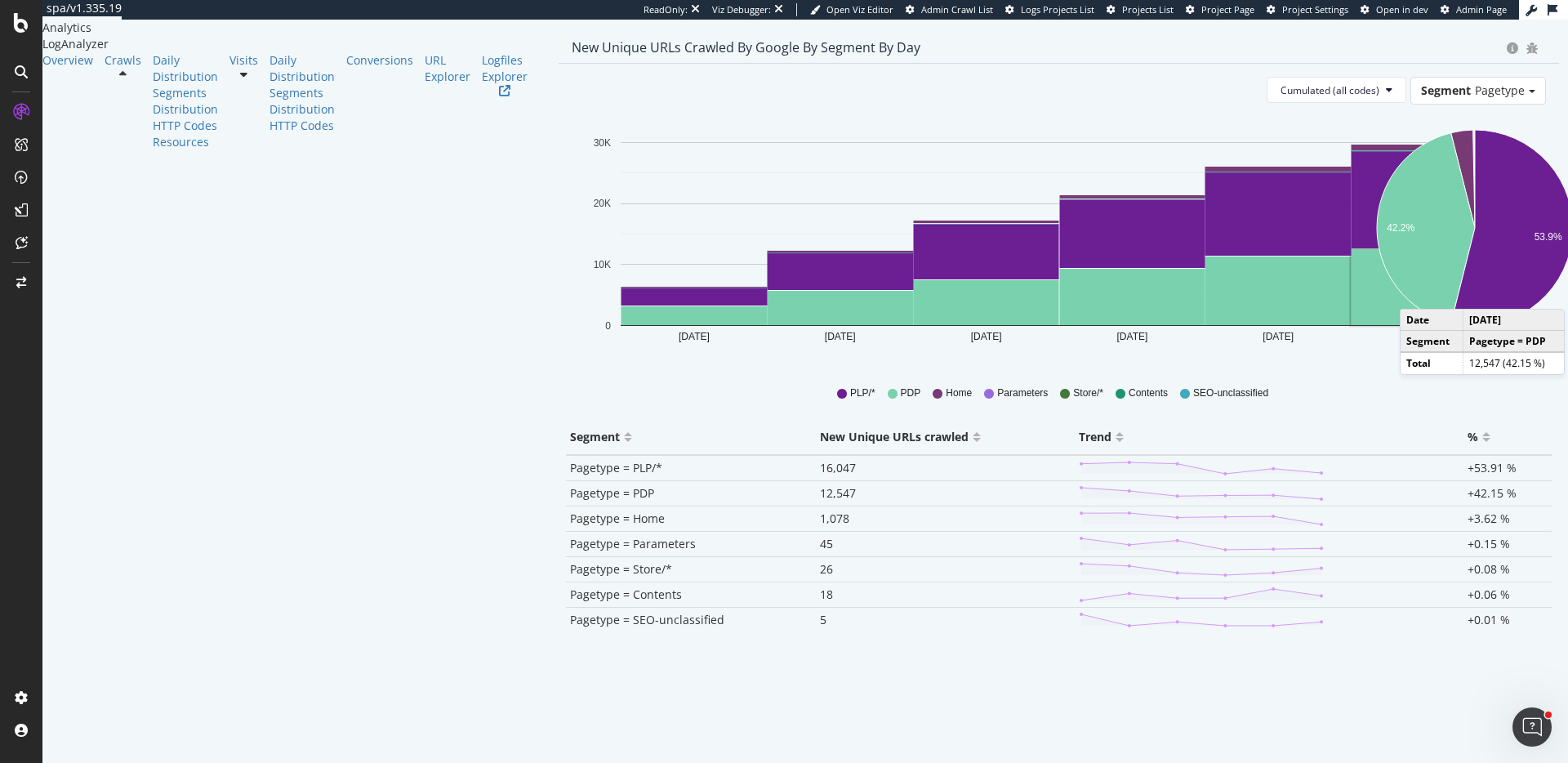
click at [1351, 291] on rect "A chart." at bounding box center [1424, 287] width 146 height 76
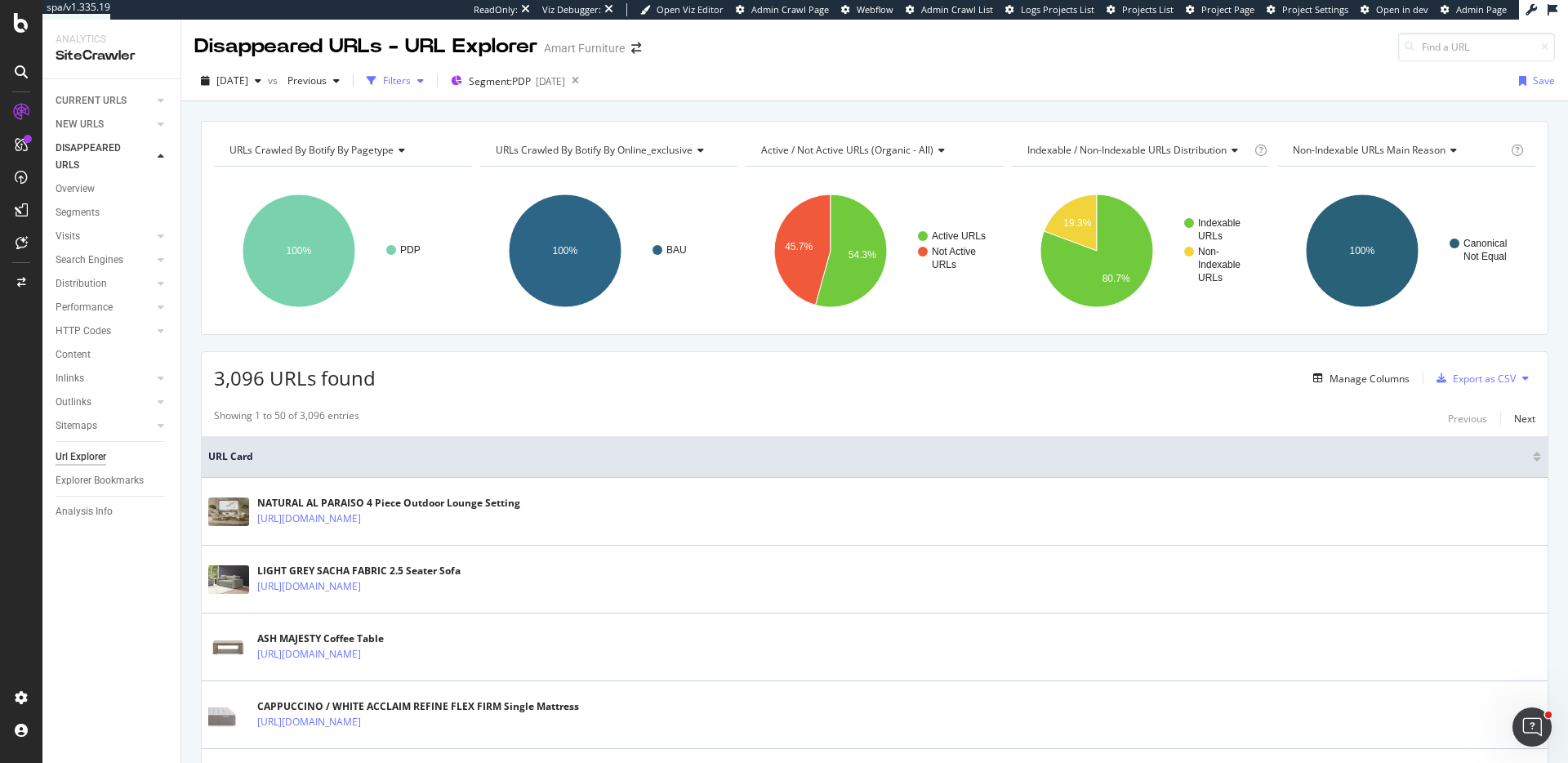
click at [411, 84] on div "Filters" at bounding box center [396, 80] width 28 height 13
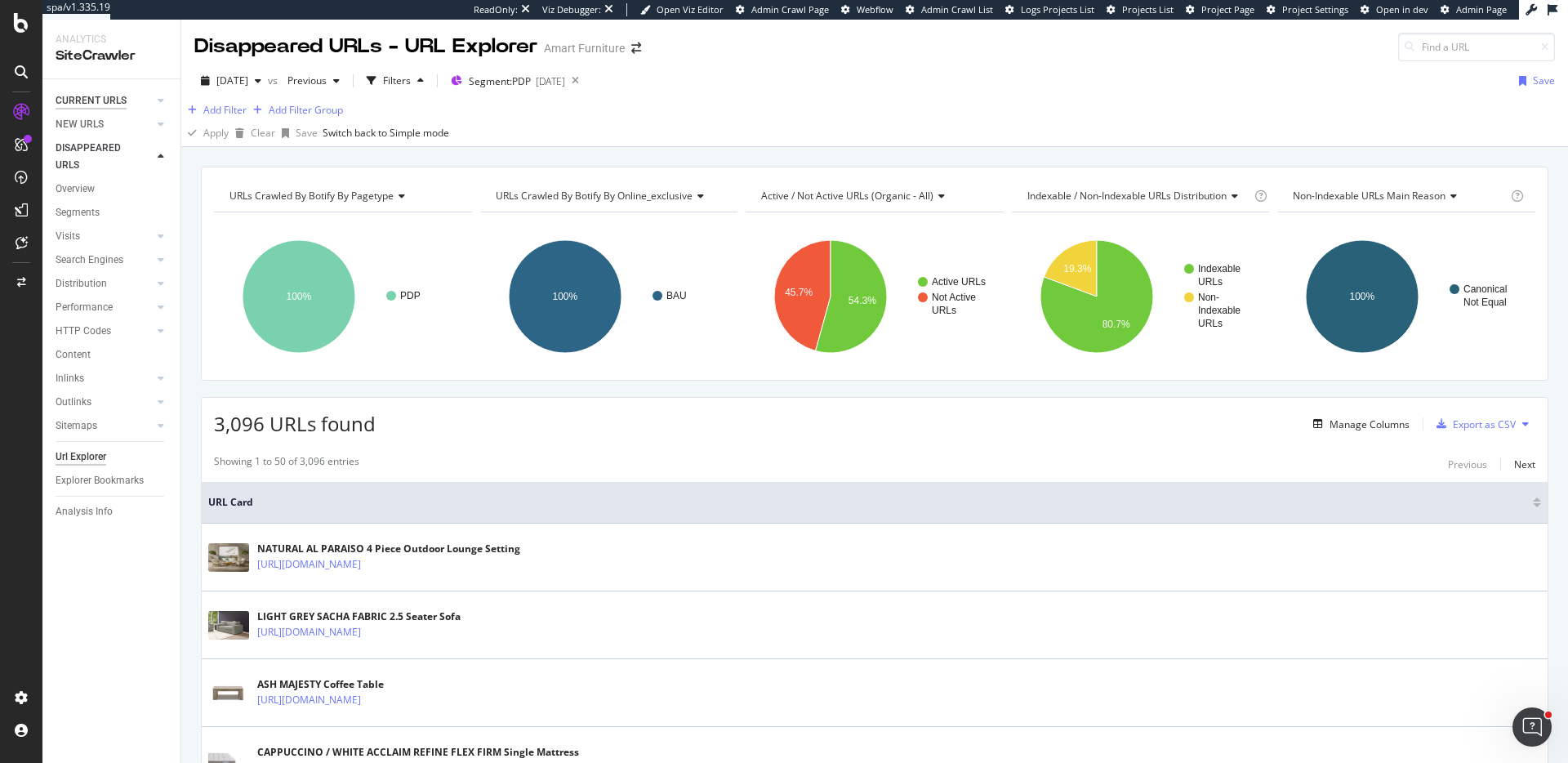
click at [115, 107] on div "CURRENT URLS" at bounding box center [91, 101] width 71 height 17
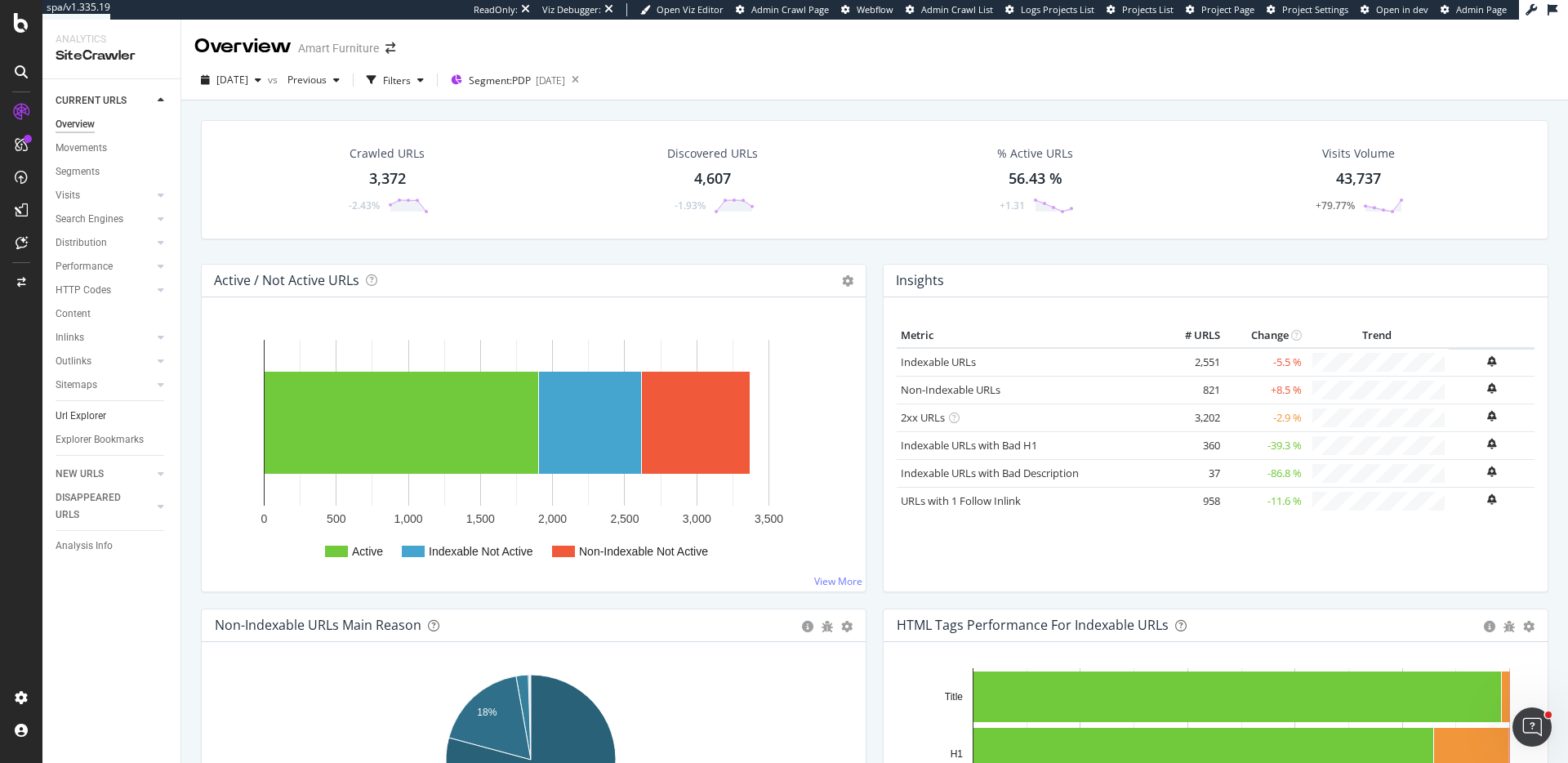
click at [117, 414] on link "Url Explorer" at bounding box center [112, 416] width 113 height 17
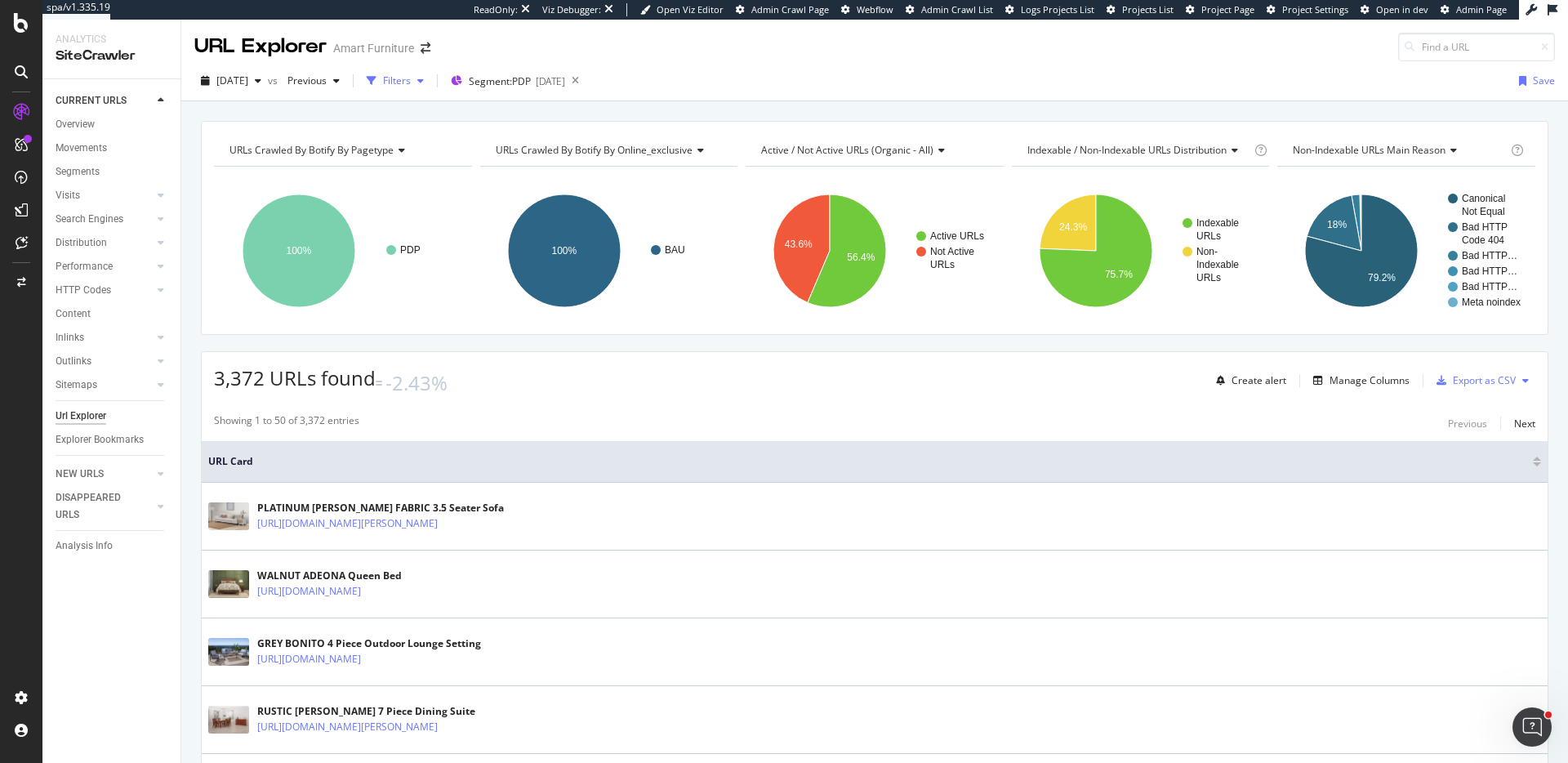
click at [421, 92] on div "Filters" at bounding box center [395, 80] width 70 height 24
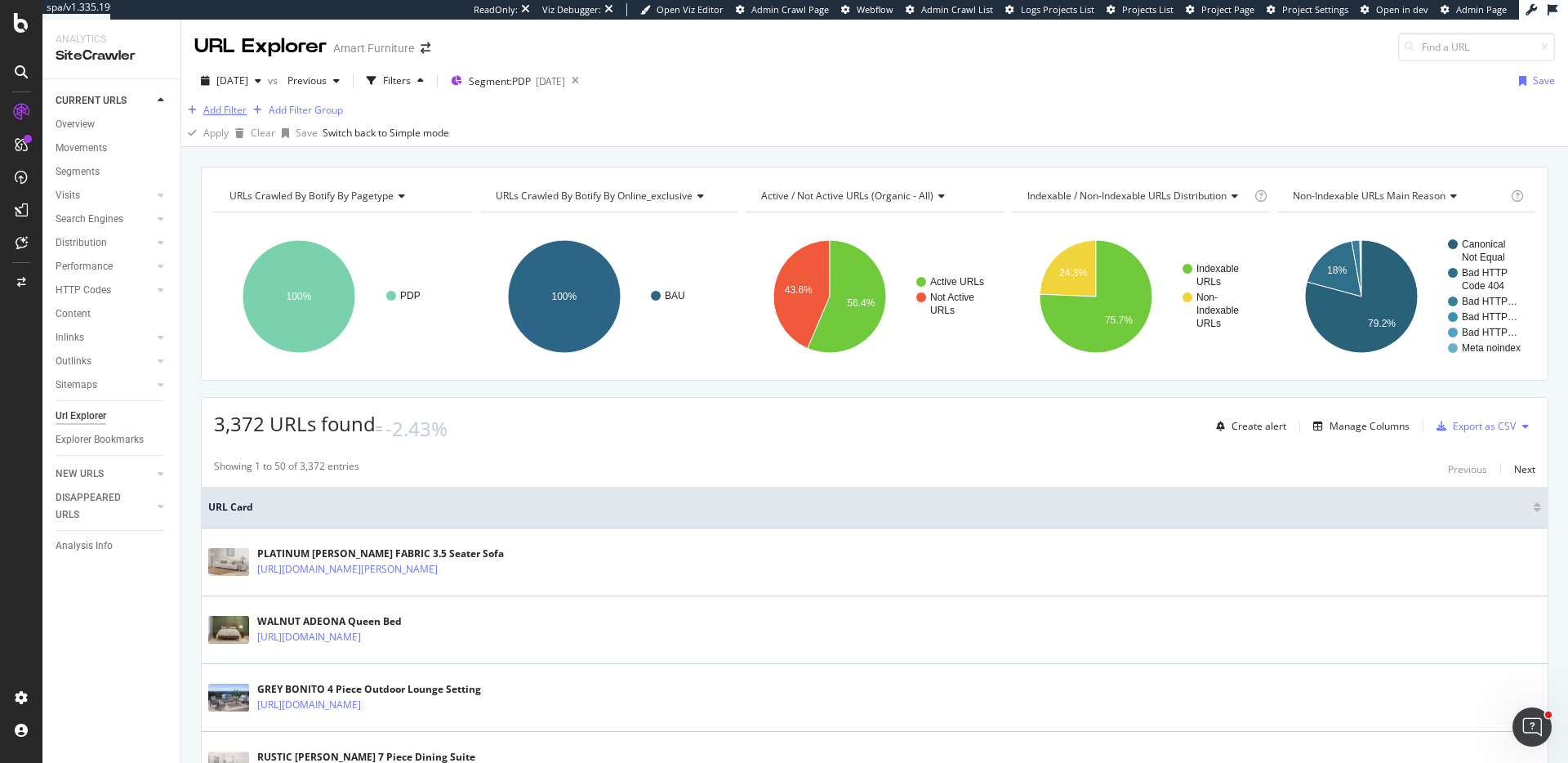
click at [232, 117] on div "Add Filter" at bounding box center [225, 110] width 43 height 13
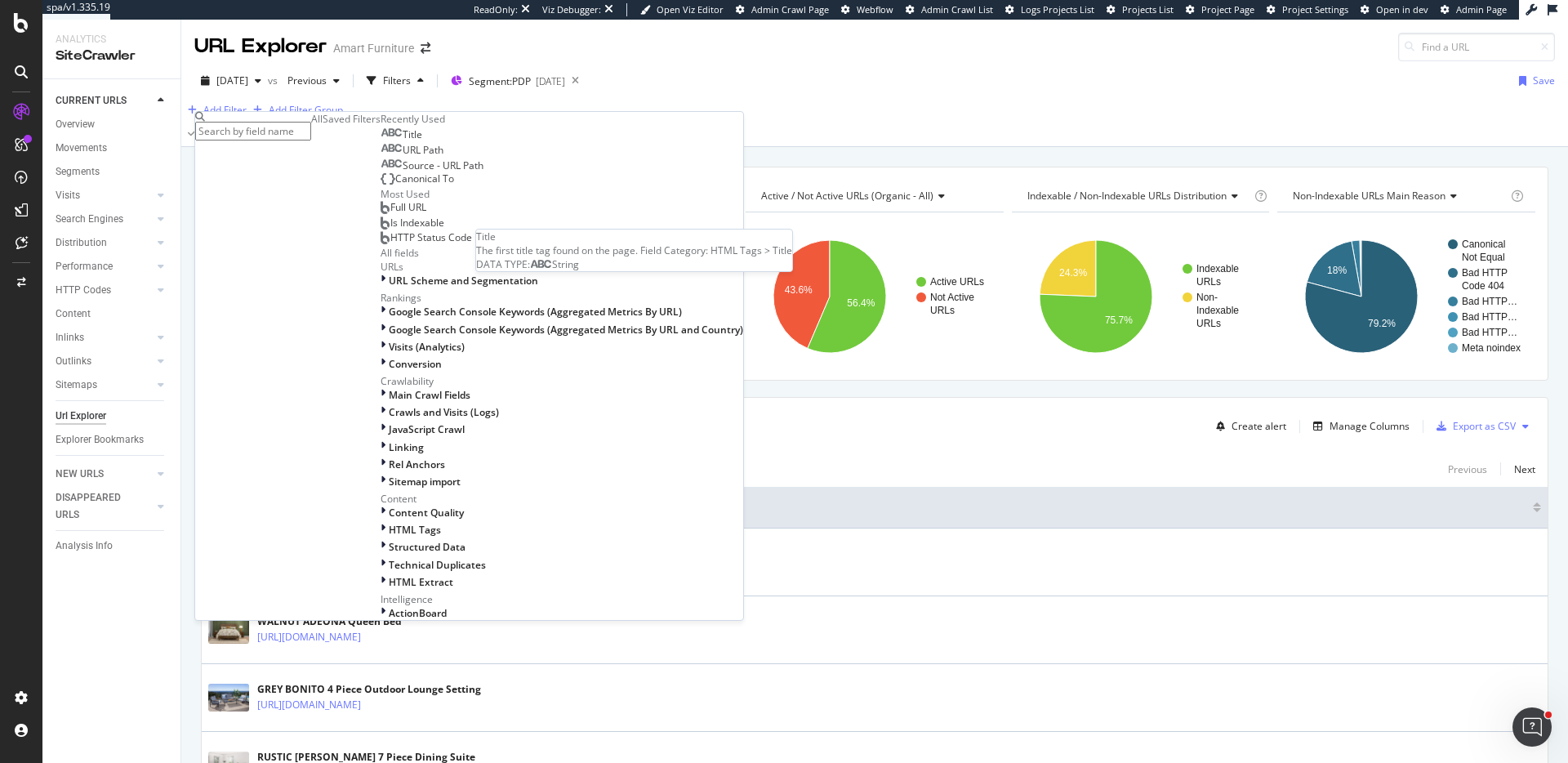
click at [381, 141] on div "Title" at bounding box center [402, 135] width 41 height 13
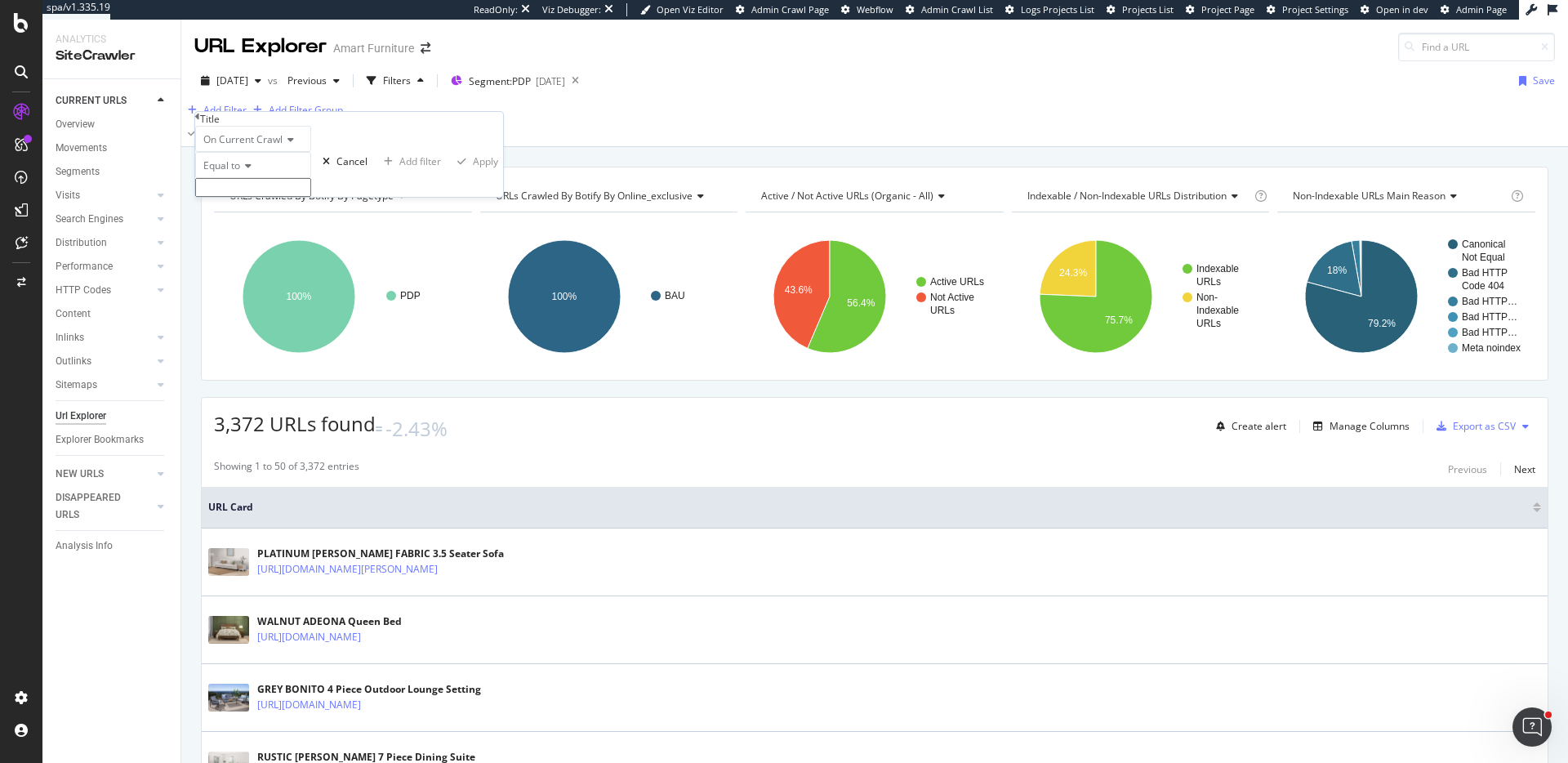
click at [240, 173] on span "Equal to" at bounding box center [221, 164] width 37 height 13
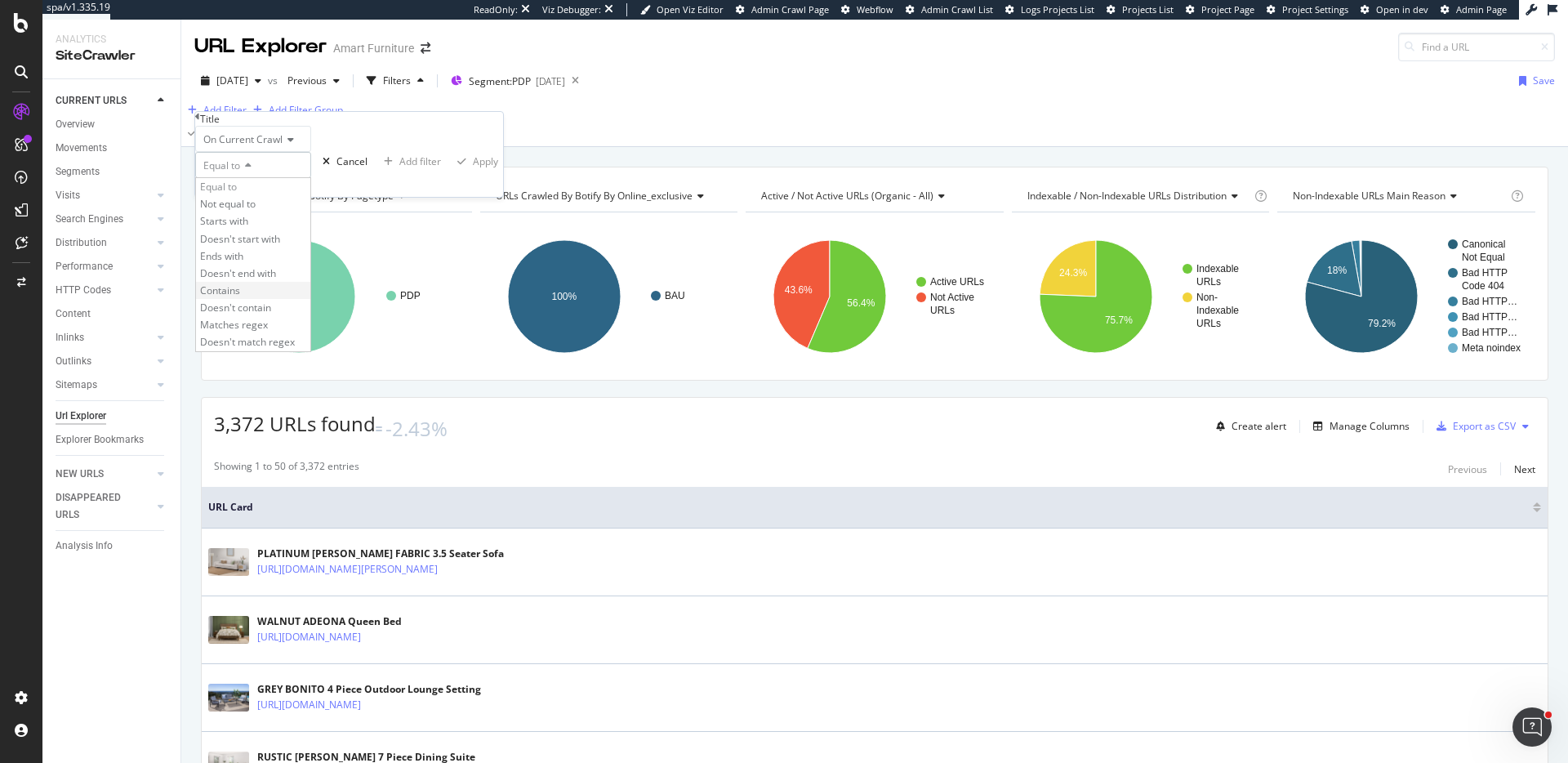
click at [273, 299] on div "Contains" at bounding box center [252, 290] width 114 height 17
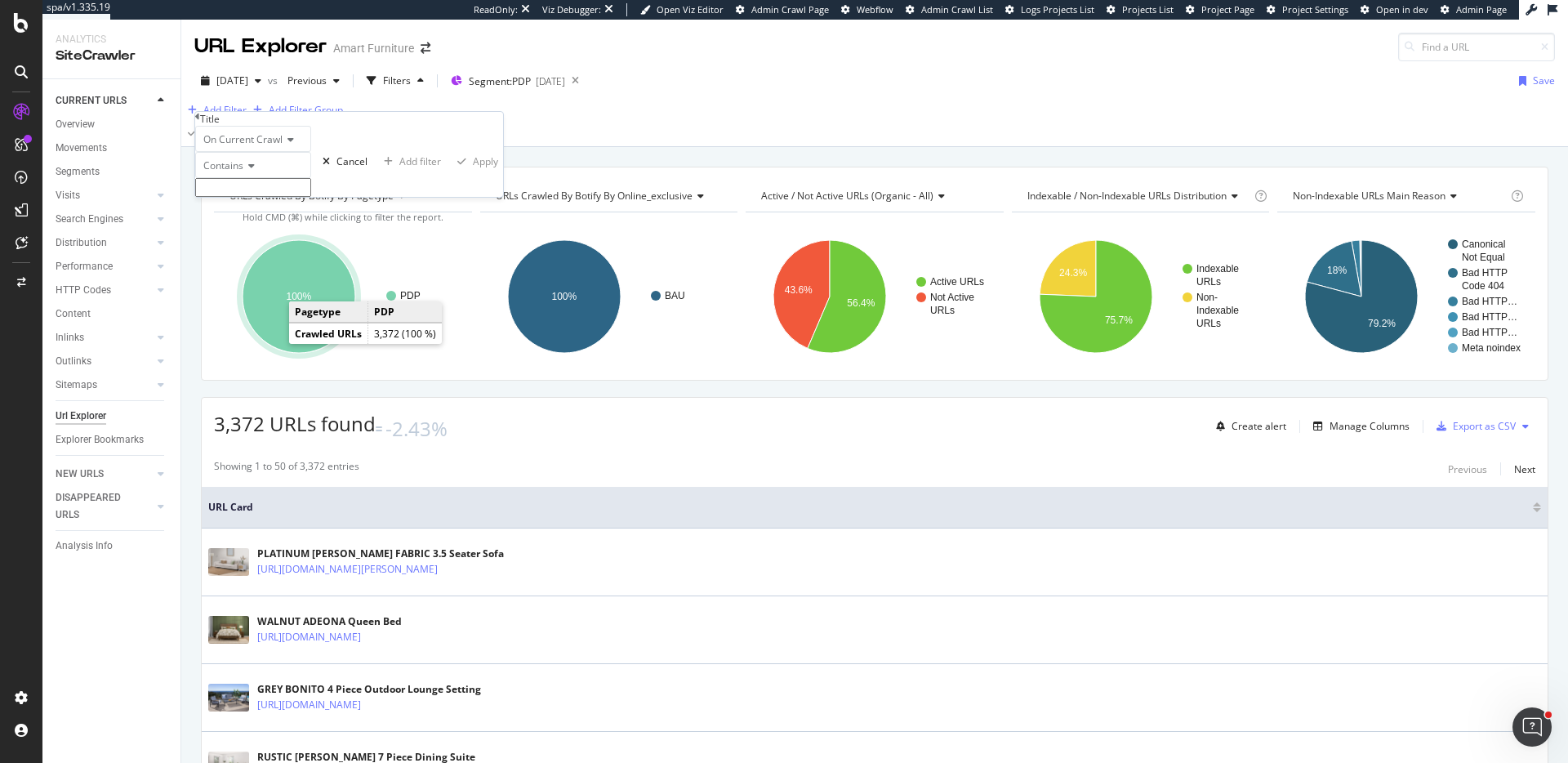
click at [280, 197] on input "text" at bounding box center [252, 187] width 116 height 19
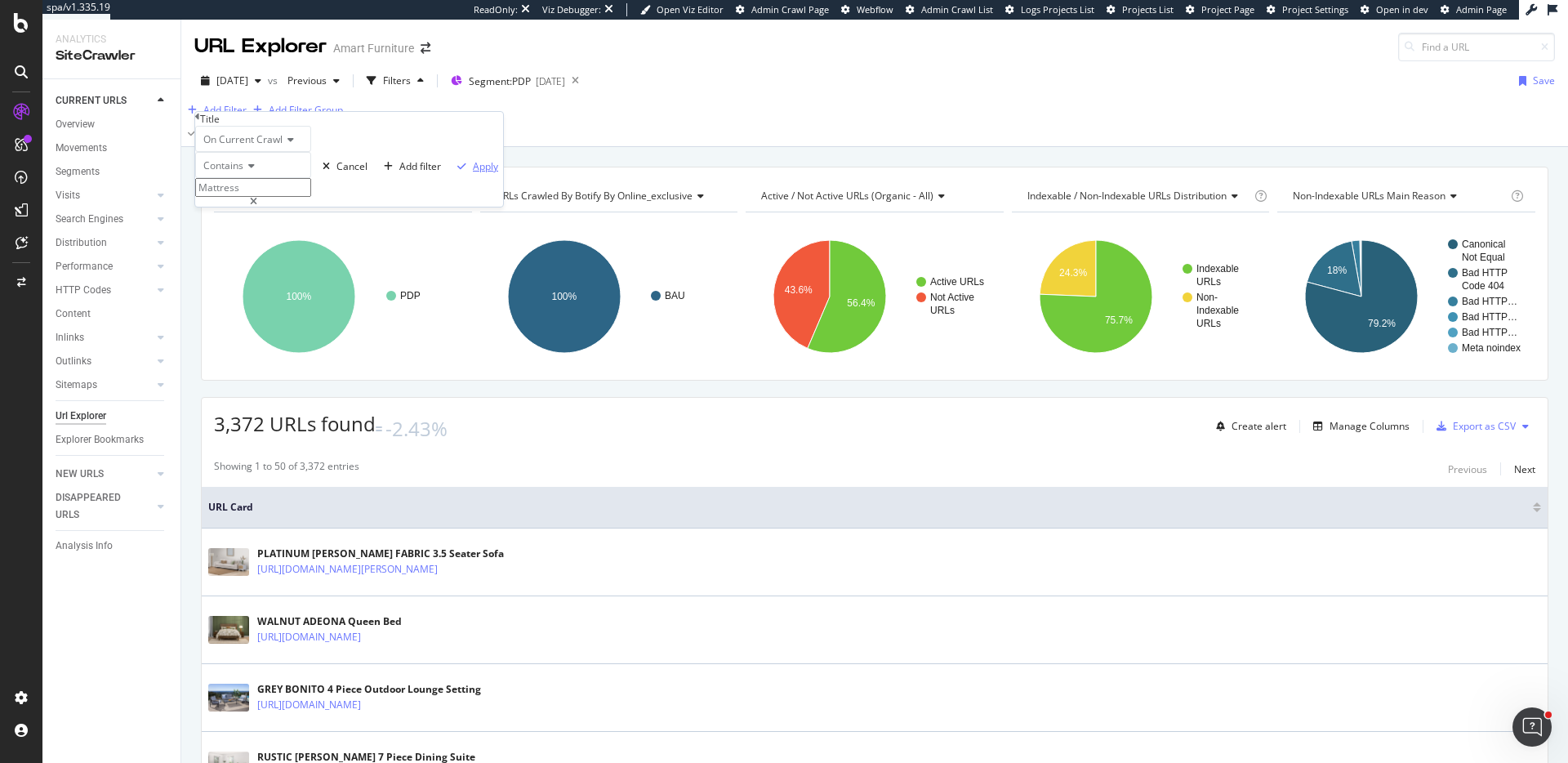
type input "Mattress"
click at [457, 172] on icon "button" at bounding box center [462, 166] width 9 height 10
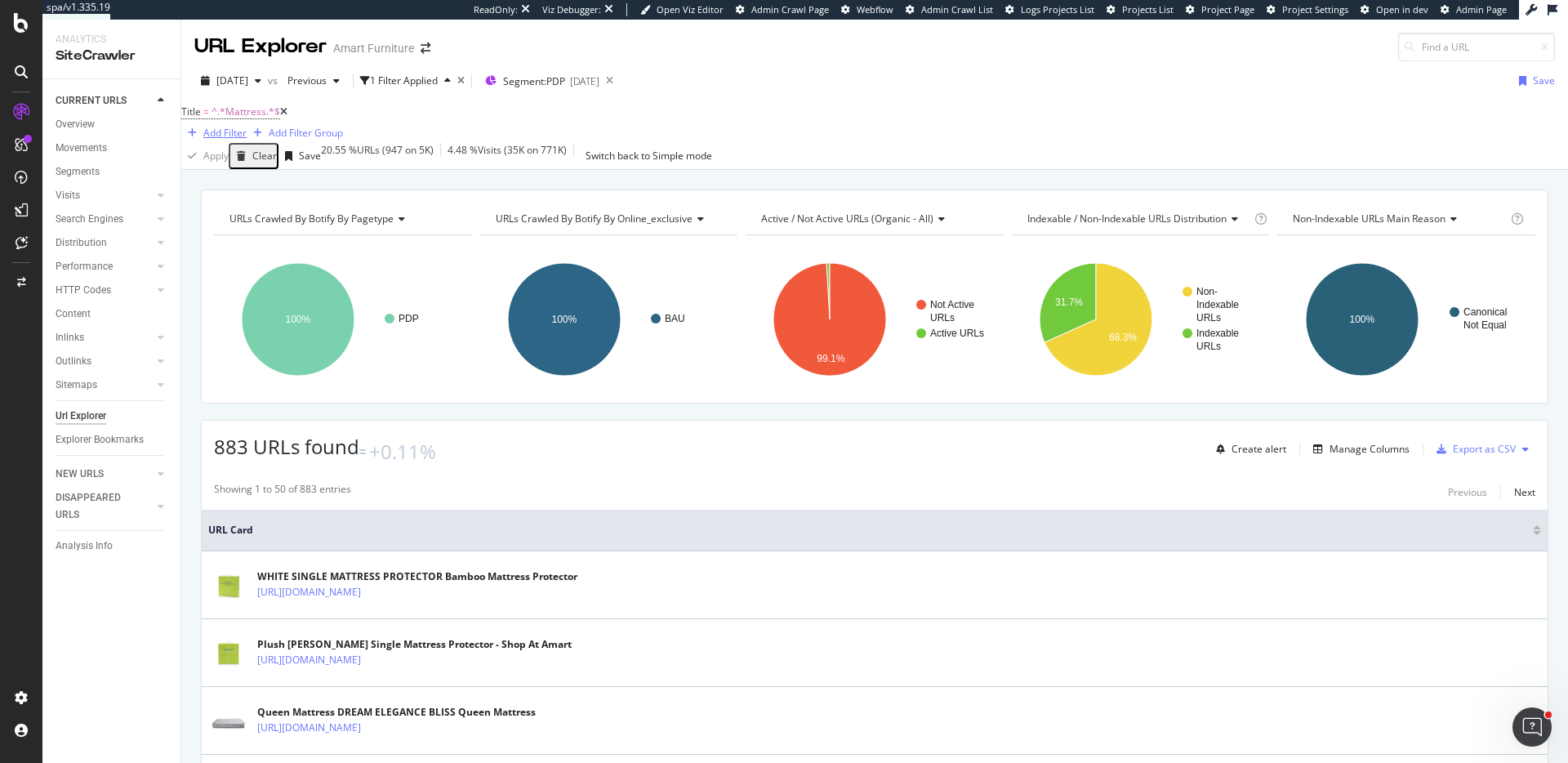
click at [247, 130] on div "Add Filter" at bounding box center [225, 132] width 43 height 13
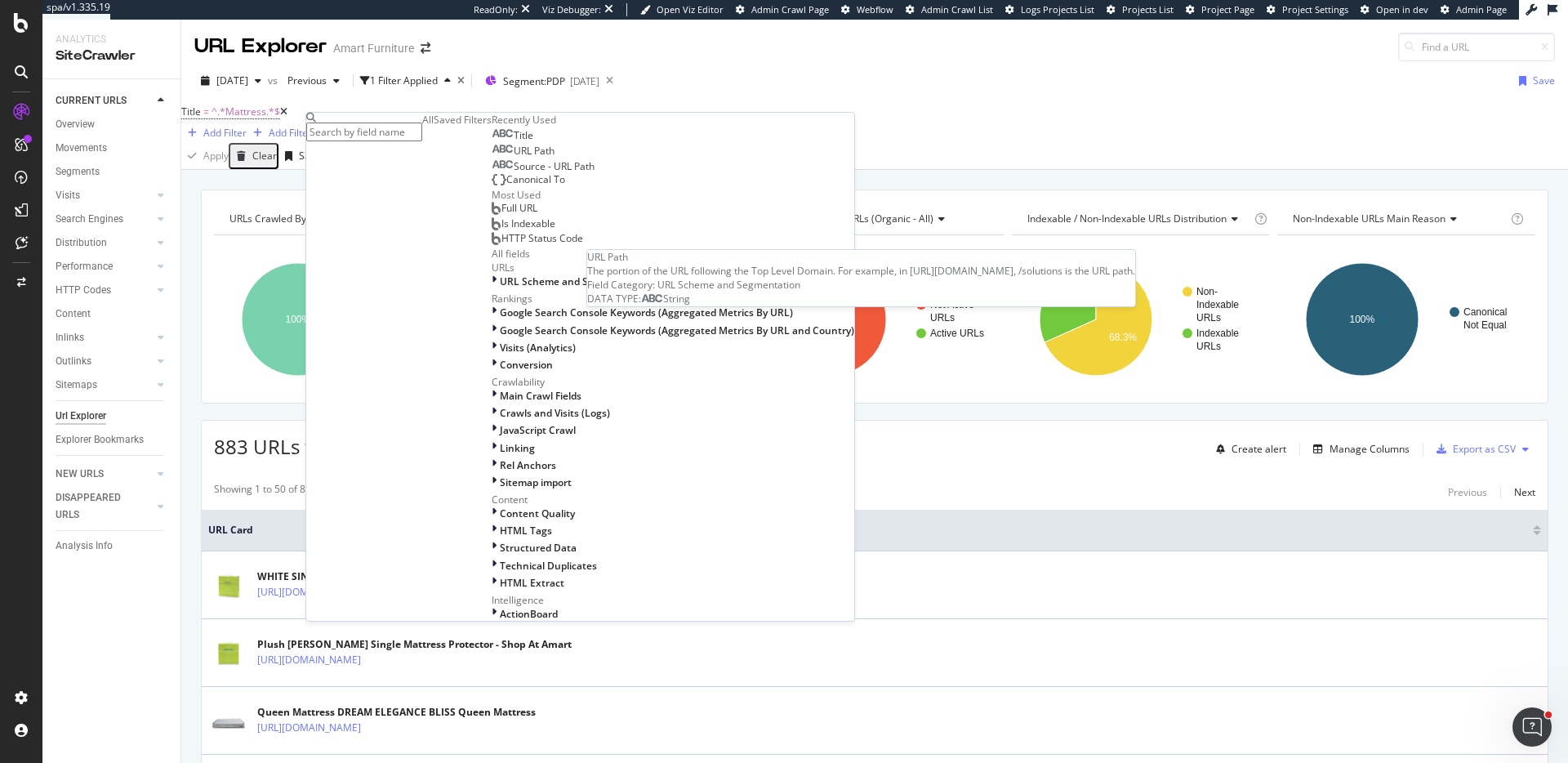
click at [514, 157] on span "URL Path" at bounding box center [534, 150] width 40 height 13
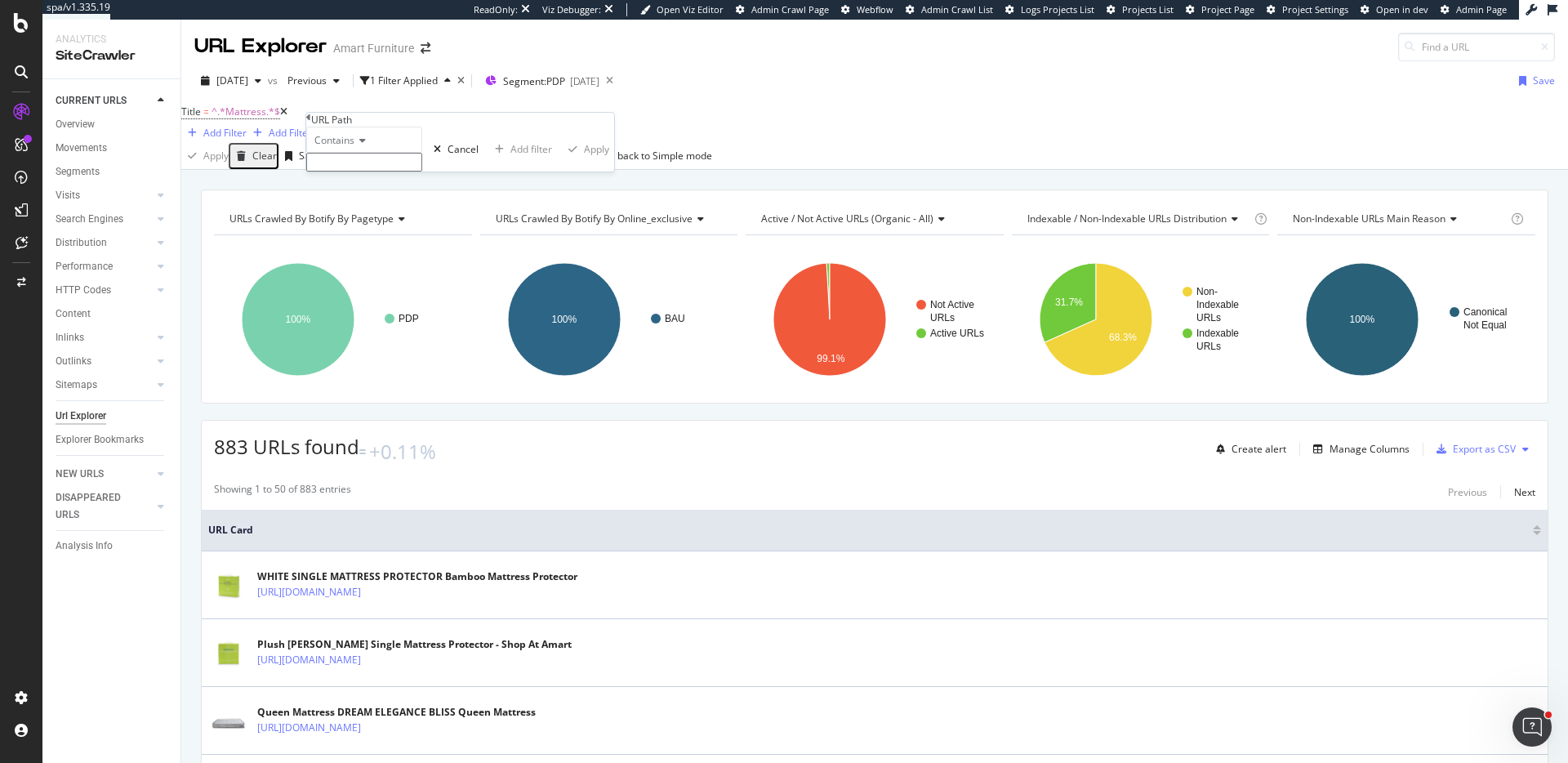
click at [345, 147] on span "Contains" at bounding box center [334, 139] width 40 height 13
click at [416, 308] on div "Matches regex" at bounding box center [364, 299] width 114 height 17
click at [376, 172] on input "text" at bounding box center [364, 162] width 116 height 19
paste input "^/?[^?#/]*-(\d{5})\.html(?:[?#].*)?$"
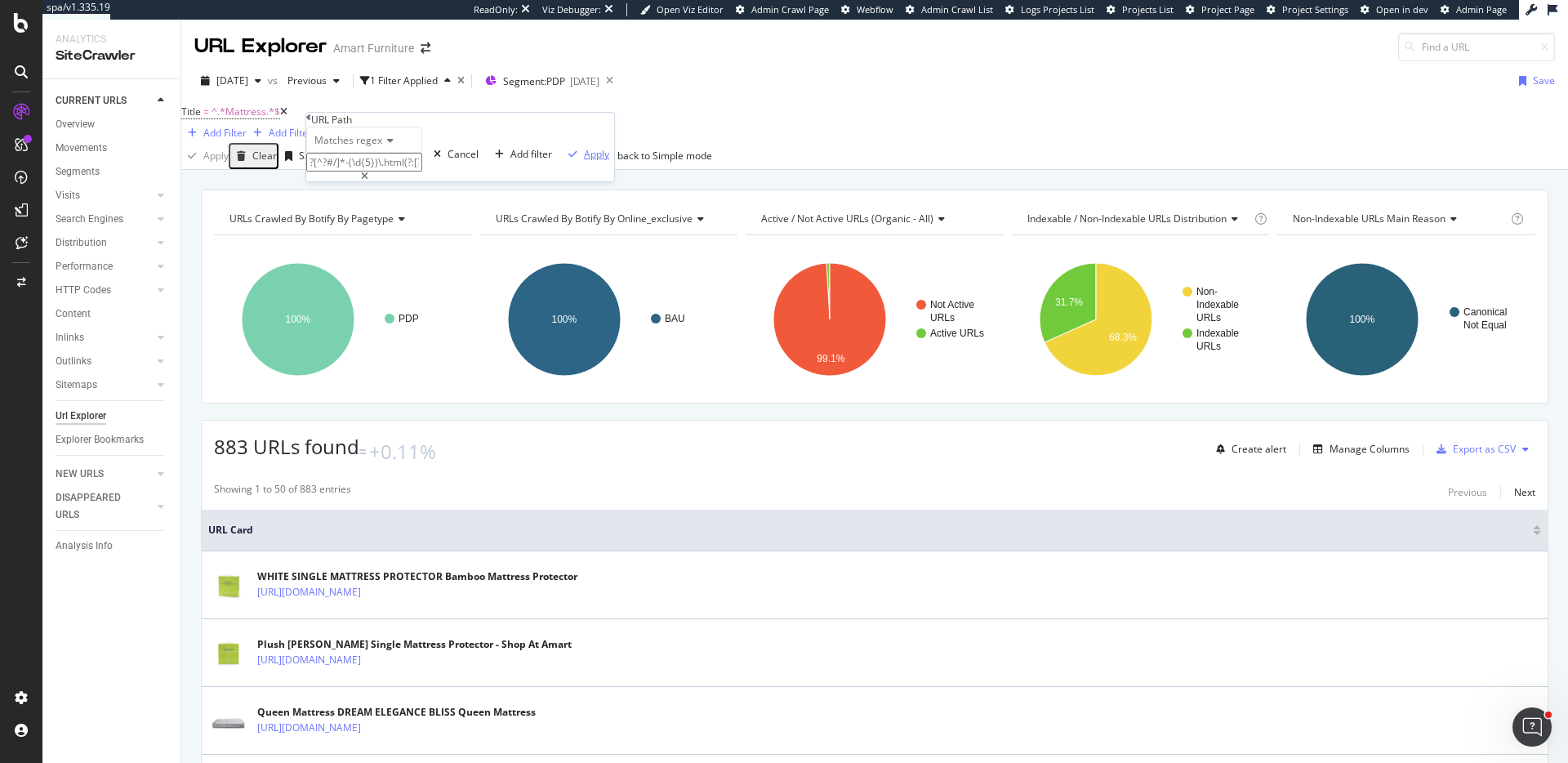
type input "^/?[^?#/]*-(\d{5})\.html(?:[?#].*)?$"
click at [584, 161] on div "Apply" at bounding box center [597, 154] width 25 height 13
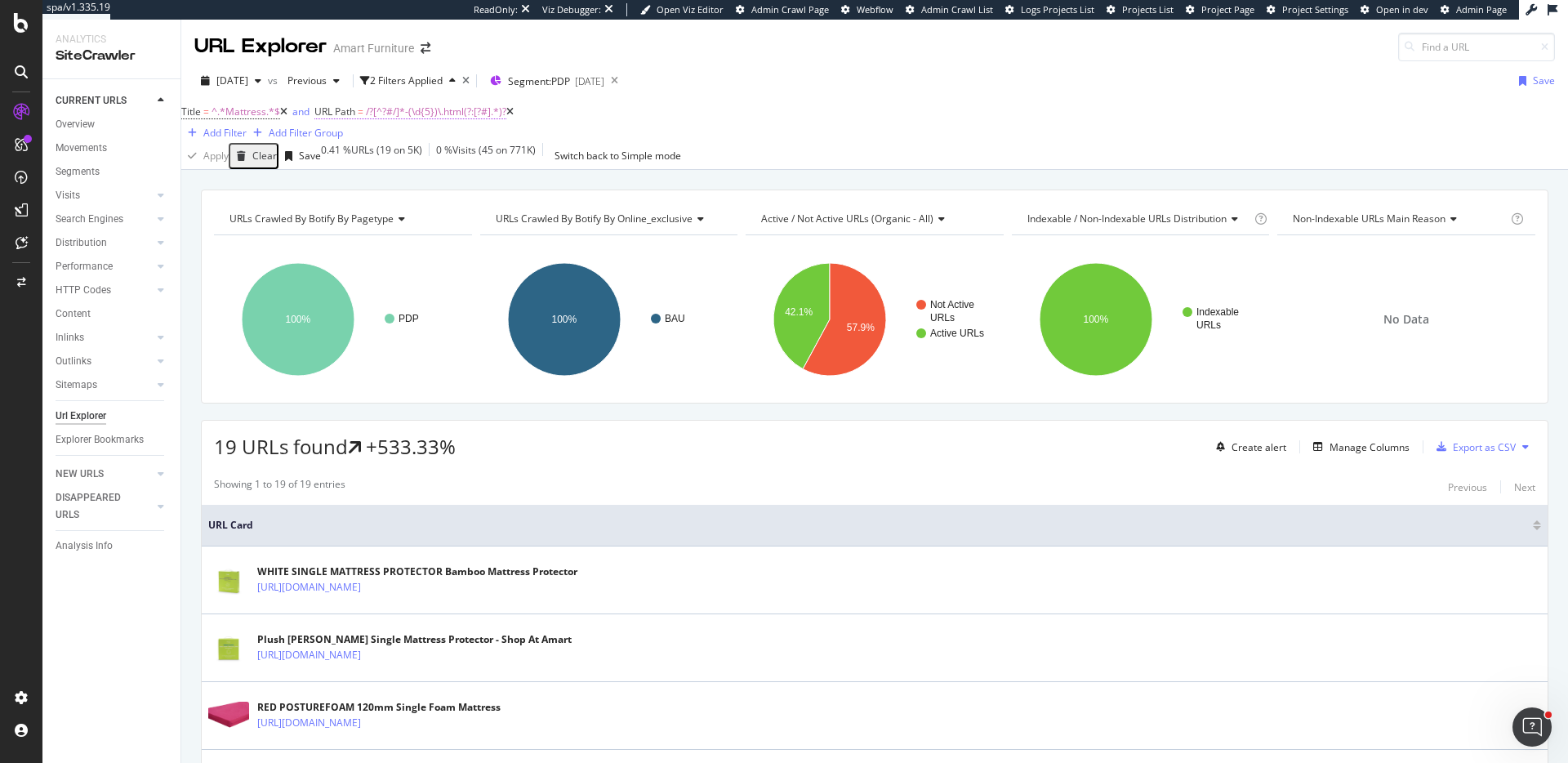
click at [398, 119] on span "/?[^?#/]*-(\d{5})\.html(?:[?#].*)?" at bounding box center [436, 111] width 140 height 13
click at [426, 169] on input "^/?[^?#/]*-(\d{5})\.html(?:[?#].*)?$" at bounding box center [392, 159] width 116 height 19
click at [422, 169] on input "^/?[^?#/]*-(\d{5})\.html(?:[?#].*)?$" at bounding box center [392, 159] width 116 height 19
type input "^/?[^?#/]*-(\d{9})\.html(?:[?#].*)?$"
click at [612, 158] on div "Apply" at bounding box center [625, 151] width 25 height 13
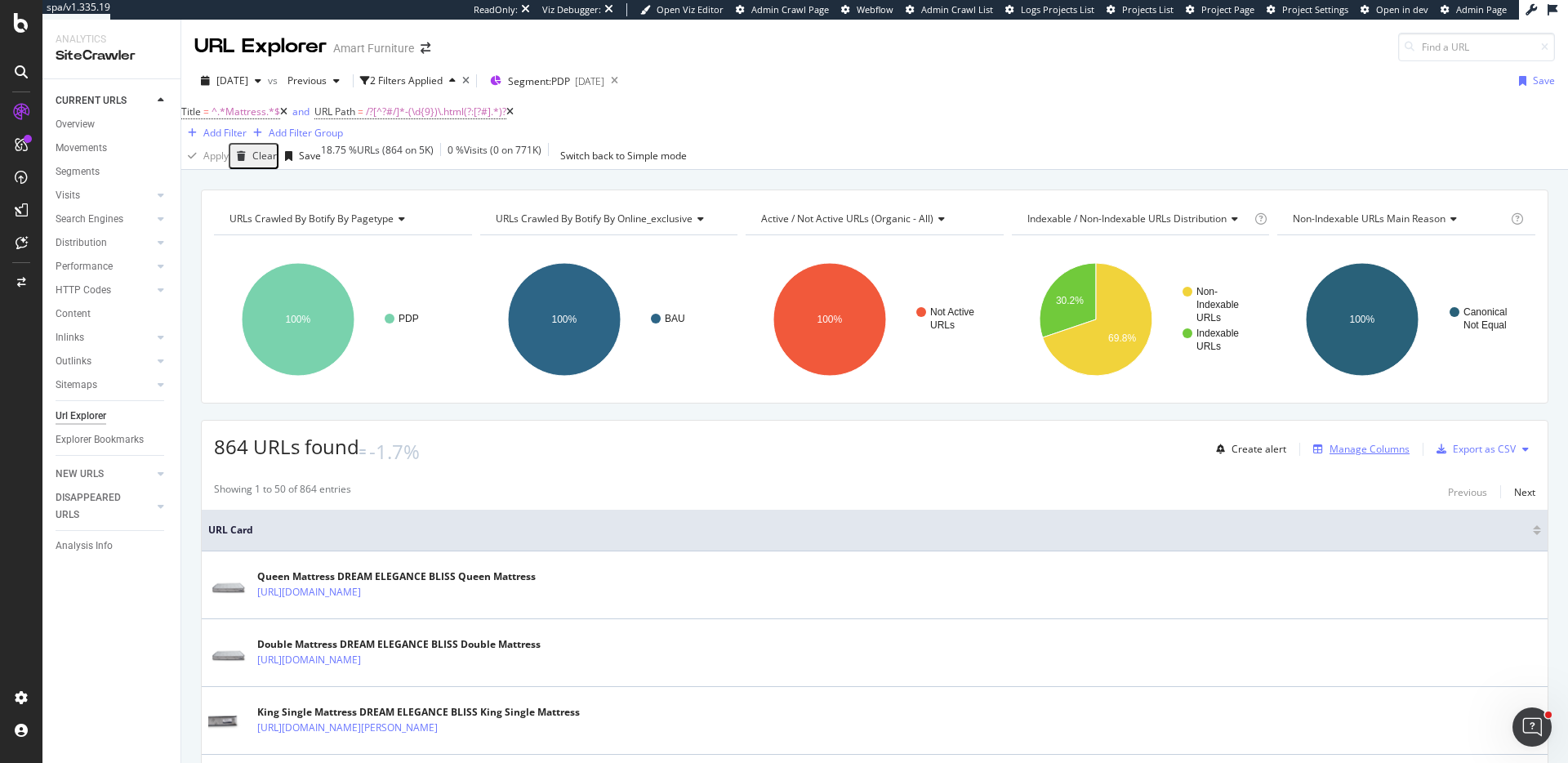
click at [1364, 456] on div "Manage Columns" at bounding box center [1369, 448] width 80 height 13
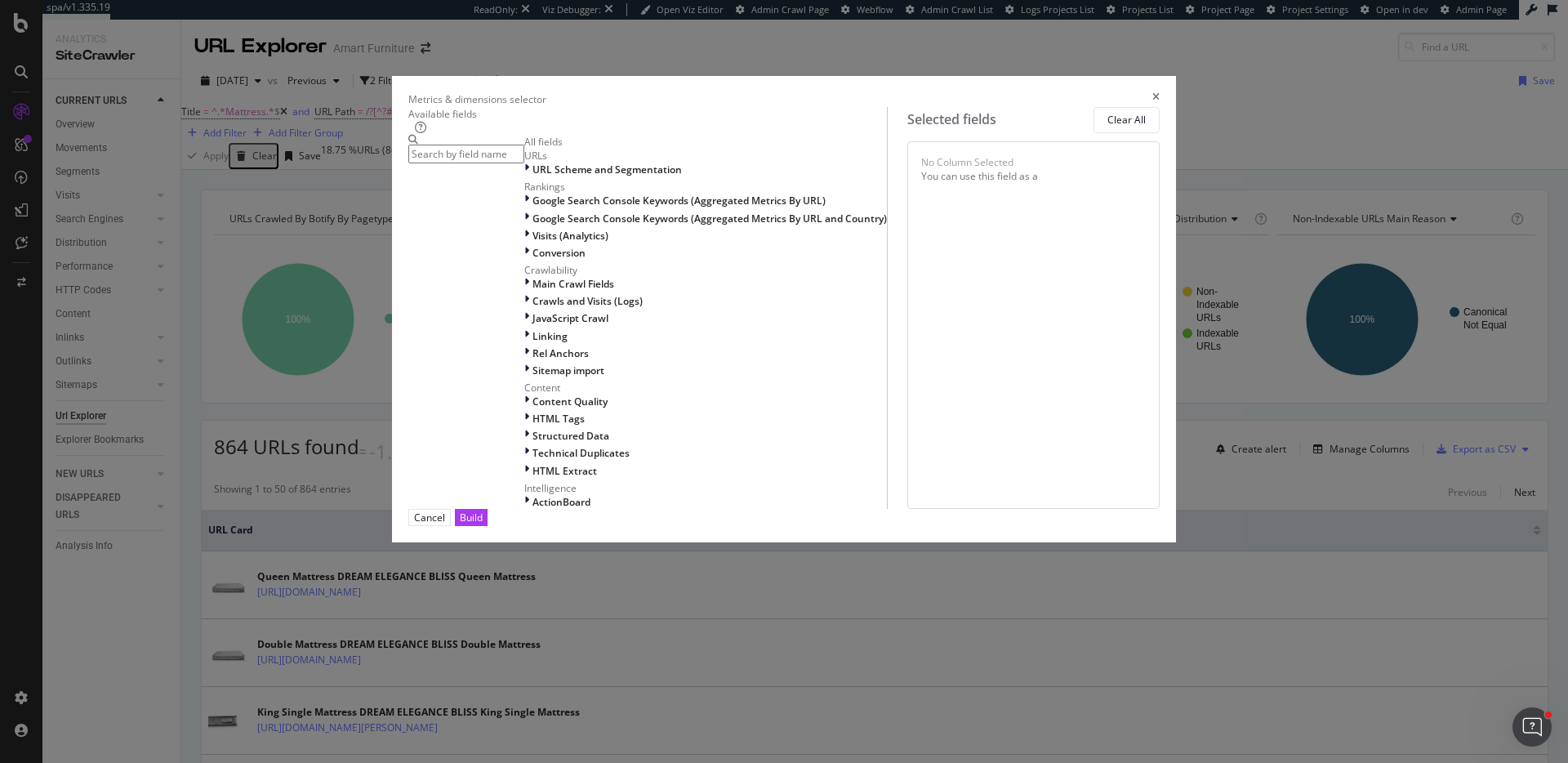
click at [1135, 93] on div "Metrics & dimensions selector" at bounding box center [784, 99] width 751 height 13
click at [1153, 93] on icon "times" at bounding box center [1156, 99] width 7 height 13
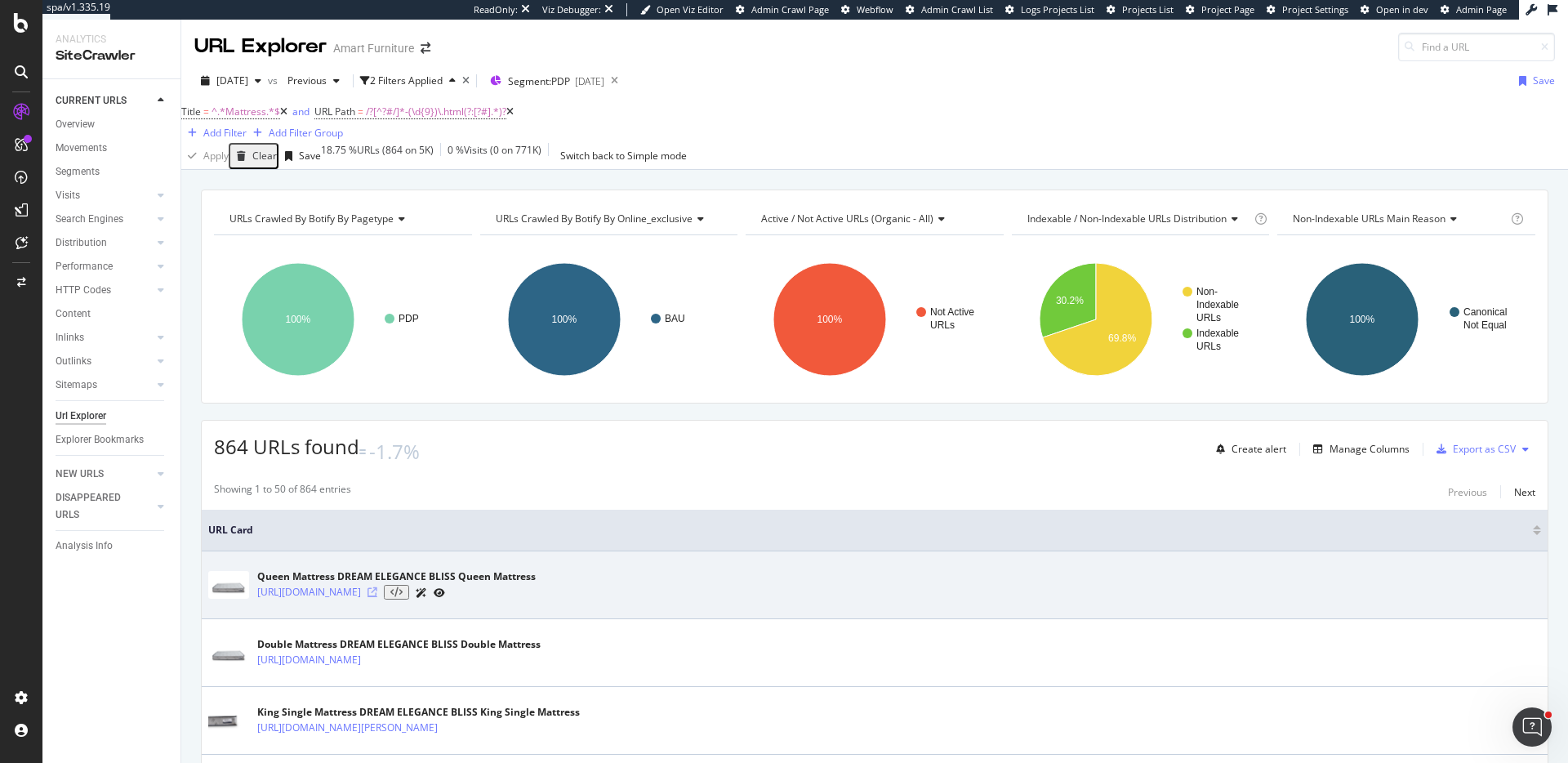
click at [377, 594] on icon at bounding box center [372, 592] width 10 height 10
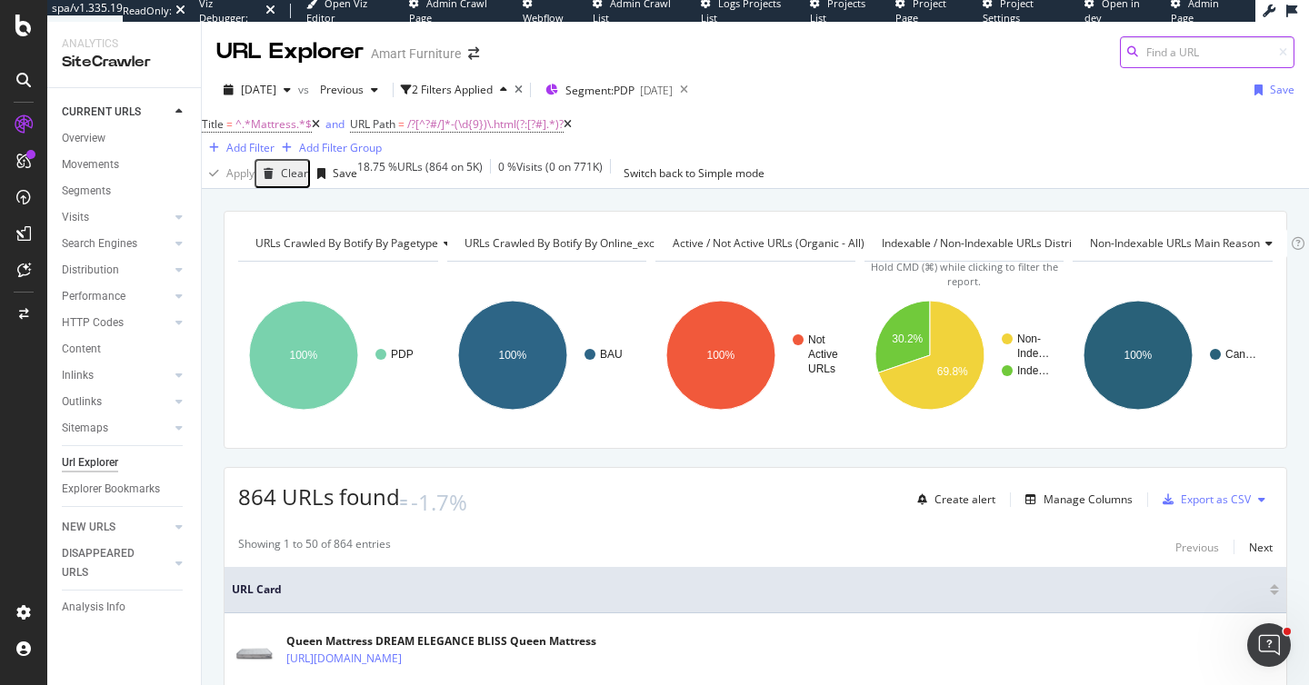
click at [1207, 56] on input at bounding box center [1207, 52] width 175 height 32
paste input "[URL][DOMAIN_NAME]"
click at [1218, 47] on input "[URL][DOMAIN_NAME]" at bounding box center [1207, 52] width 175 height 32
click at [1277, 54] on input "[URL][DOMAIN_NAME]" at bounding box center [1207, 52] width 175 height 32
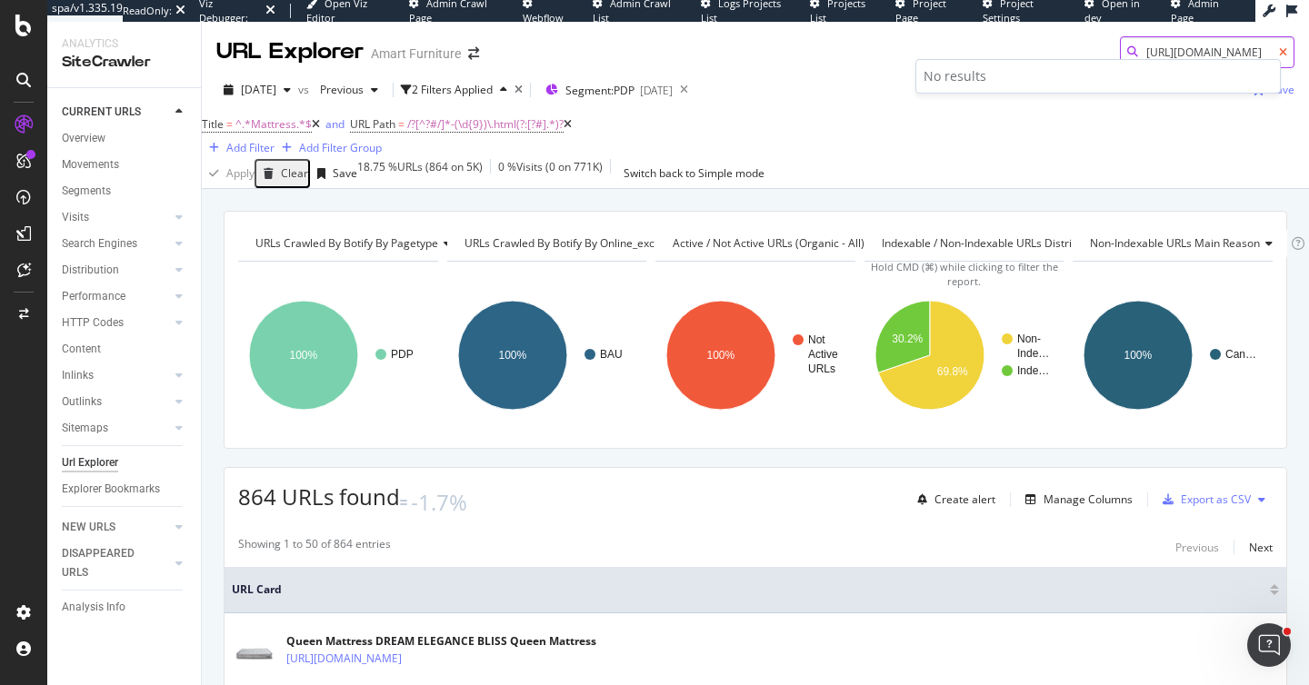
type input "https://www.amartfurniture.com.au/acclaim-refine-flex-firm-super-king-firm-84449"
click at [1279, 54] on icon at bounding box center [1283, 52] width 8 height 11
click at [1200, 64] on input at bounding box center [1207, 52] width 175 height 32
paste input "https://www.amartfurniture.com.au/dream-elegance-1000-serene-single-firm-83717.…"
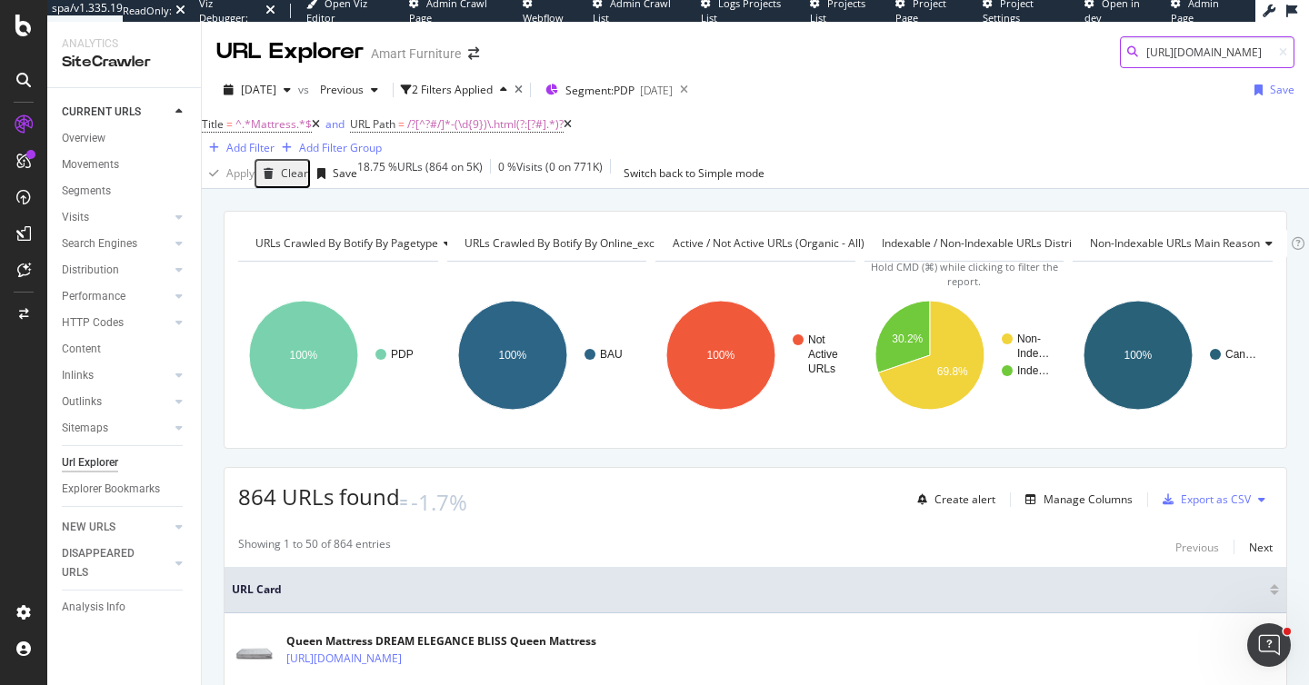
scroll to position [0, 328]
click at [864, 86] on div "2025 Aug. 6th vs Previous 2 Filters Applied Segment: PDP 2025-03-07 Save" at bounding box center [755, 93] width 1107 height 36
click at [1227, 55] on input "https://www.amartfurniture.com.au/dream-elegance-1000-serene-single-firm-83717.…" at bounding box center [1207, 52] width 175 height 32
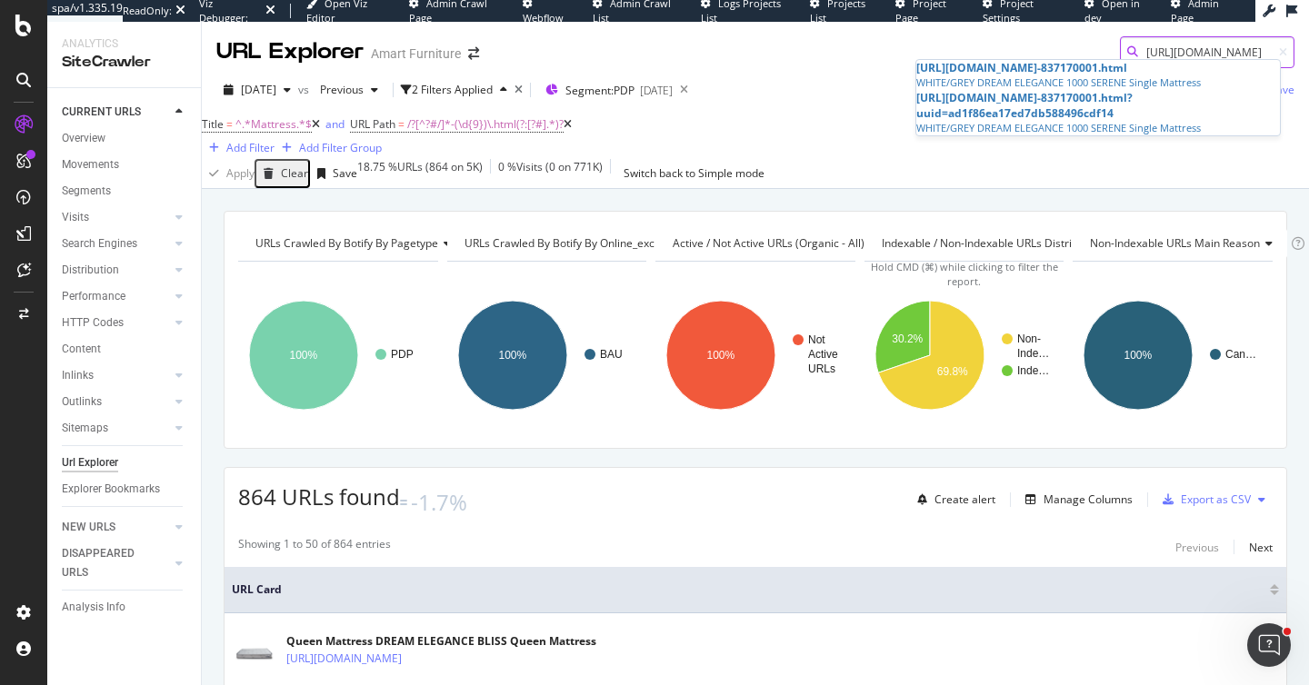
type input "https://www.amartfurniture.com.au/dream-elegance-1000-serene-single-firm"
click at [838, 54] on div "URL Explorer Amart Furniture https://www.amartfurniture.com.au/dream-elegance-1…" at bounding box center [755, 45] width 1107 height 46
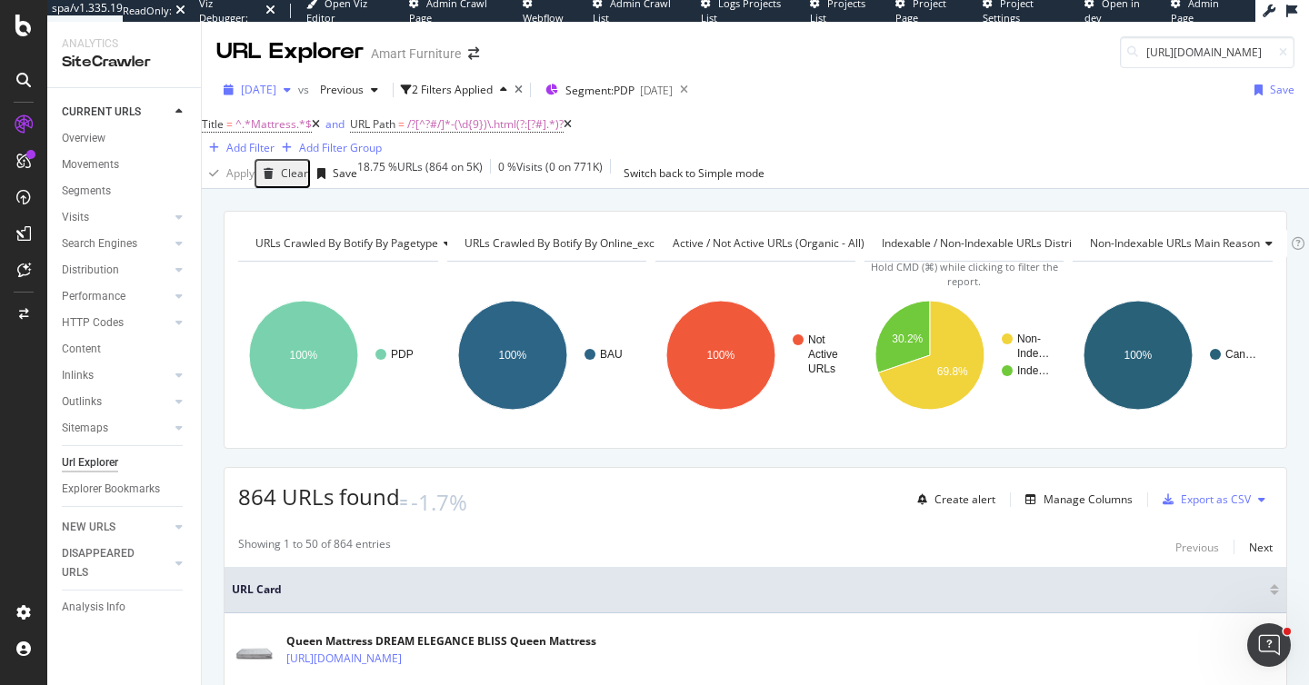
click at [276, 95] on span "[DATE]" at bounding box center [258, 89] width 35 height 15
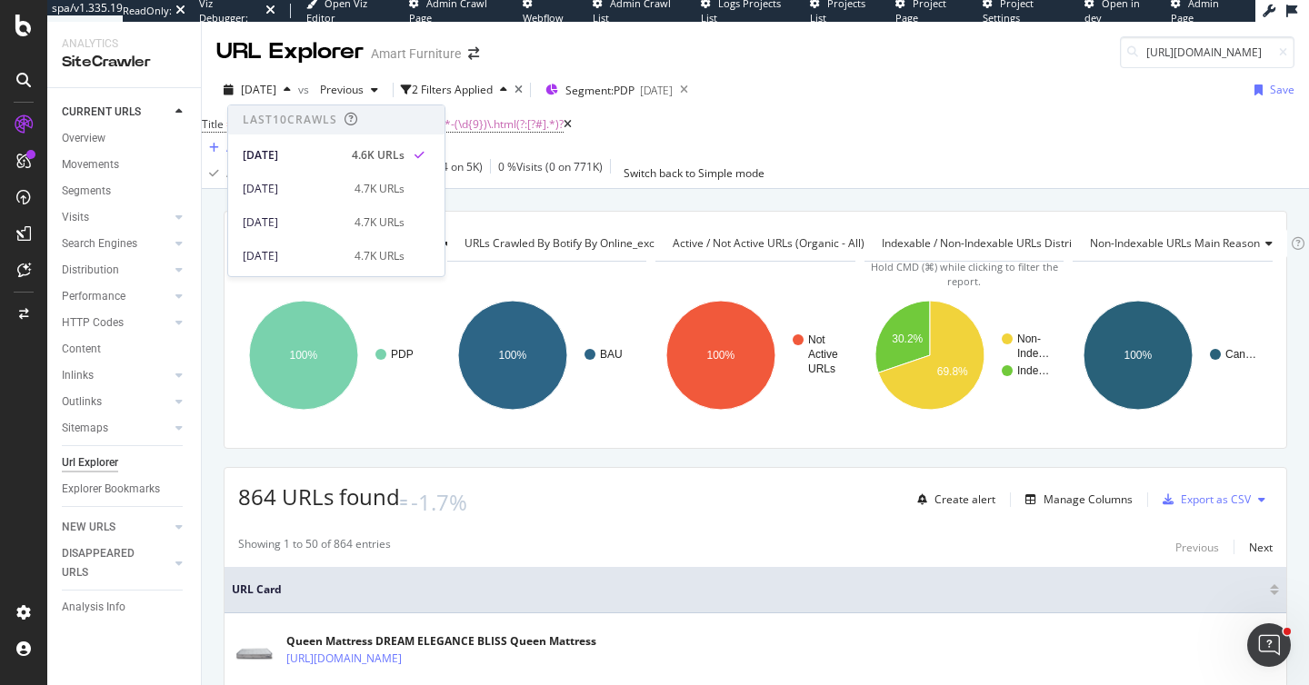
click at [666, 65] on div "URL Explorer Amart Furniture https://www.amartfurniture.com.au/dream-elegance-1…" at bounding box center [755, 45] width 1107 height 46
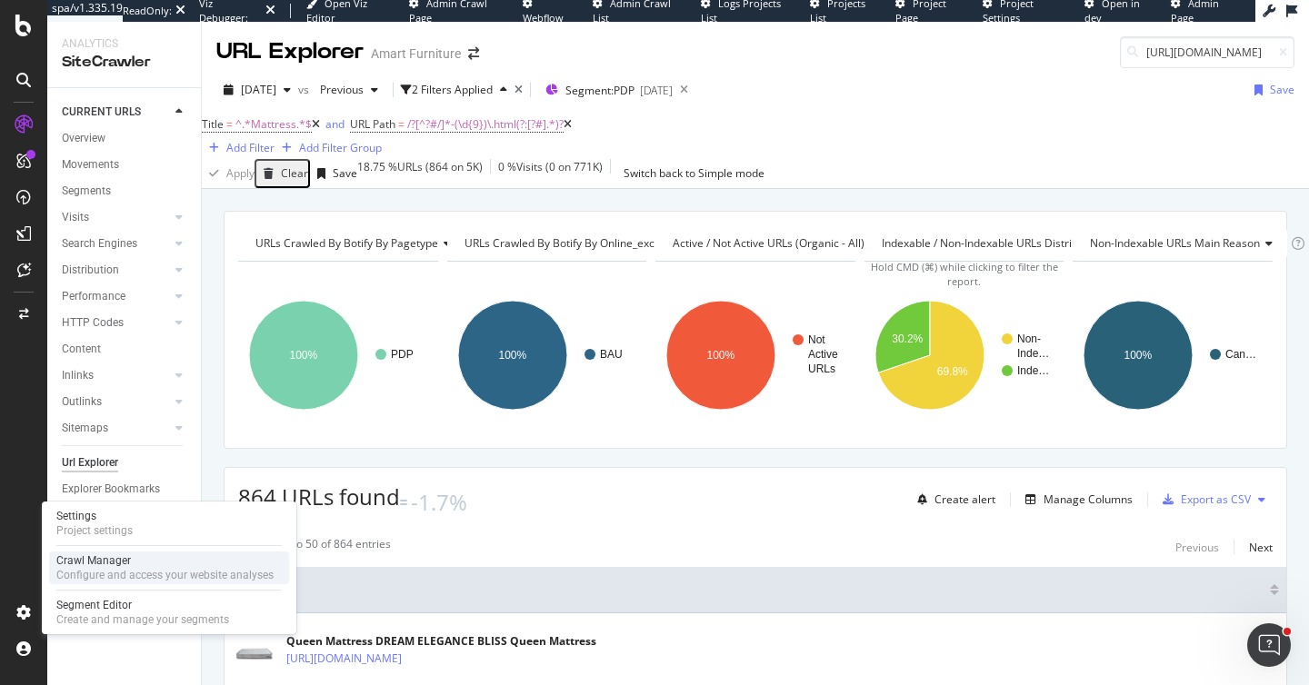
click at [87, 572] on div "Configure and access your website analyses" at bounding box center [164, 575] width 217 height 15
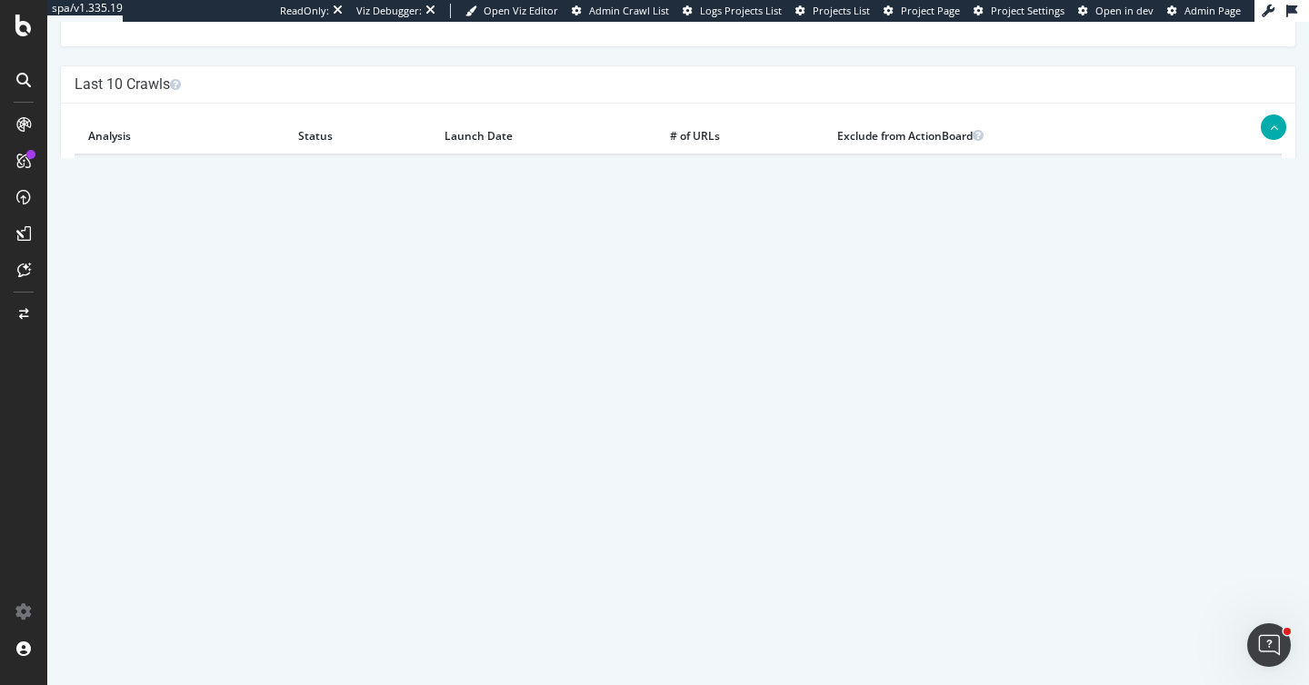
scroll to position [512, 0]
click at [158, 176] on link "2025 Aug. 13th report" at bounding box center [123, 172] width 70 height 15
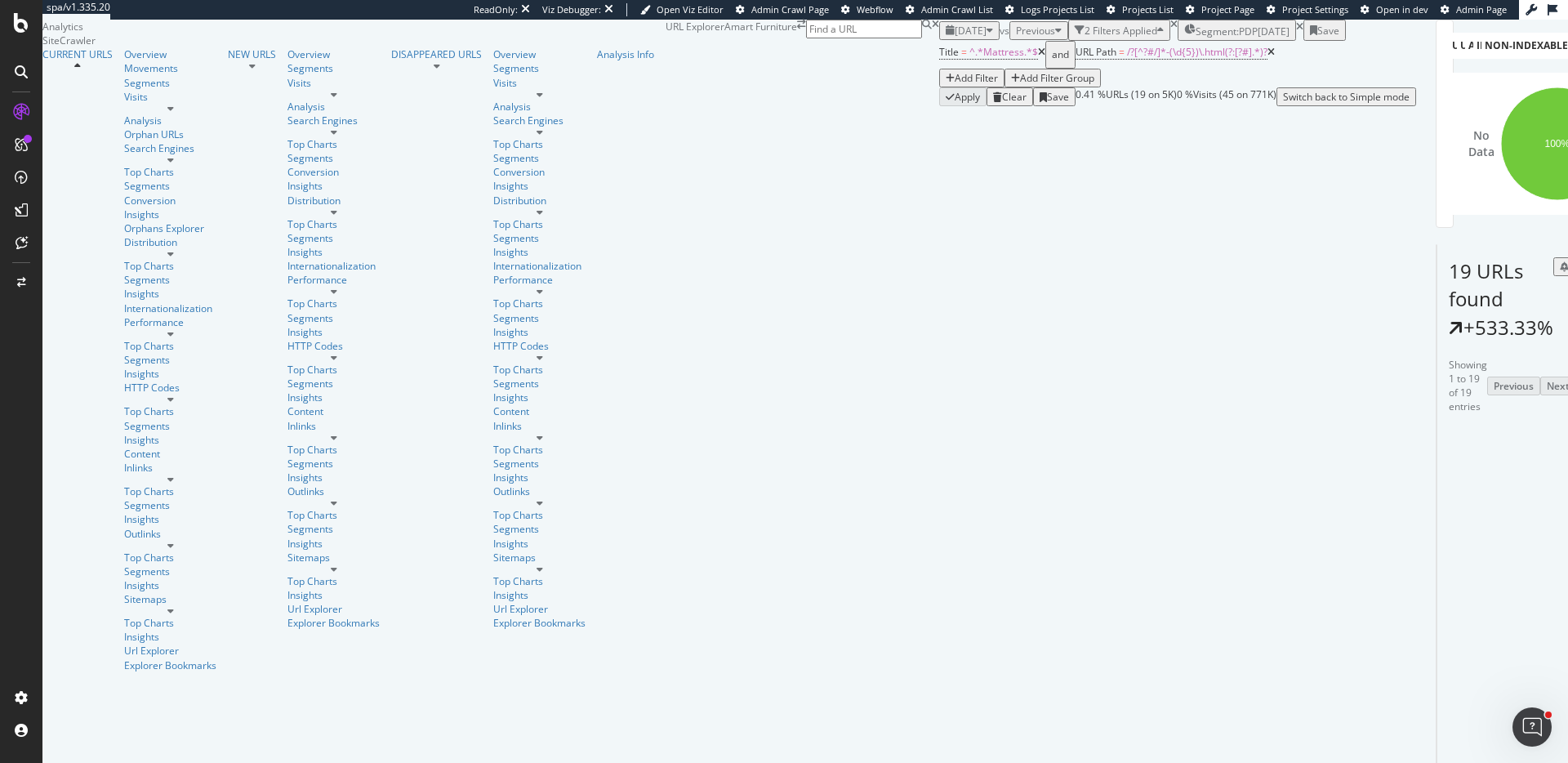
scroll to position [80, 0]
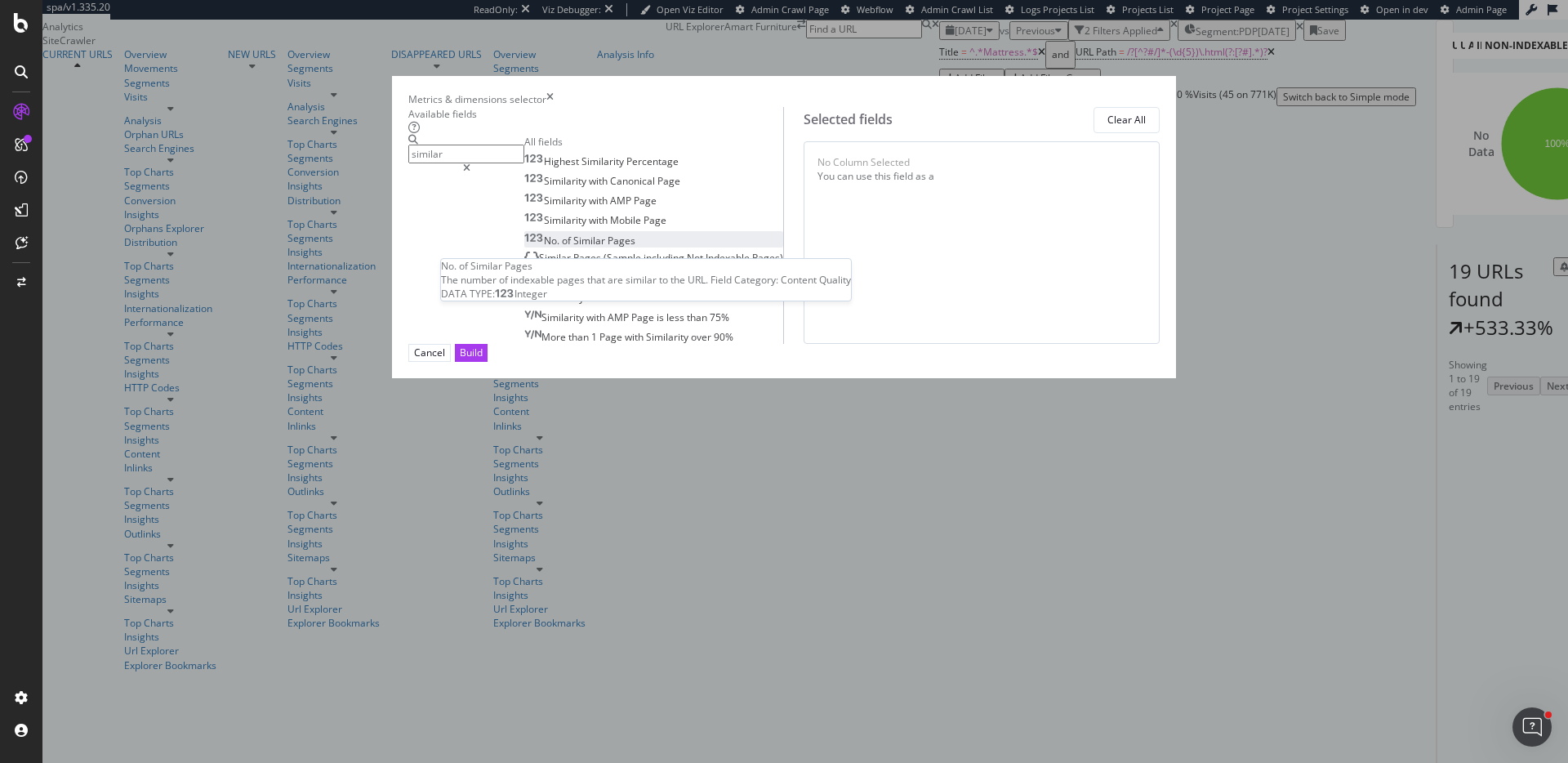
type input "similar"
click at [600, 247] on div "No. of Similar Pages" at bounding box center [580, 240] width 111 height 13
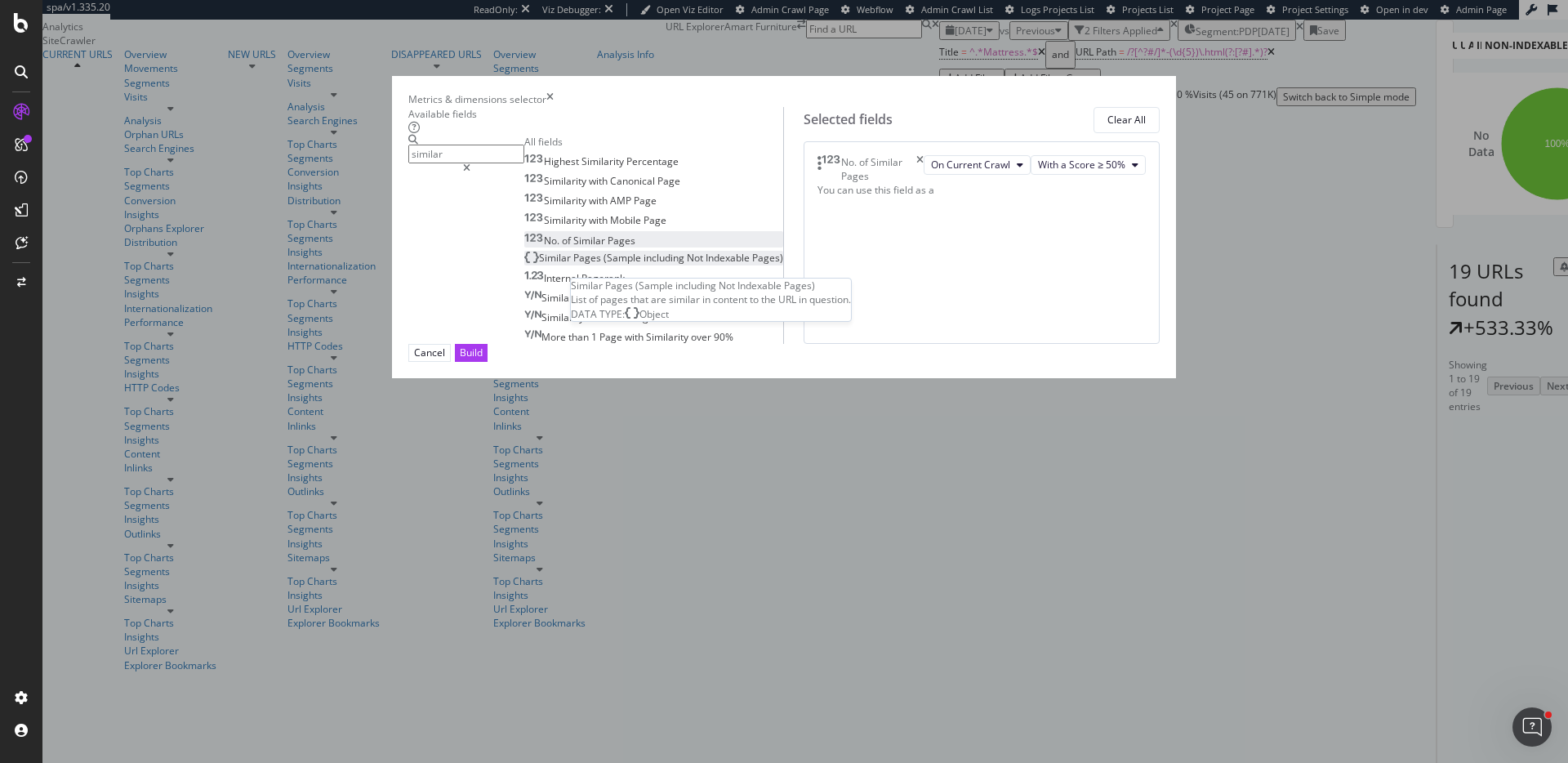
click at [643, 264] on span "including" at bounding box center [665, 257] width 43 height 13
click at [1038, 172] on span "With a Score ≥ 50%" at bounding box center [1081, 164] width 87 height 13
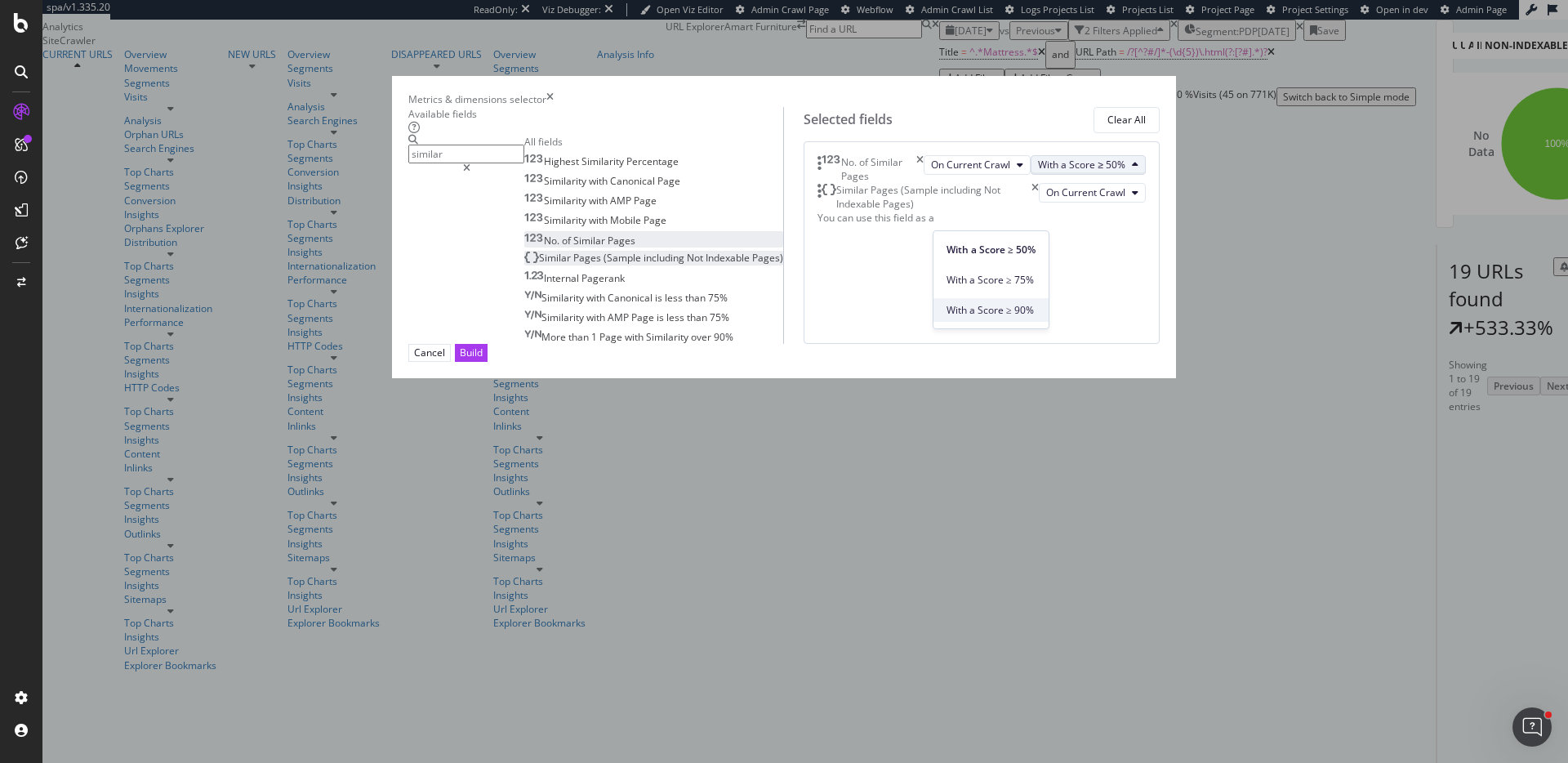
click at [1020, 309] on span "With a Score ≥ 90%" at bounding box center [990, 310] width 89 height 14
click at [483, 359] on div "Build" at bounding box center [471, 351] width 22 height 13
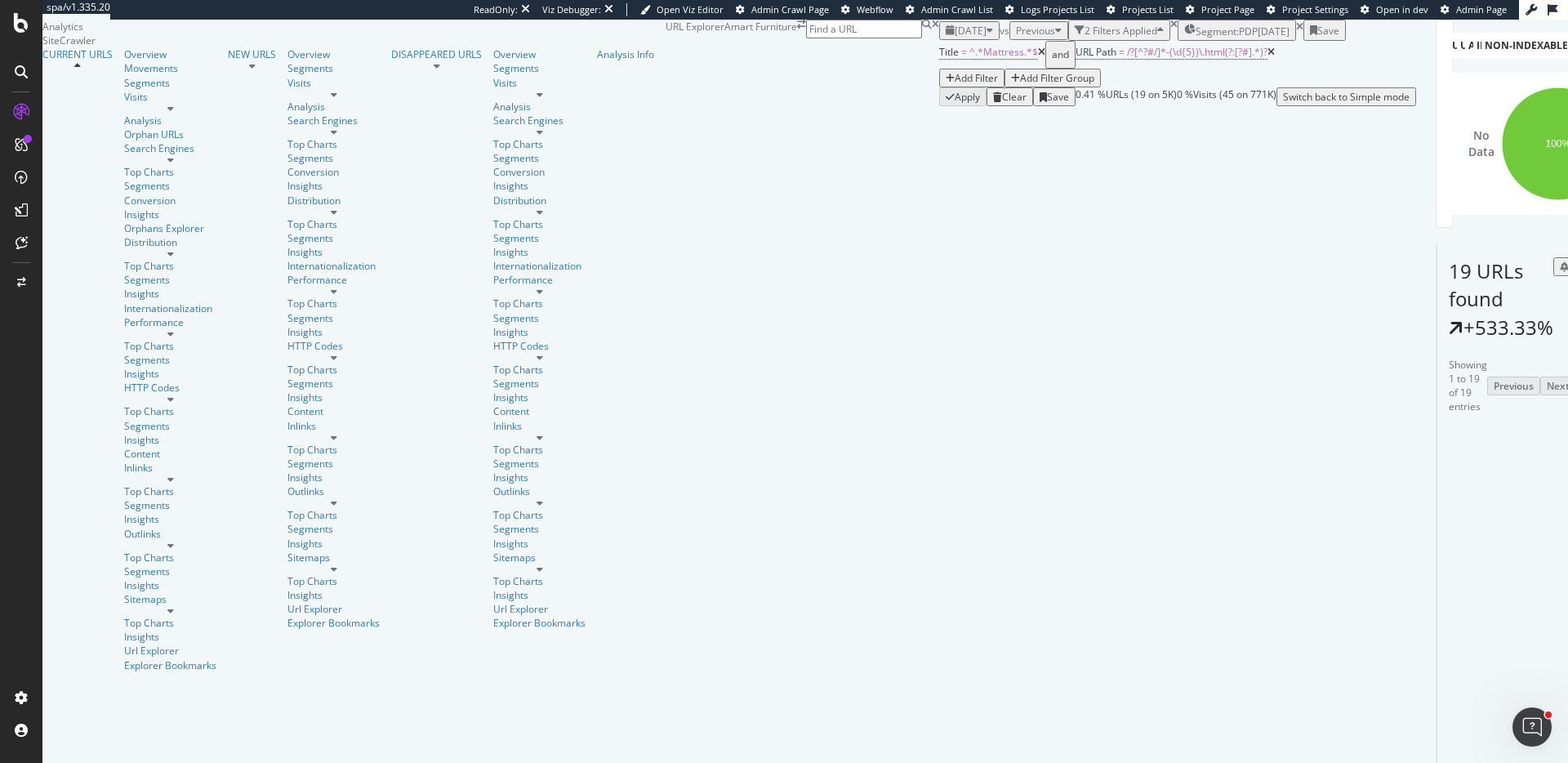
scroll to position [4665, 0]
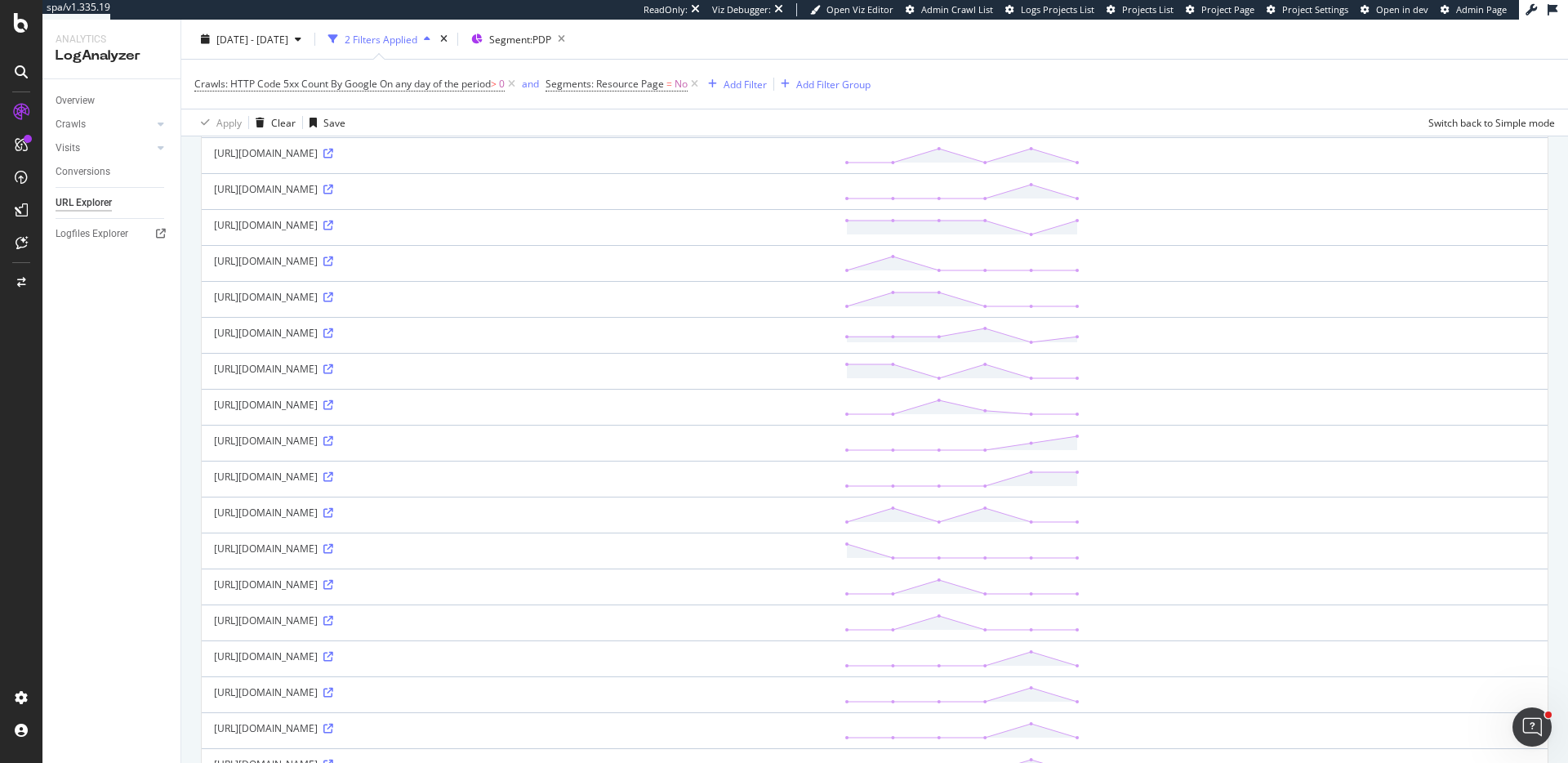
scroll to position [837, 0]
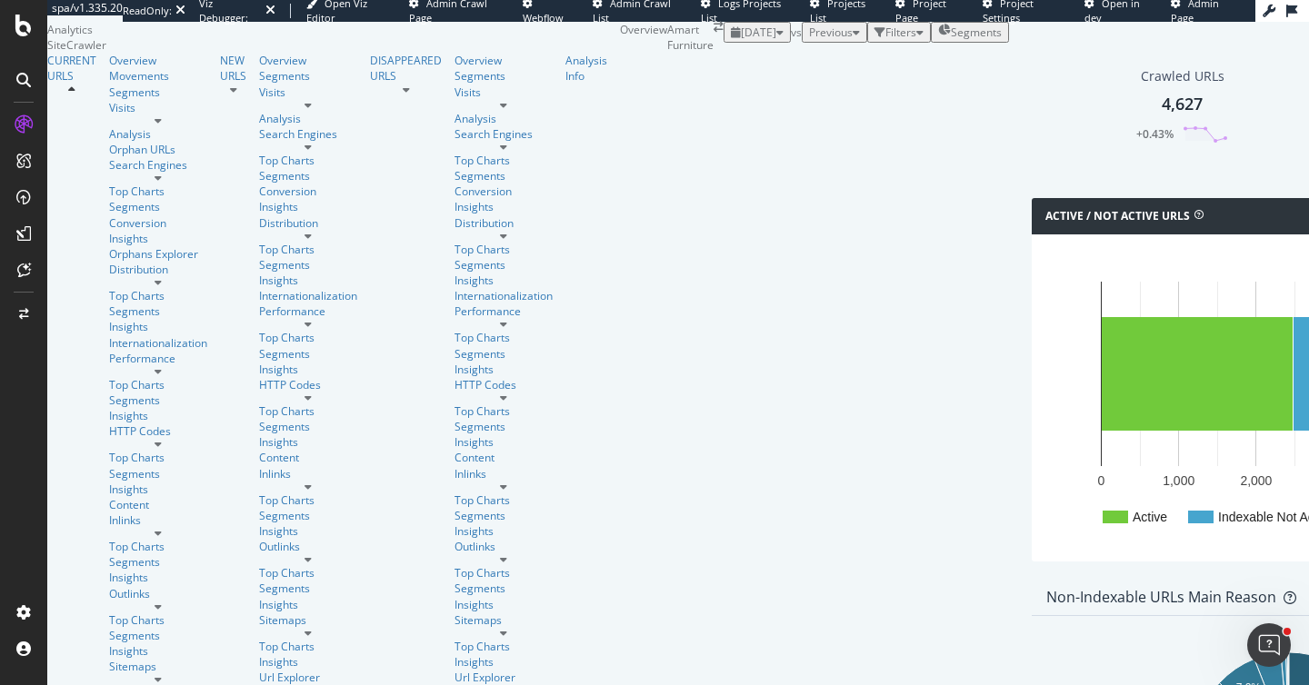
click at [736, 43] on div "[DATE] vs Previous Filters Segments" at bounding box center [866, 32] width 285 height 21
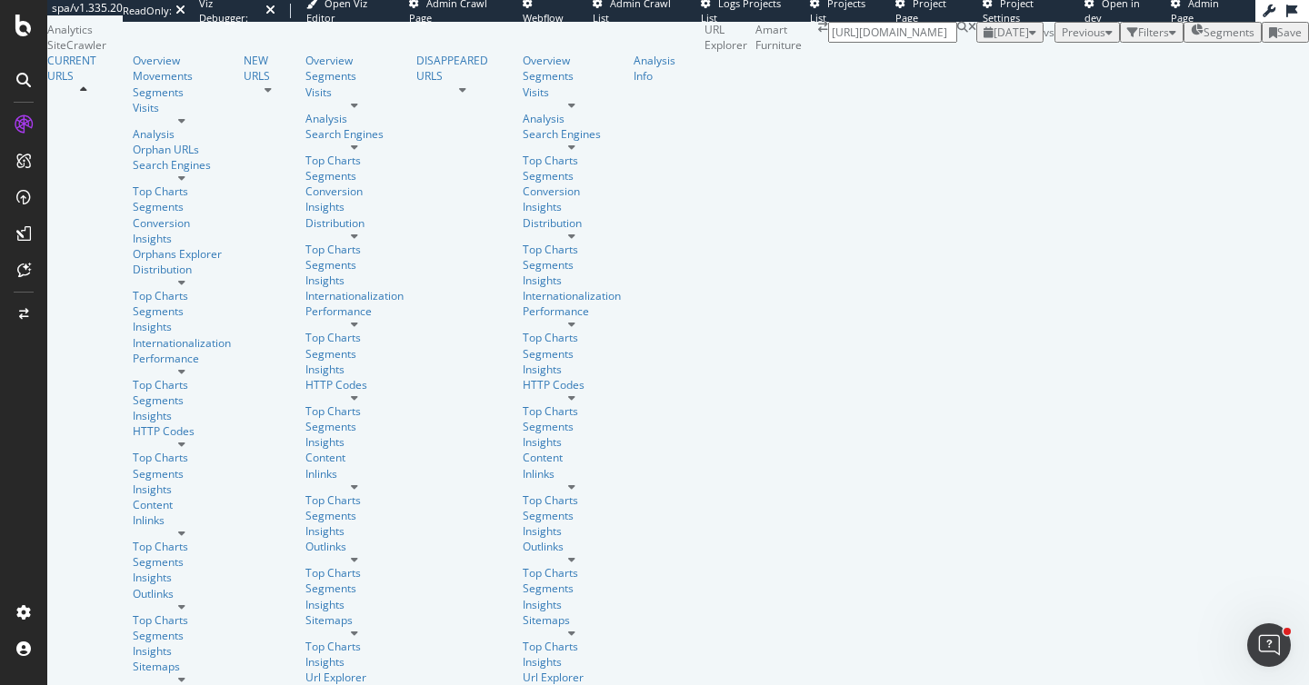
scroll to position [0, 328]
drag, startPoint x: 1229, startPoint y: 55, endPoint x: 1308, endPoint y: 75, distance: 81.8
click at [1308, 53] on div "URL Explorer Amart Furniture [URL][DOMAIN_NAME] [DATE] vs Previous Filters Segm…" at bounding box center [1006, 37] width 604 height 31
type input "[URL][DOMAIN_NAME]"
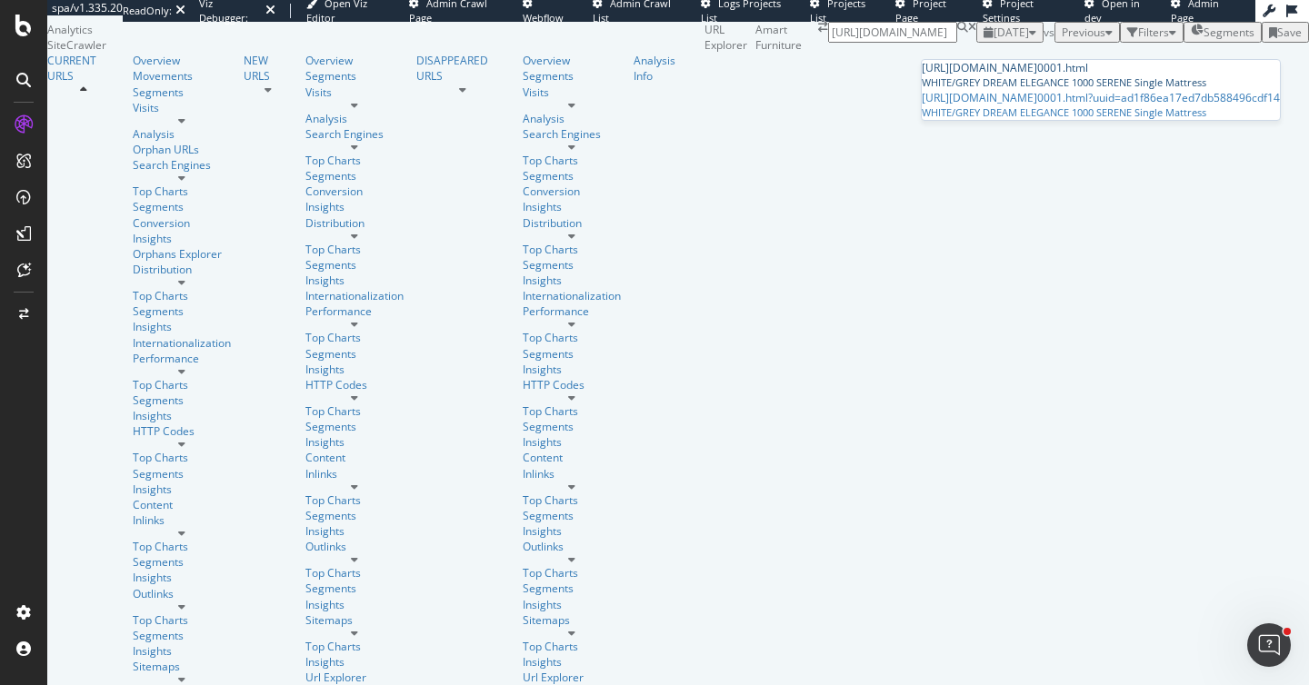
click at [1037, 75] on span "[URL][DOMAIN_NAME]" at bounding box center [979, 67] width 115 height 15
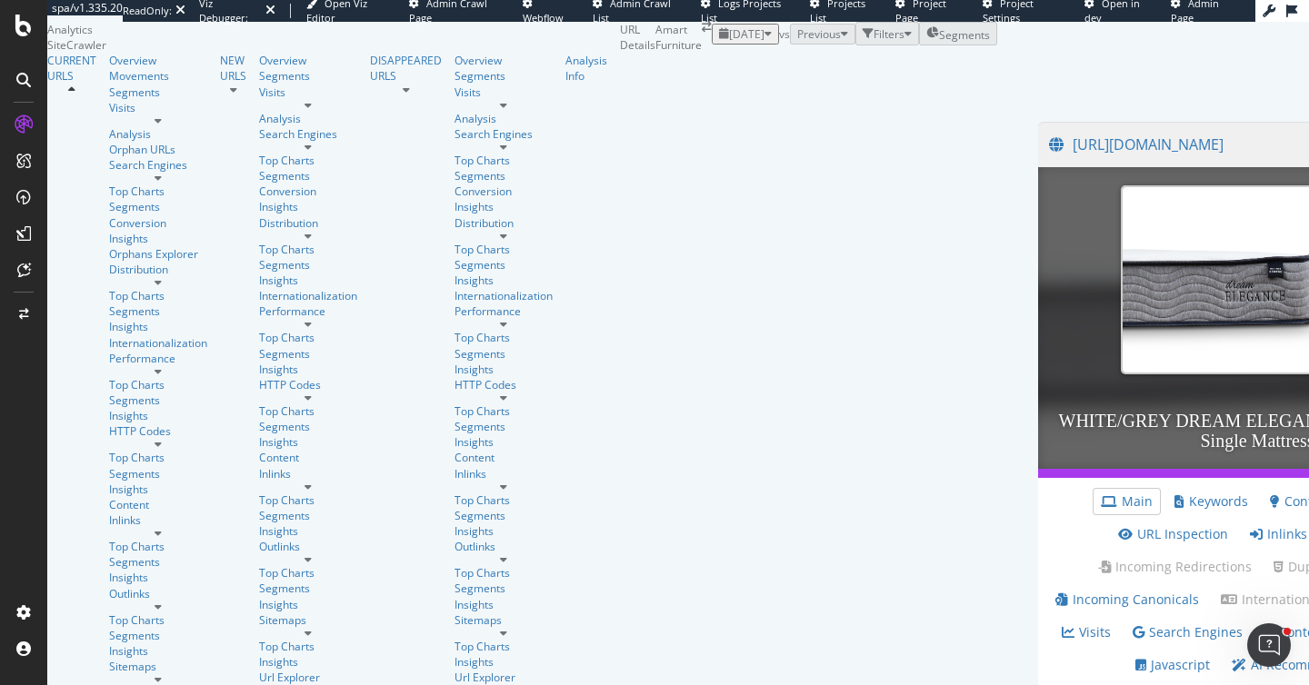
scroll to position [568, 0]
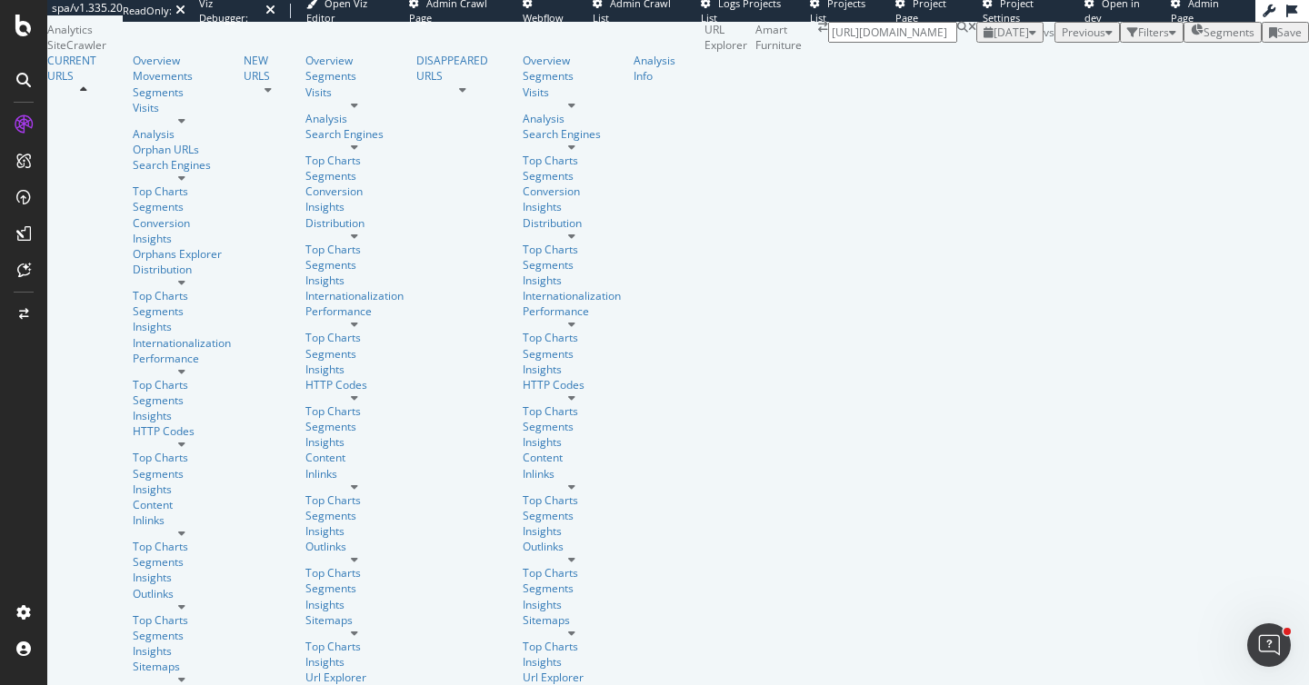
scroll to position [0, 405]
click at [957, 43] on input "[URL][DOMAIN_NAME]" at bounding box center [892, 32] width 129 height 21
drag, startPoint x: 1193, startPoint y: 55, endPoint x: 1308, endPoint y: 60, distance: 115.5
click at [1308, 53] on div "URL Explorer Amart Furniture [URL][DOMAIN_NAME] [DATE] vs Previous Filters Segm…" at bounding box center [1006, 37] width 604 height 31
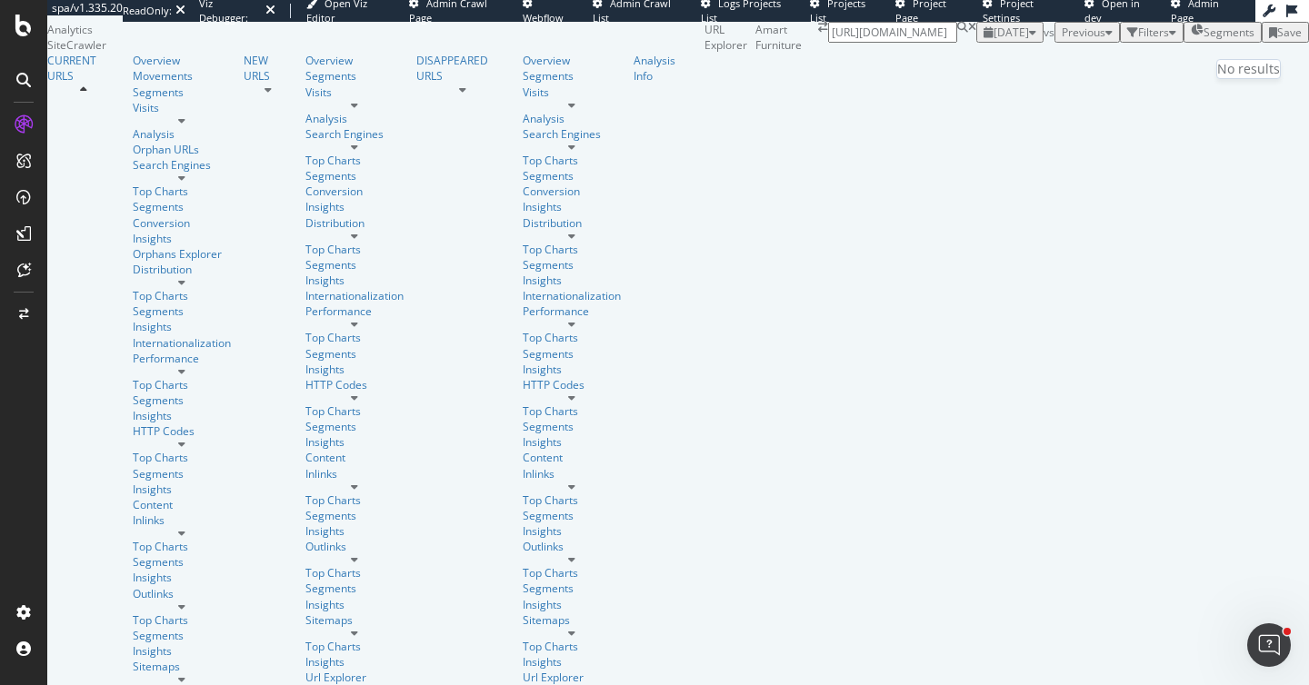
type input "[URL][DOMAIN_NAME]"
click at [976, 43] on icon at bounding box center [972, 32] width 8 height 21
click at [957, 43] on input at bounding box center [892, 32] width 129 height 21
paste input "[URL][DOMAIN_NAME]"
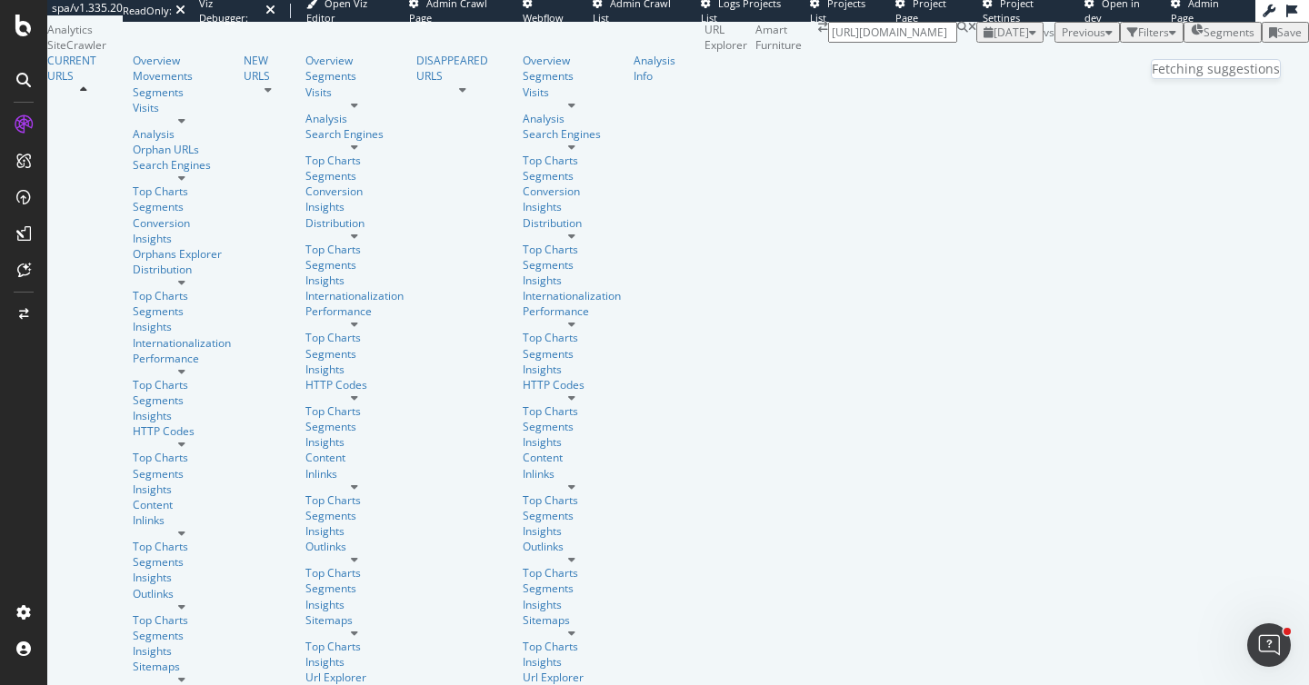
scroll to position [0, 335]
drag, startPoint x: 1193, startPoint y: 52, endPoint x: 1308, endPoint y: 73, distance: 117.3
click at [1308, 53] on div "URL Explorer Amart Furniture [URL][DOMAIN_NAME] [DATE] vs Previous Filters Segm…" at bounding box center [1006, 37] width 604 height 31
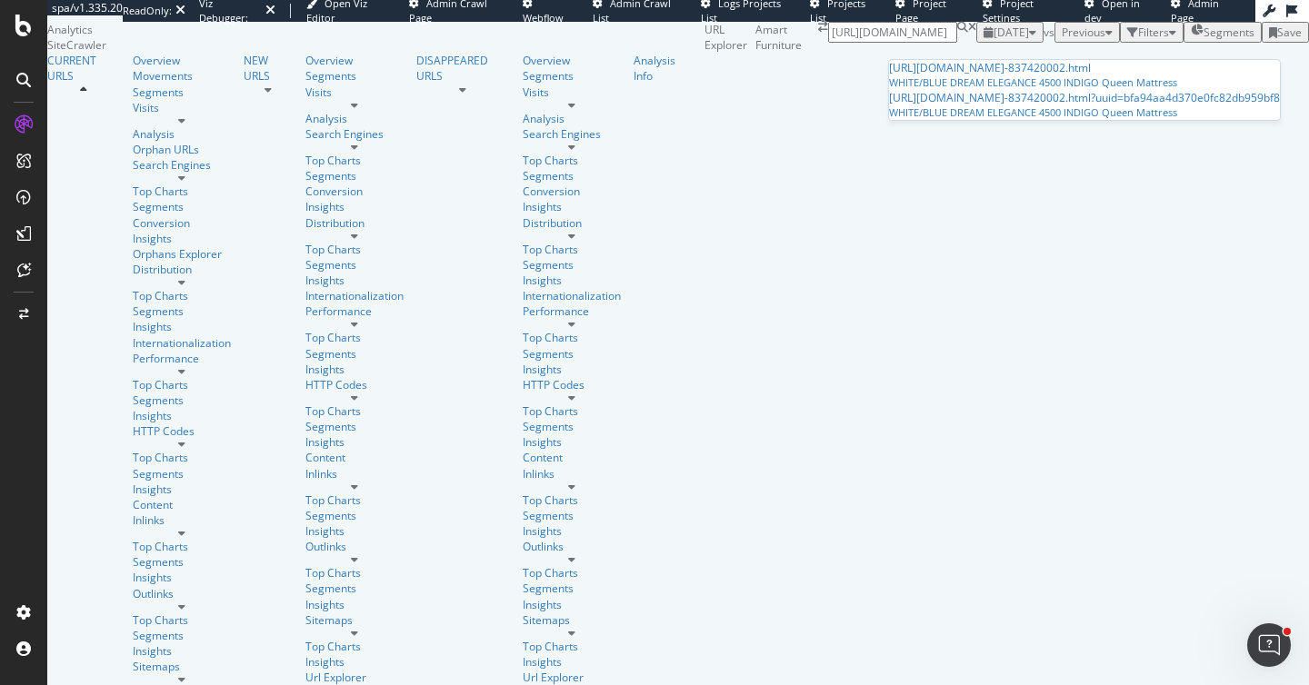
type input "[URL][DOMAIN_NAME]"
click at [976, 43] on div "[DATE] vs Previous Filters Segments Save" at bounding box center [1142, 32] width 333 height 21
